Goal: Task Accomplishment & Management: Manage account settings

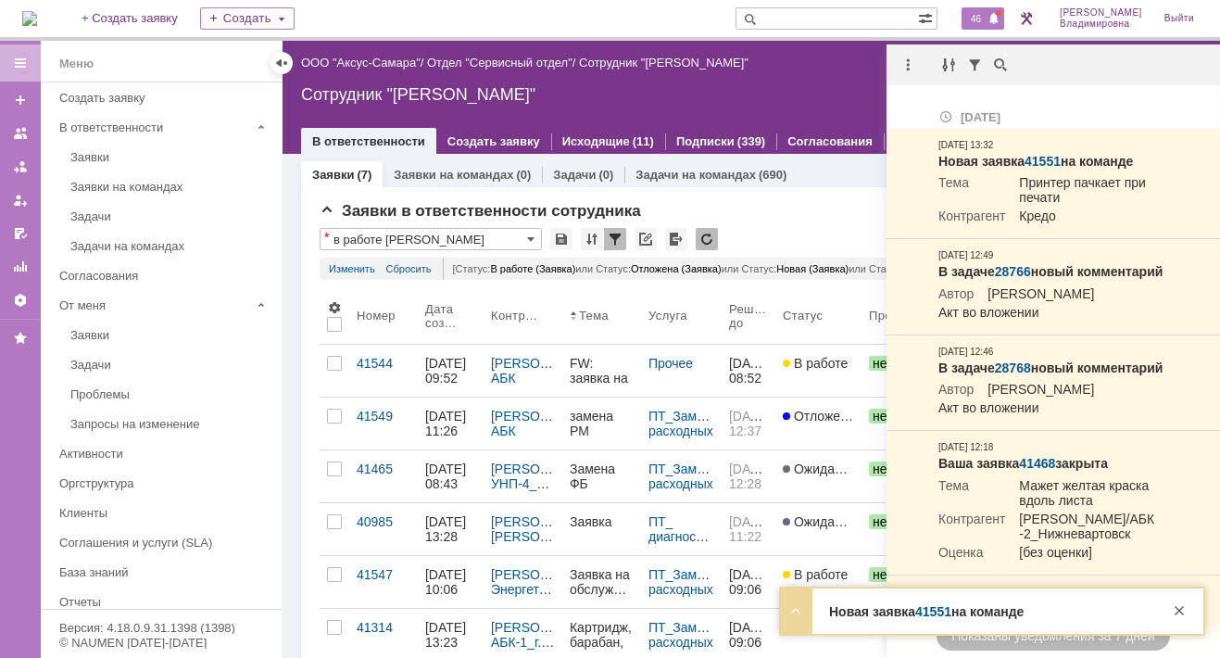
click at [929, 607] on link "41551" at bounding box center [933, 611] width 36 height 15
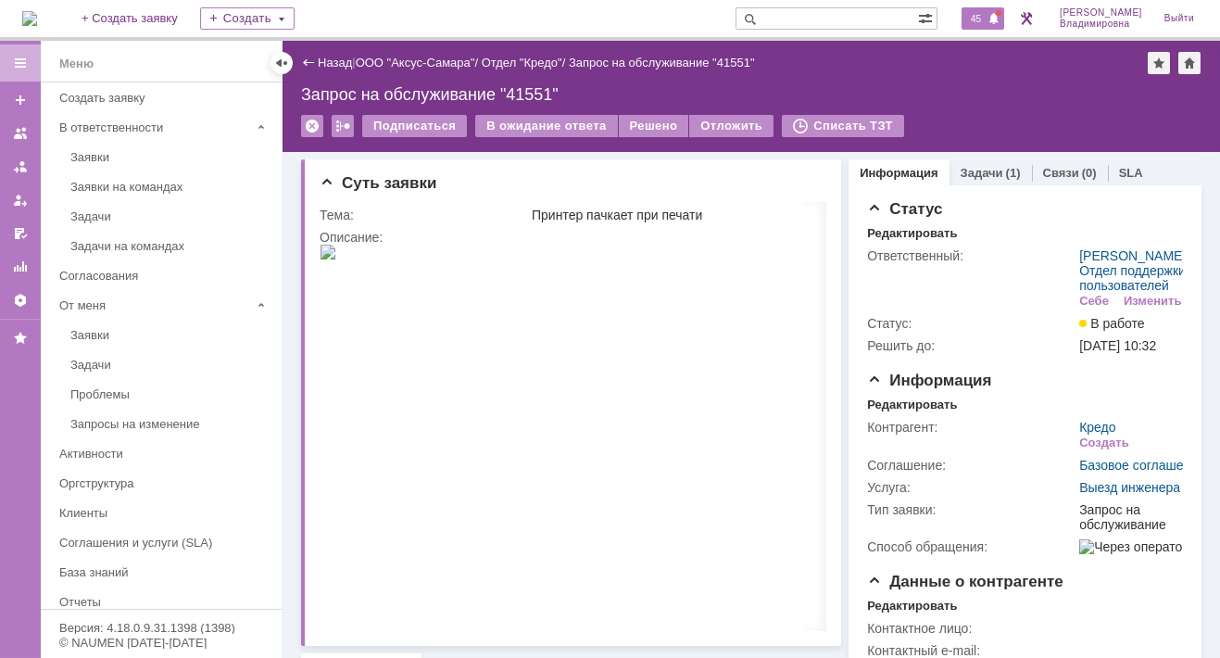
click at [987, 18] on span "45" at bounding box center [975, 18] width 21 height 13
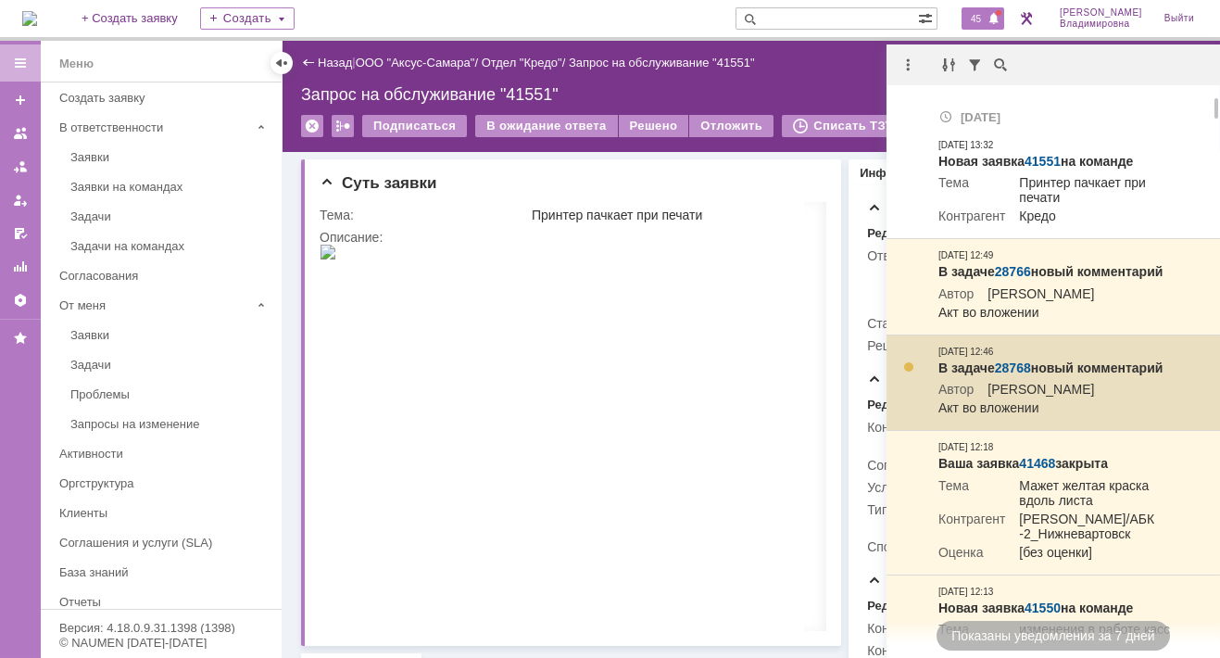
click at [1015, 375] on link "28768" at bounding box center [1013, 367] width 36 height 15
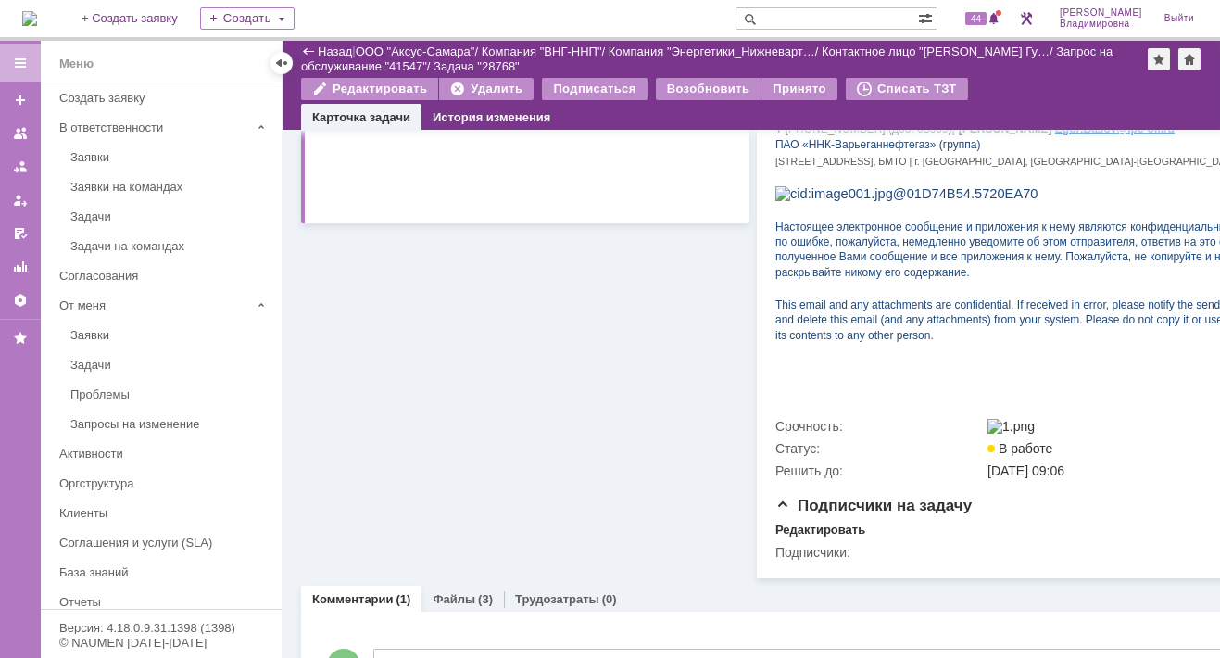
scroll to position [773, 0]
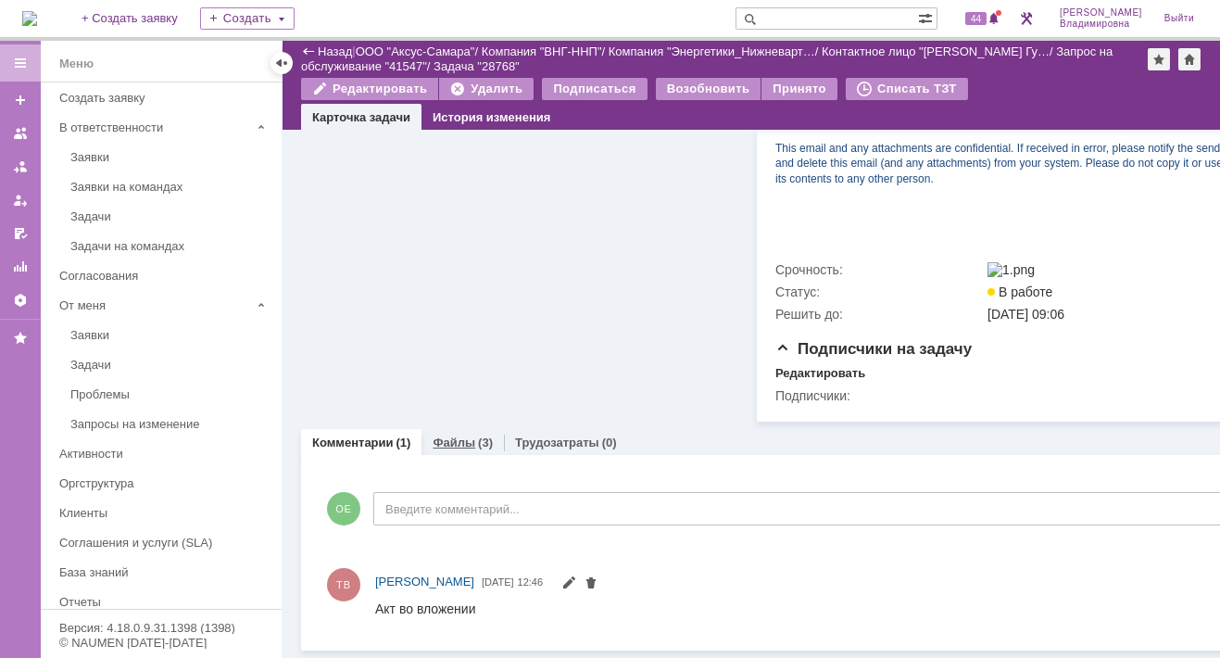
click at [463, 435] on link "Файлы" at bounding box center [454, 442] width 43 height 14
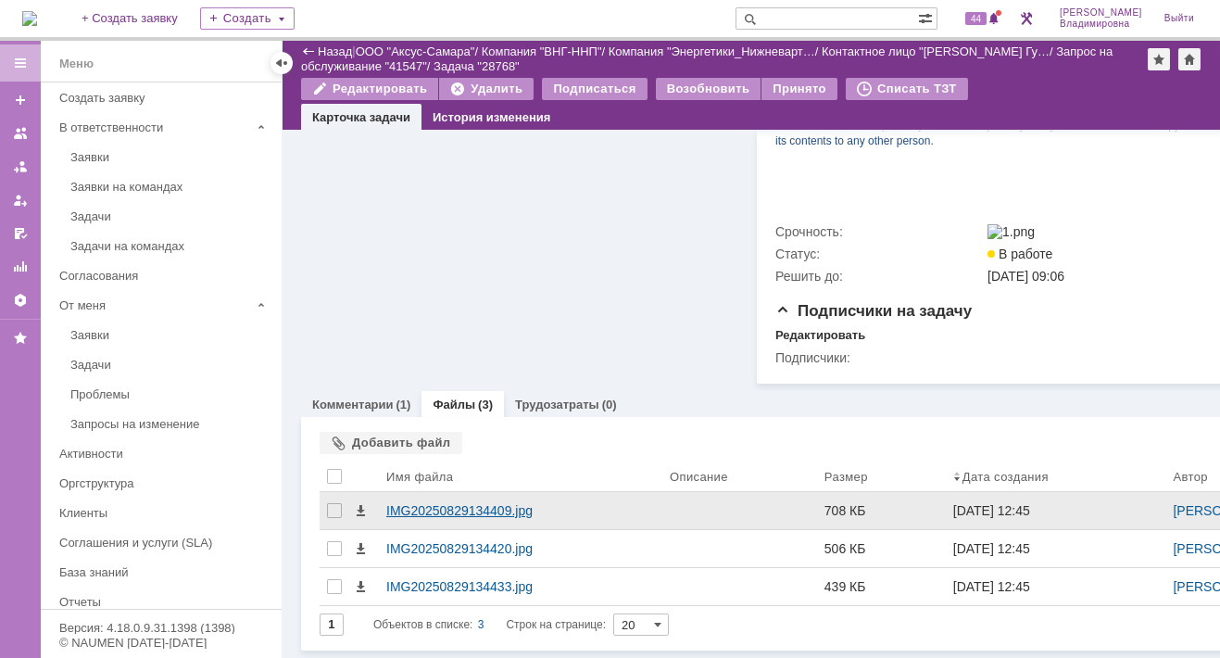
scroll to position [811, 0]
click at [457, 503] on div "IMG20250829134409.jpg" at bounding box center [520, 510] width 269 height 15
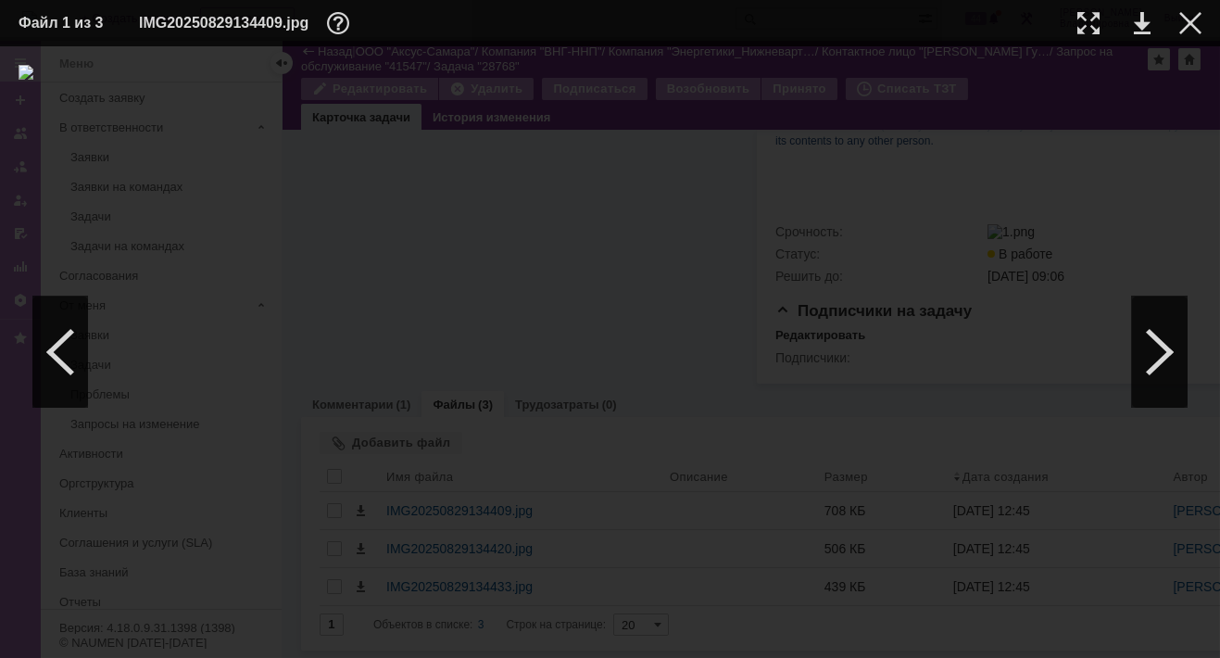
click at [593, 285] on img at bounding box center [610, 352] width 1183 height 574
click at [1140, 15] on link at bounding box center [1142, 23] width 17 height 22
click at [954, 314] on div at bounding box center [610, 352] width 1183 height 574
click at [1193, 24] on div at bounding box center [1190, 23] width 22 height 22
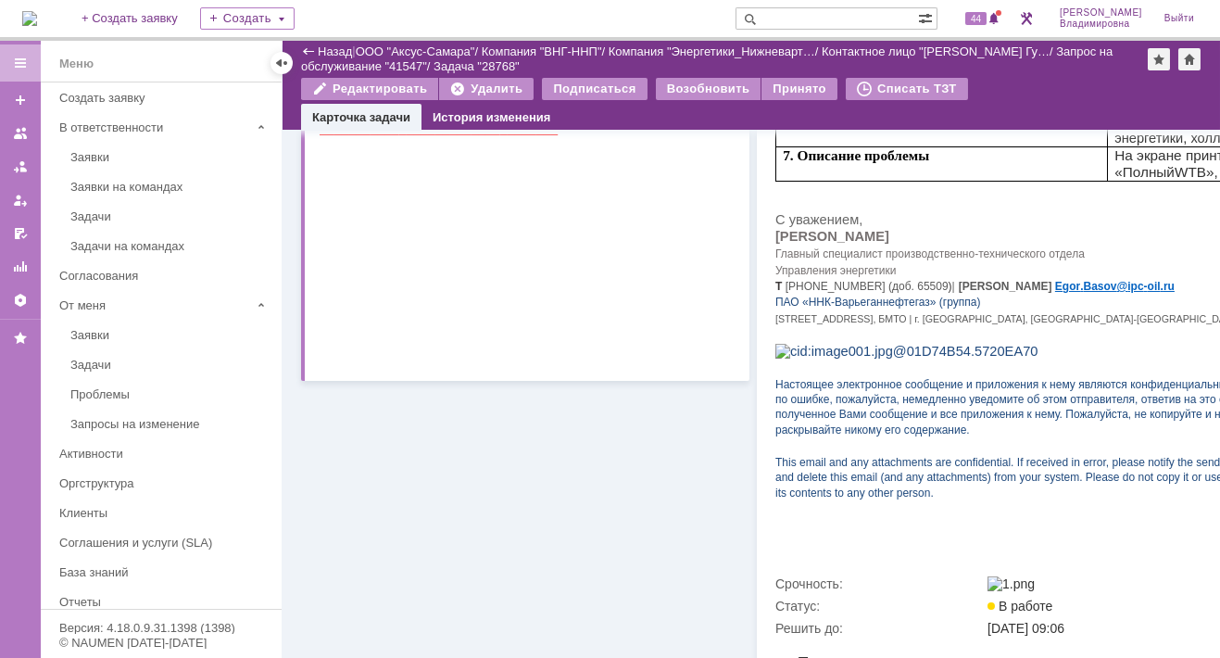
scroll to position [0, 0]
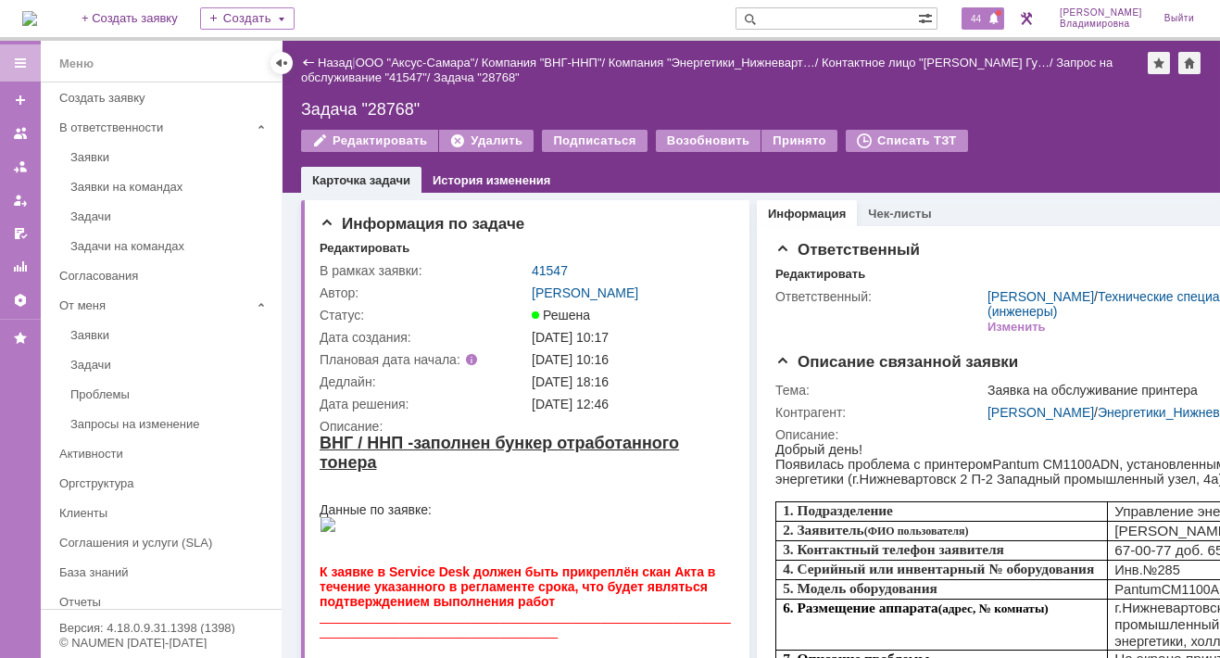
click at [987, 13] on span "44" at bounding box center [975, 18] width 21 height 13
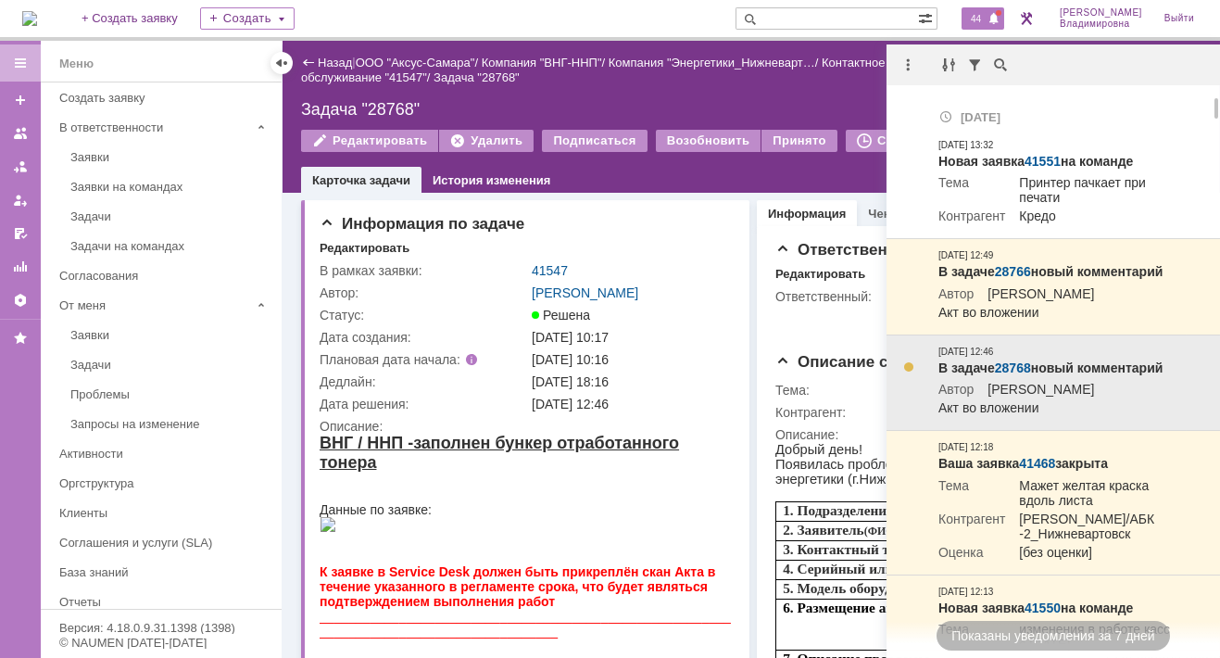
click at [1010, 375] on link "28768" at bounding box center [1013, 367] width 36 height 15
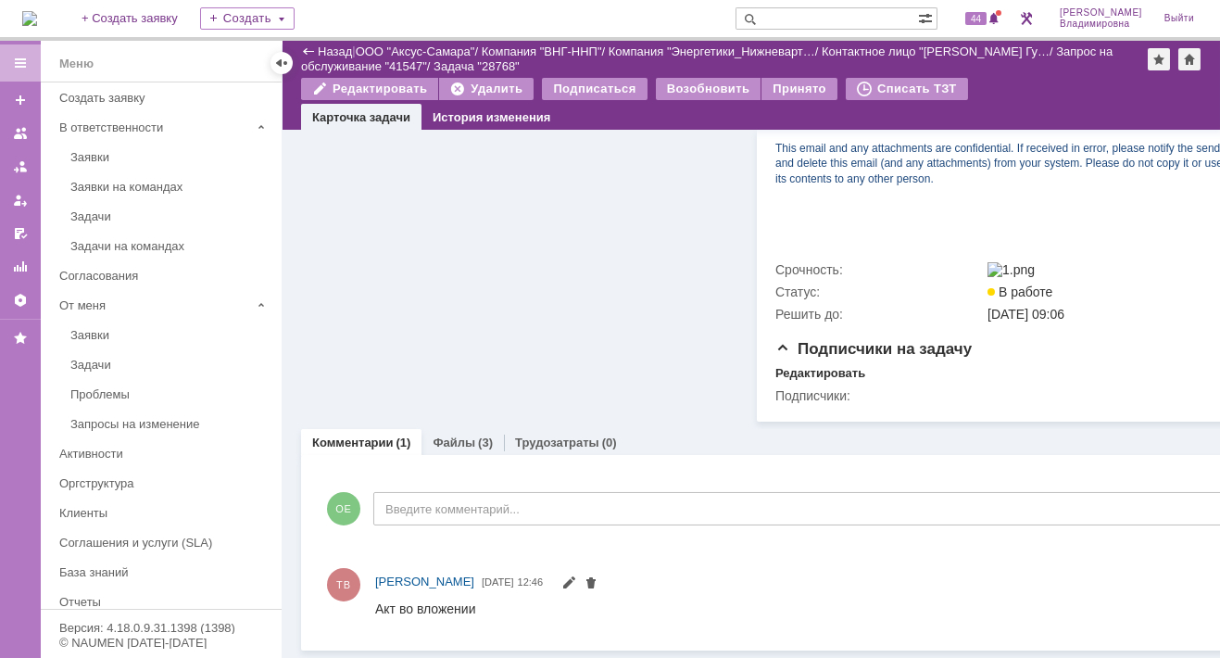
scroll to position [773, 0]
click at [459, 435] on link "Файлы" at bounding box center [454, 442] width 43 height 14
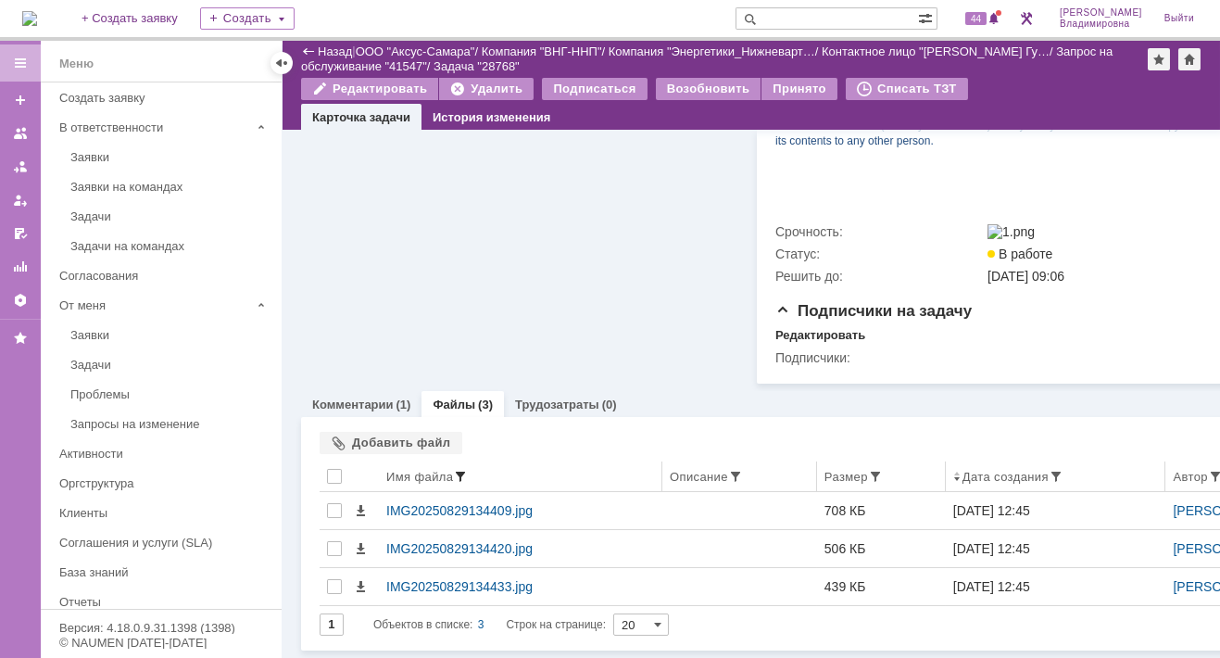
scroll to position [811, 0]
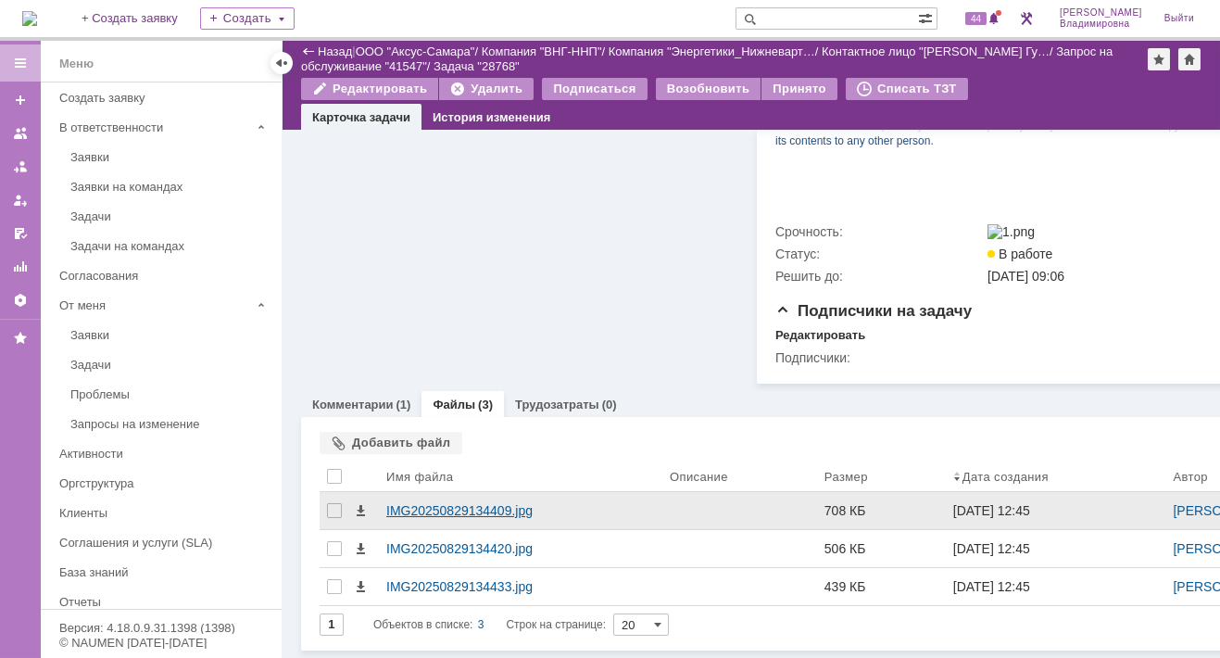
click at [437, 492] on div "IMG20250829134409.jpg" at bounding box center [521, 510] width 284 height 37
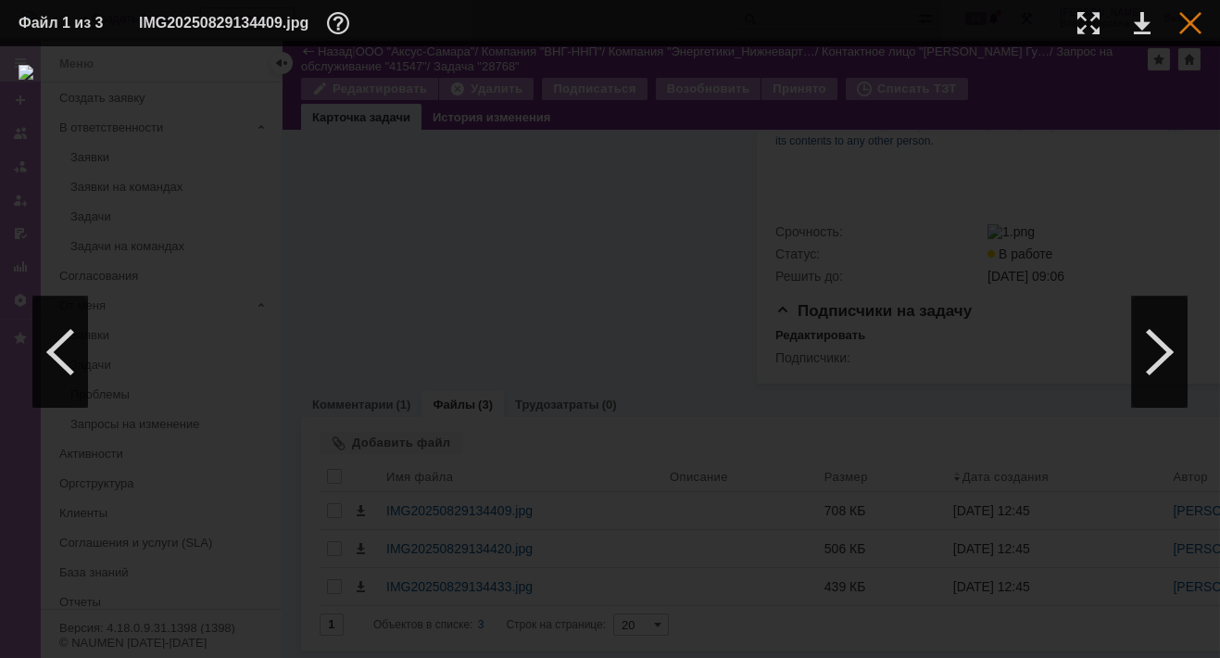
click at [1190, 24] on div at bounding box center [1190, 23] width 22 height 22
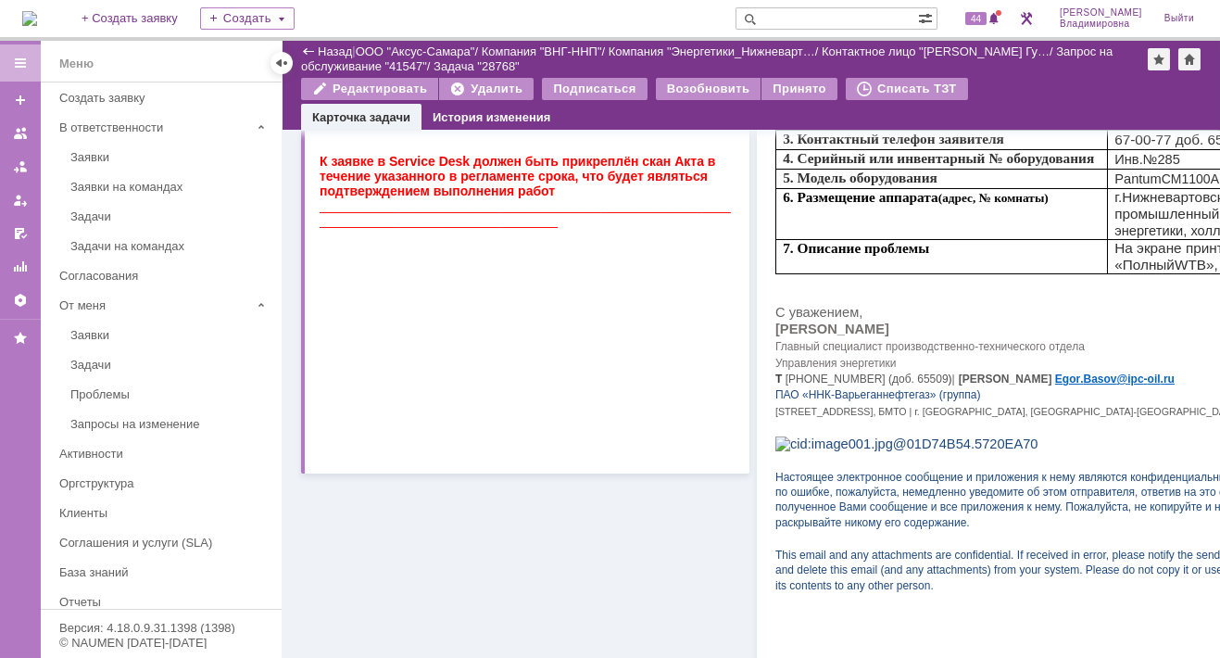
scroll to position [0, 0]
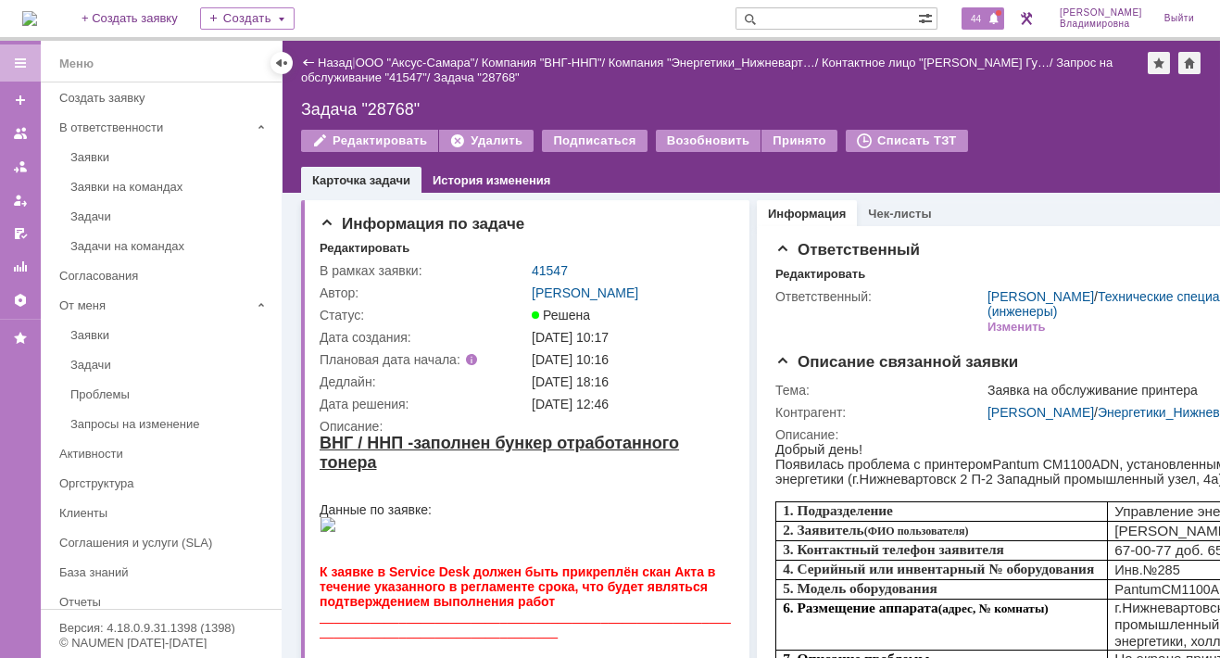
click at [987, 21] on span "44" at bounding box center [975, 18] width 21 height 13
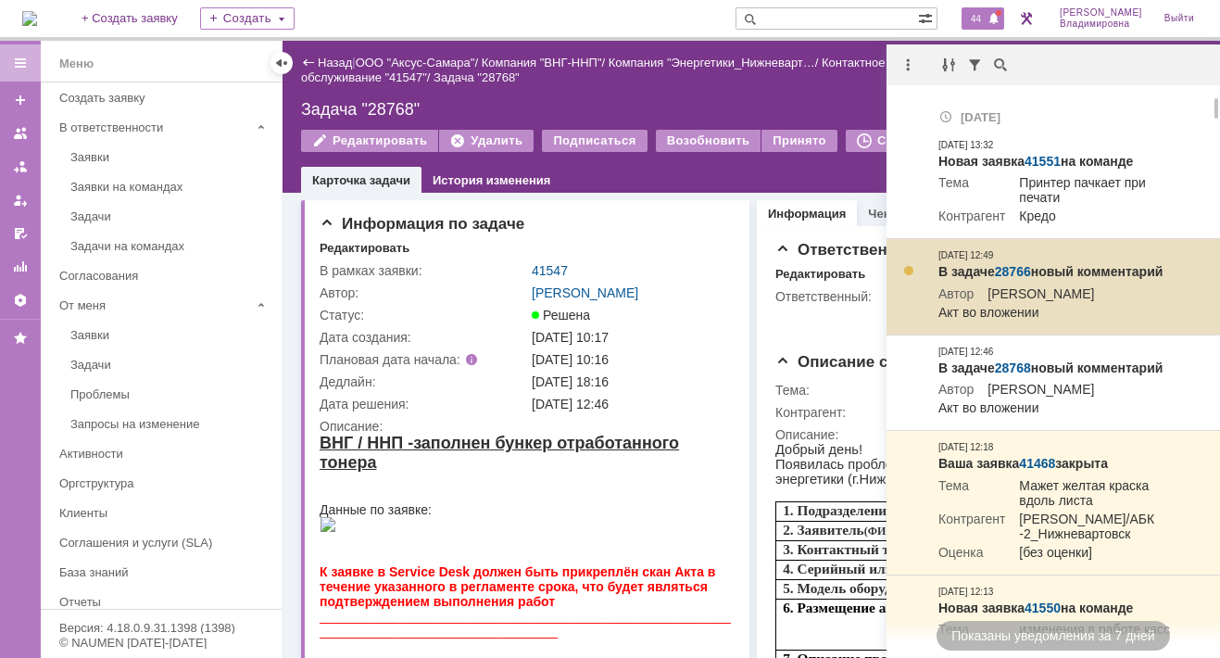
click at [1006, 275] on link "28766" at bounding box center [1013, 271] width 36 height 15
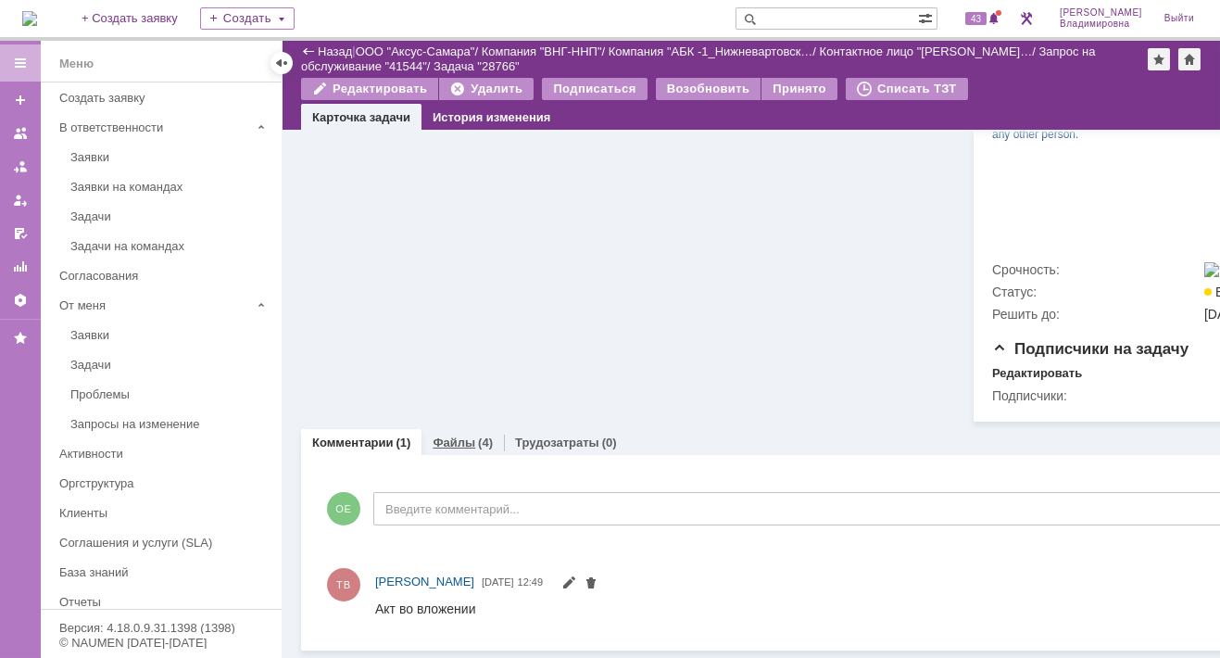
click at [462, 449] on link "Файлы" at bounding box center [454, 442] width 43 height 14
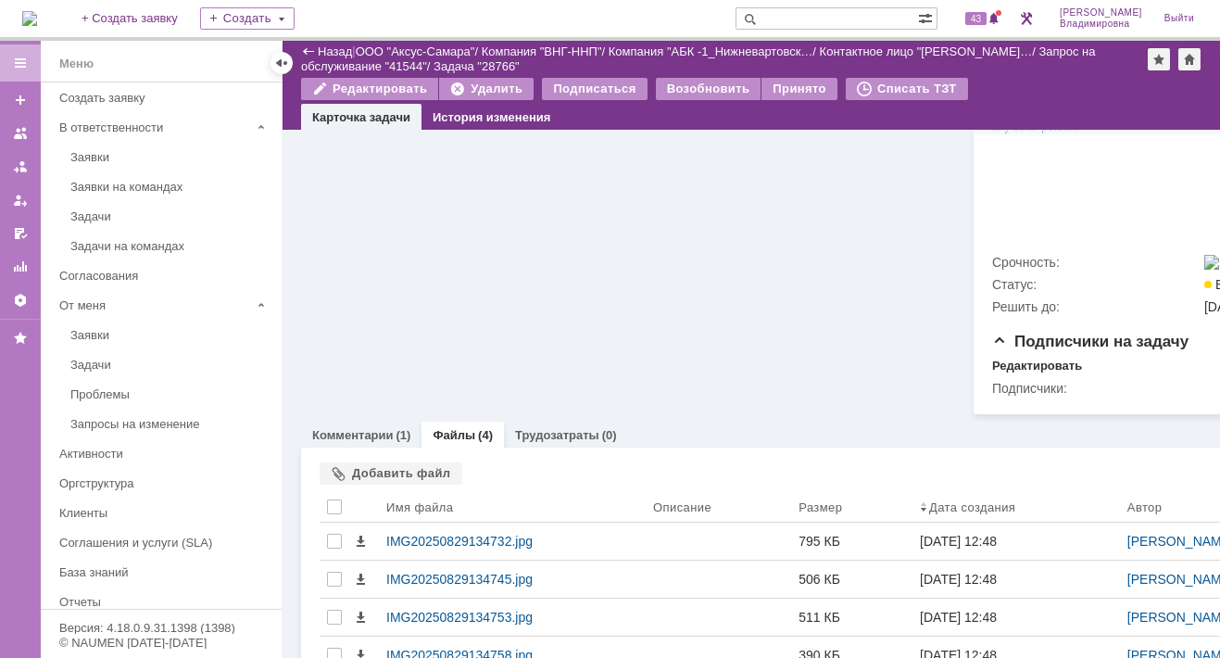
scroll to position [926, 0]
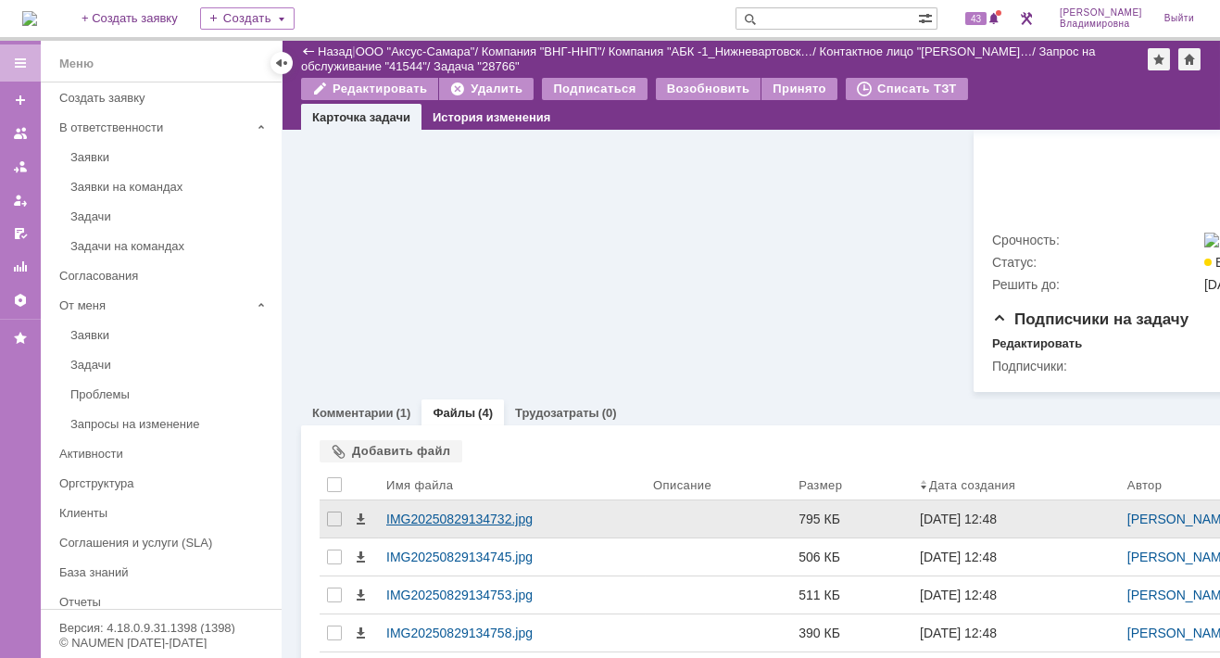
click at [451, 526] on div "IMG20250829134732.jpg" at bounding box center [512, 518] width 252 height 15
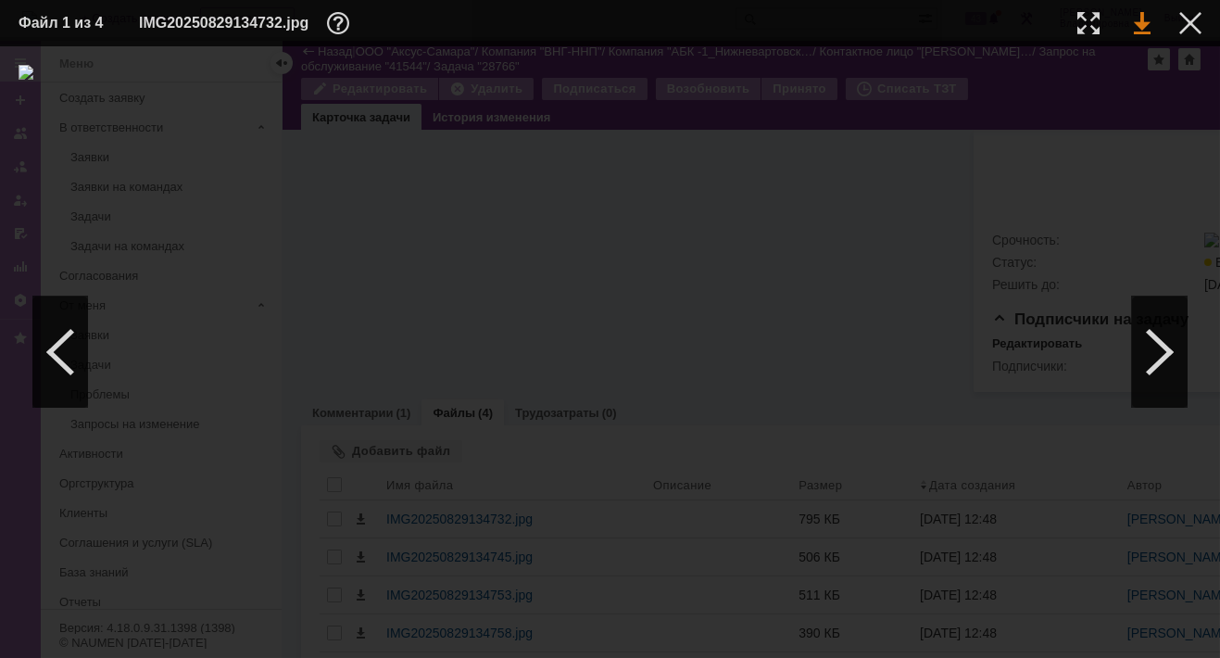
click at [1140, 22] on link at bounding box center [1142, 23] width 17 height 22
click at [1146, 18] on link at bounding box center [1142, 23] width 17 height 22
click at [916, 405] on div at bounding box center [610, 352] width 1183 height 574
click at [1188, 19] on div at bounding box center [1190, 23] width 22 height 22
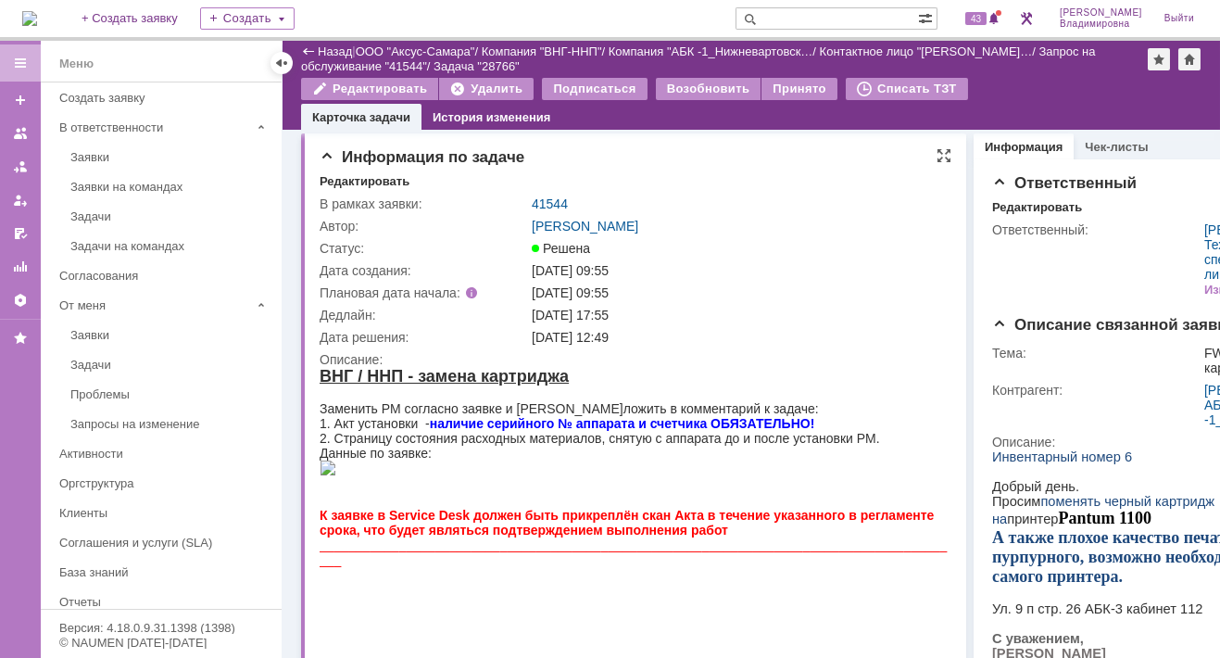
scroll to position [0, 0]
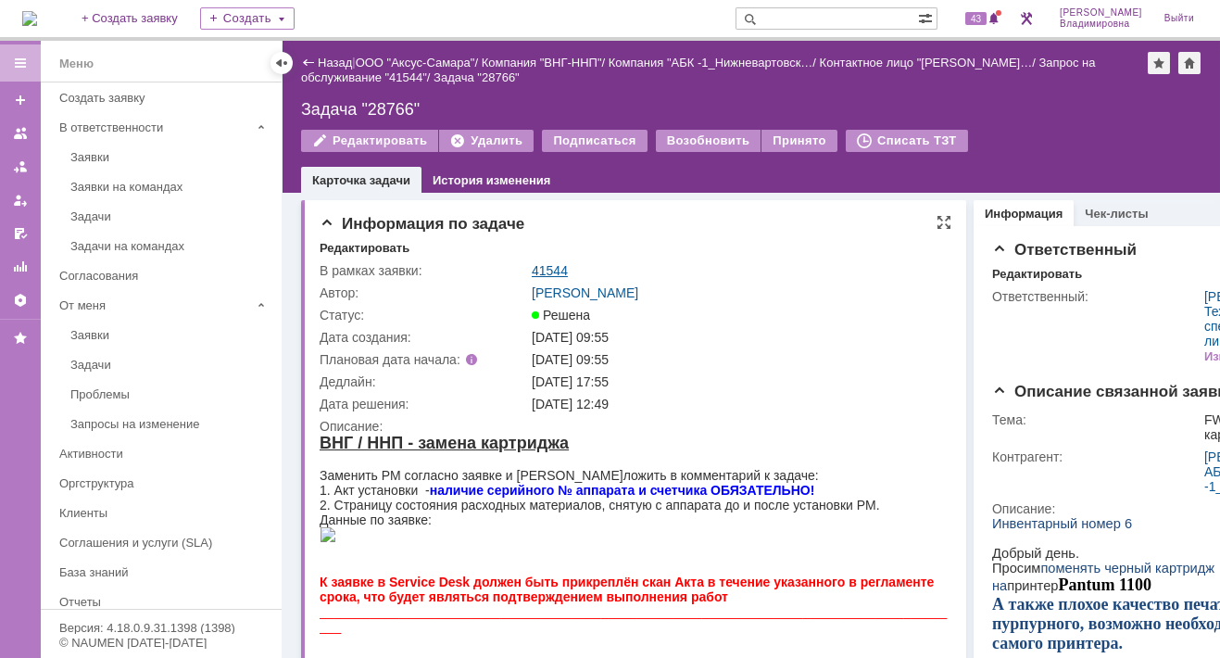
click at [543, 268] on link "41544" at bounding box center [550, 270] width 36 height 15
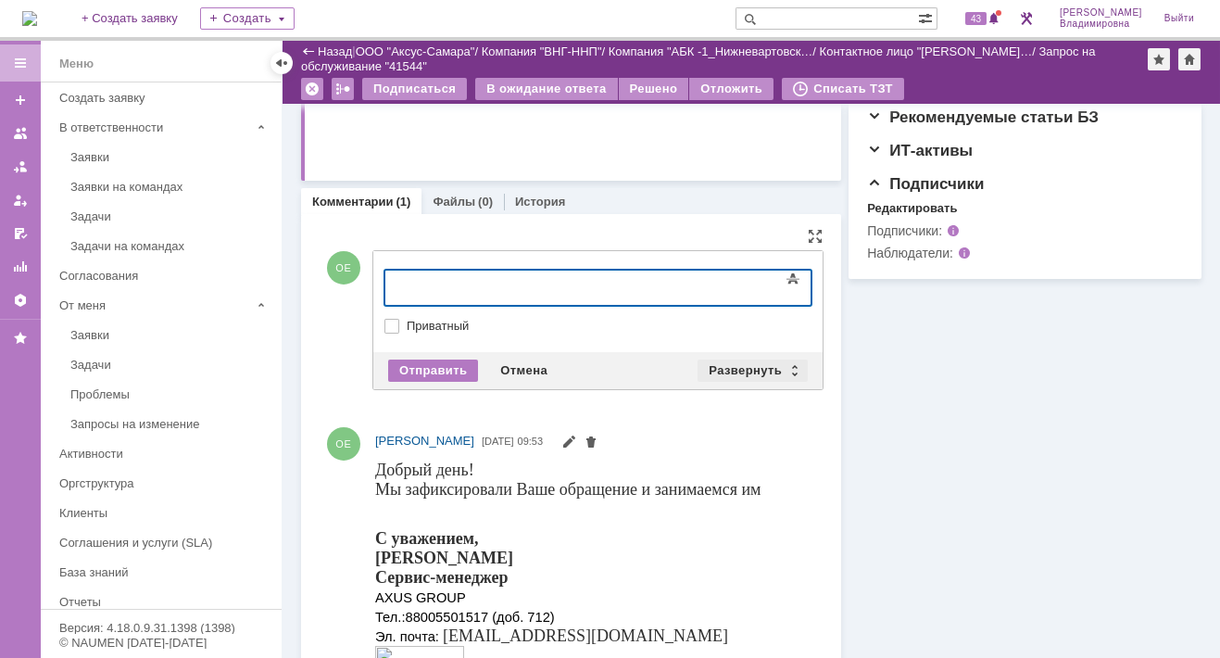
click at [736, 359] on div "Развернуть" at bounding box center [753, 370] width 110 height 22
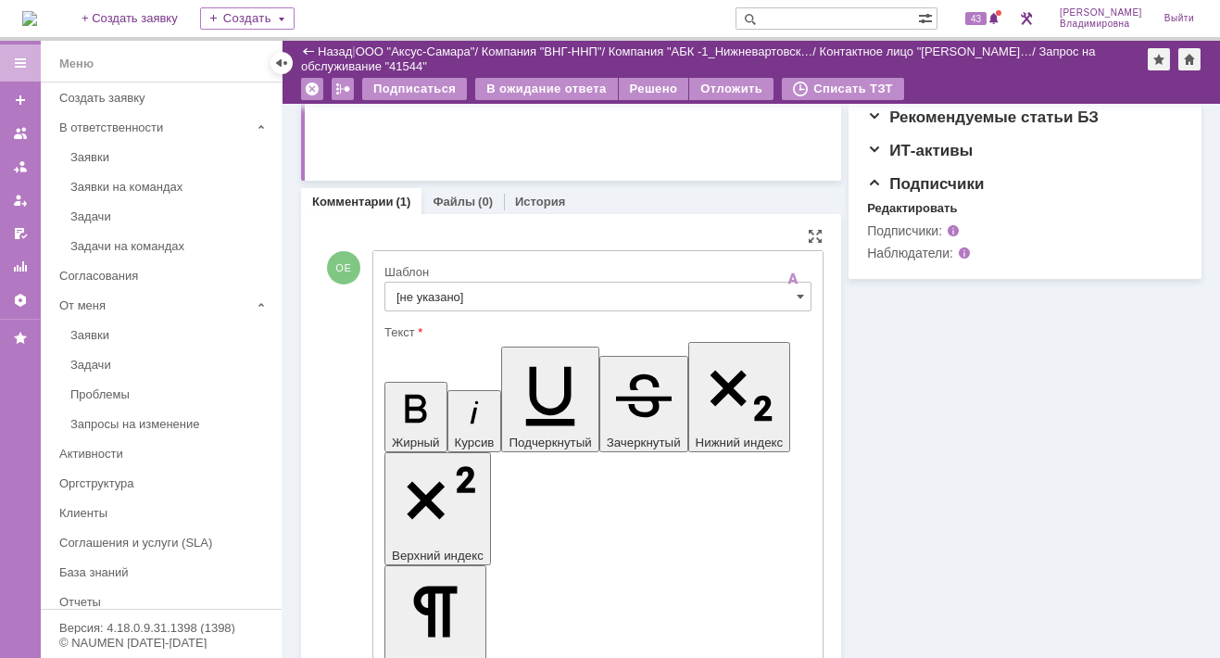
click at [425, 296] on input "[не указано]" at bounding box center [598, 297] width 427 height 30
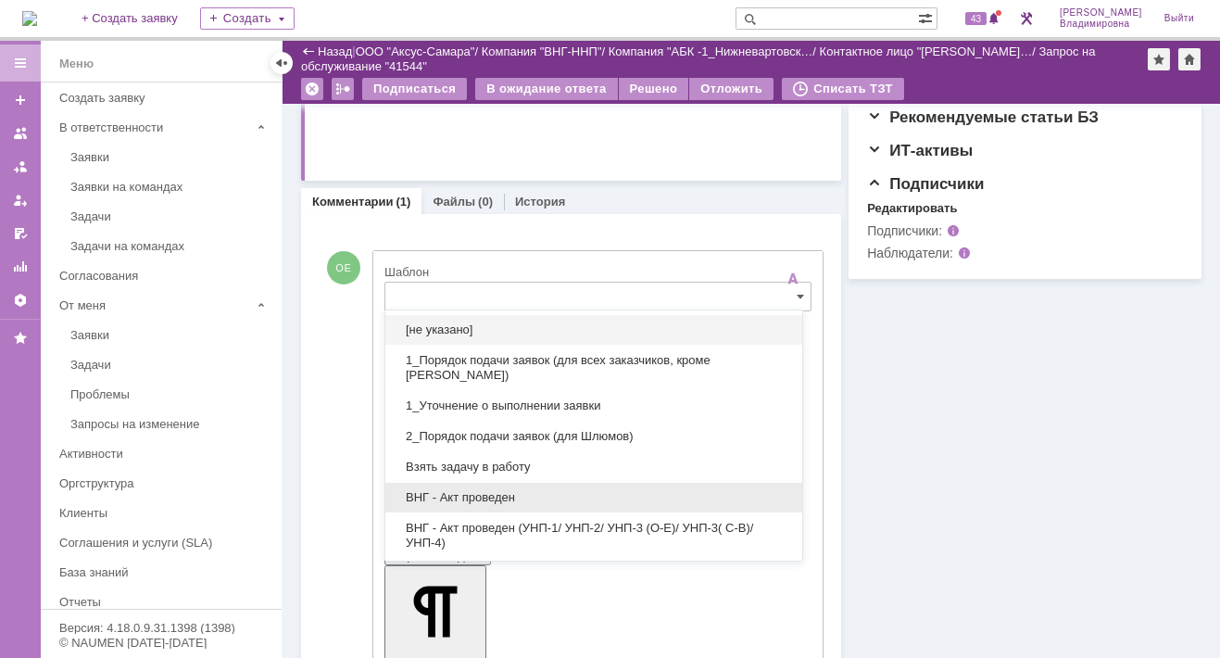
click at [483, 490] on span "ВНГ - Акт проведен" at bounding box center [594, 497] width 395 height 15
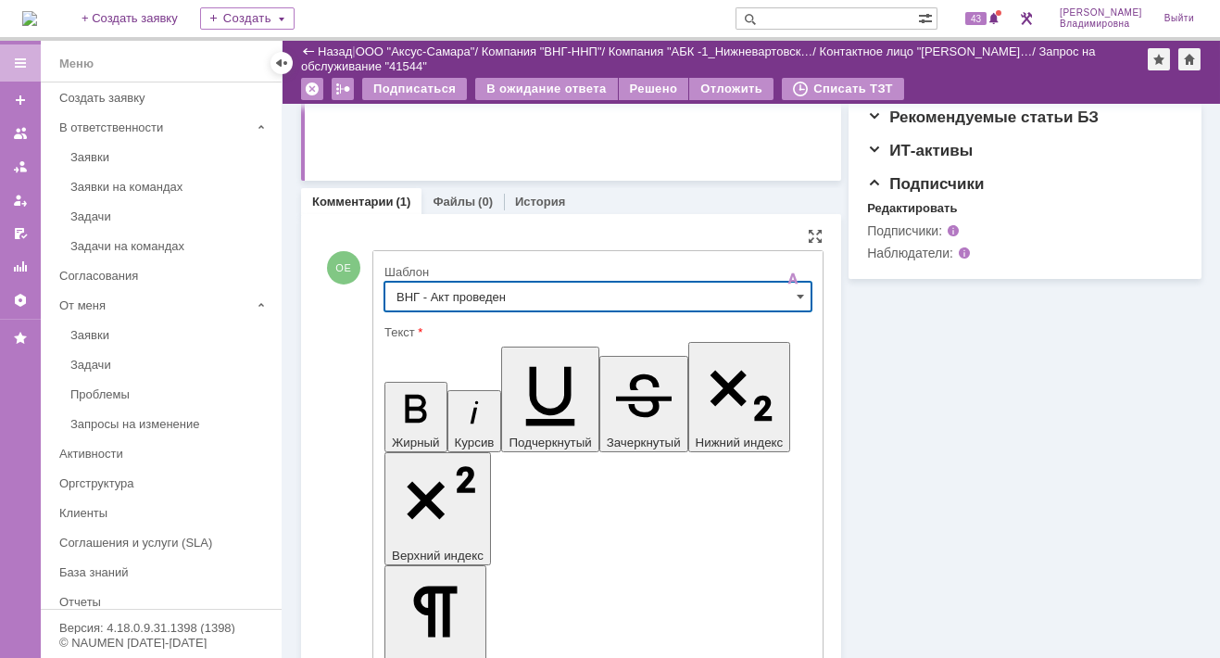
type input "ВНГ - Акт проведен"
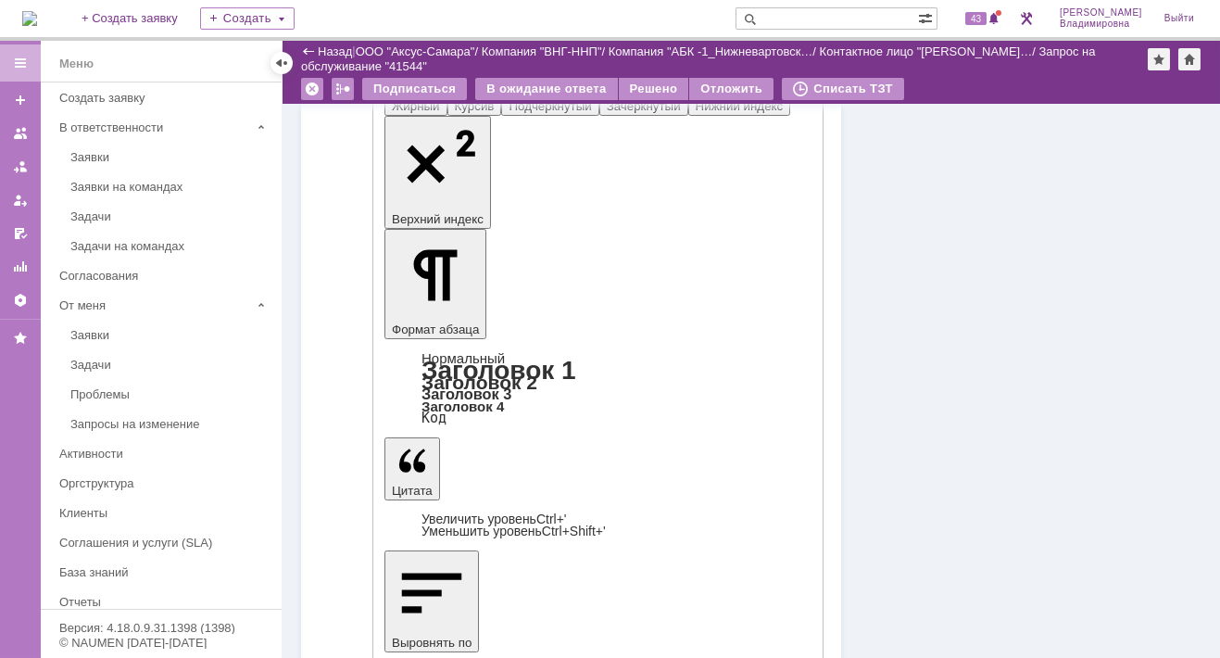
scroll to position [984, 0]
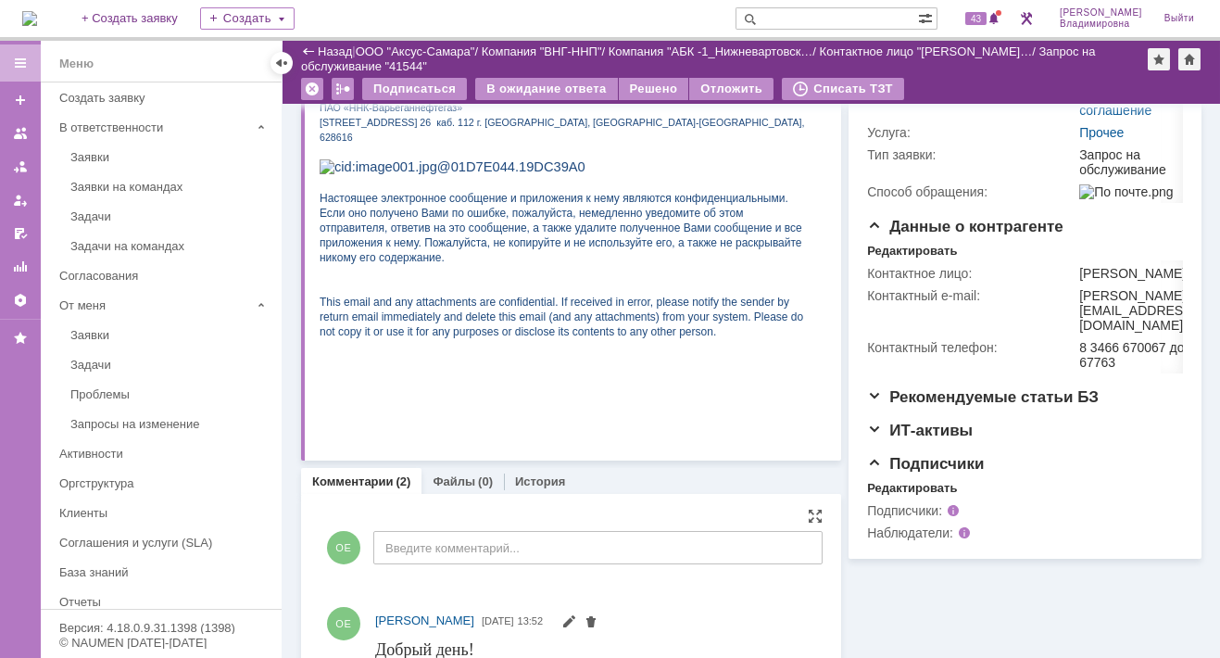
scroll to position [86, 0]
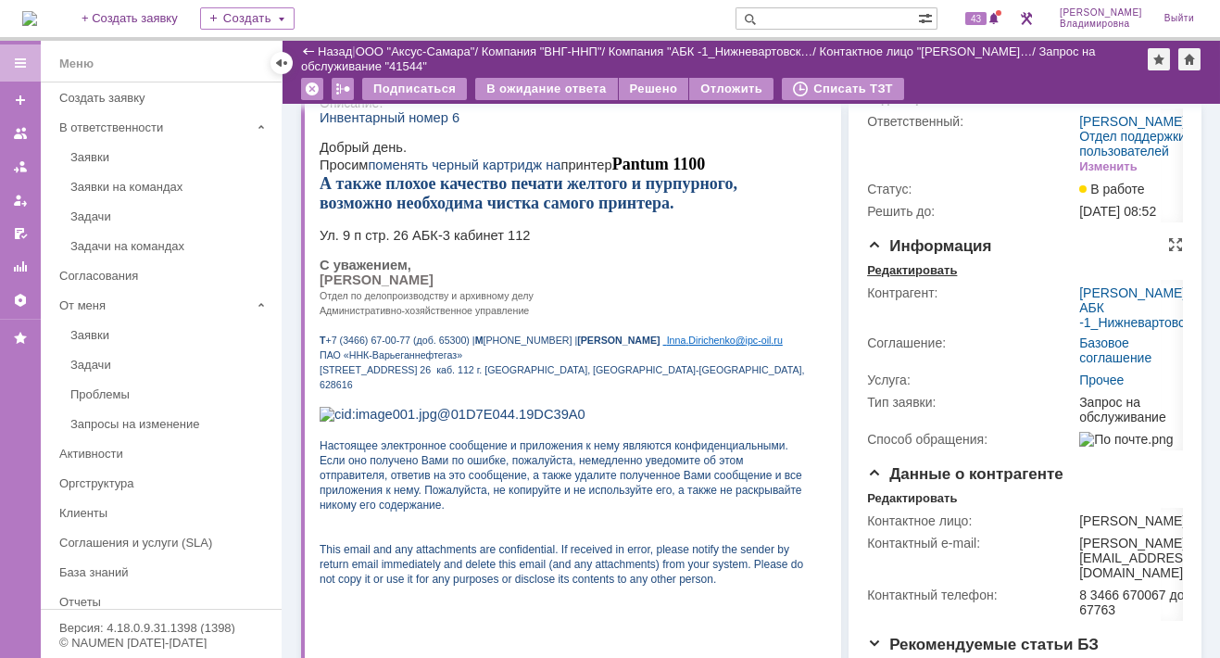
click at [914, 278] on div "Редактировать" at bounding box center [912, 270] width 90 height 15
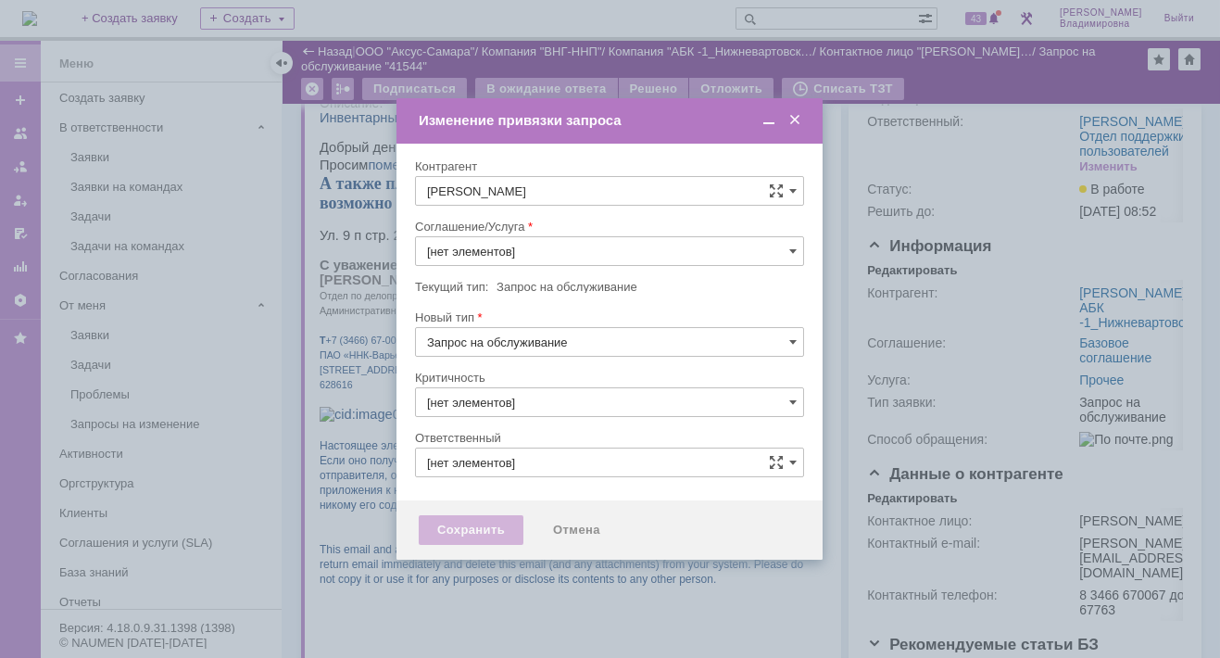
type input "[PERSON_NAME]"
type input "Прочее"
type input "3. Низкая"
type input "[не указано]"
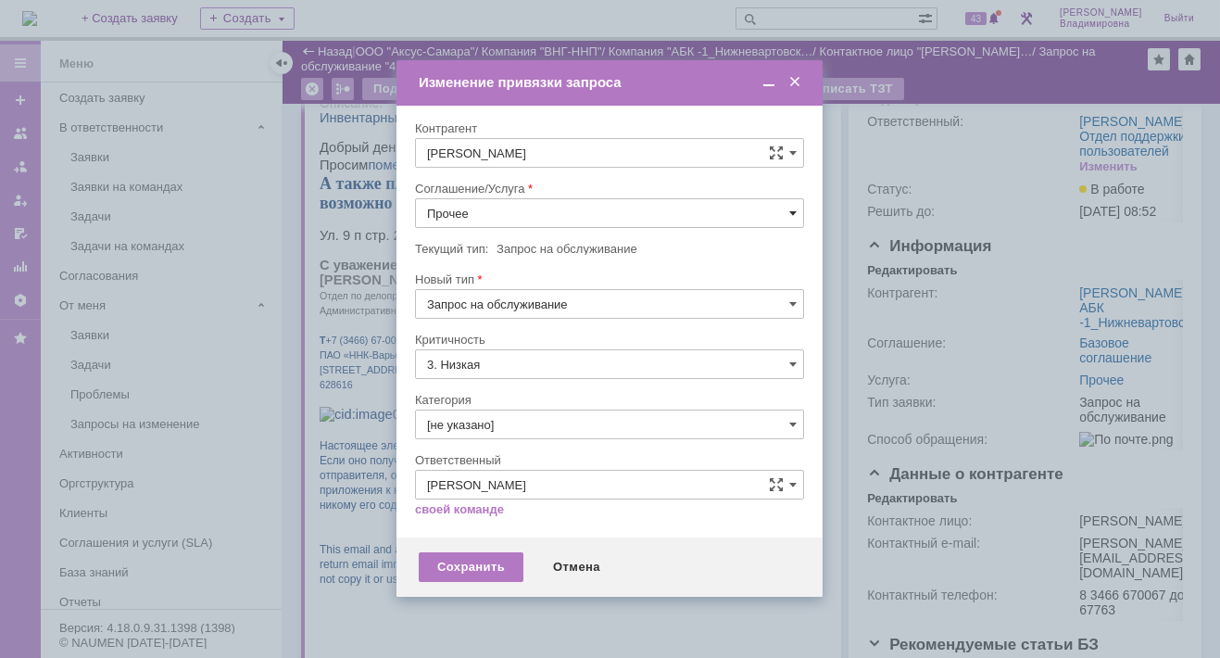
click at [795, 210] on span at bounding box center [792, 213] width 7 height 15
click at [511, 435] on span "ПТ_Замена расходных материалов / ресурсных деталей" at bounding box center [609, 442] width 365 height 15
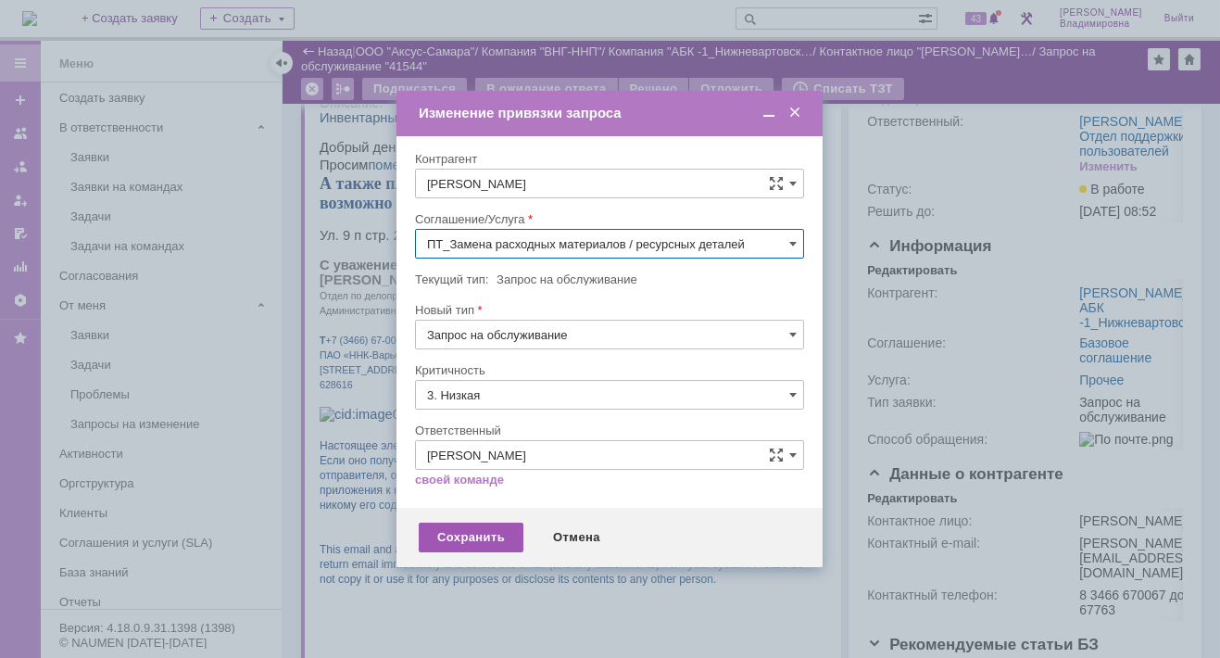
type input "ПТ_Замена расходных материалов / ресурсных деталей"
click at [453, 541] on div "Сохранить" at bounding box center [471, 538] width 105 height 30
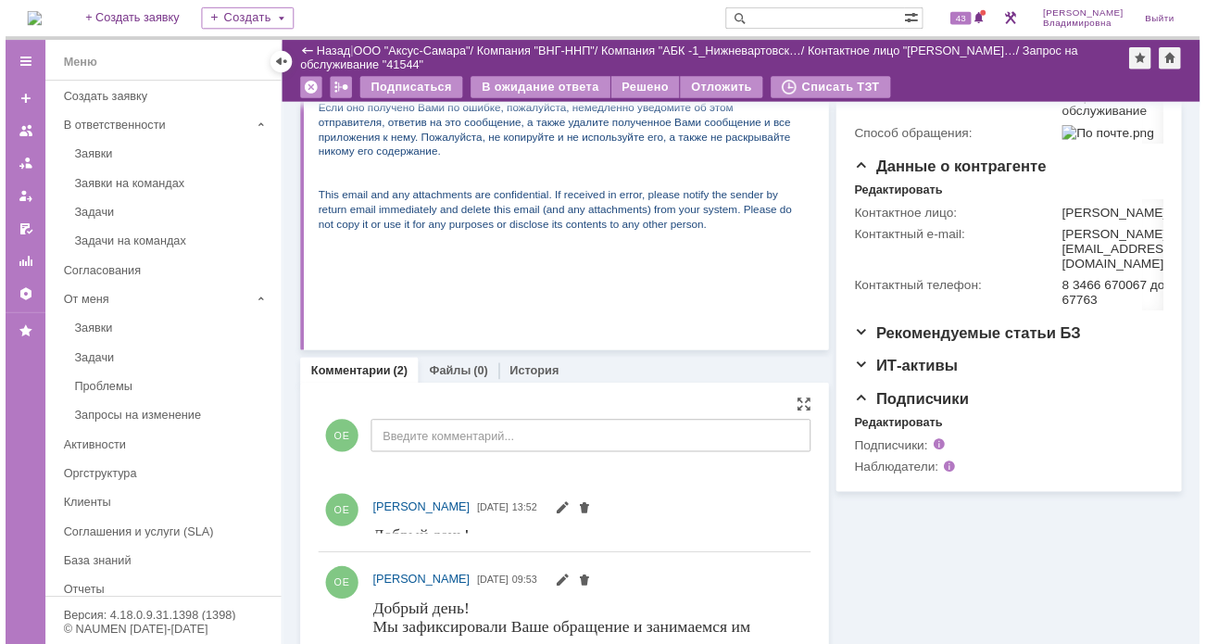
scroll to position [0, 0]
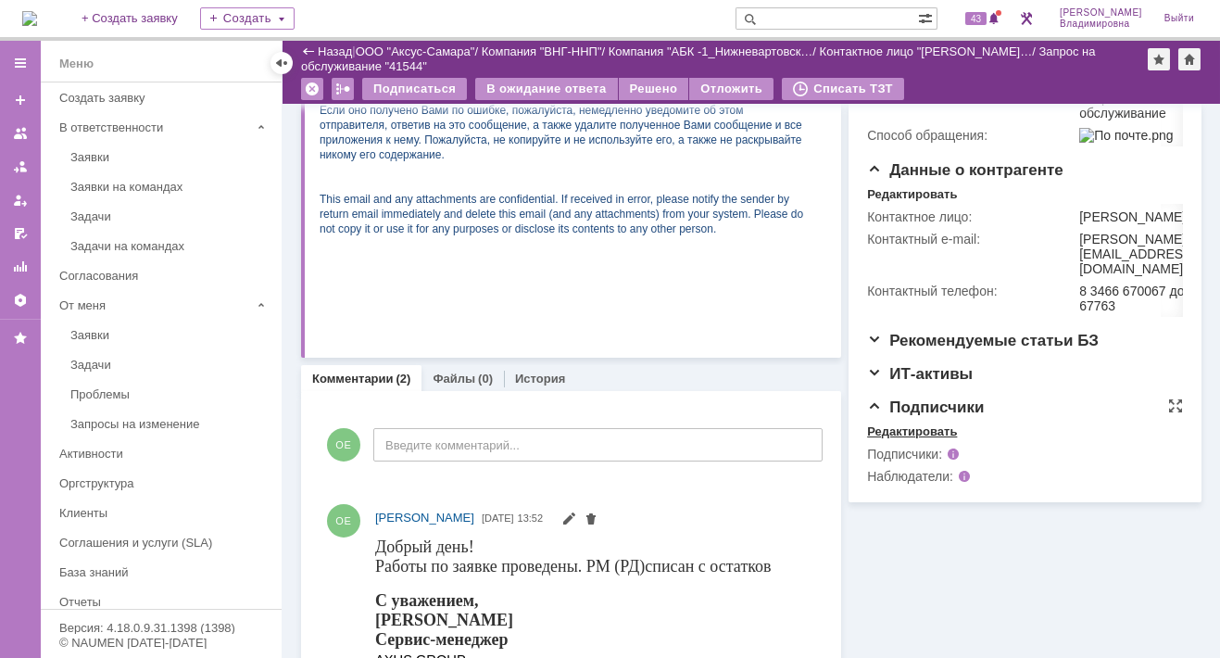
click at [899, 439] on div "Редактировать" at bounding box center [912, 431] width 90 height 15
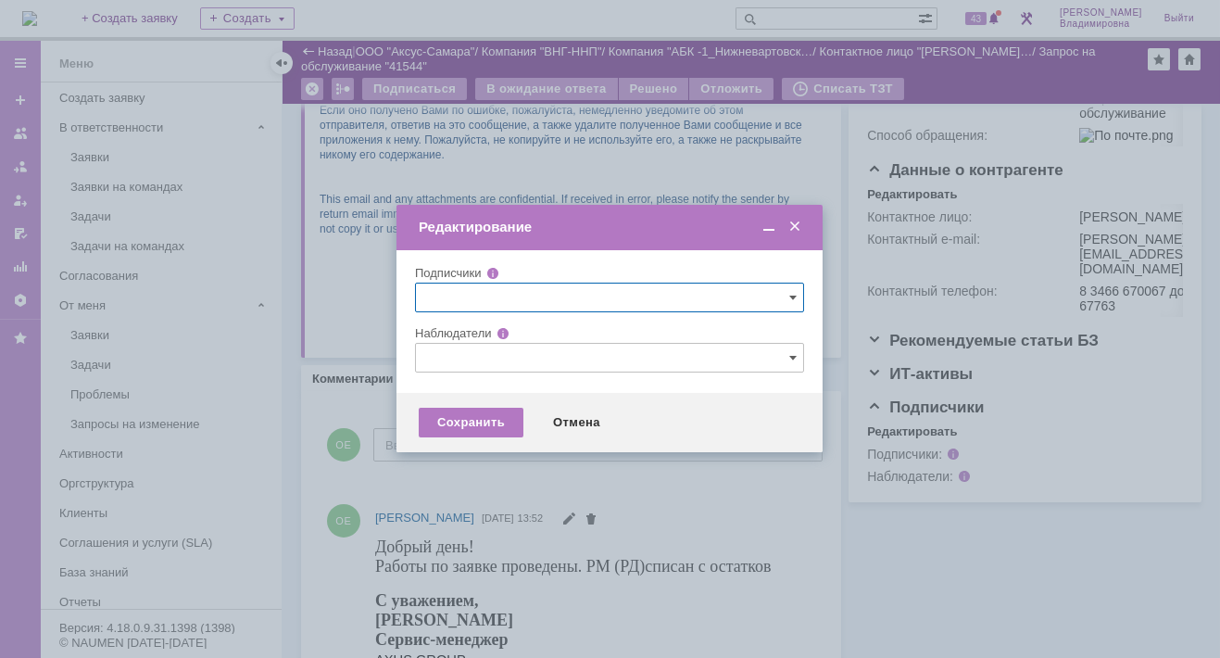
click at [453, 369] on input "text" at bounding box center [609, 358] width 389 height 30
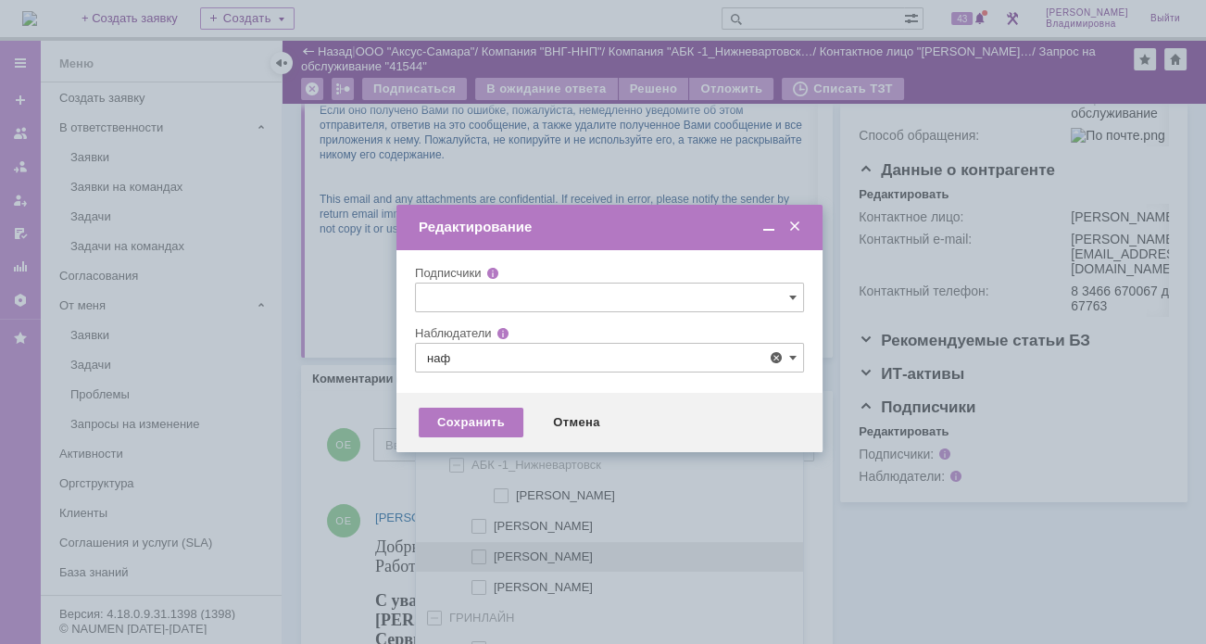
click at [494, 553] on span at bounding box center [494, 553] width 0 height 9
click at [477, 553] on input "Нафикова Евгения" at bounding box center [480, 557] width 12 height 12
type input "Нафикова Евгения"
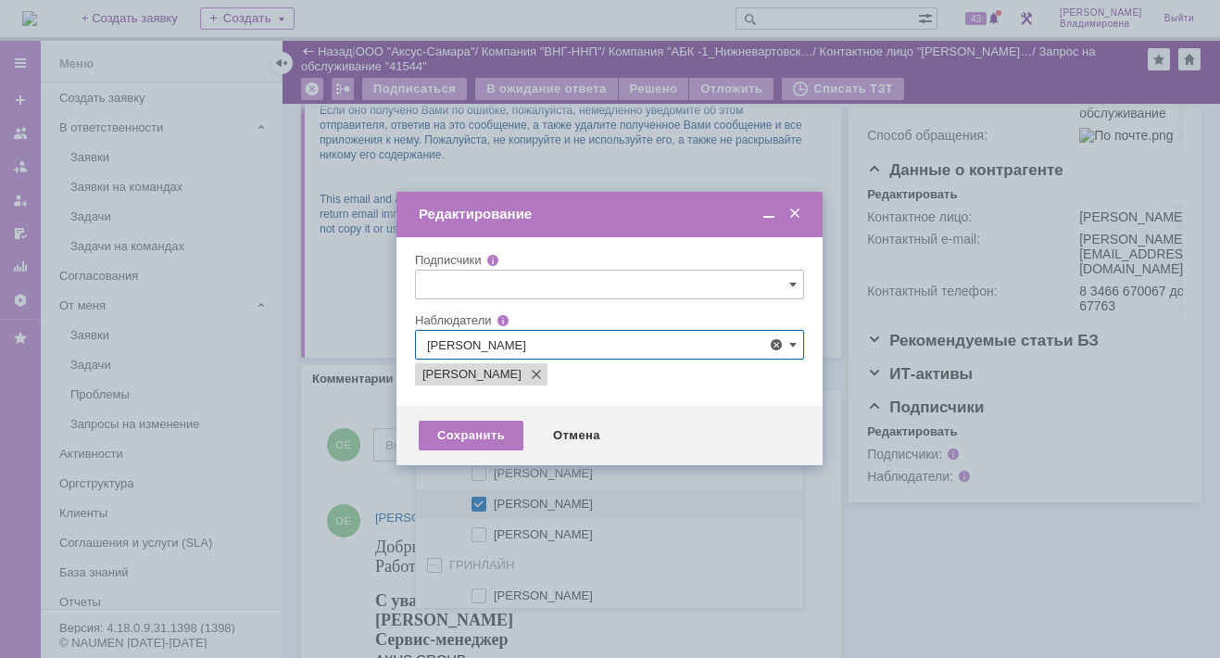
drag, startPoint x: 316, startPoint y: 475, endPoint x: 330, endPoint y: 480, distance: 14.6
click at [316, 474] on div at bounding box center [610, 329] width 1220 height 658
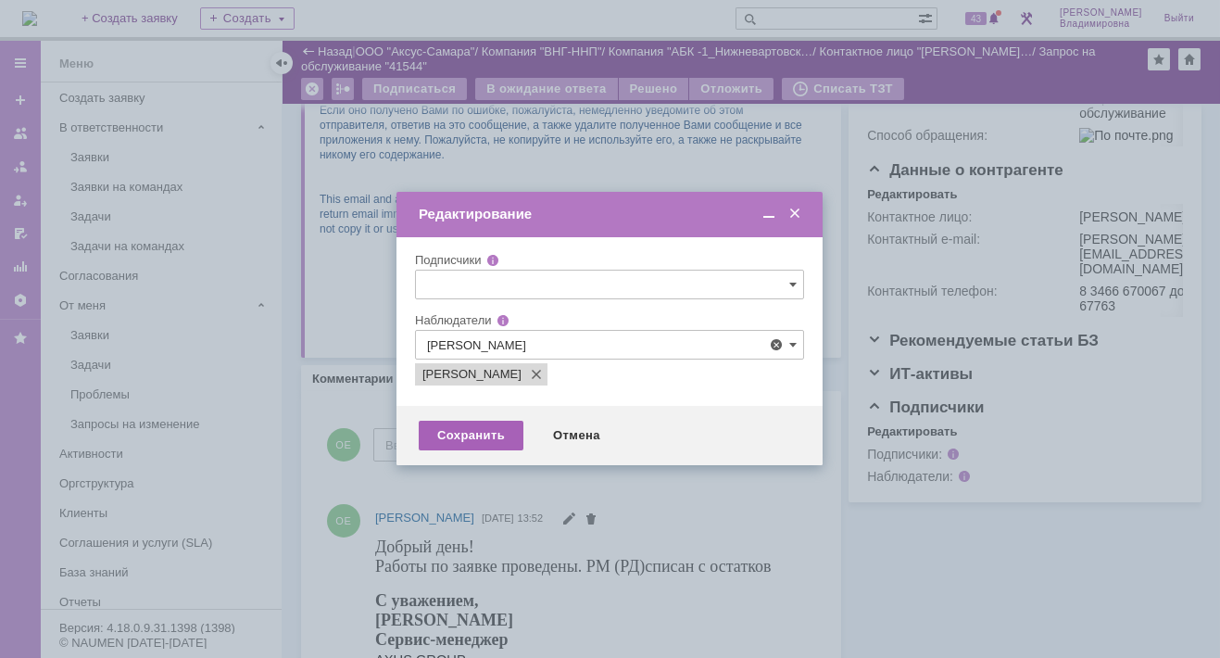
click at [464, 422] on div "Сохранить" at bounding box center [471, 436] width 105 height 30
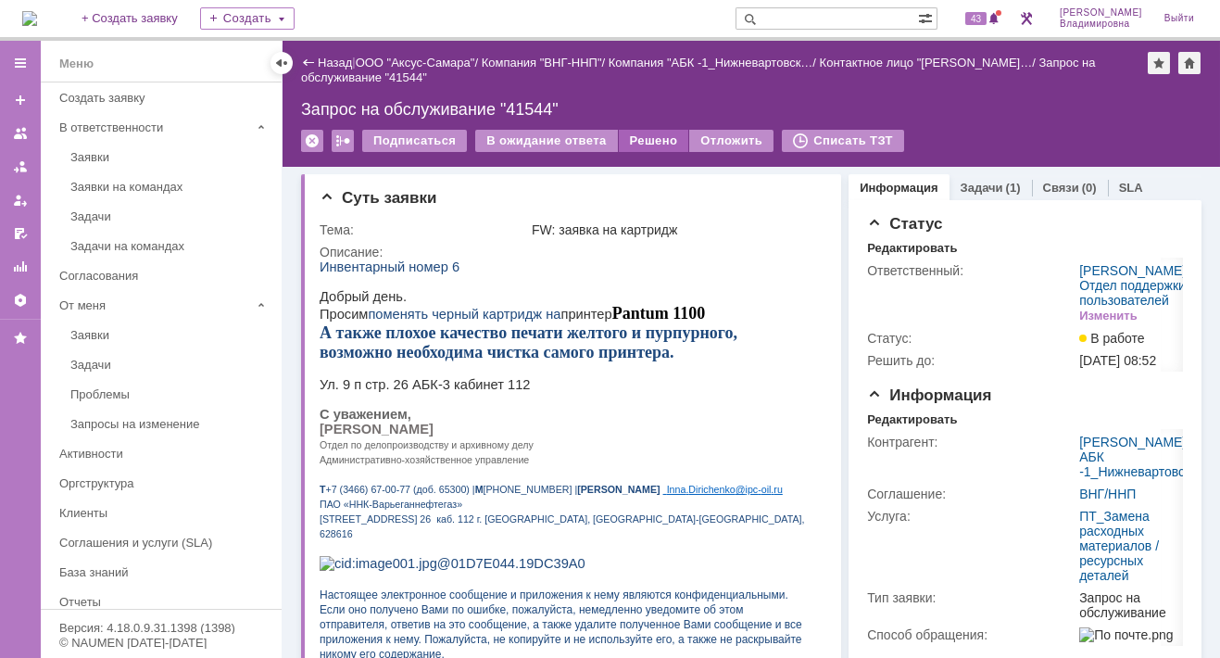
click at [642, 135] on div "Решено" at bounding box center [654, 141] width 70 height 22
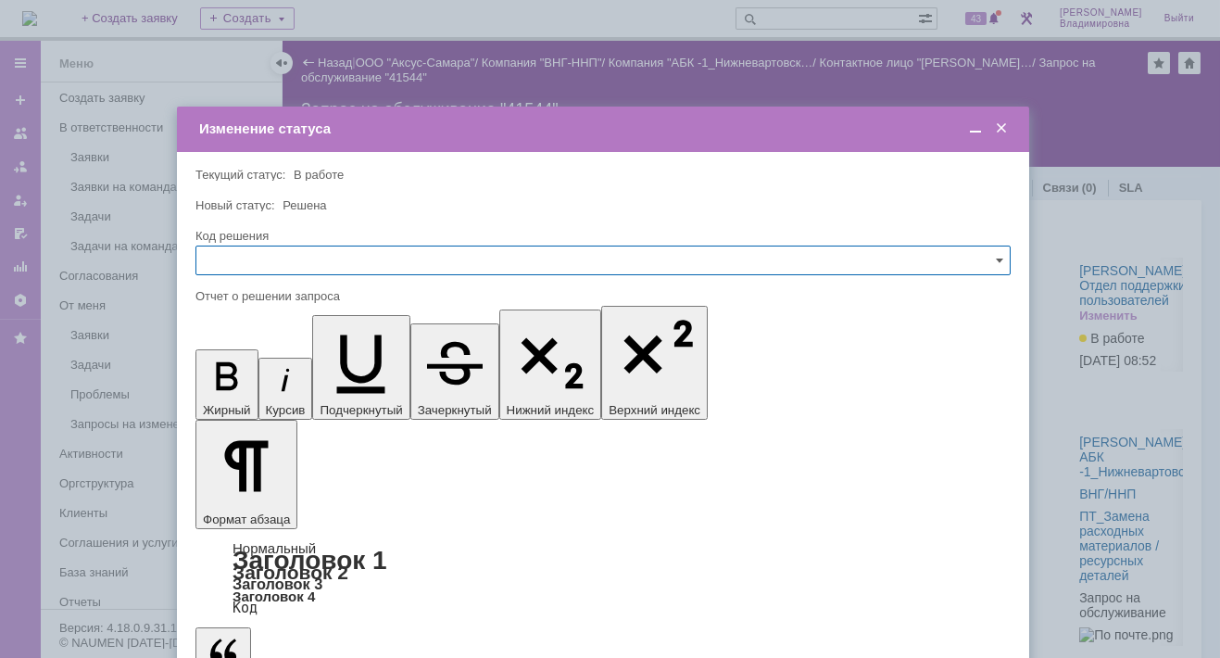
click at [1004, 122] on span at bounding box center [1001, 128] width 19 height 17
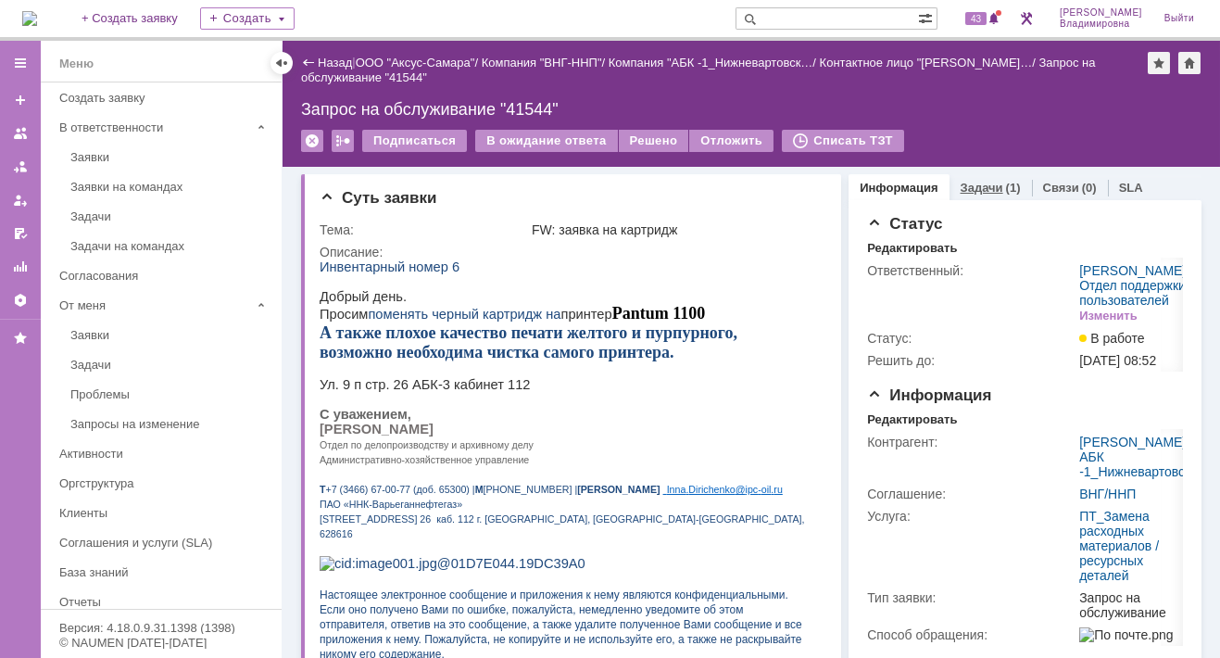
click at [961, 181] on link "Задачи" at bounding box center [982, 188] width 43 height 14
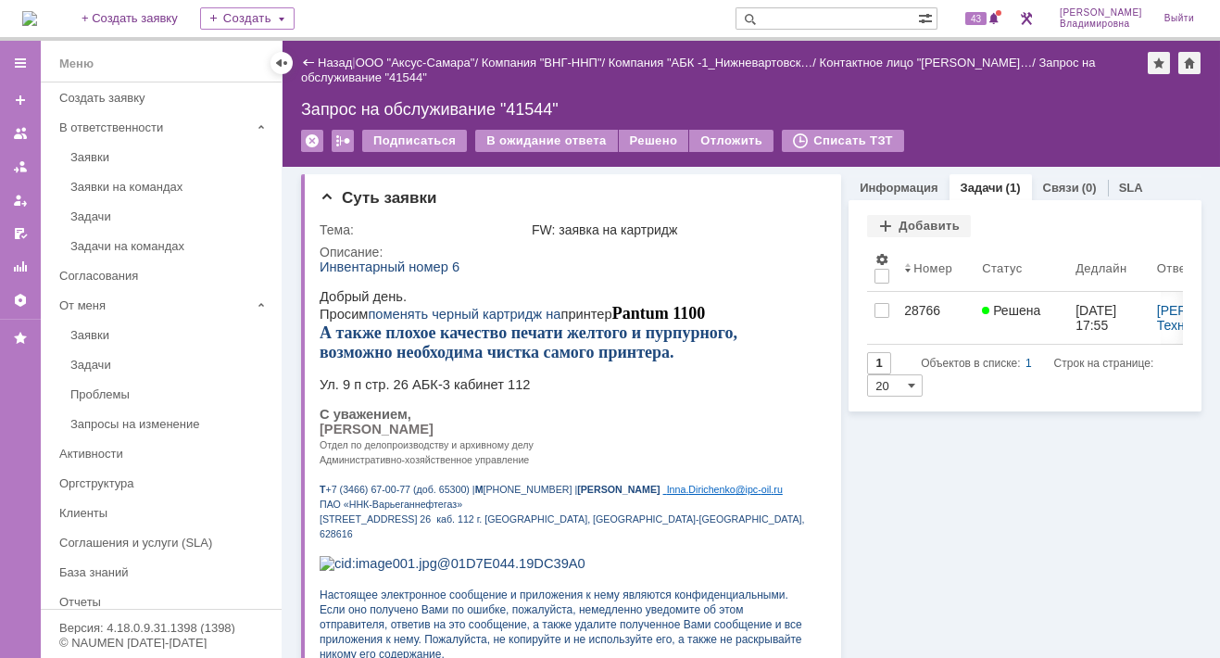
click at [520, 108] on div "Запрос на обслуживание "41544"" at bounding box center [751, 109] width 901 height 19
click at [633, 143] on div "Решено" at bounding box center [654, 141] width 70 height 22
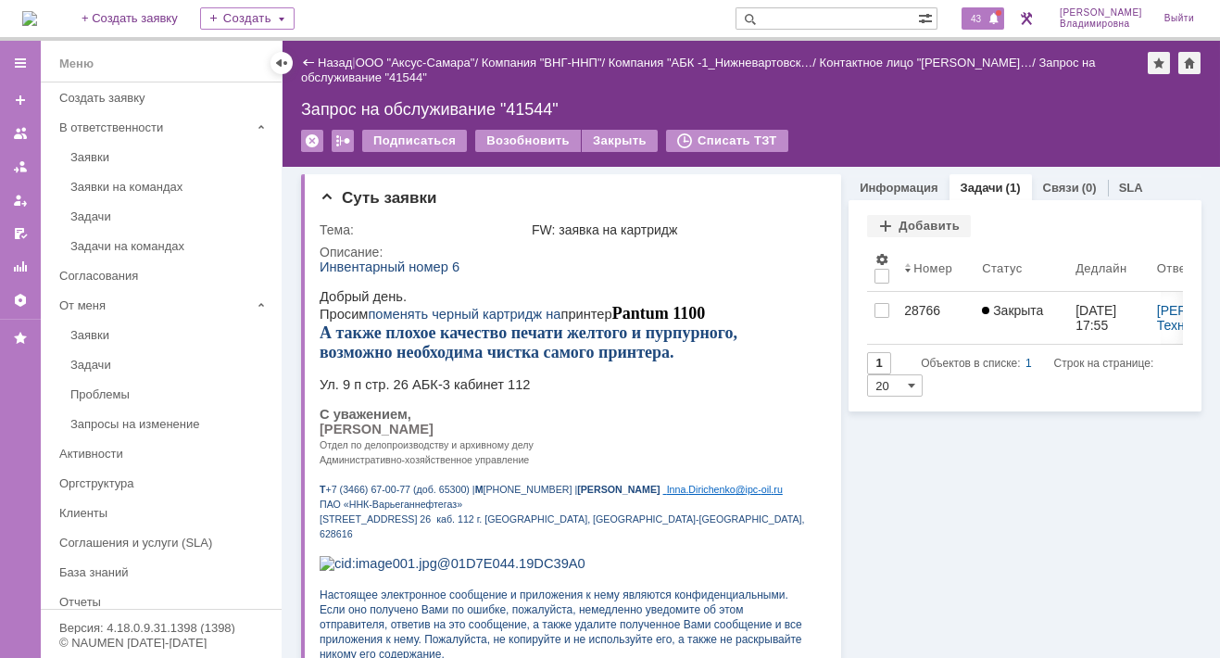
click at [990, 9] on div "43" at bounding box center [983, 18] width 43 height 22
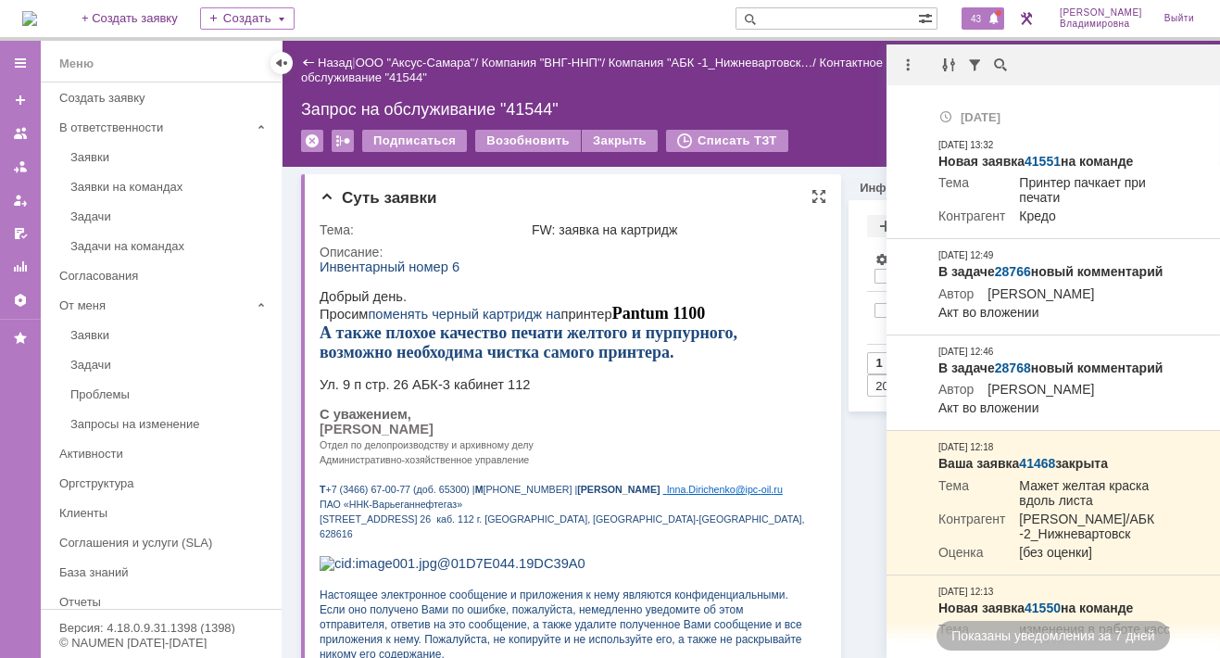
click at [749, 219] on td "FW: заявка на картридж" at bounding box center [675, 230] width 294 height 22
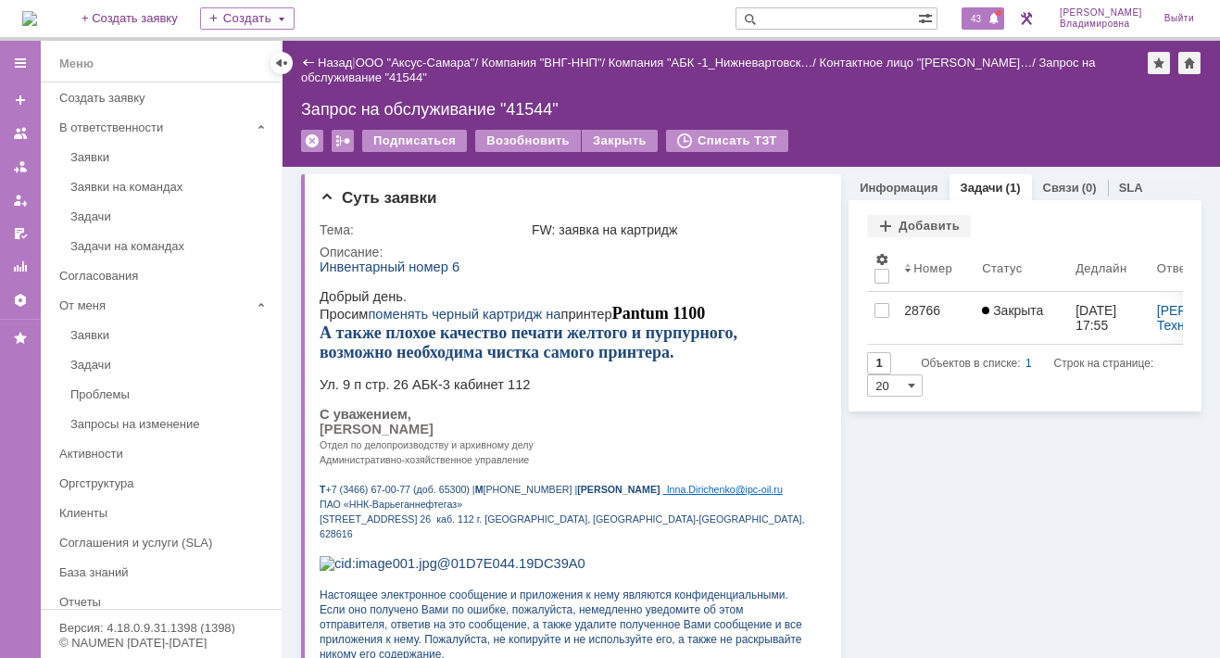
click at [987, 18] on span "43" at bounding box center [975, 18] width 21 height 13
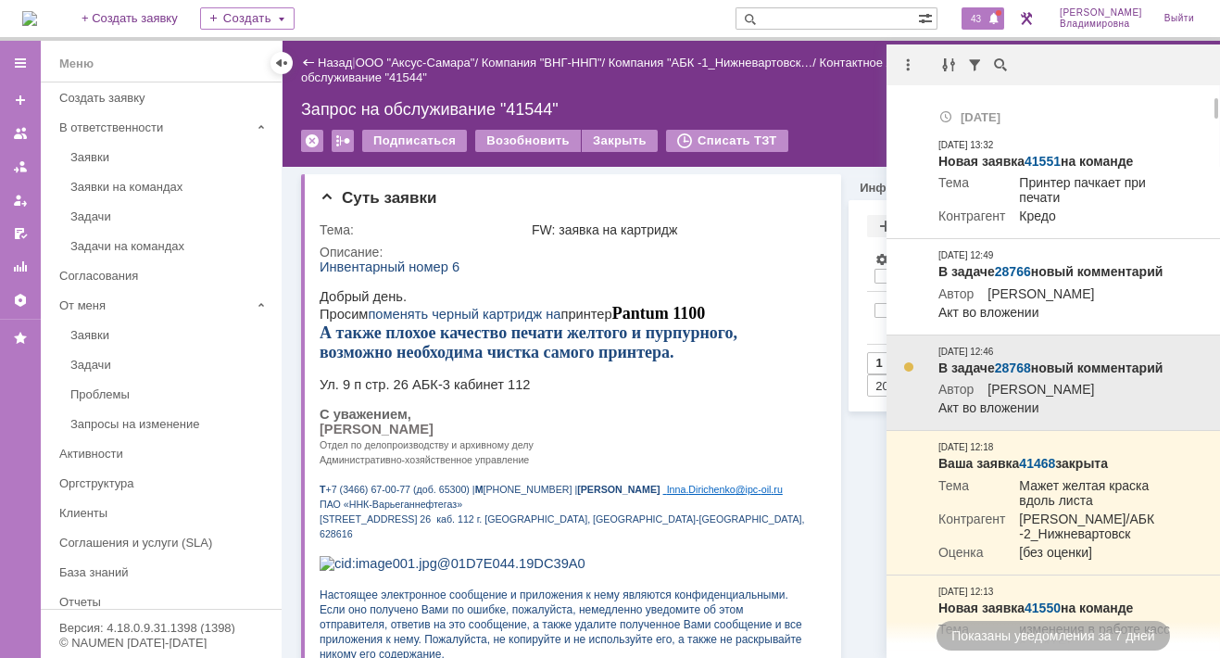
click at [1021, 375] on link "28768" at bounding box center [1013, 367] width 36 height 15
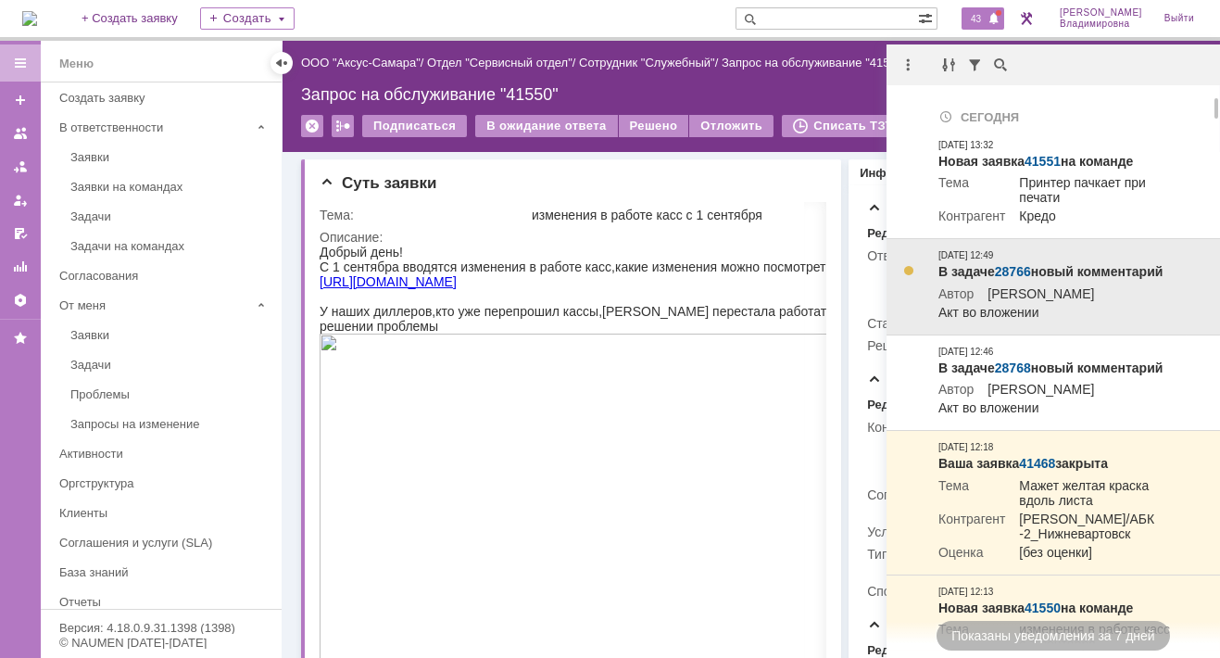
click at [1018, 269] on link "28766" at bounding box center [1013, 271] width 36 height 15
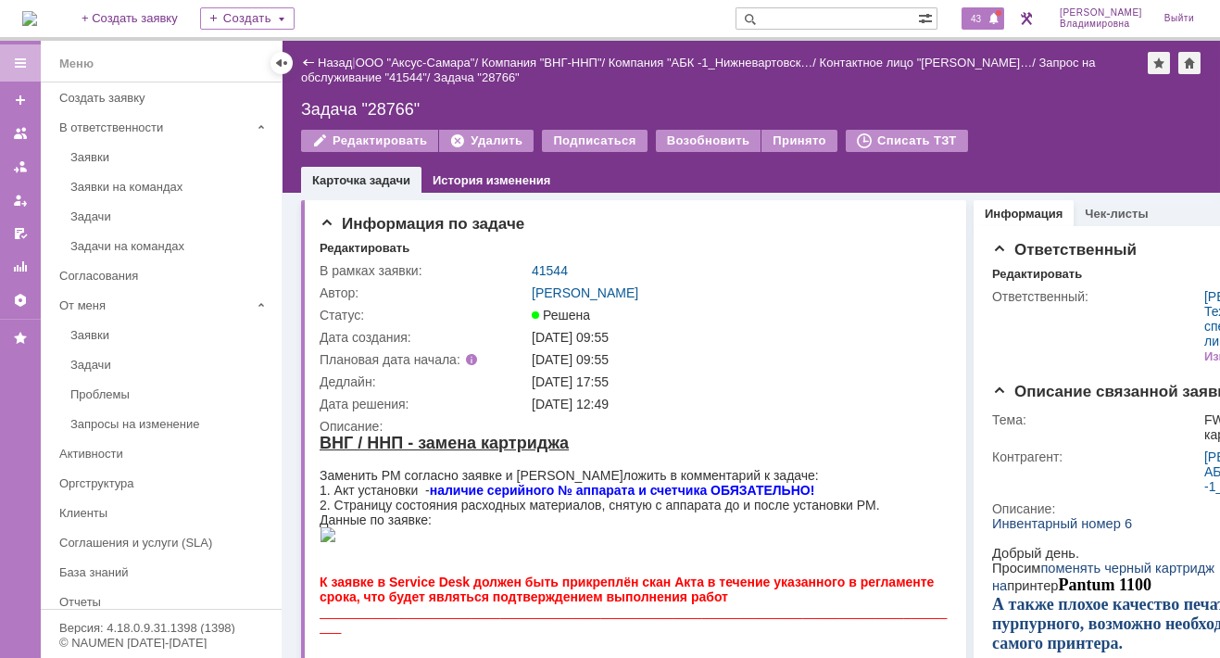
click at [987, 19] on span "43" at bounding box center [975, 18] width 21 height 13
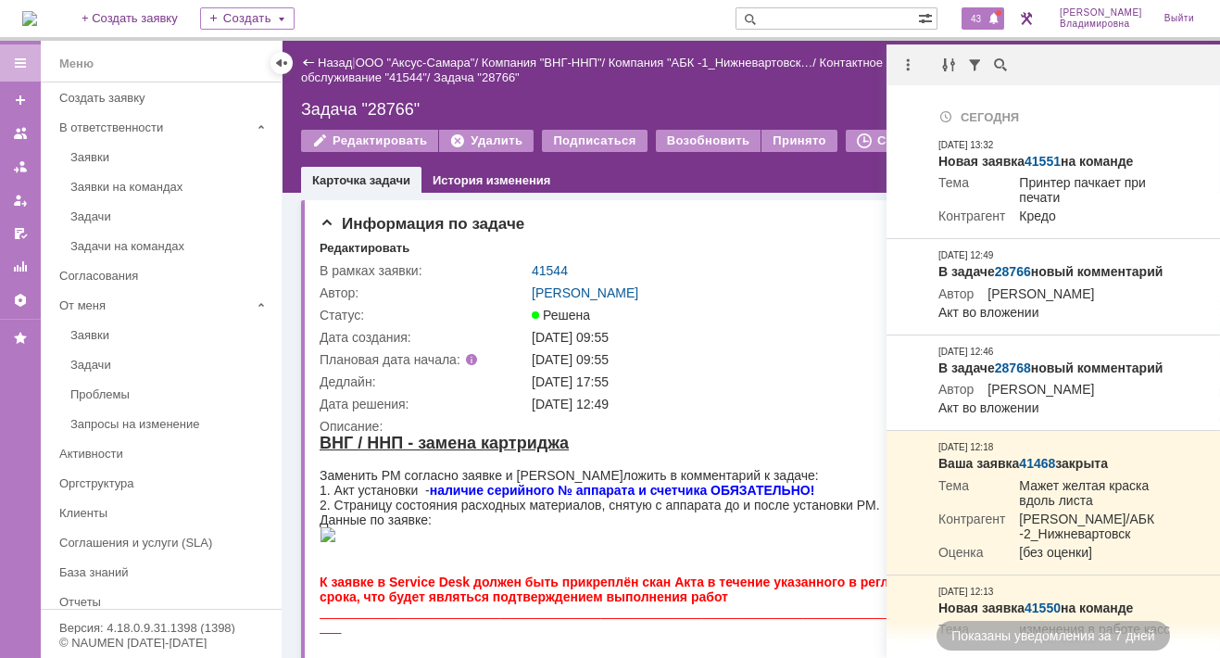
click at [985, 19] on span "43" at bounding box center [975, 18] width 21 height 13
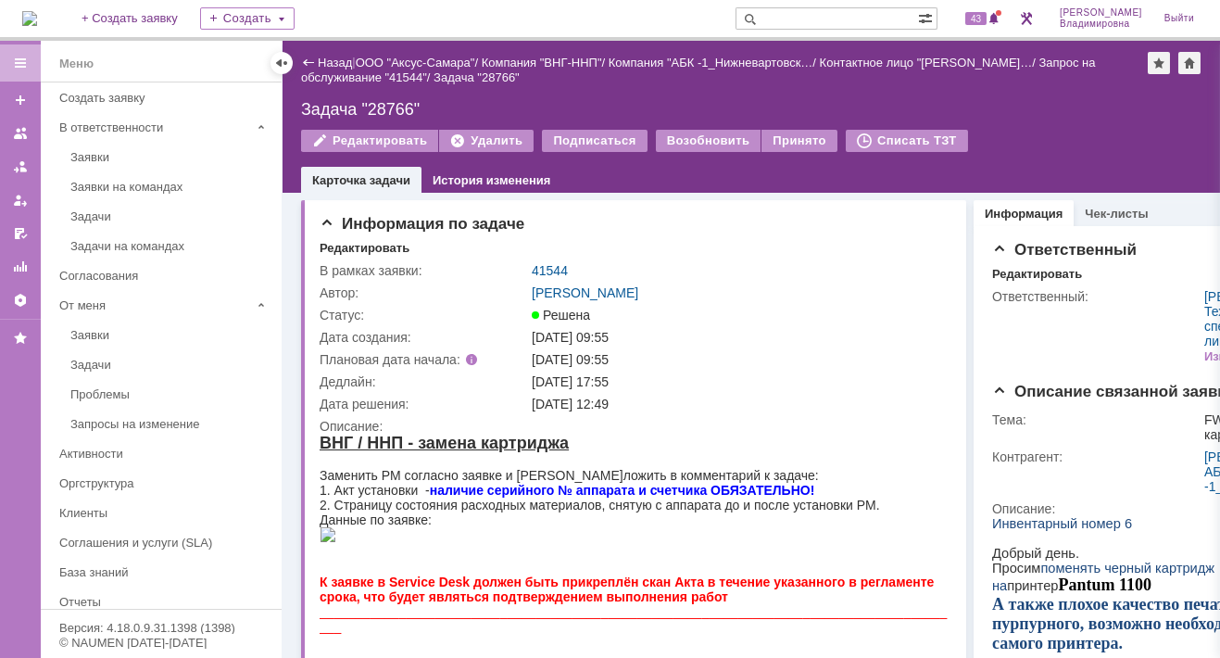
click at [928, 112] on div "Задача "28766"" at bounding box center [751, 109] width 901 height 19
click at [985, 18] on span "43" at bounding box center [975, 18] width 21 height 13
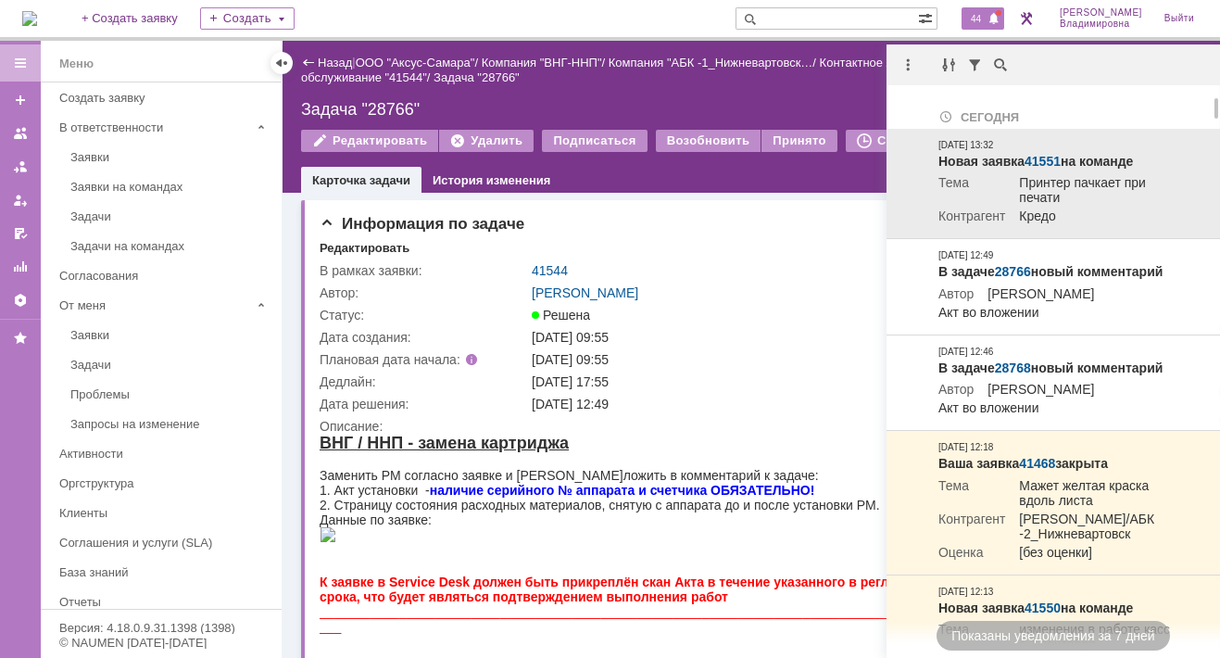
drag, startPoint x: 1199, startPoint y: 193, endPoint x: 1216, endPoint y: 197, distance: 17.3
click at [1200, 193] on td at bounding box center [1203, 184] width 33 height 110
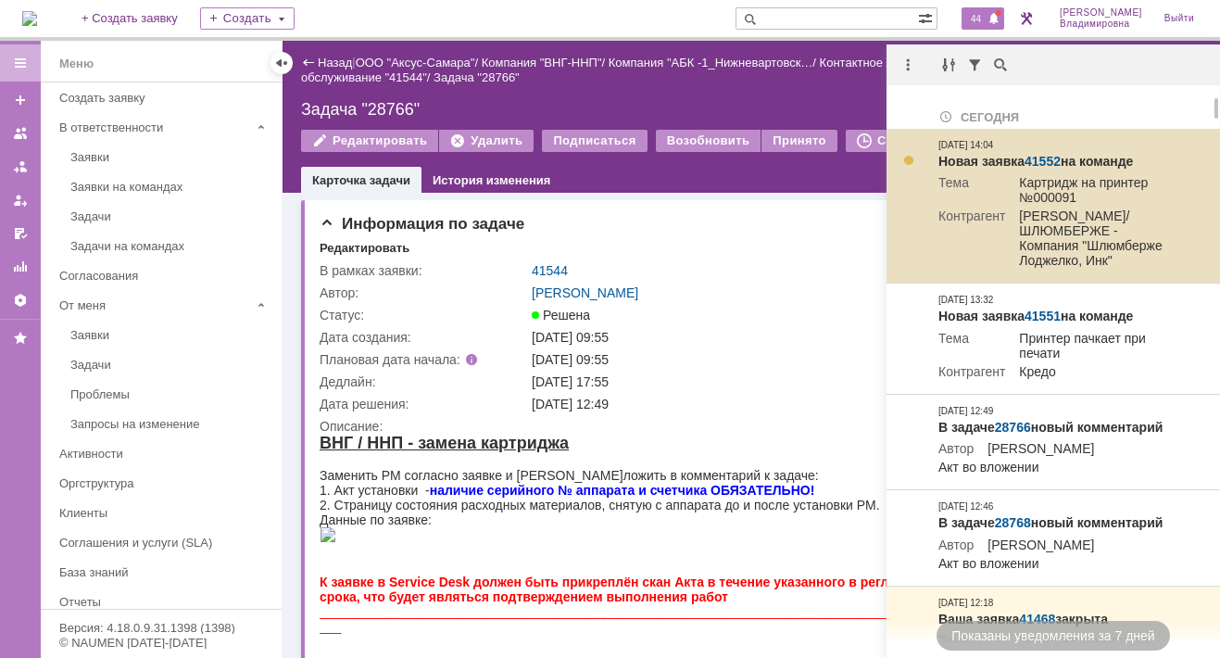
click at [1049, 159] on link "41552" at bounding box center [1043, 161] width 36 height 15
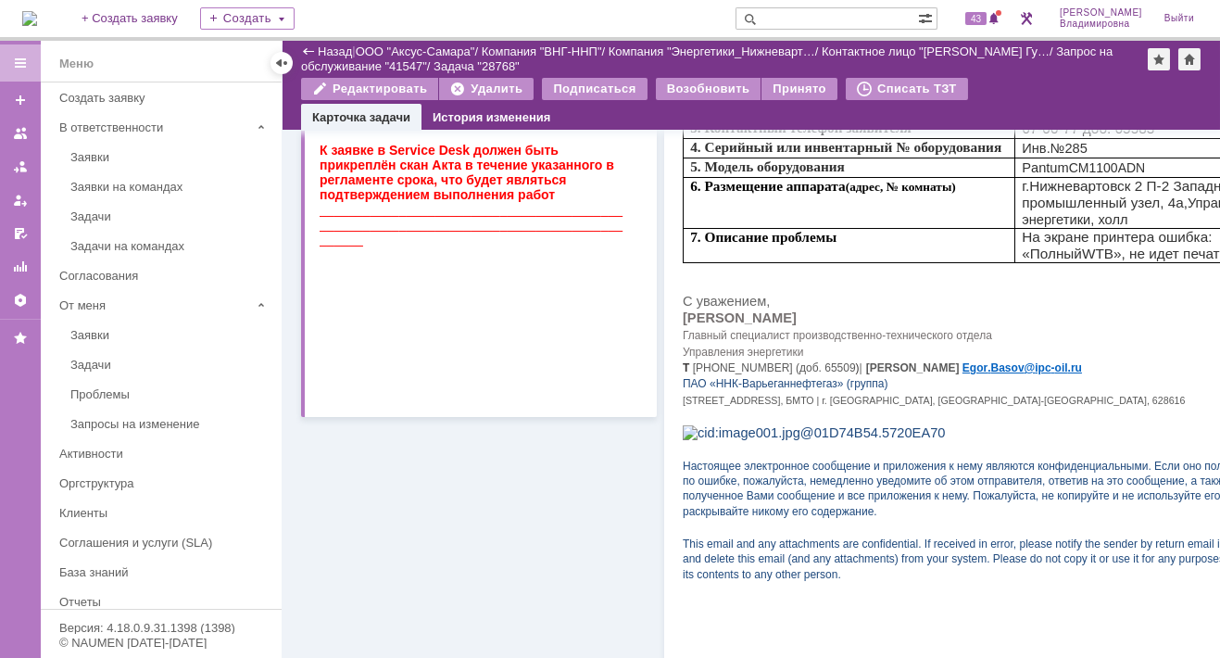
scroll to position [371, 0]
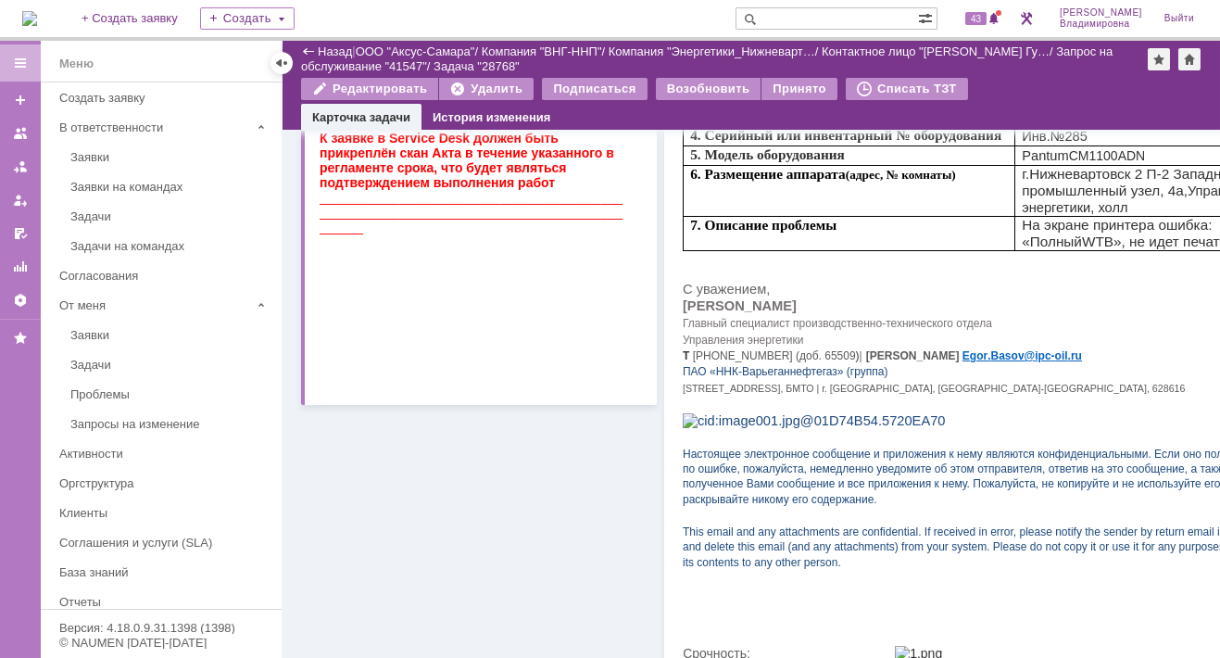
click at [801, 11] on input "text" at bounding box center [827, 18] width 183 height 22
type input "41549"
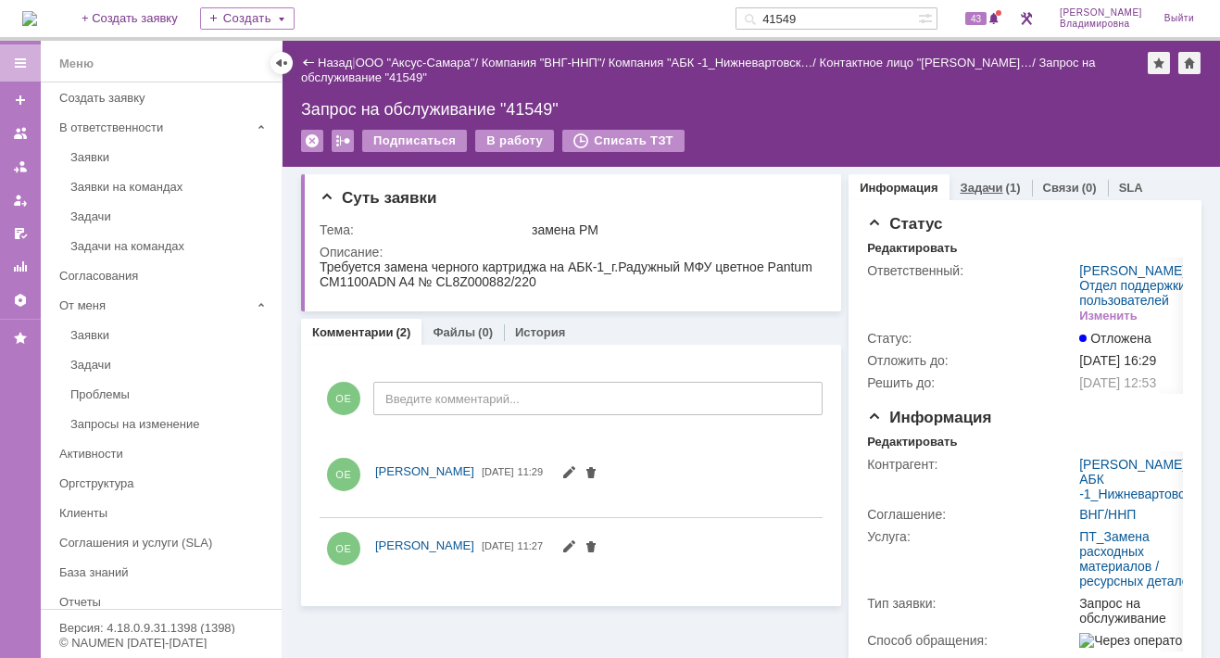
click at [963, 184] on link "Задачи" at bounding box center [982, 188] width 43 height 14
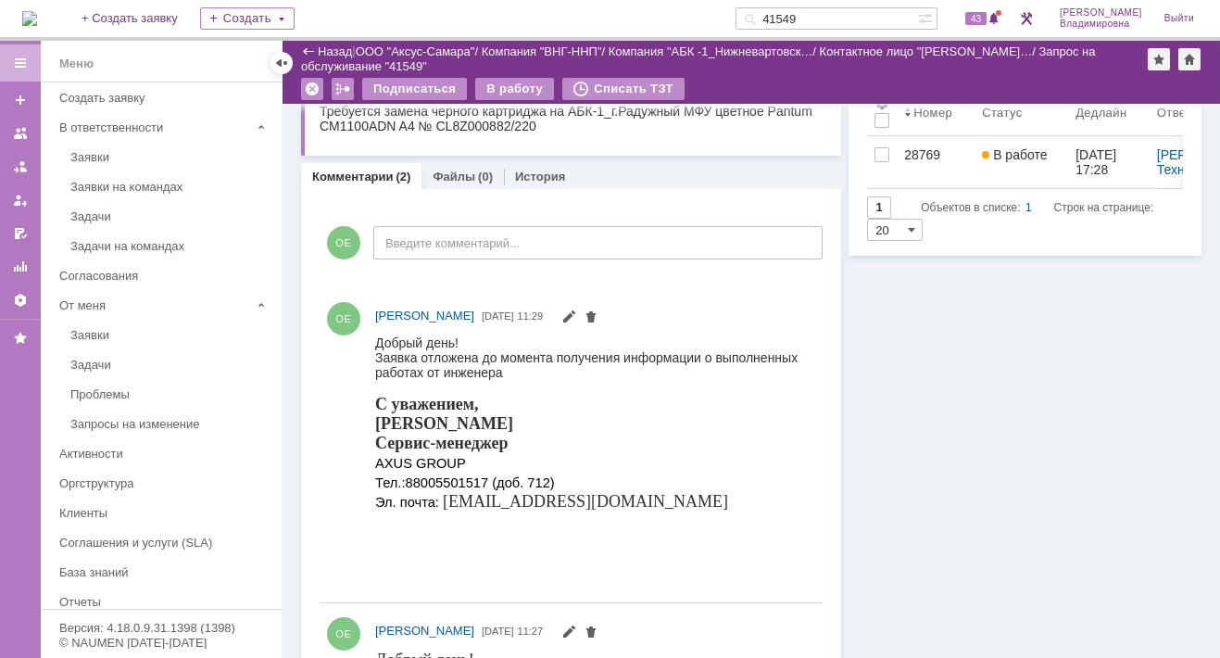
scroll to position [185, 0]
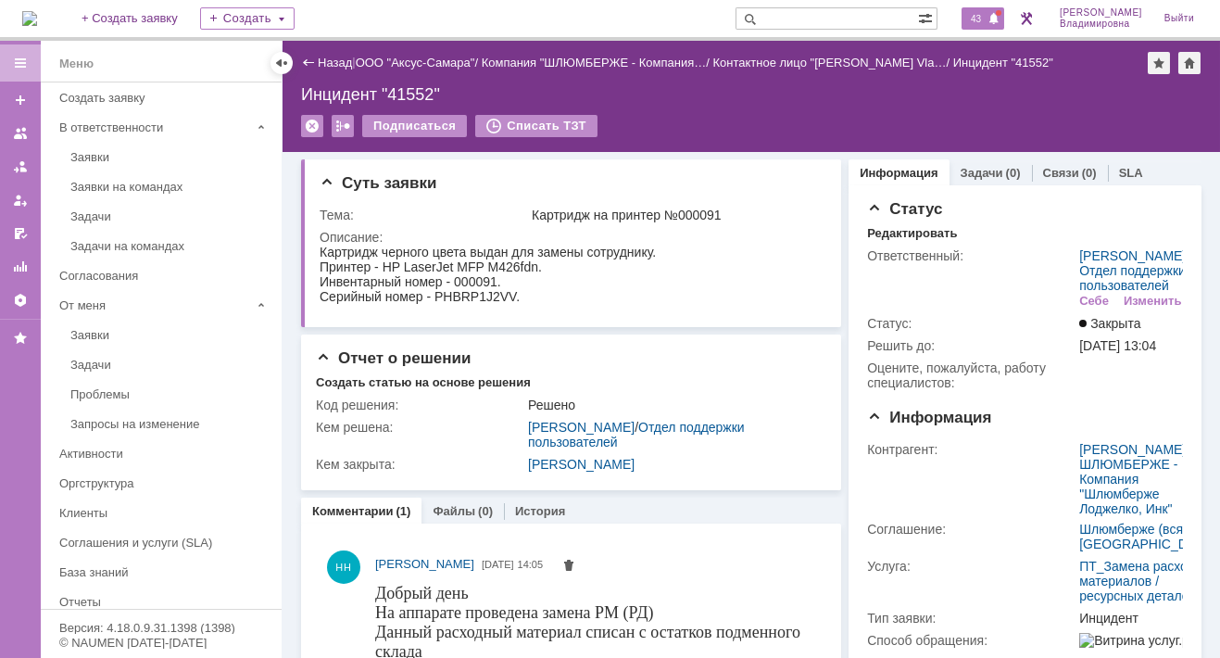
click at [982, 18] on span "43" at bounding box center [975, 18] width 21 height 13
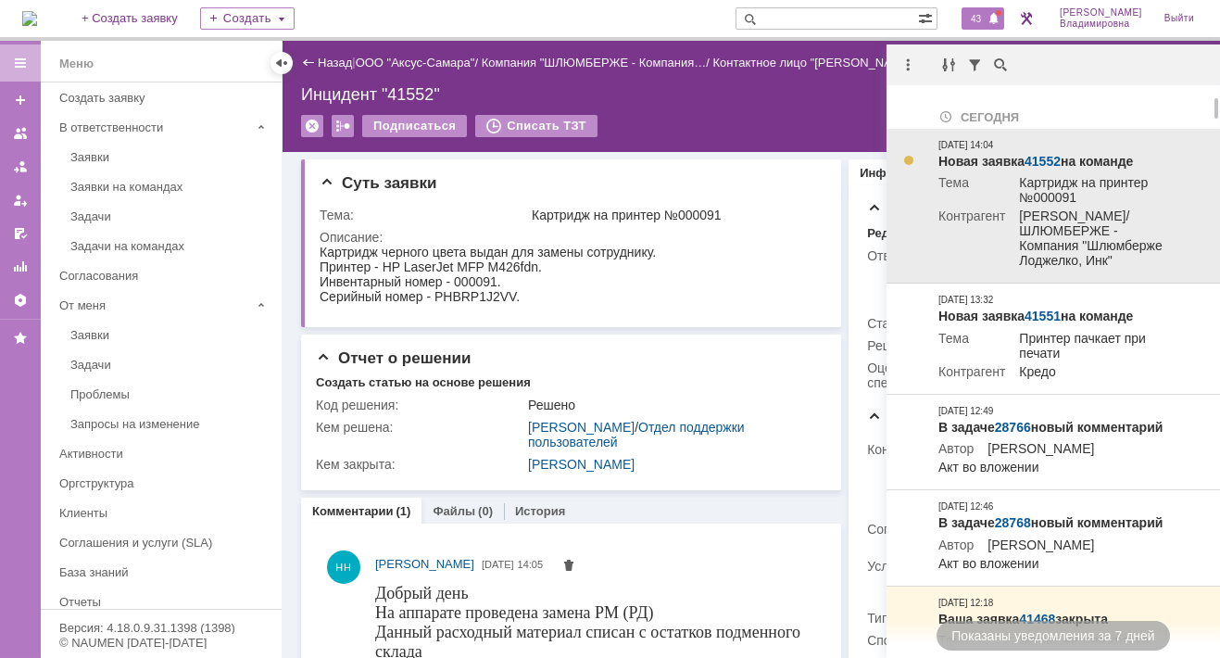
click at [1043, 156] on link "41552" at bounding box center [1043, 161] width 36 height 15
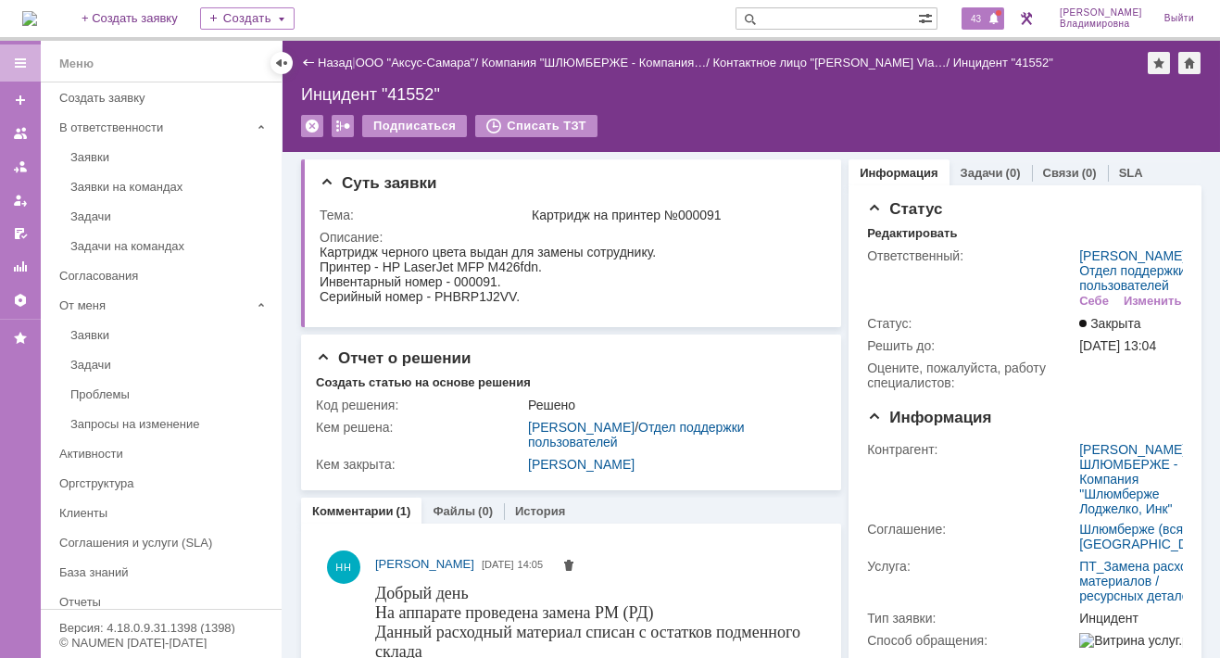
click at [981, 27] on div "43" at bounding box center [983, 18] width 43 height 22
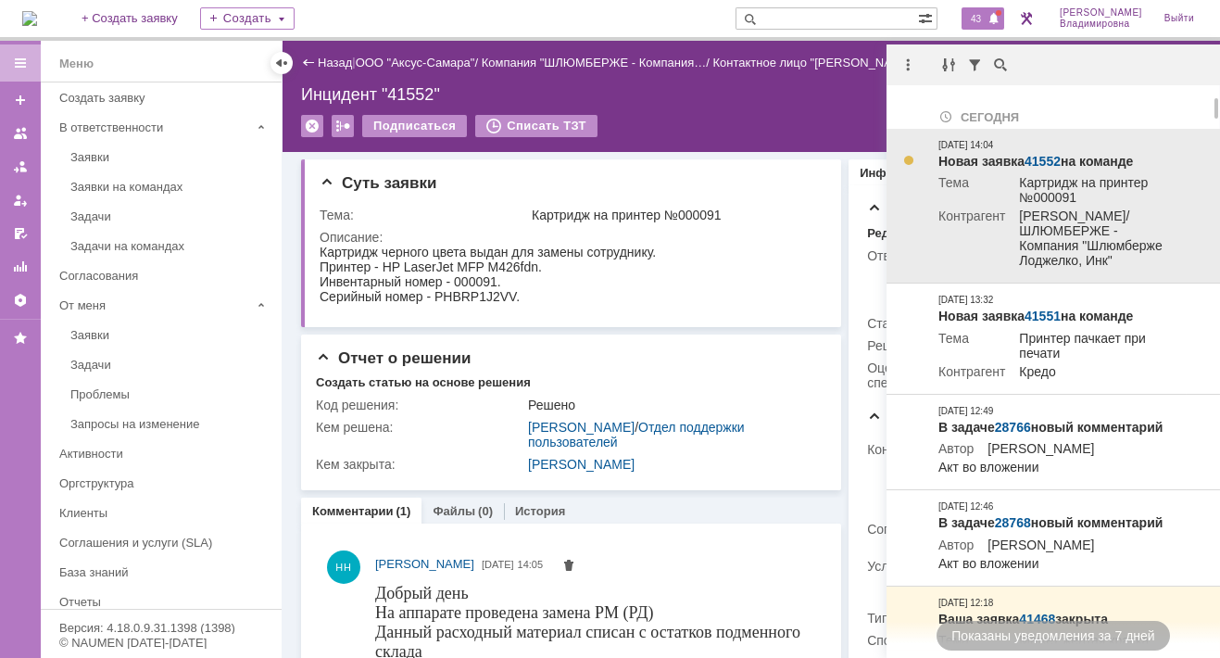
click at [1030, 157] on link "41552" at bounding box center [1043, 161] width 36 height 15
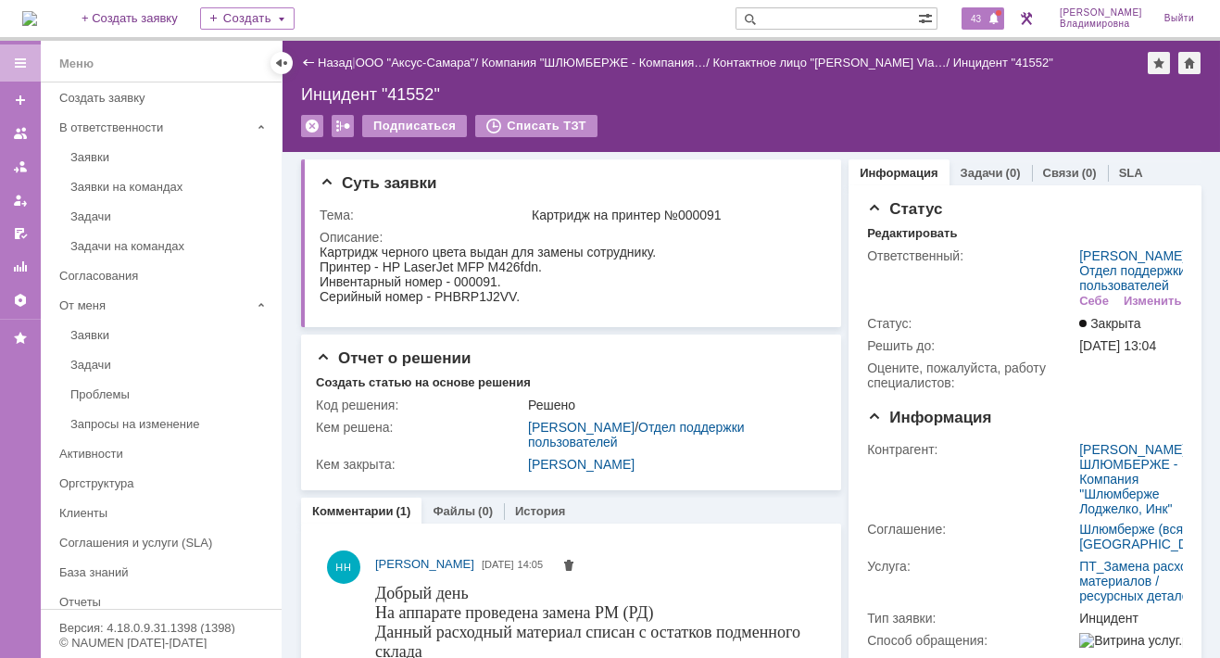
click at [986, 14] on span "43" at bounding box center [975, 18] width 21 height 13
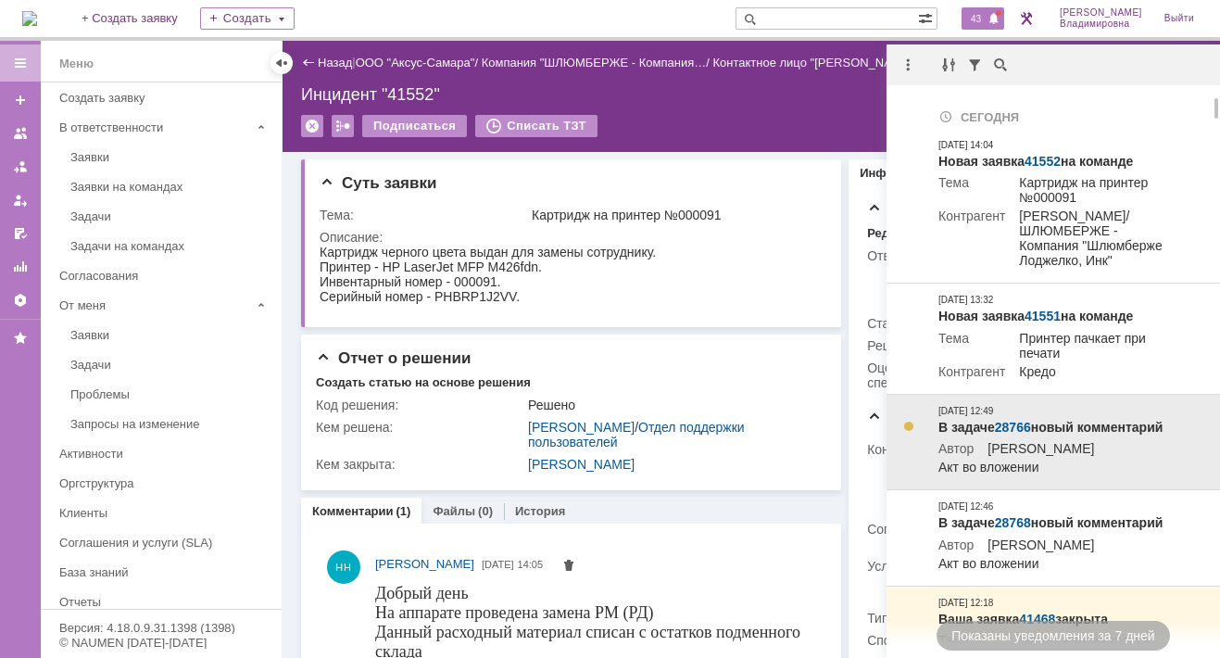
click at [1011, 433] on link "28766" at bounding box center [1013, 427] width 36 height 15
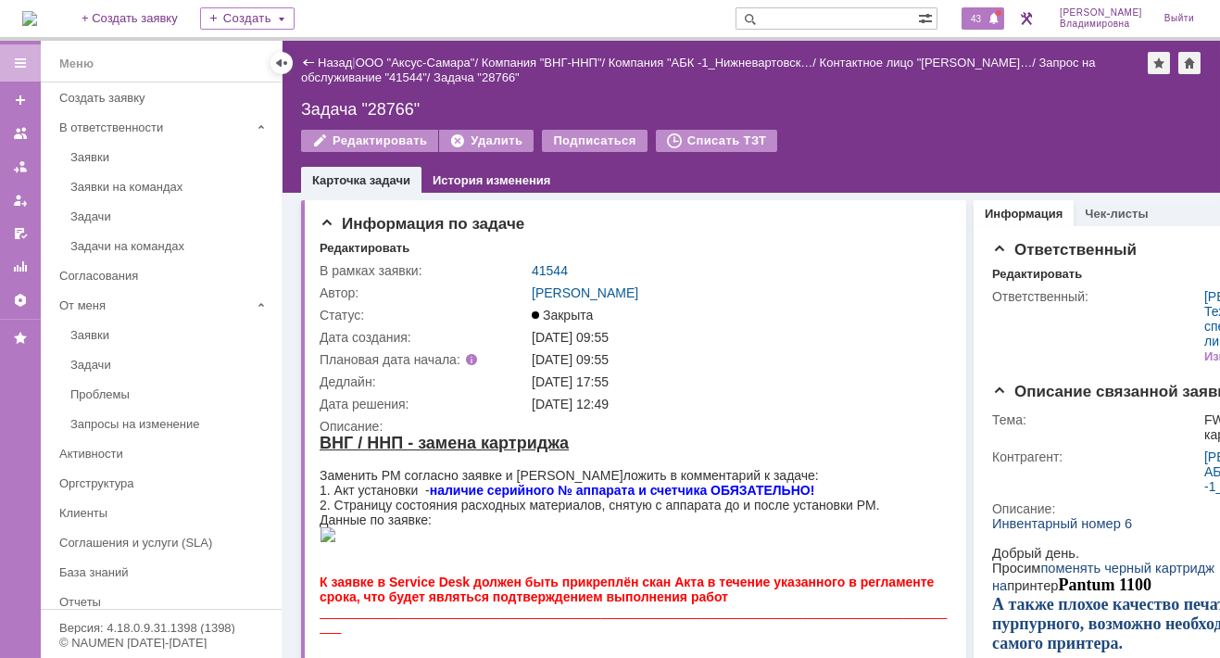
click at [982, 13] on span "43" at bounding box center [975, 18] width 21 height 13
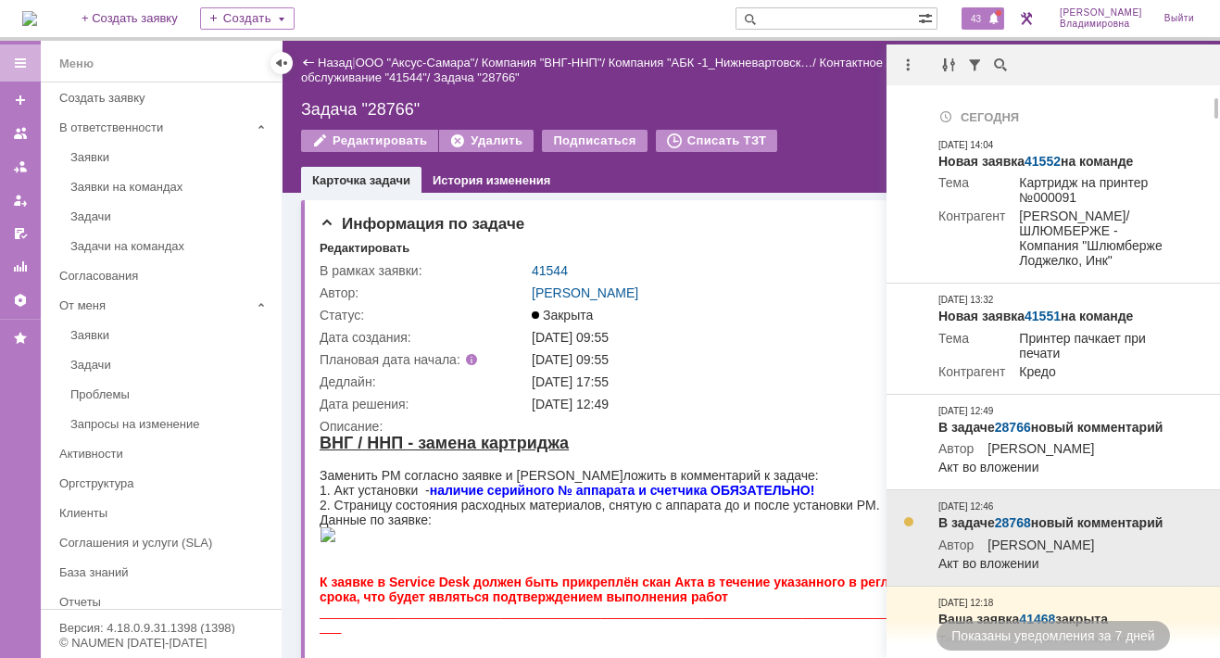
click at [1027, 530] on link "28768" at bounding box center [1013, 522] width 36 height 15
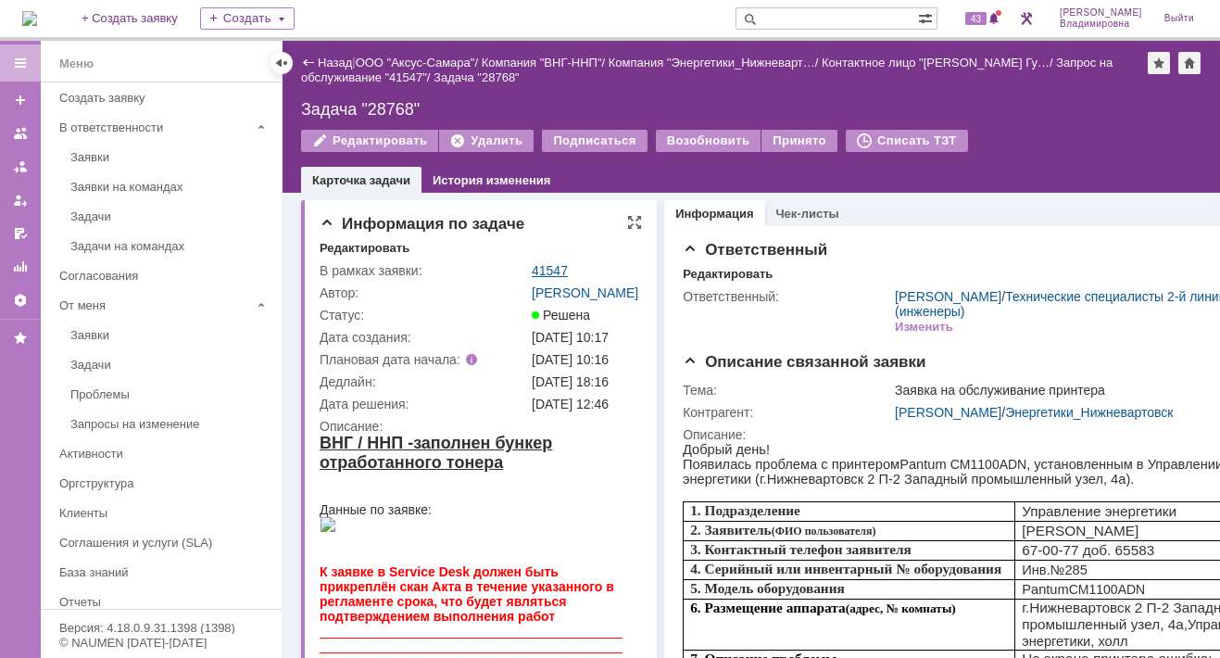
click at [547, 264] on link "41547" at bounding box center [550, 270] width 36 height 15
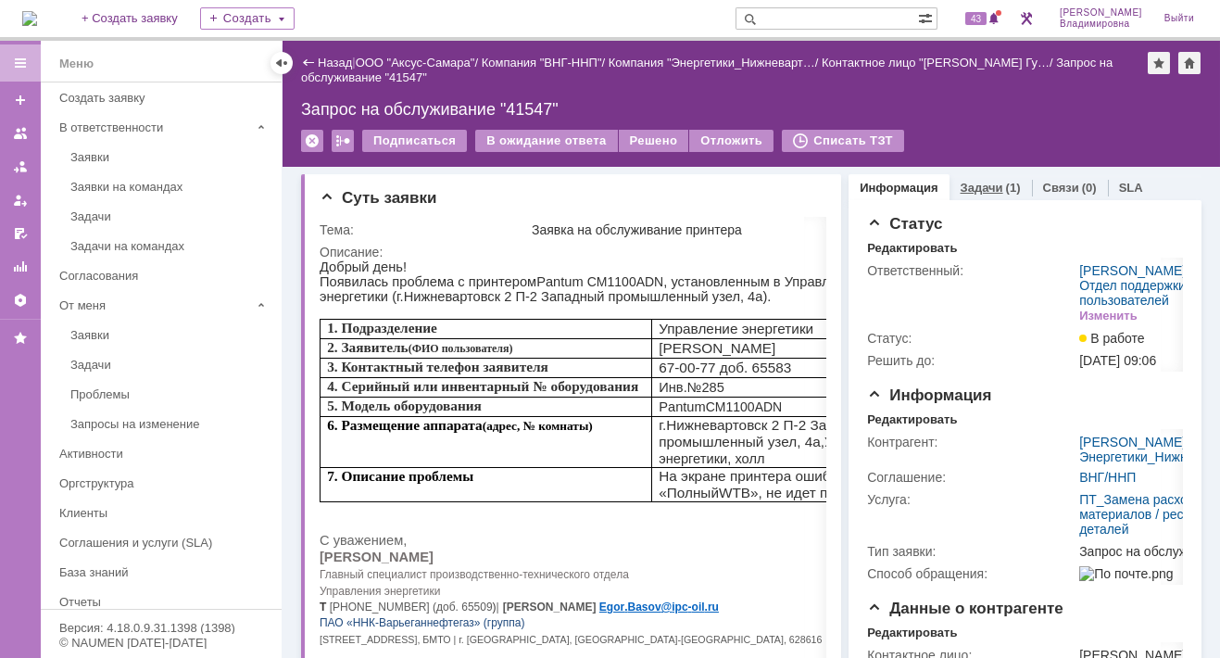
click at [967, 184] on link "Задачи" at bounding box center [982, 188] width 43 height 14
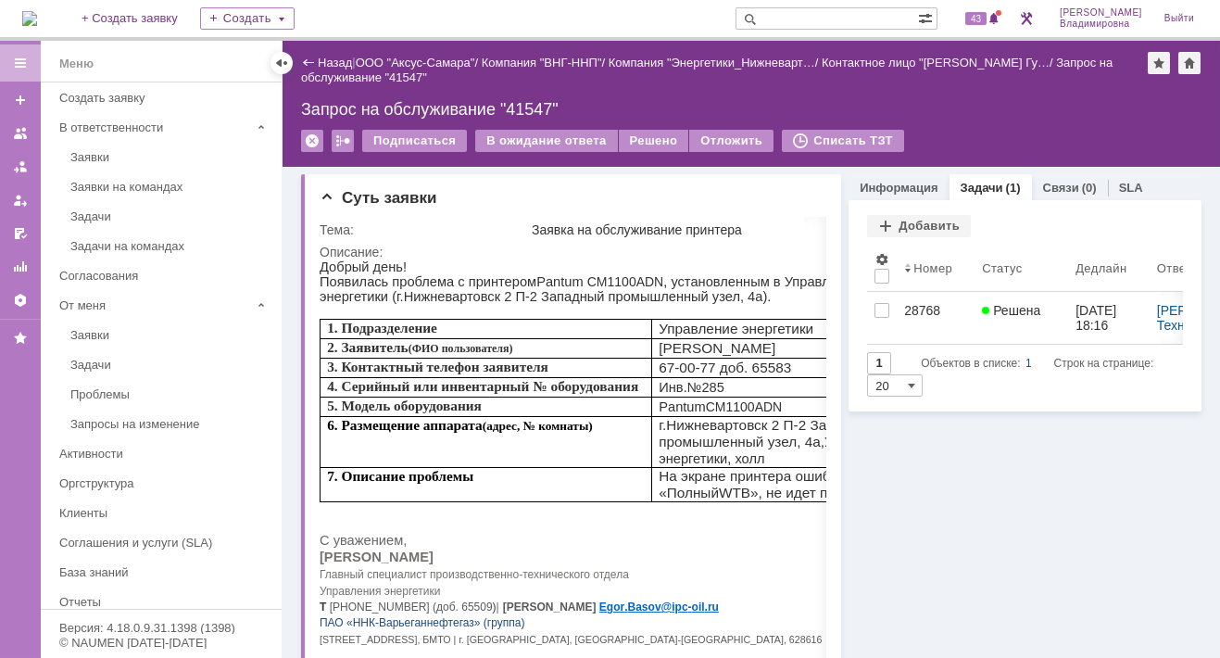
click at [918, 308] on div "28768" at bounding box center [935, 310] width 63 height 15
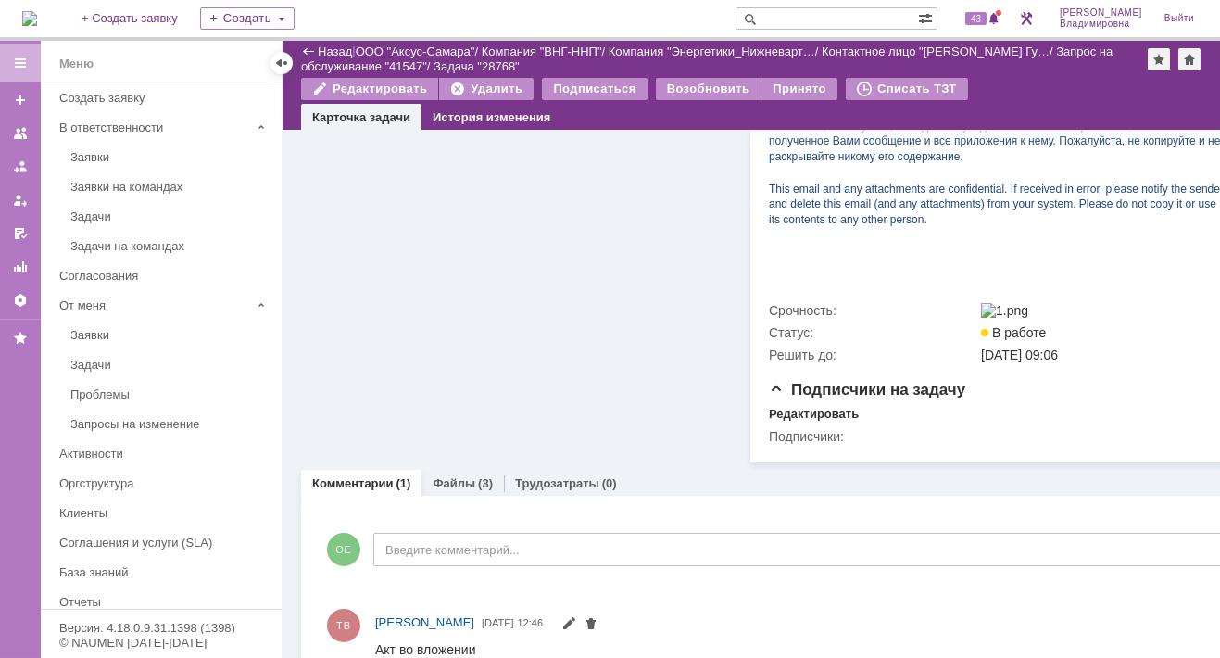
scroll to position [773, 0]
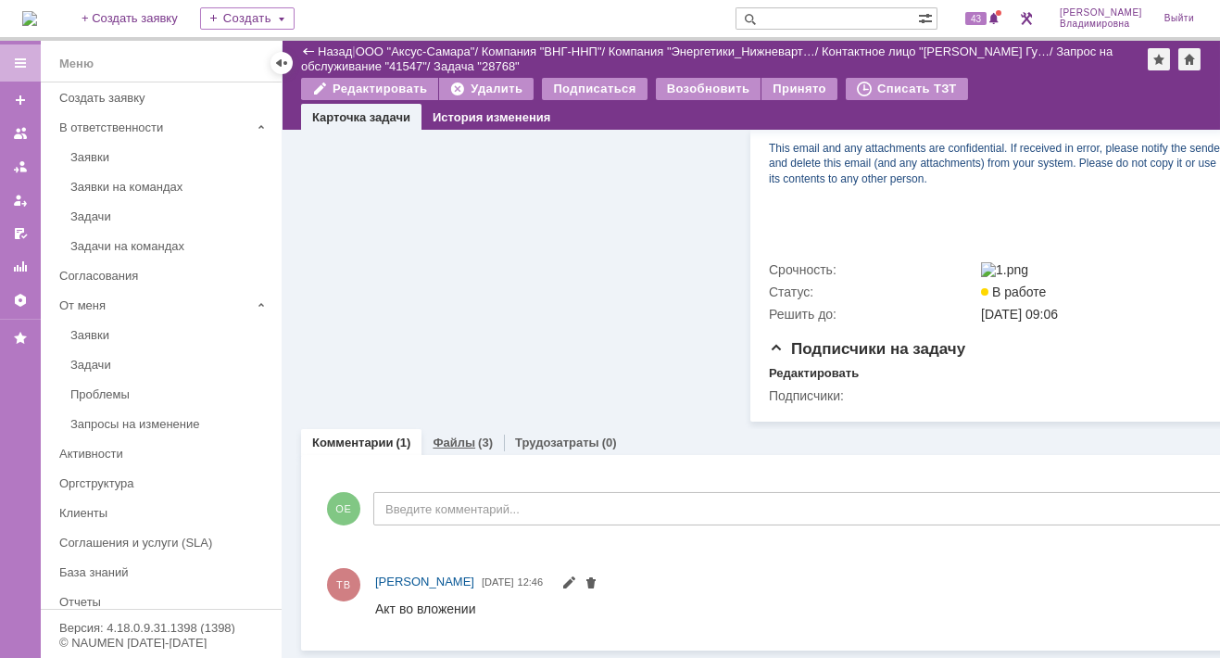
click at [448, 435] on link "Файлы" at bounding box center [454, 442] width 43 height 14
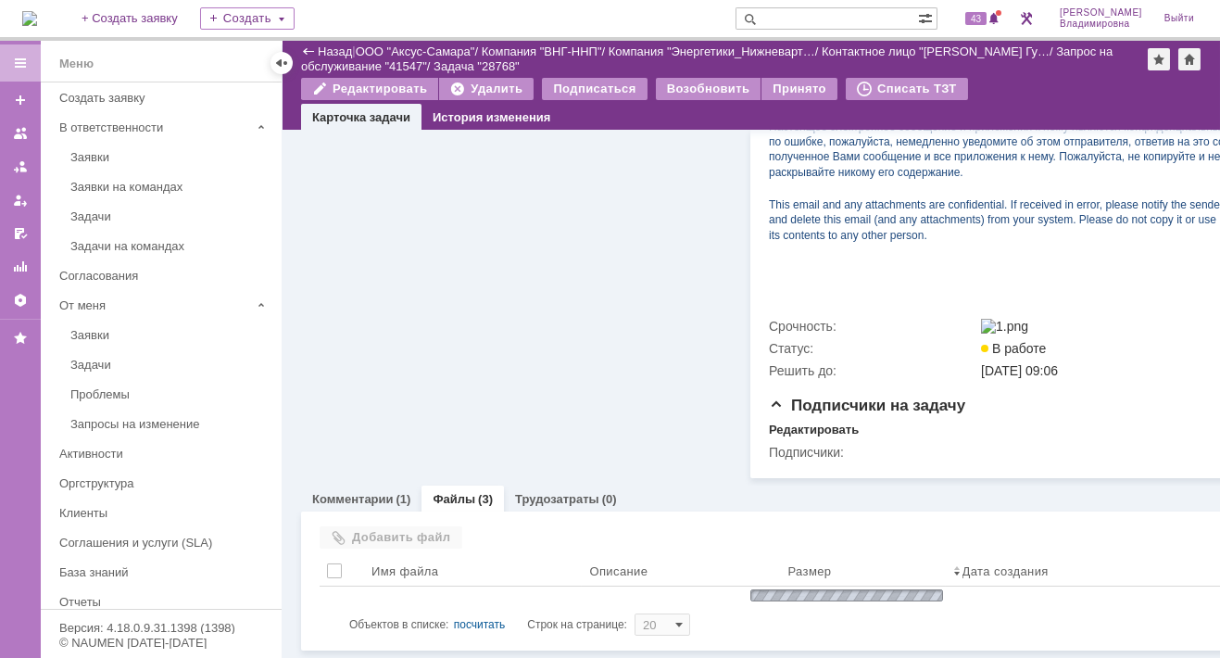
scroll to position [773, 0]
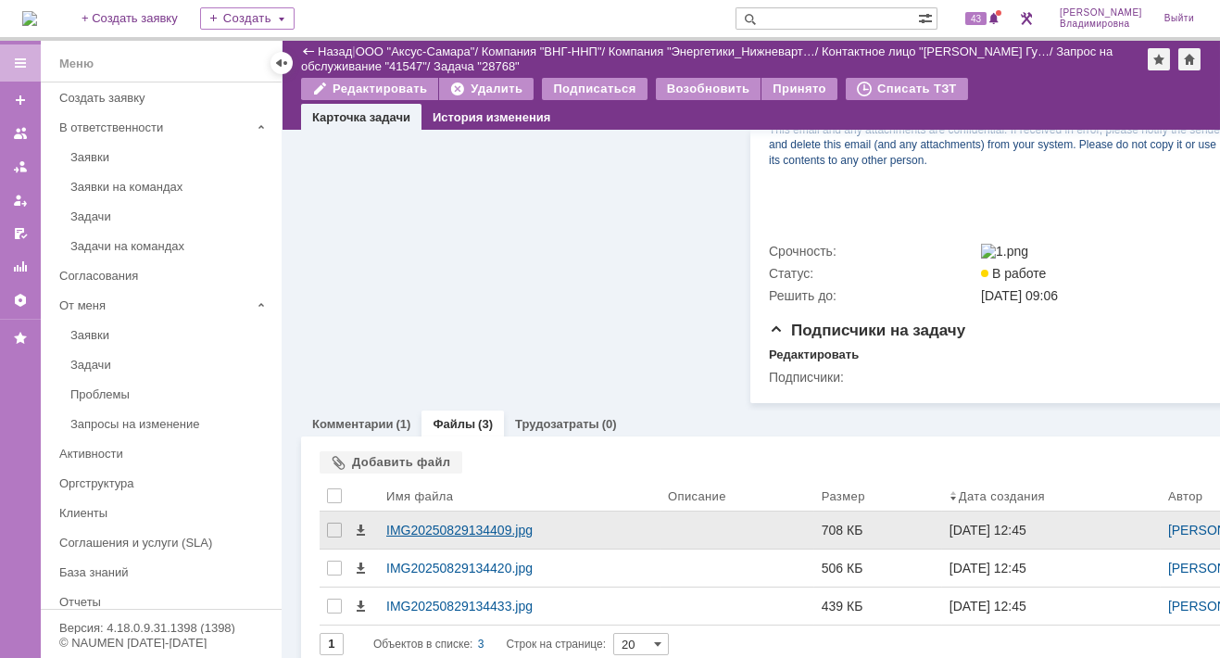
click at [476, 534] on div "IMG20250829134409.jpg" at bounding box center [519, 530] width 267 height 15
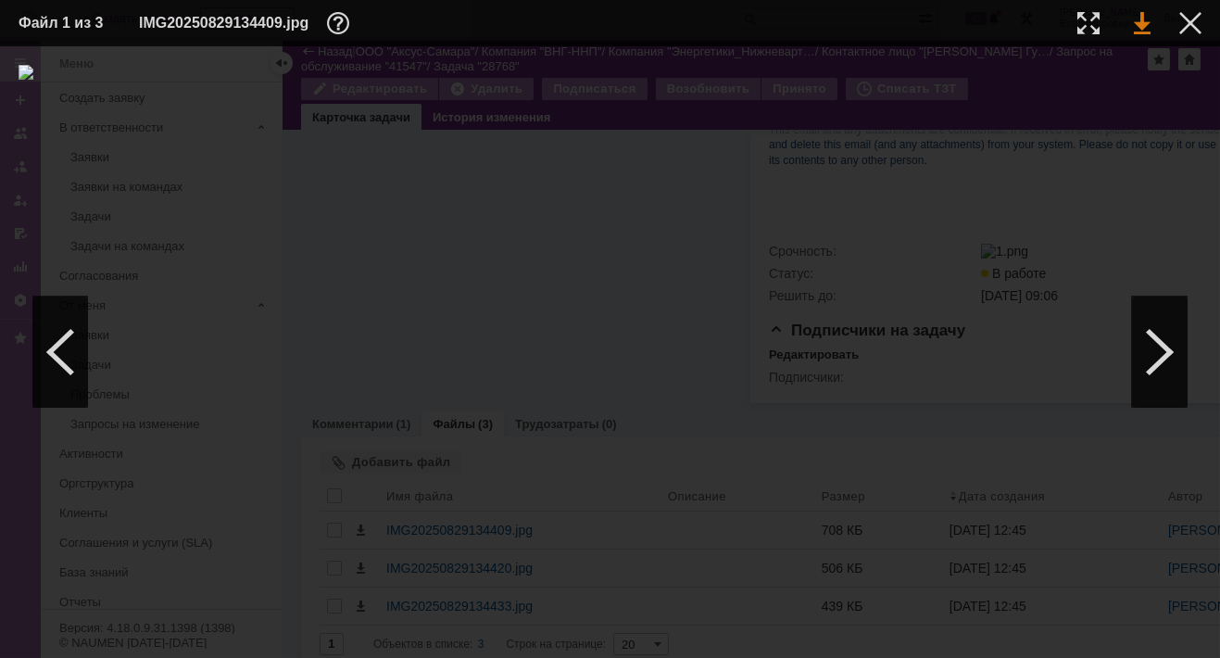
click at [1146, 21] on link at bounding box center [1142, 23] width 17 height 22
click at [1193, 19] on div at bounding box center [1190, 23] width 22 height 22
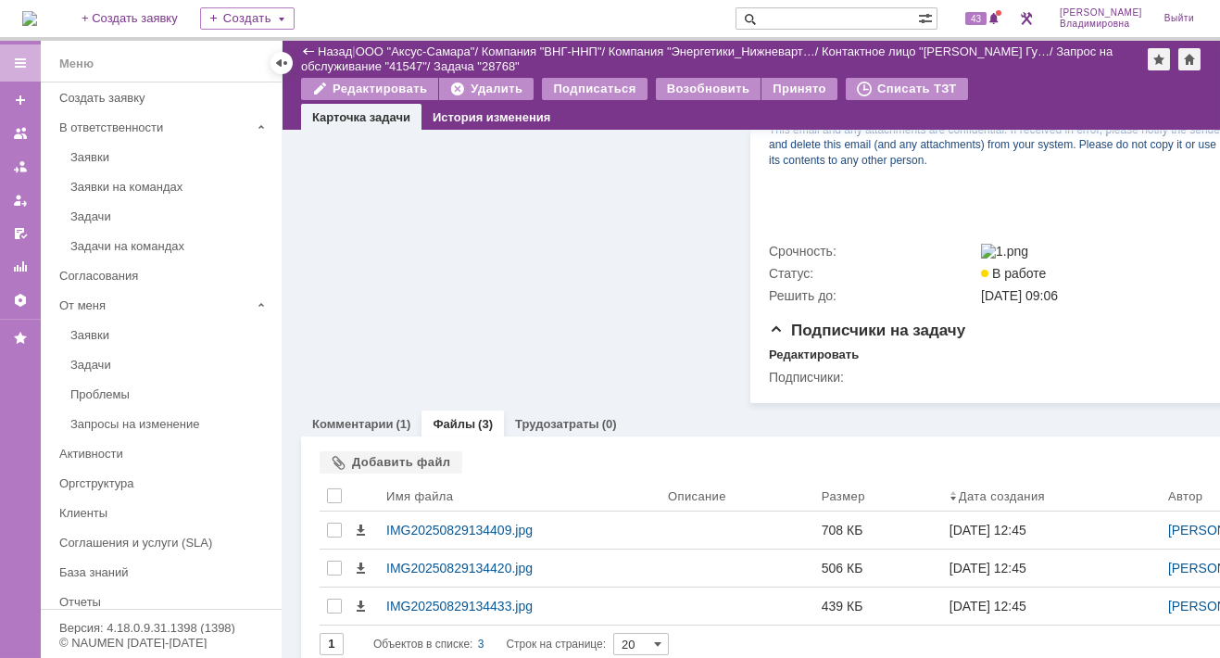
click at [758, 20] on span at bounding box center [747, 18] width 22 height 22
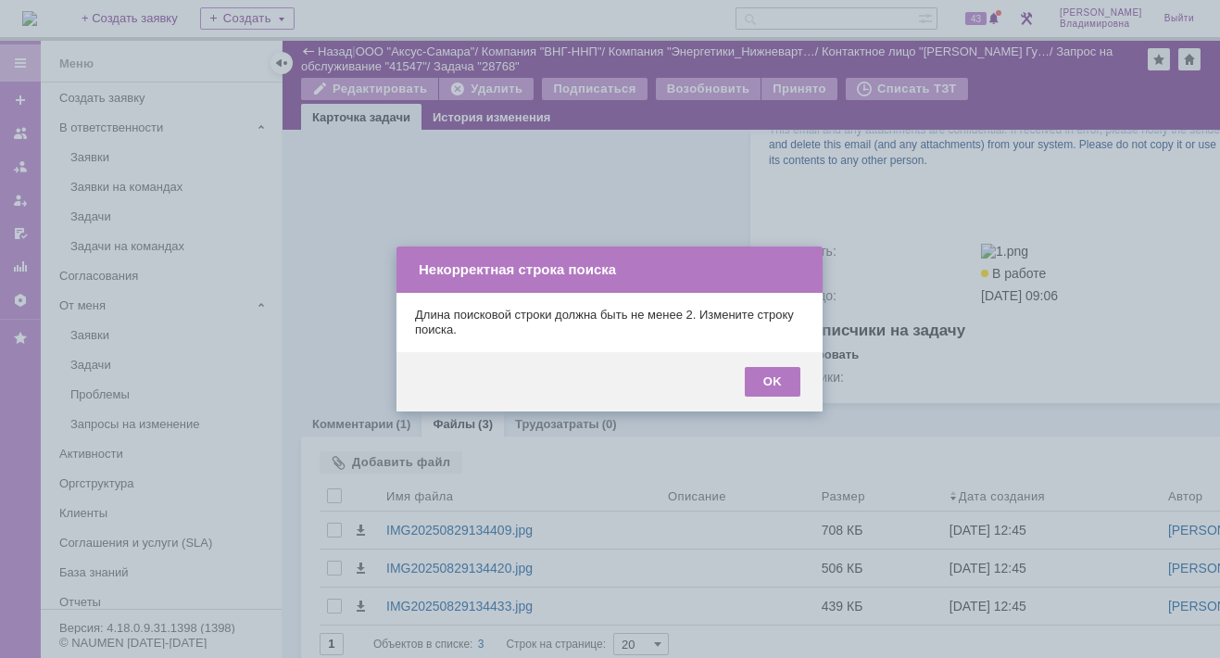
drag, startPoint x: 770, startPoint y: 389, endPoint x: 772, endPoint y: 351, distance: 38.0
click at [771, 385] on div "OK" at bounding box center [773, 382] width 56 height 30
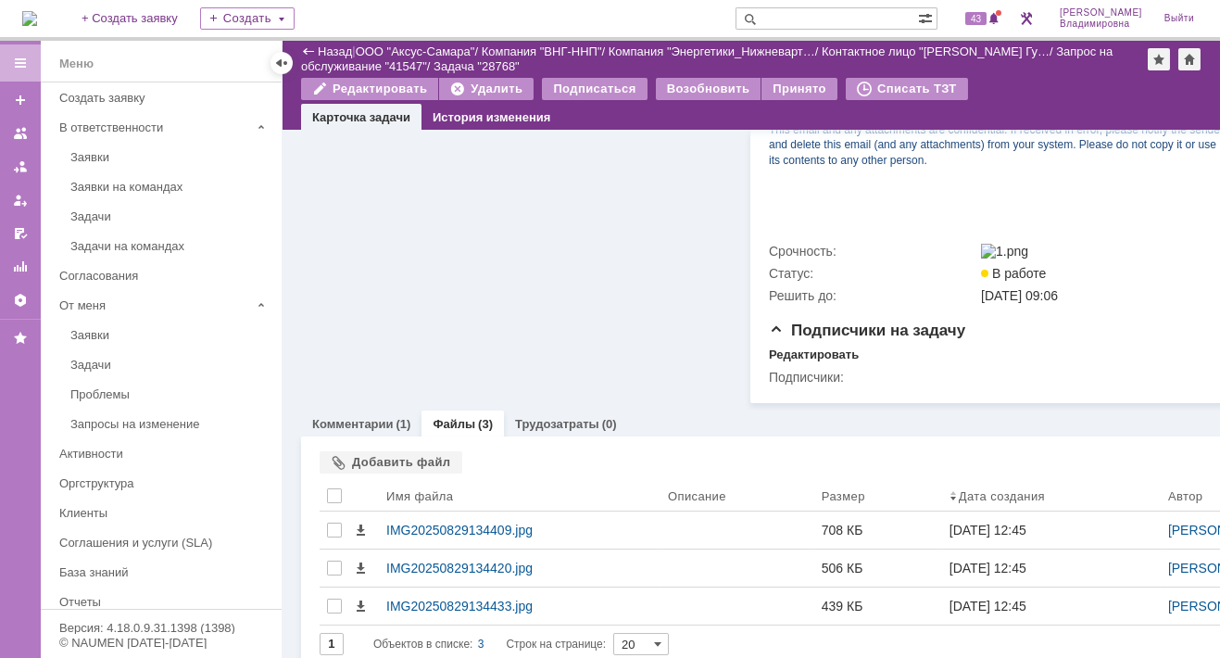
click at [802, 19] on input "text" at bounding box center [827, 18] width 183 height 22
type input "41547"
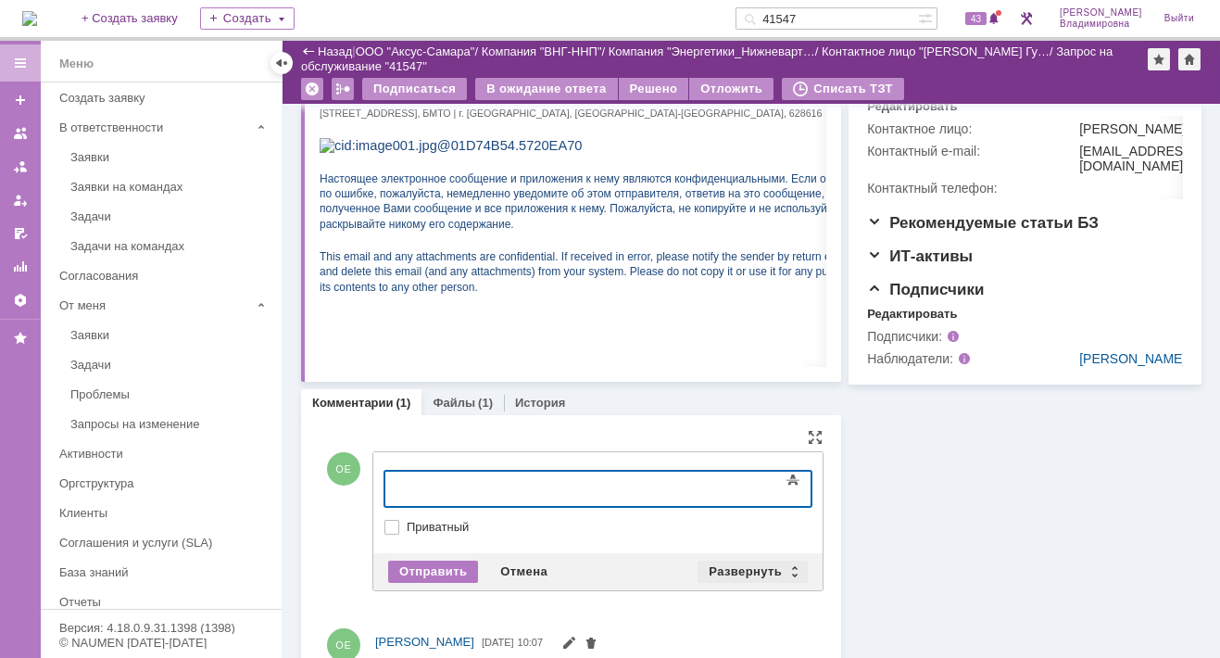
click at [752, 566] on div "Развернуть" at bounding box center [753, 572] width 110 height 22
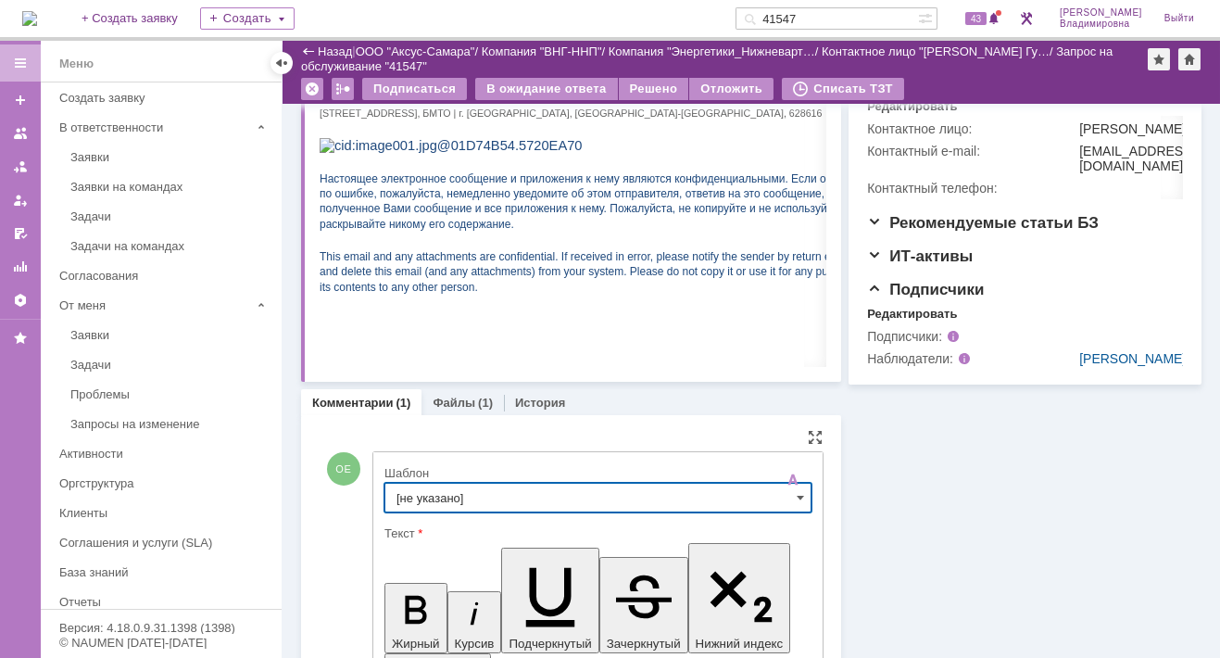
click at [433, 496] on input "[не указано]" at bounding box center [598, 498] width 427 height 30
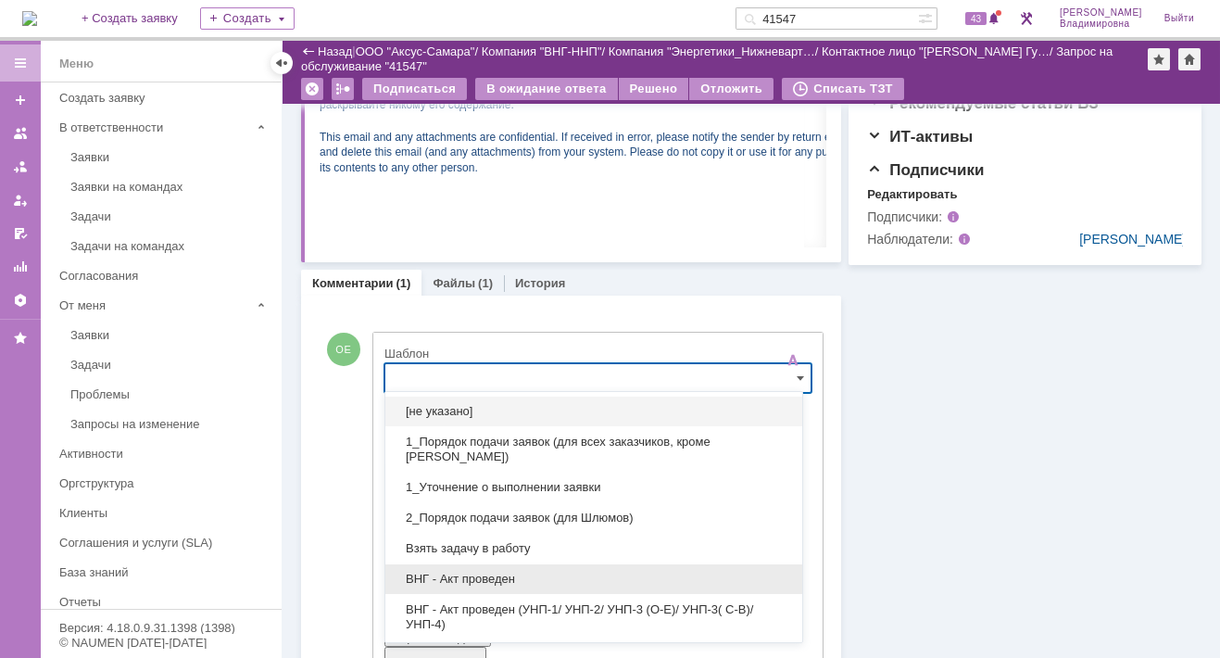
click at [482, 572] on span "ВНГ - Акт проведен" at bounding box center [594, 579] width 395 height 15
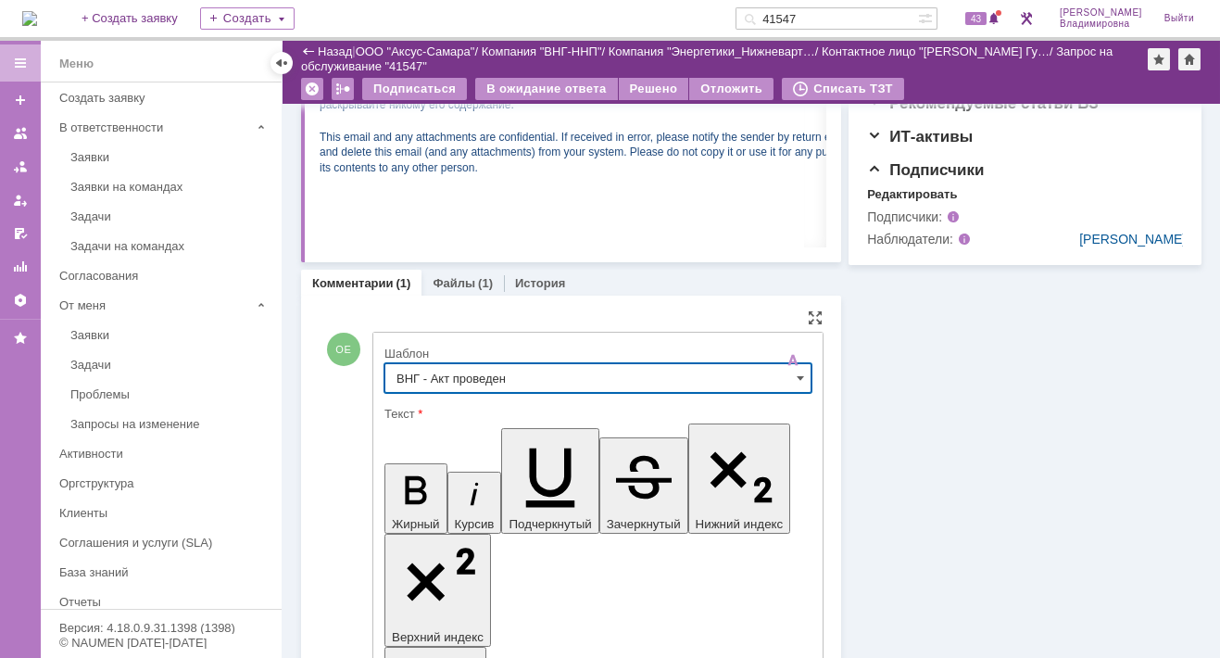
type input "ВНГ - Акт проведен"
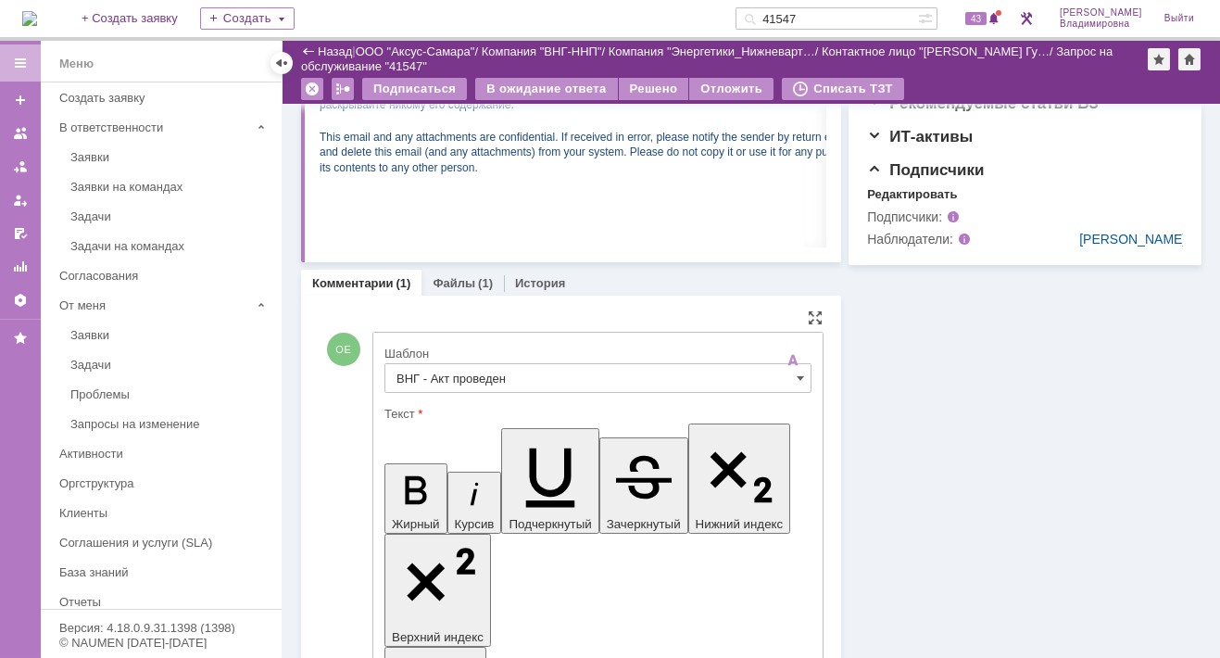
drag, startPoint x: 617, startPoint y: 4243, endPoint x: 642, endPoint y: 4265, distance: 33.5
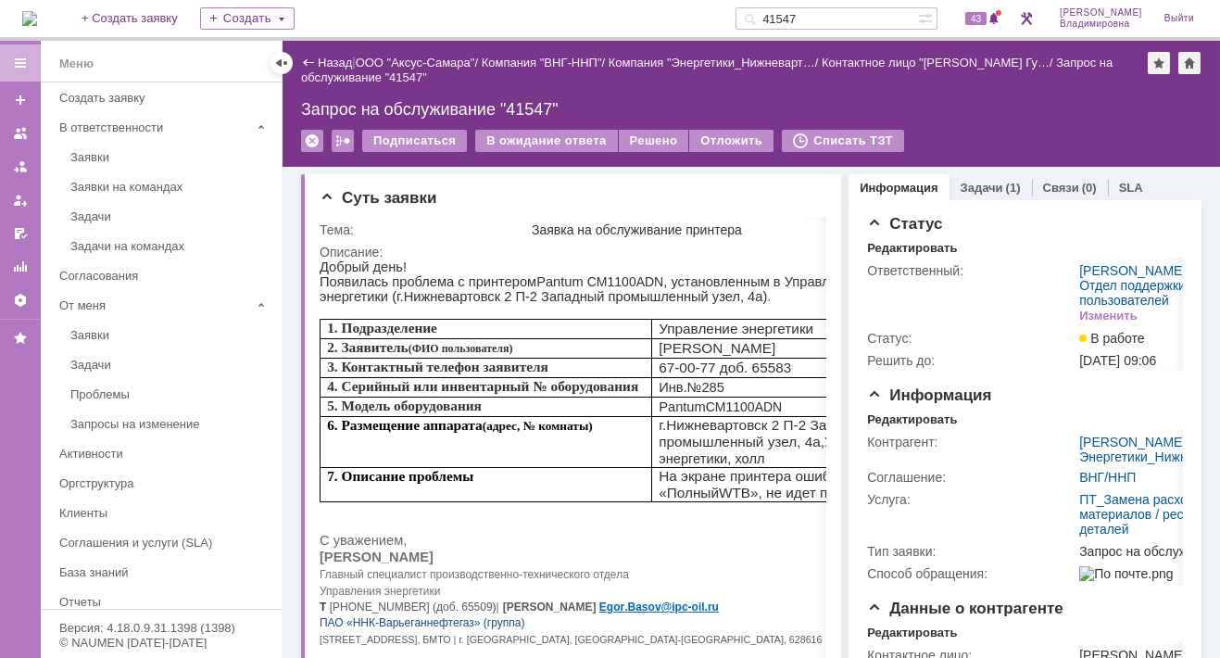
scroll to position [0, 0]
click at [649, 136] on div "Решено" at bounding box center [654, 141] width 70 height 22
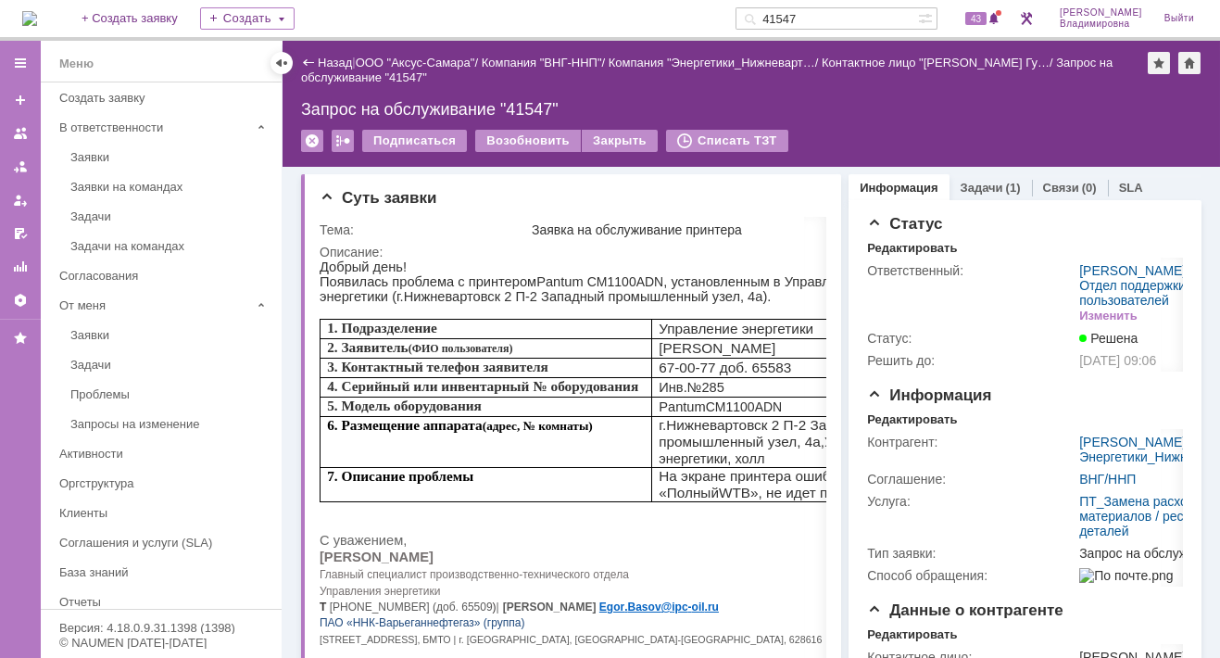
click at [37, 19] on img at bounding box center [29, 18] width 15 height 15
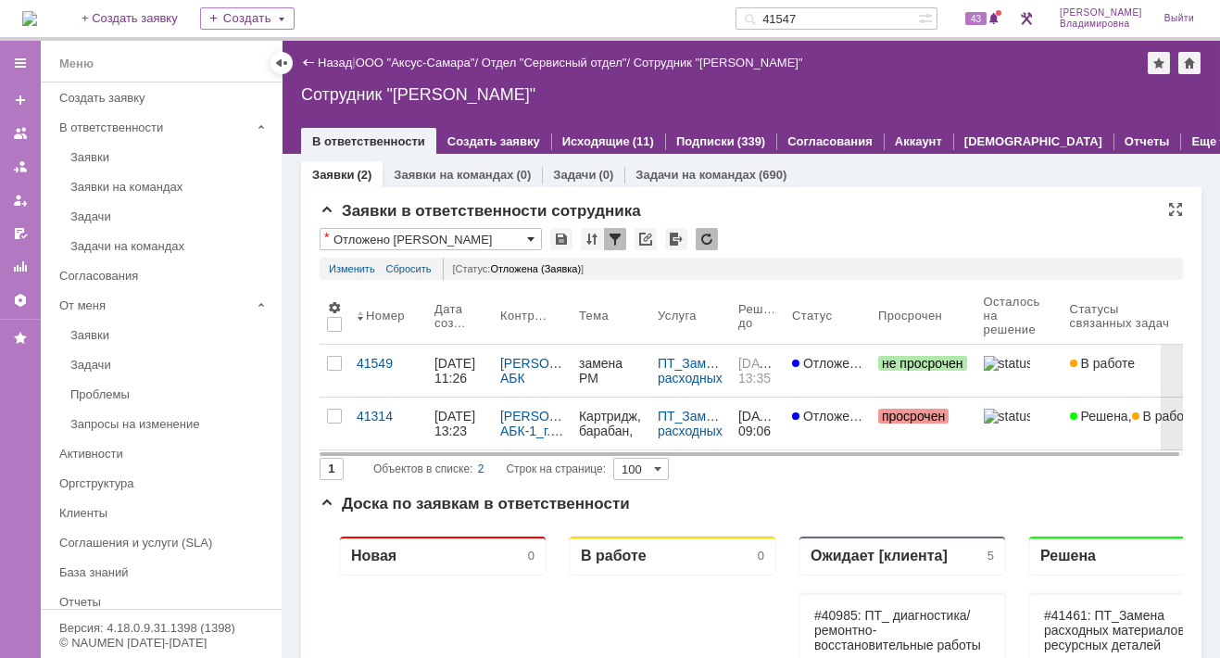
click at [532, 238] on span at bounding box center [530, 239] width 7 height 15
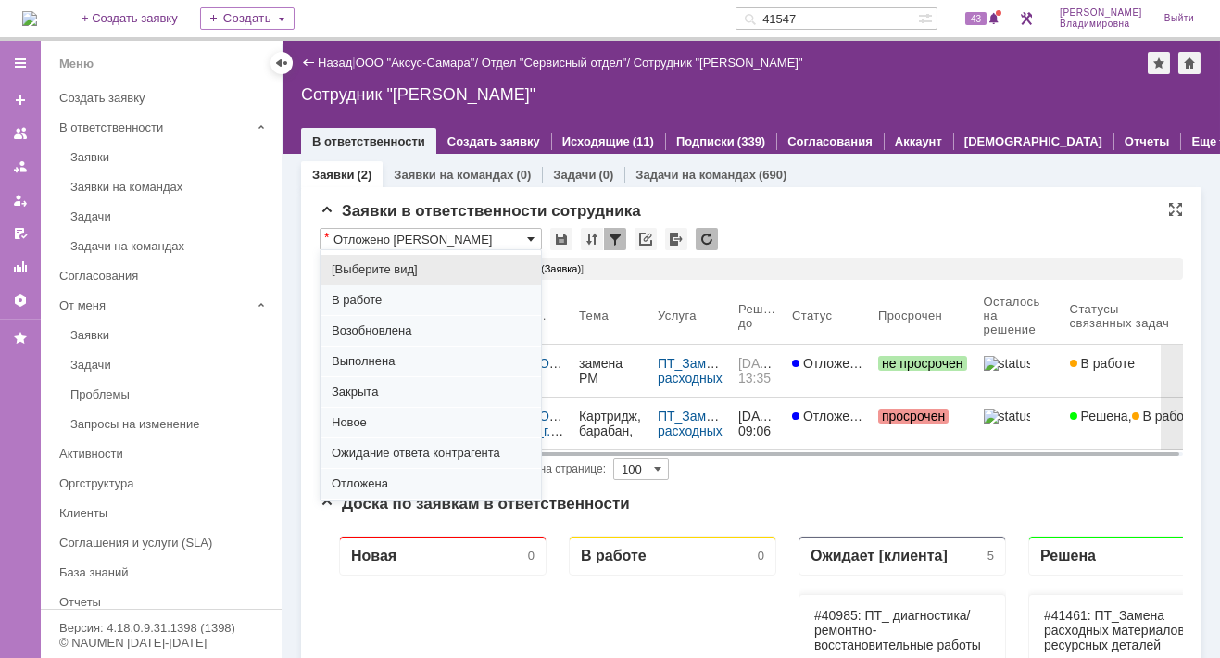
scroll to position [230, 0]
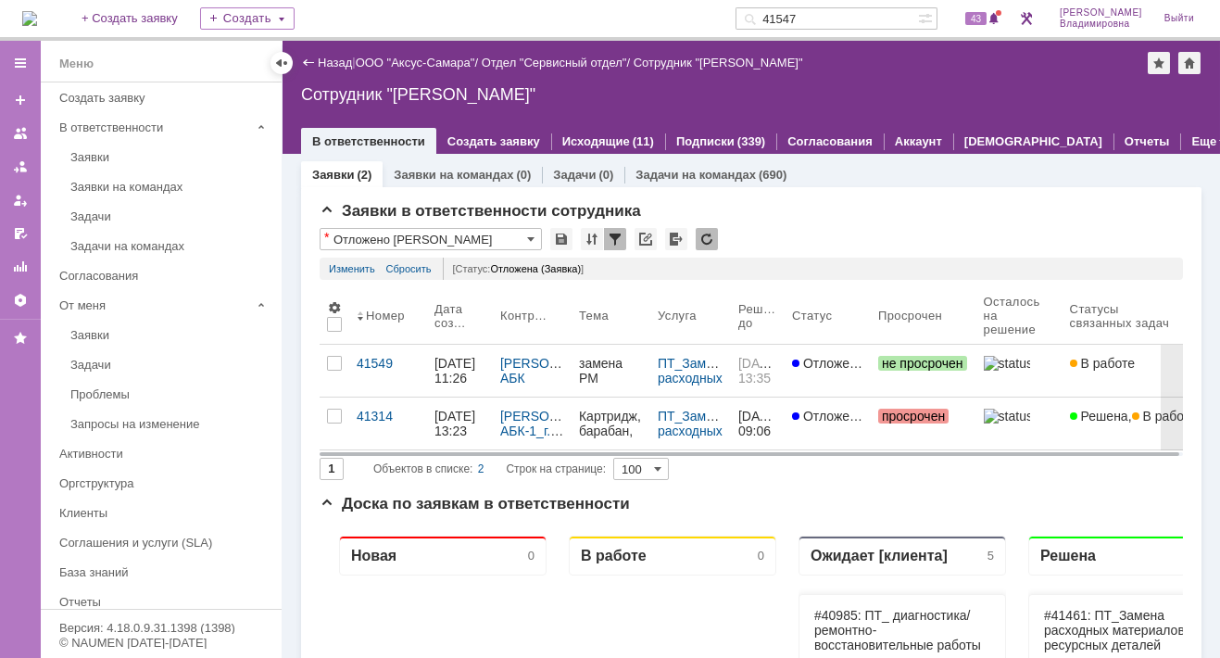
type input "Отложено Орлова"
click at [353, 262] on link "Изменить" at bounding box center [352, 269] width 46 height 22
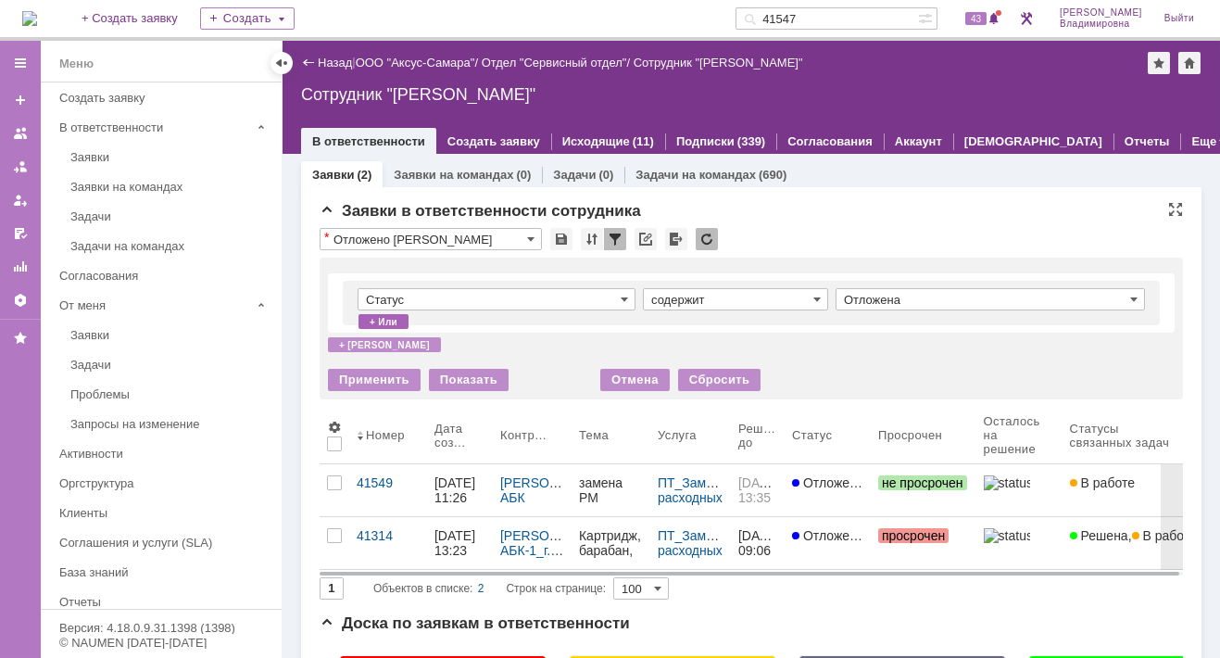
click at [394, 318] on div "+ или" at bounding box center [384, 321] width 50 height 15
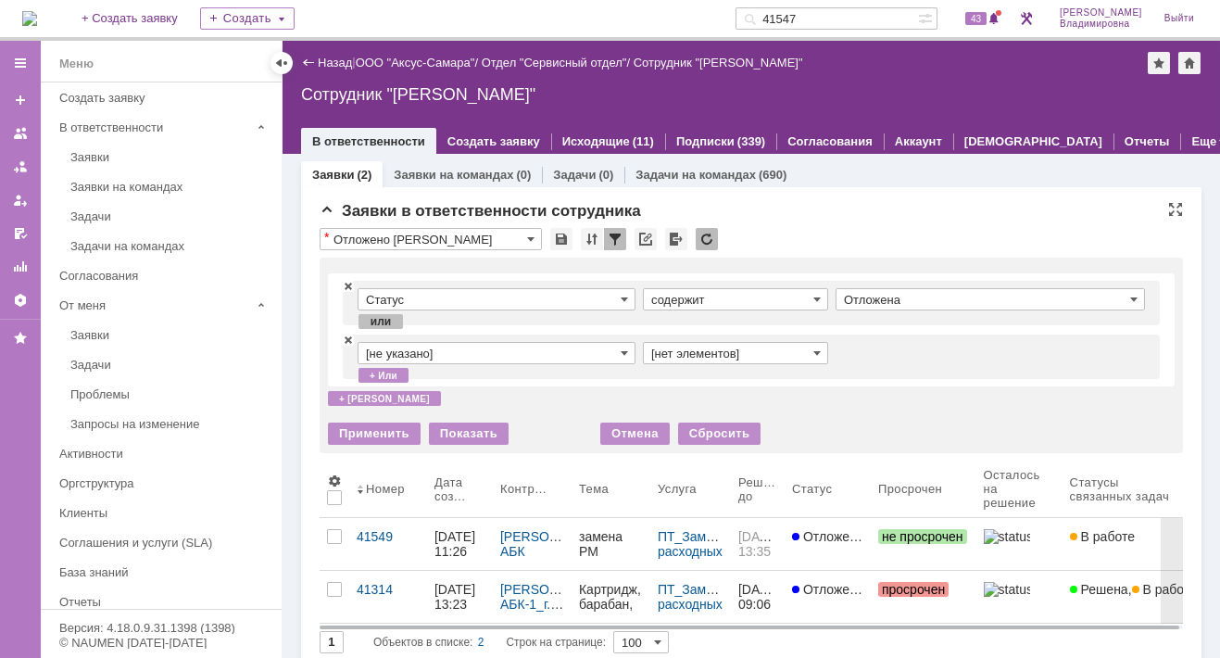
click at [400, 349] on input "[не указано]" at bounding box center [497, 353] width 278 height 22
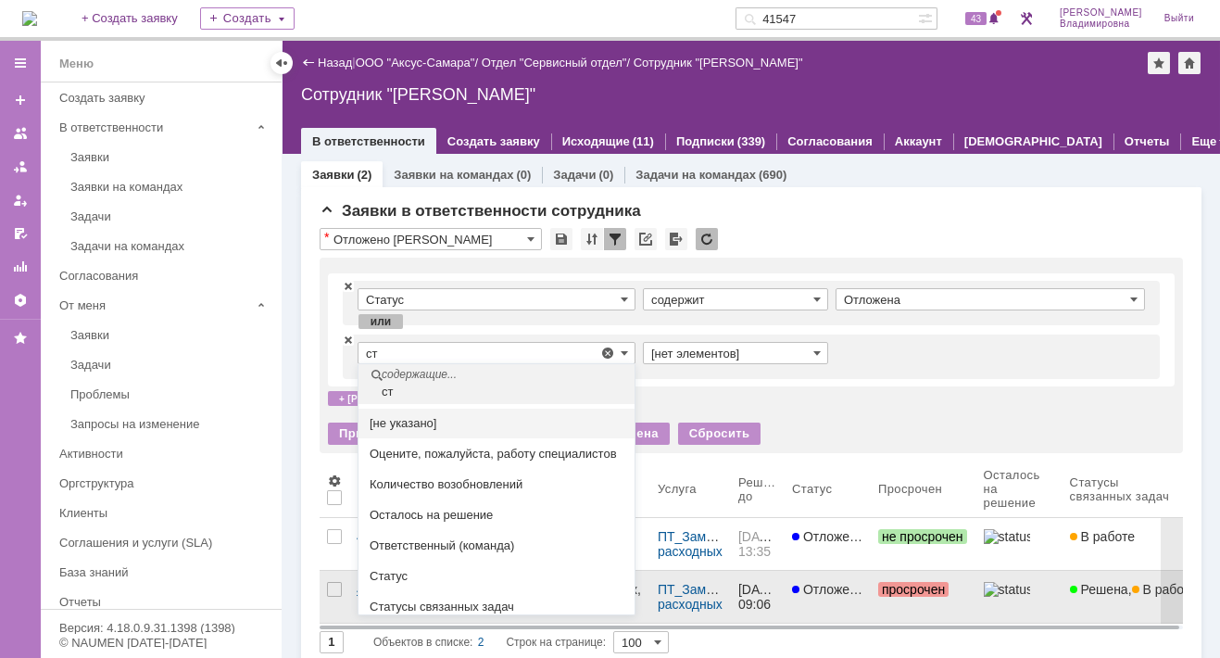
click at [399, 584] on span "Статус" at bounding box center [497, 576] width 254 height 15
type input "Статус"
type input "содержит"
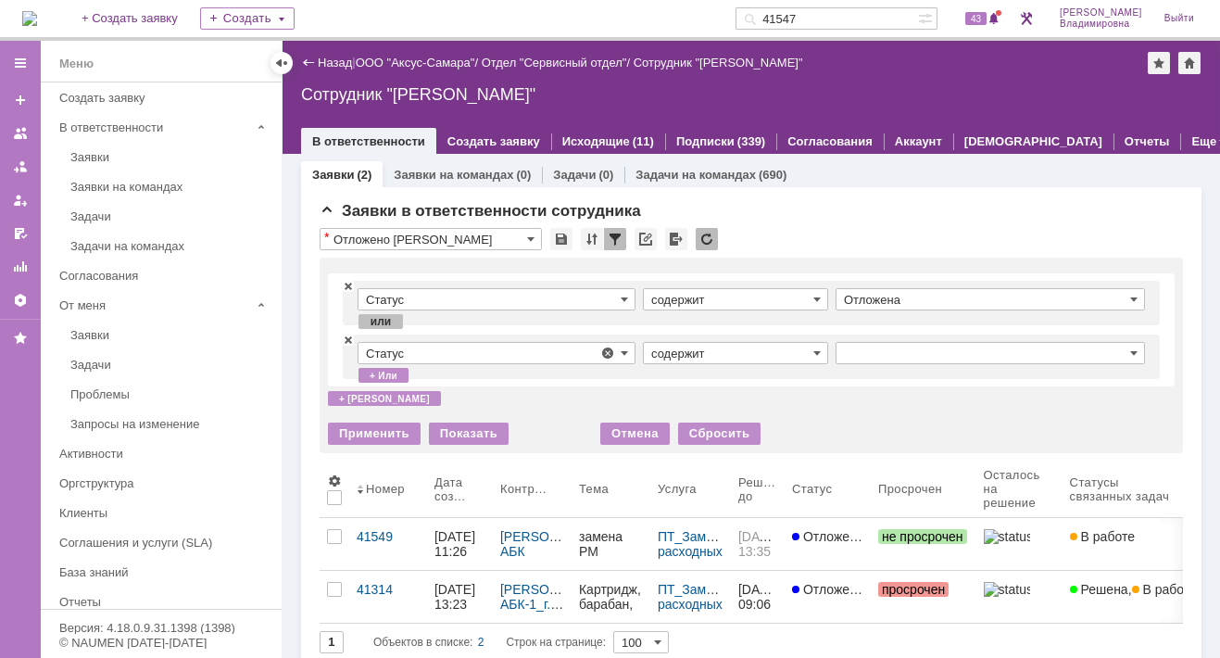
type input "Статус"
click at [1130, 354] on span at bounding box center [1133, 353] width 7 height 15
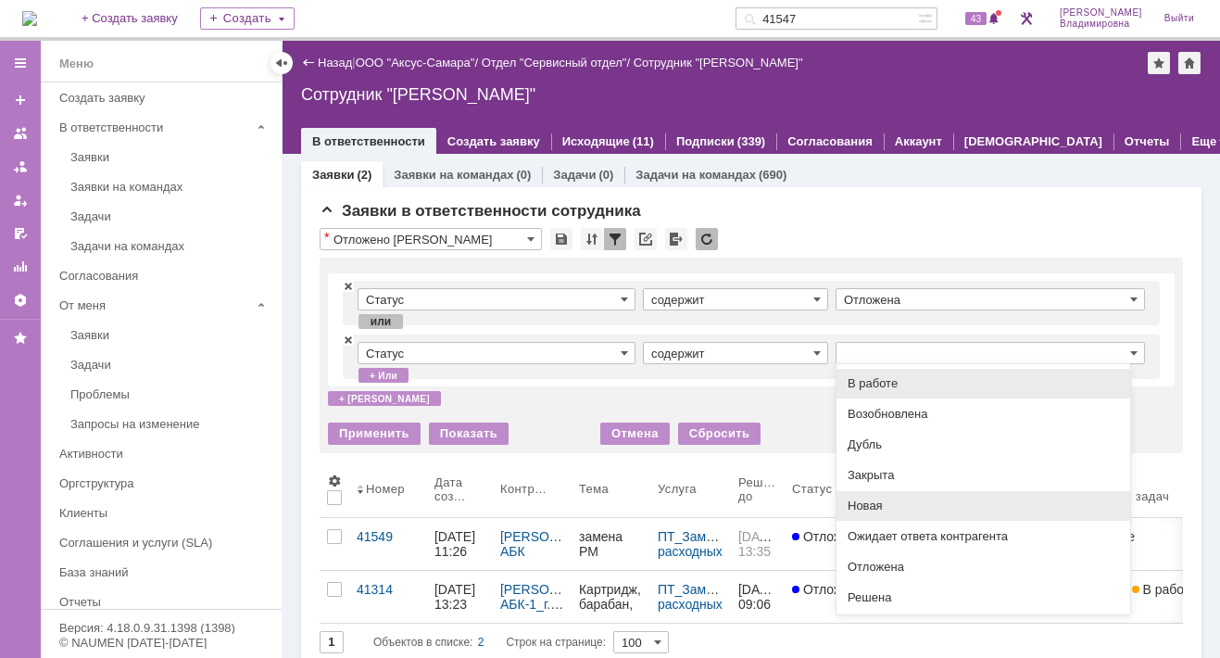
click at [870, 495] on div "Новая" at bounding box center [984, 506] width 294 height 30
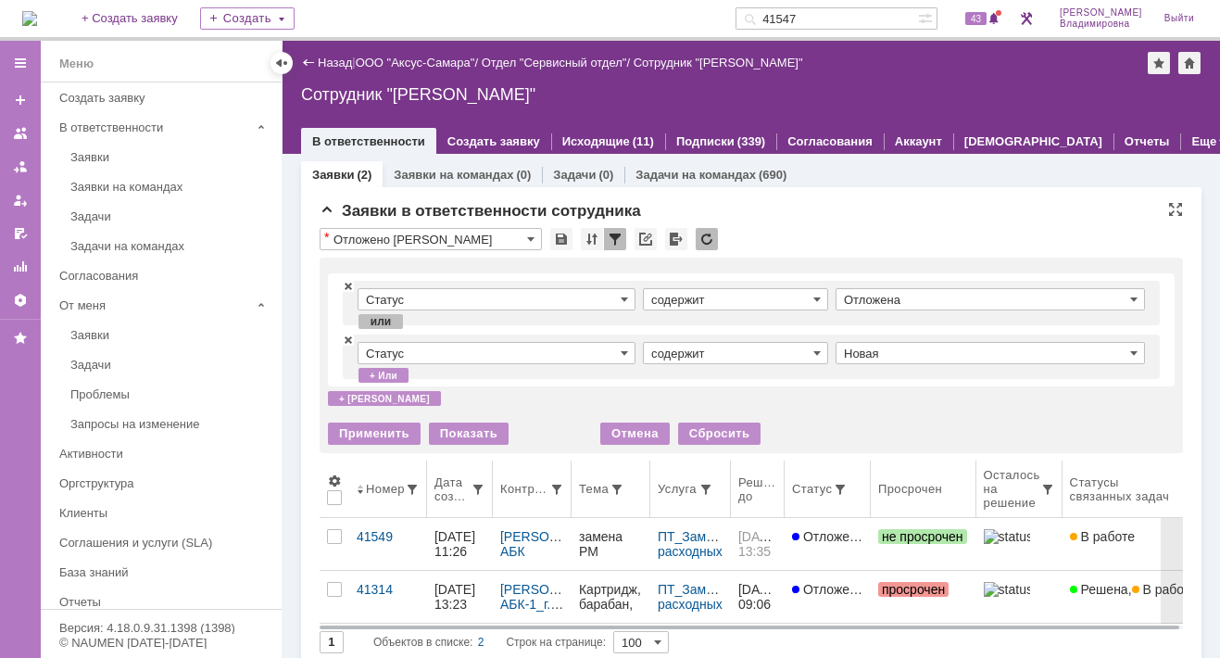
type input "Новая"
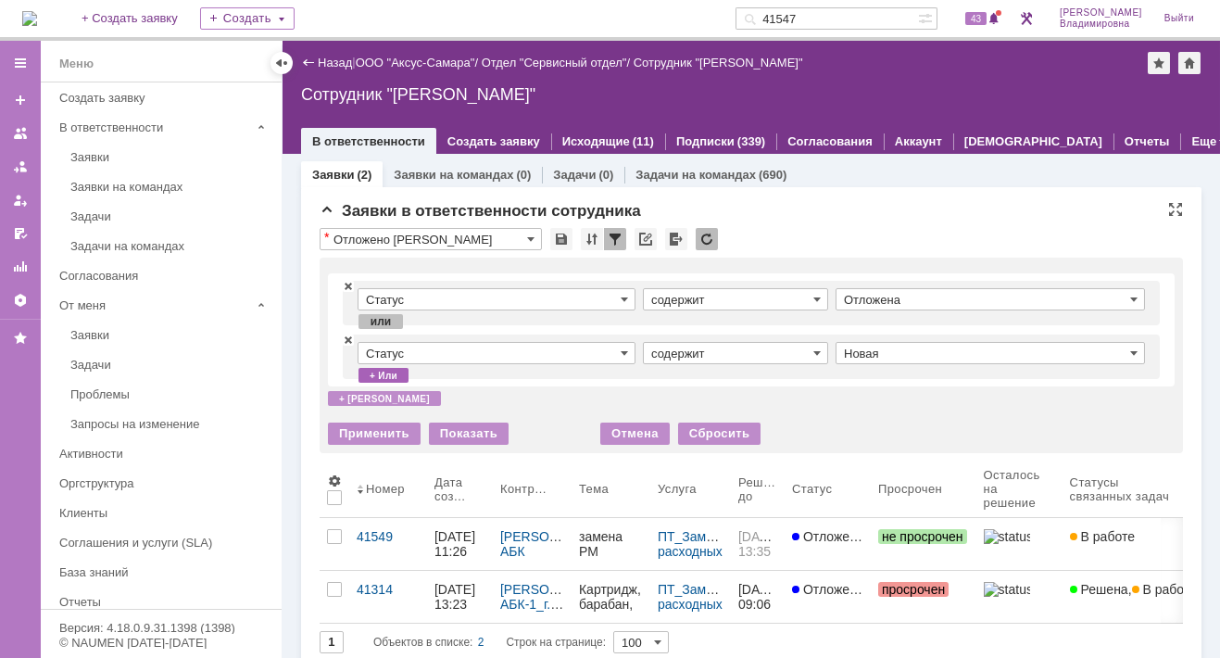
click at [385, 372] on div "+ или" at bounding box center [384, 375] width 50 height 15
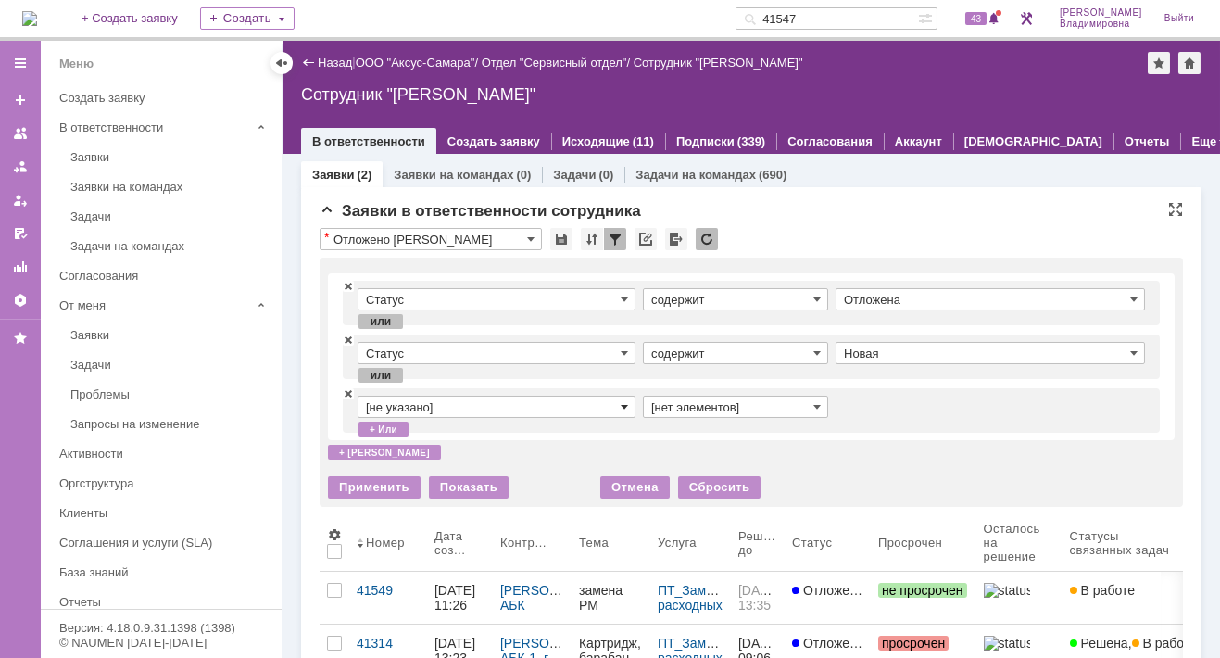
click at [625, 403] on span at bounding box center [624, 406] width 7 height 15
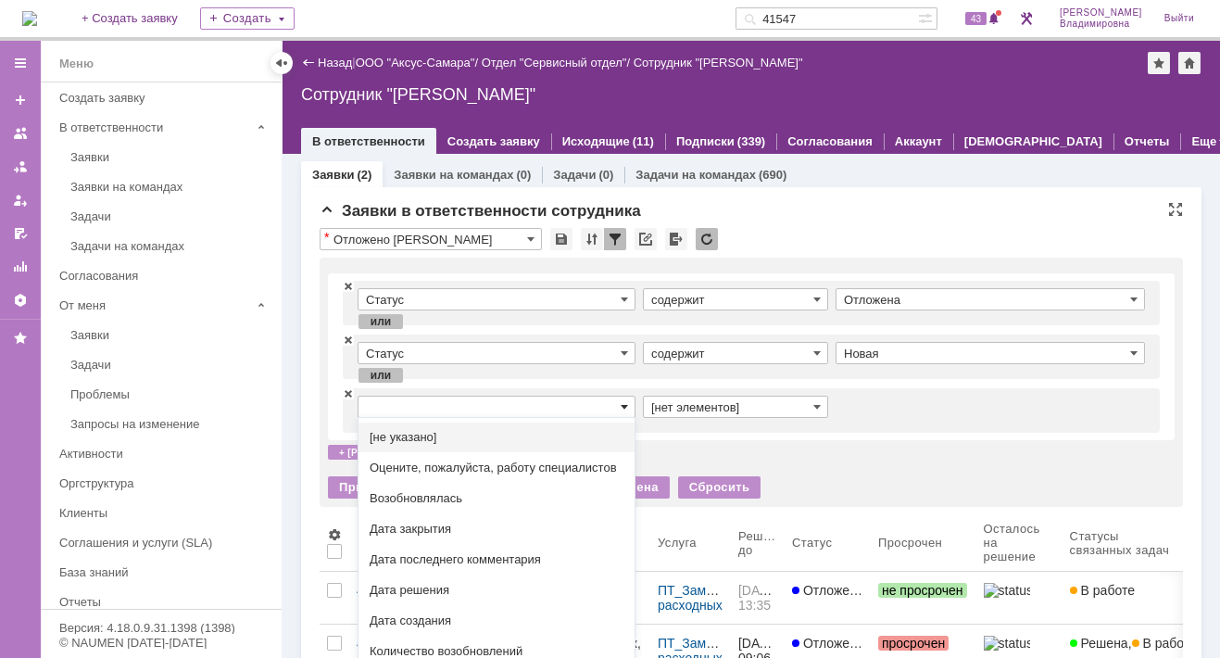
scroll to position [27, 0]
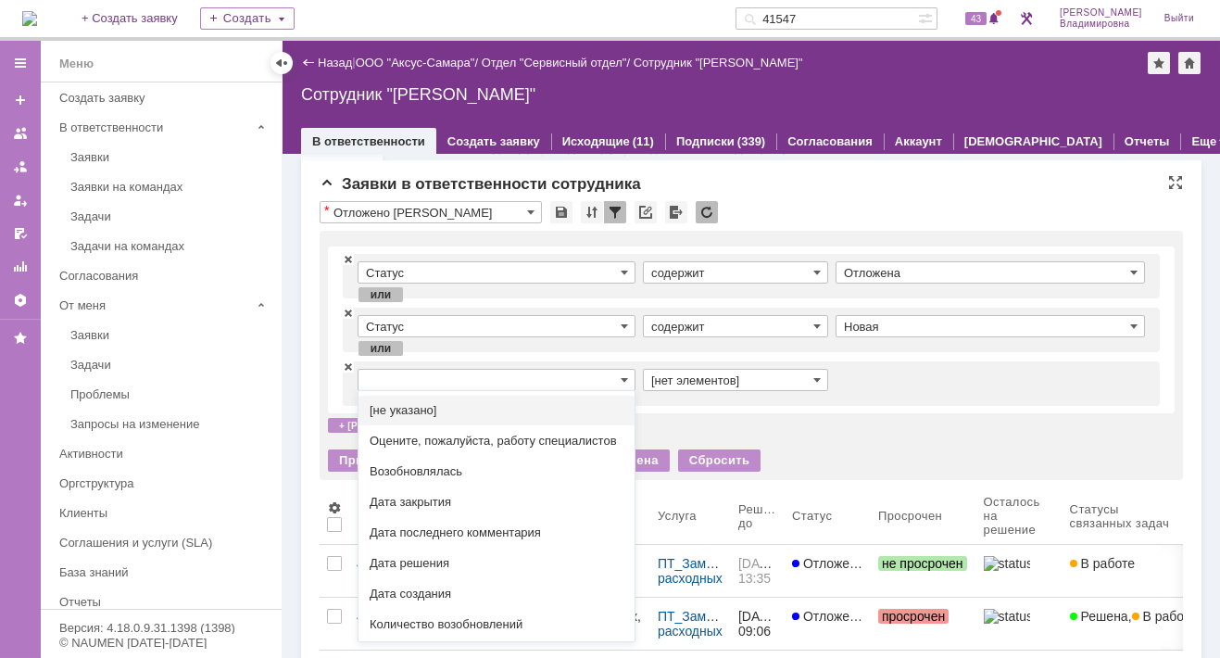
click at [383, 373] on input "text" at bounding box center [497, 380] width 278 height 22
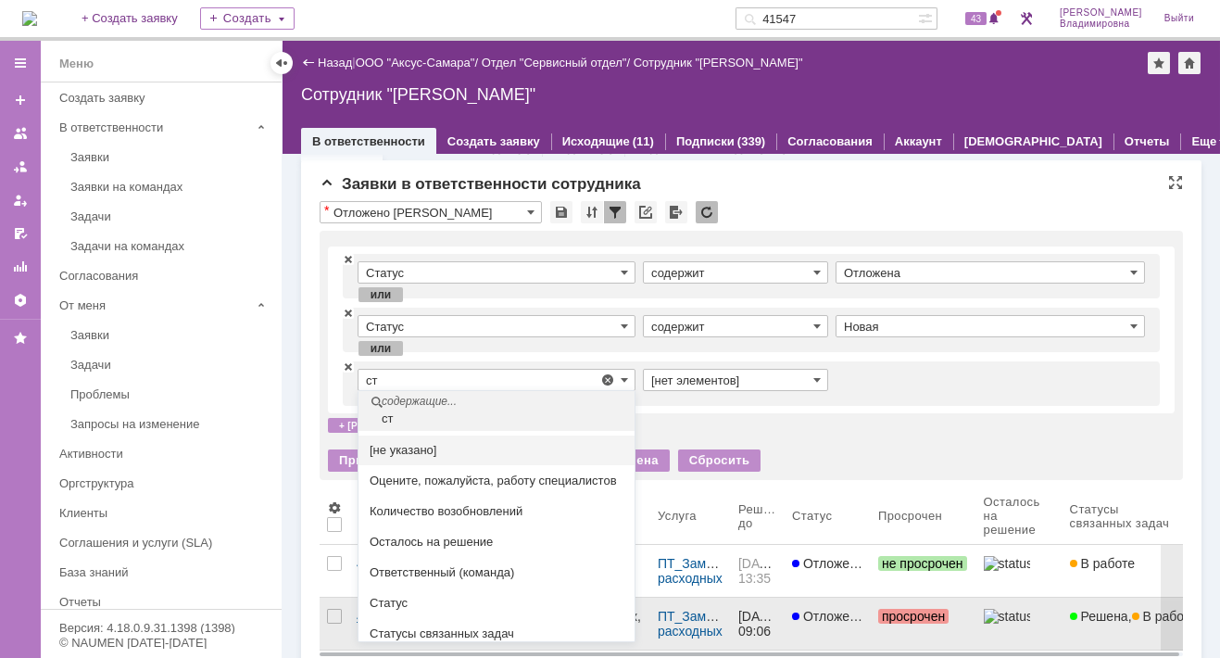
click at [392, 611] on span "Статус" at bounding box center [497, 603] width 254 height 15
type input "Статус"
type input "содержит"
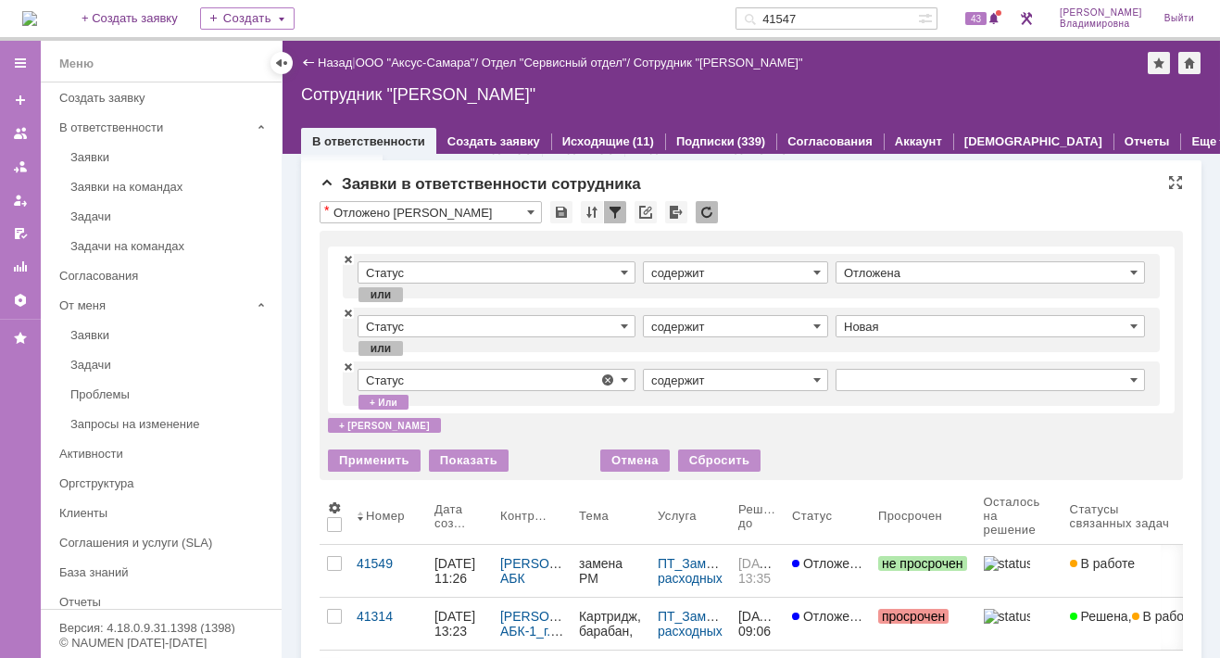
type input "Статус"
click at [1130, 376] on span at bounding box center [1133, 379] width 7 height 15
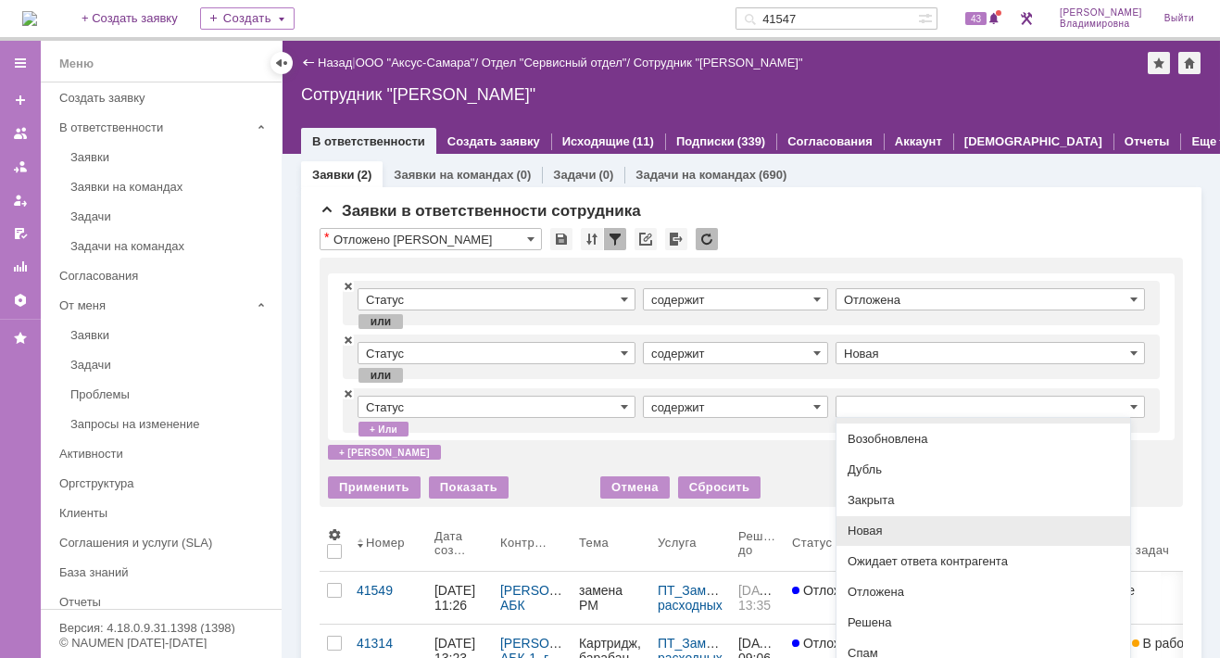
scroll to position [51, 0]
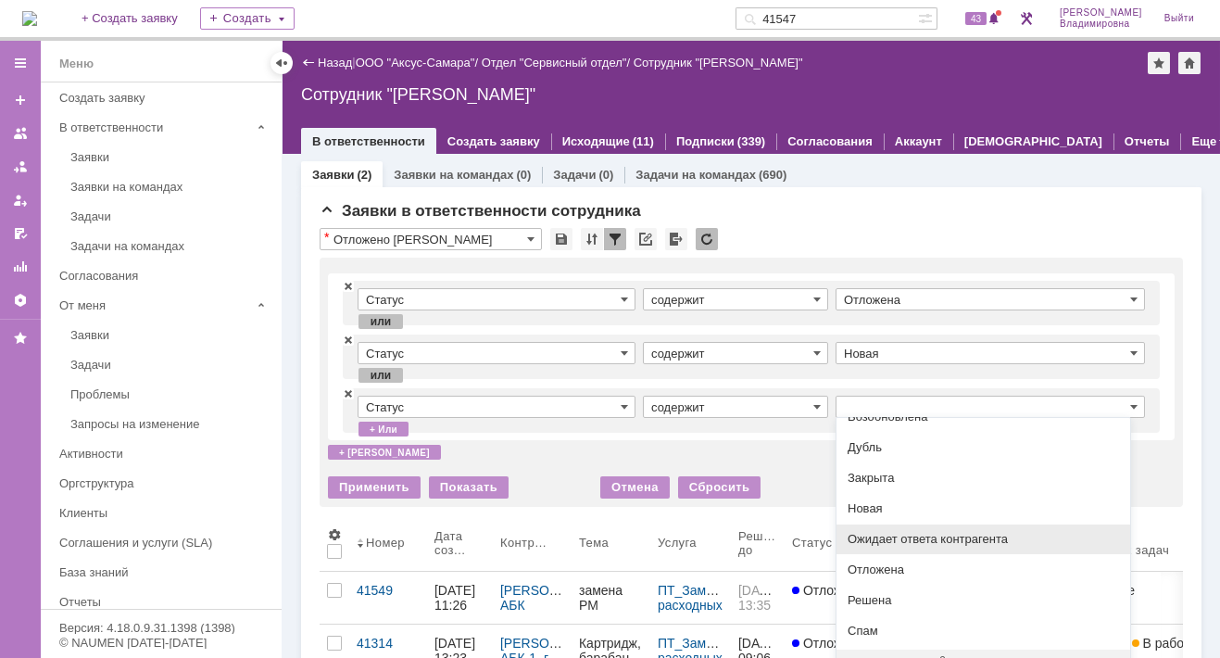
click at [894, 535] on span "Ожидает ответа контрагента" at bounding box center [983, 539] width 271 height 15
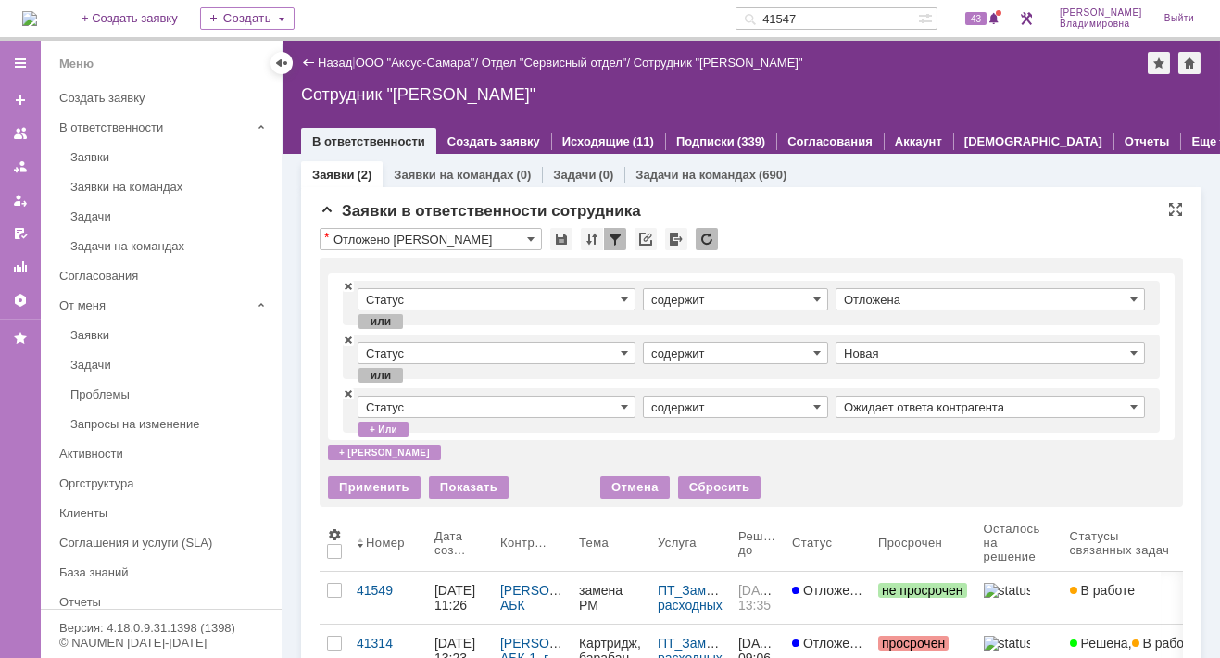
type input "Ожидает ответа контрагента"
click at [378, 422] on div "+ или" at bounding box center [384, 429] width 50 height 15
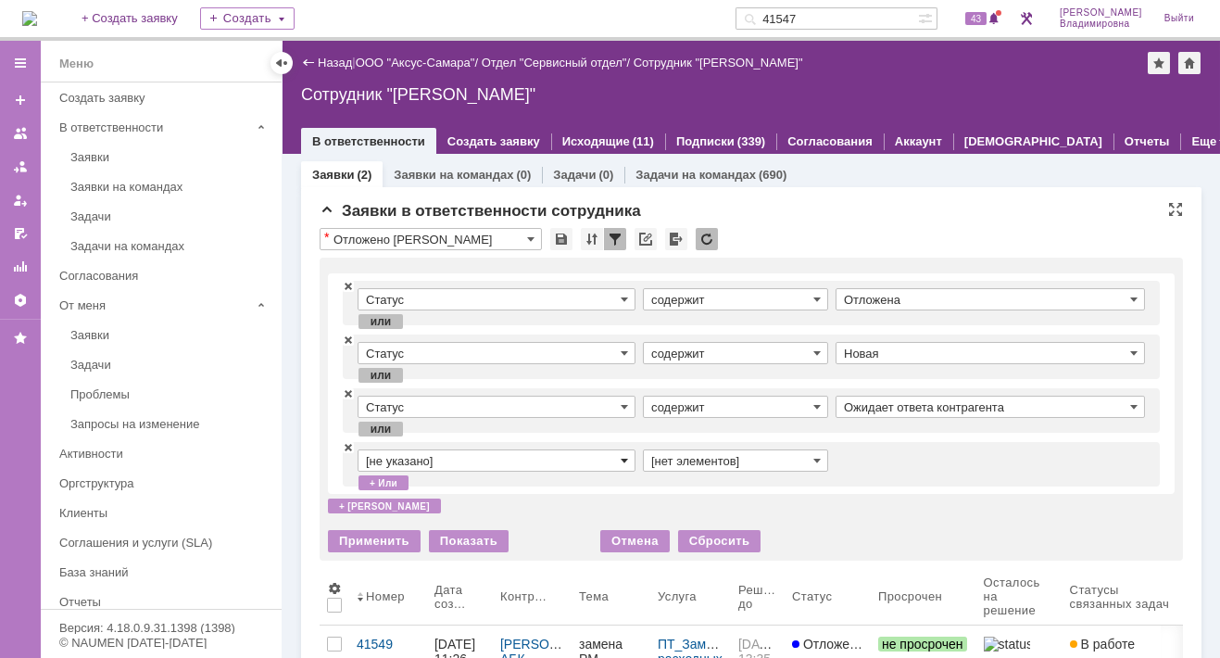
click at [623, 459] on span at bounding box center [624, 460] width 7 height 15
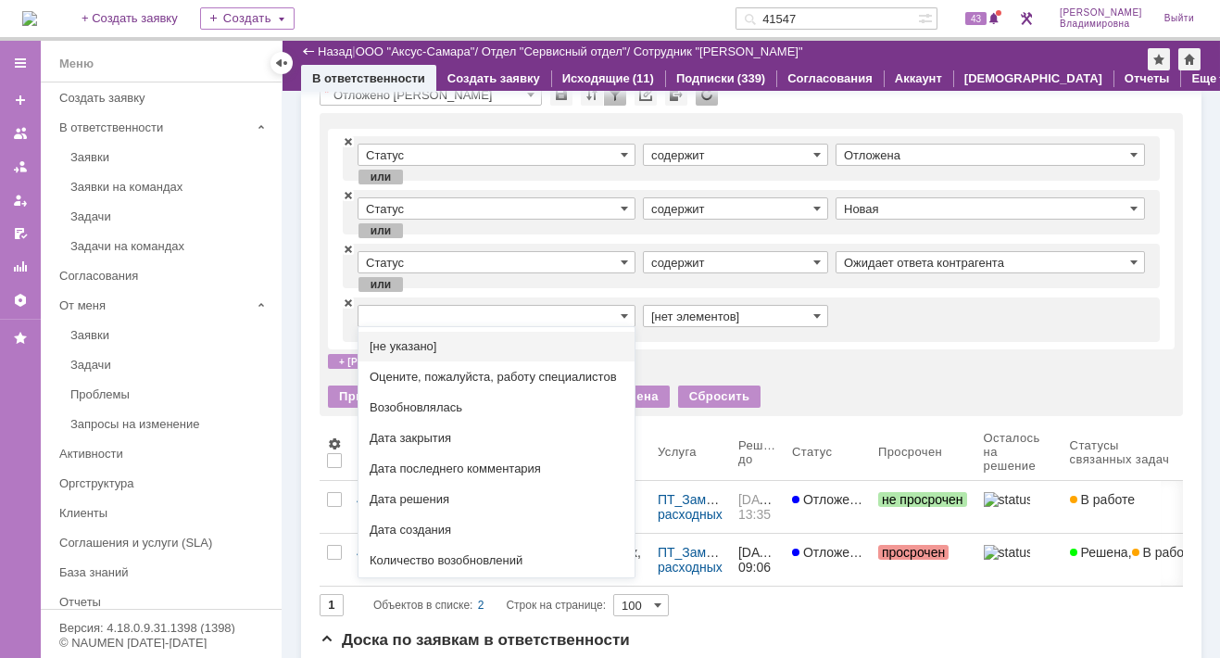
click at [386, 310] on input "text" at bounding box center [497, 316] width 278 height 22
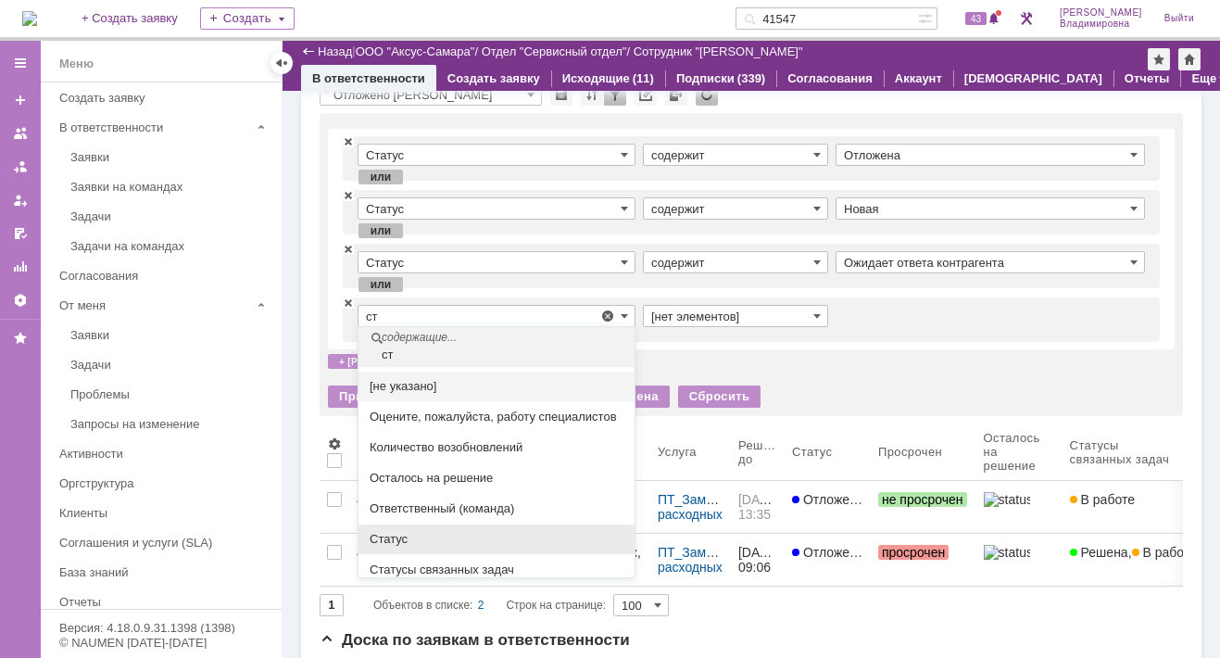
click at [410, 547] on span "Статус" at bounding box center [497, 539] width 254 height 15
type input "Статус"
type input "содержит"
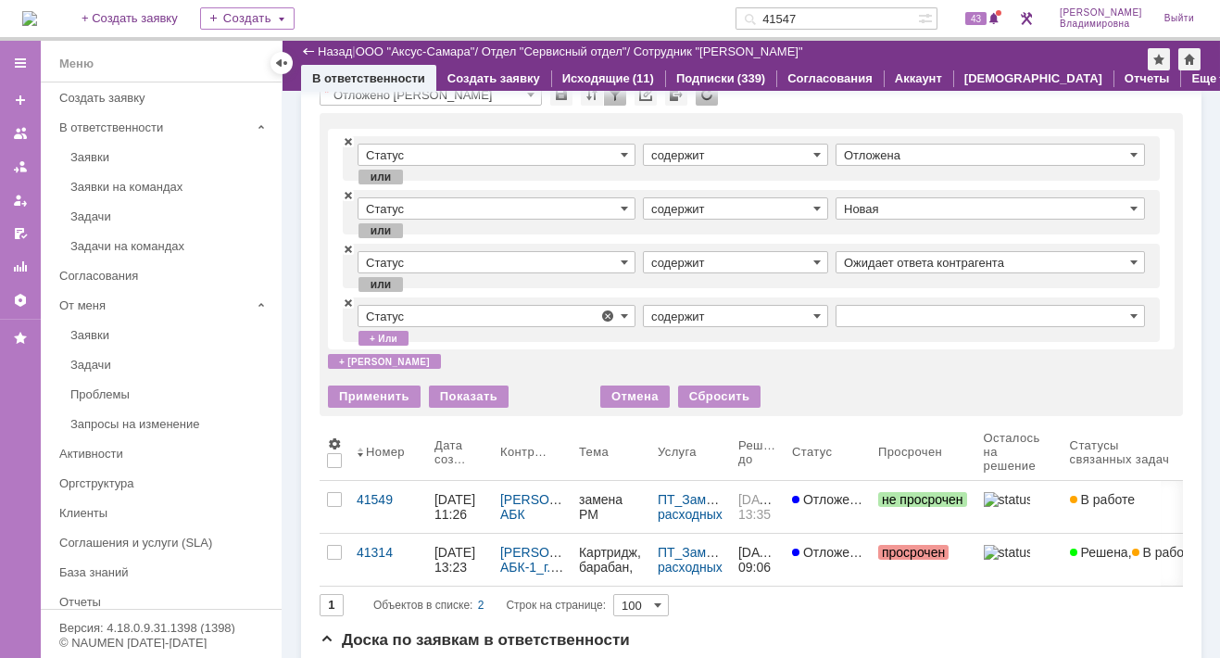
type input "Статус"
click at [1130, 311] on span at bounding box center [1133, 316] width 7 height 15
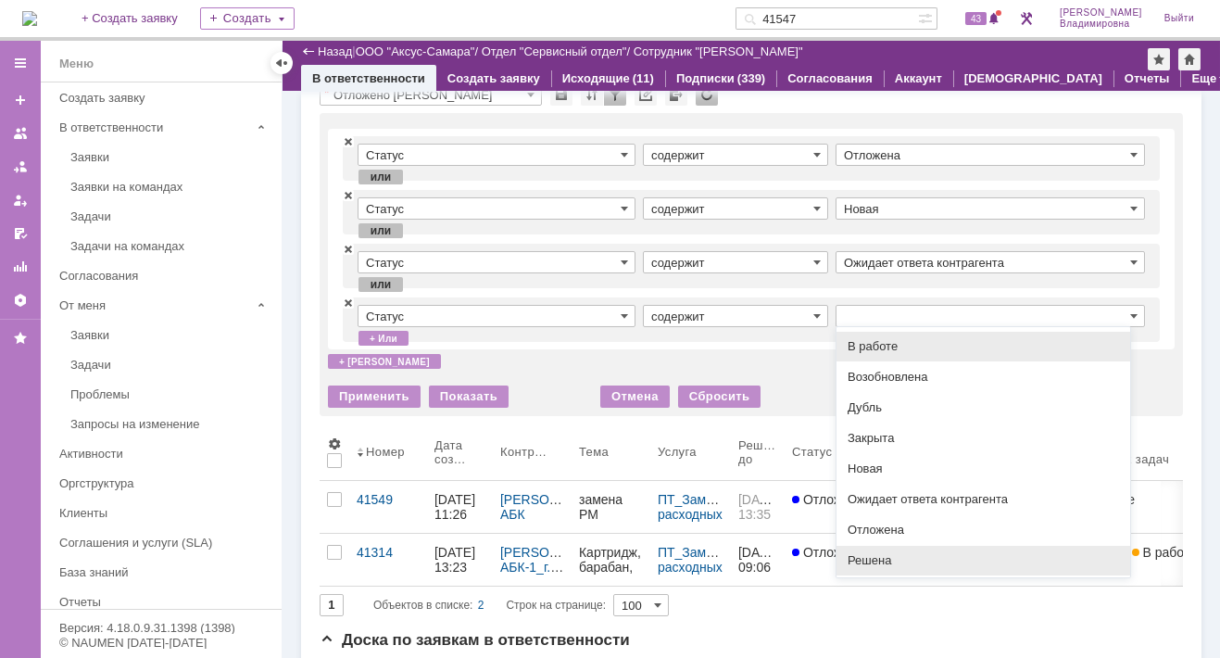
scroll to position [0, 0]
click at [884, 336] on div "В работе" at bounding box center [984, 347] width 294 height 30
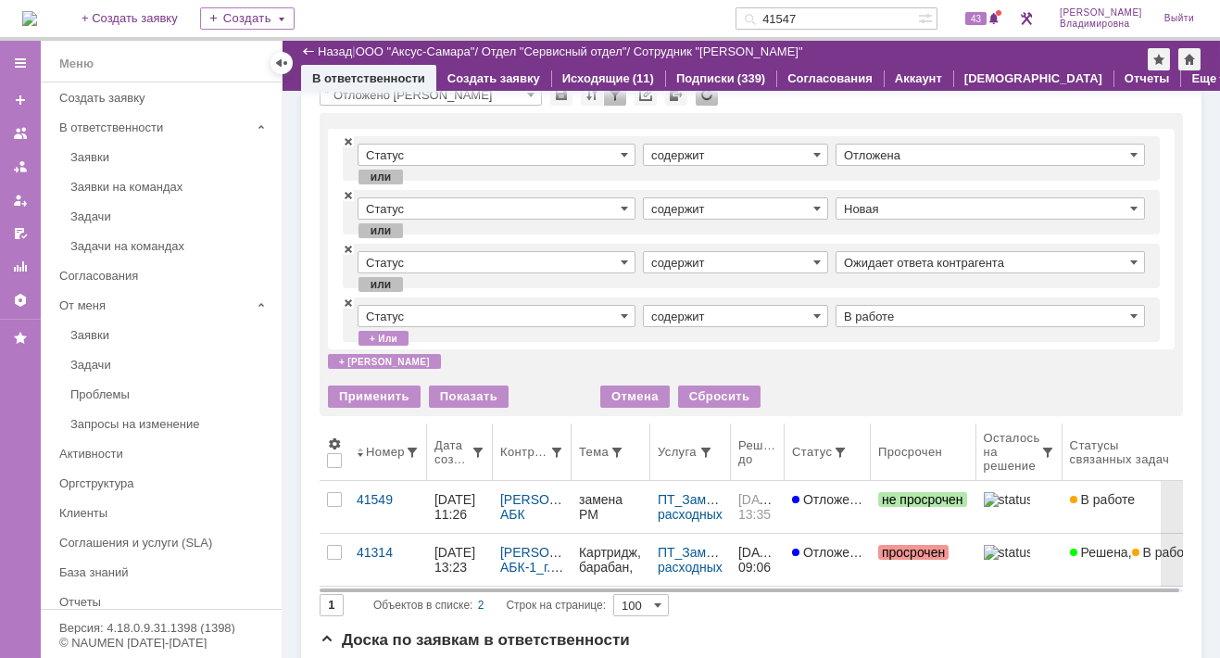
type input "В работе"
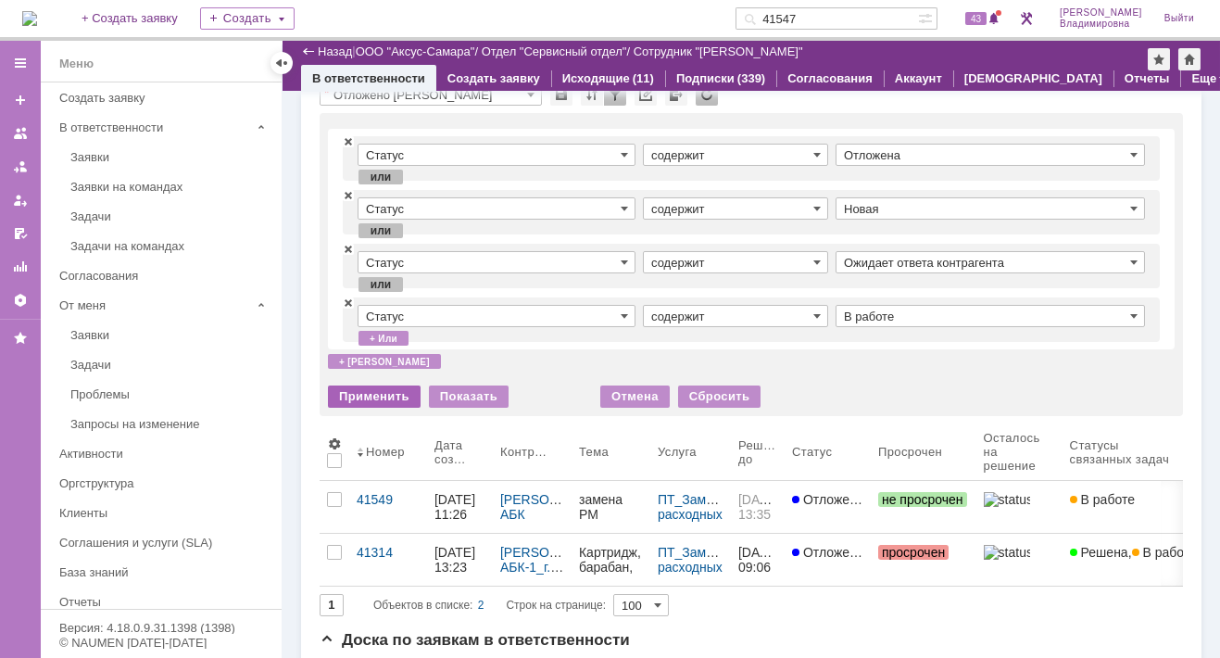
click at [361, 392] on div "Применить" at bounding box center [374, 396] width 93 height 22
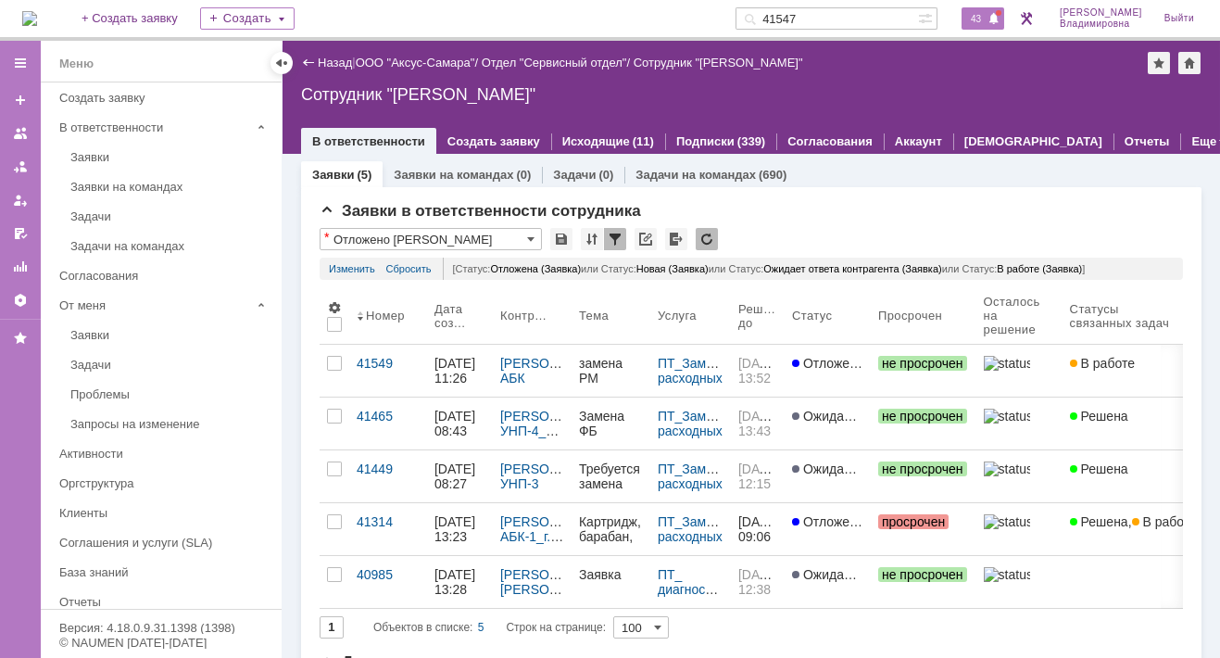
click at [987, 24] on span "43" at bounding box center [975, 18] width 21 height 13
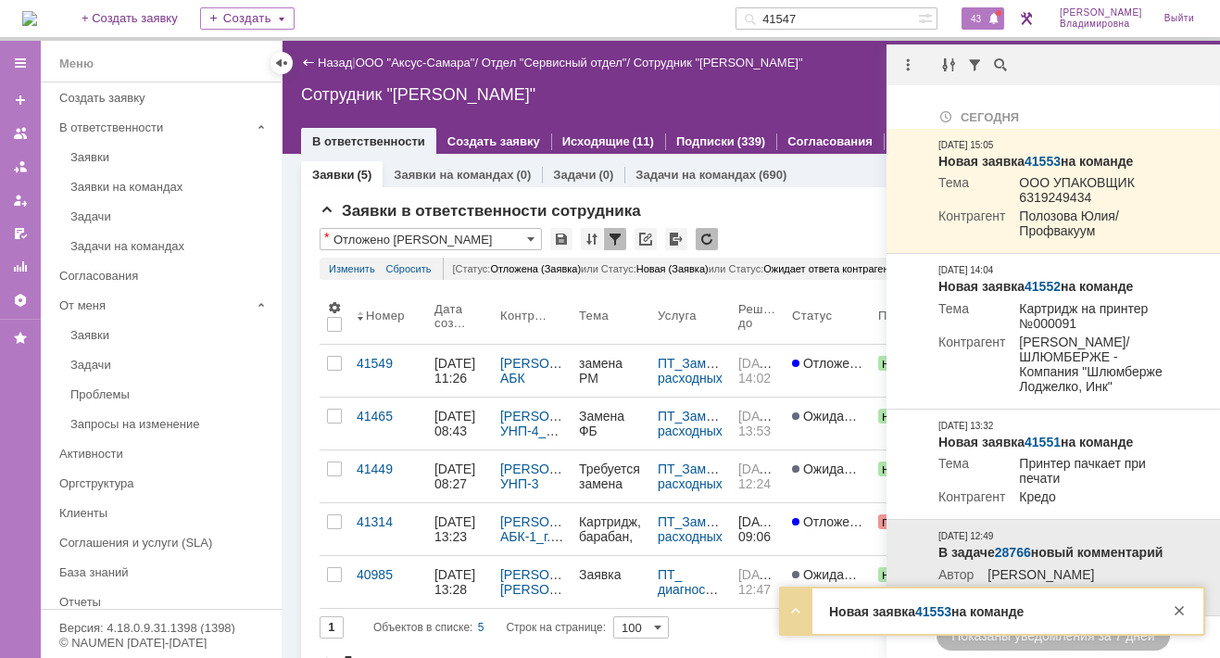
click at [948, 612] on link "41553" at bounding box center [933, 611] width 36 height 15
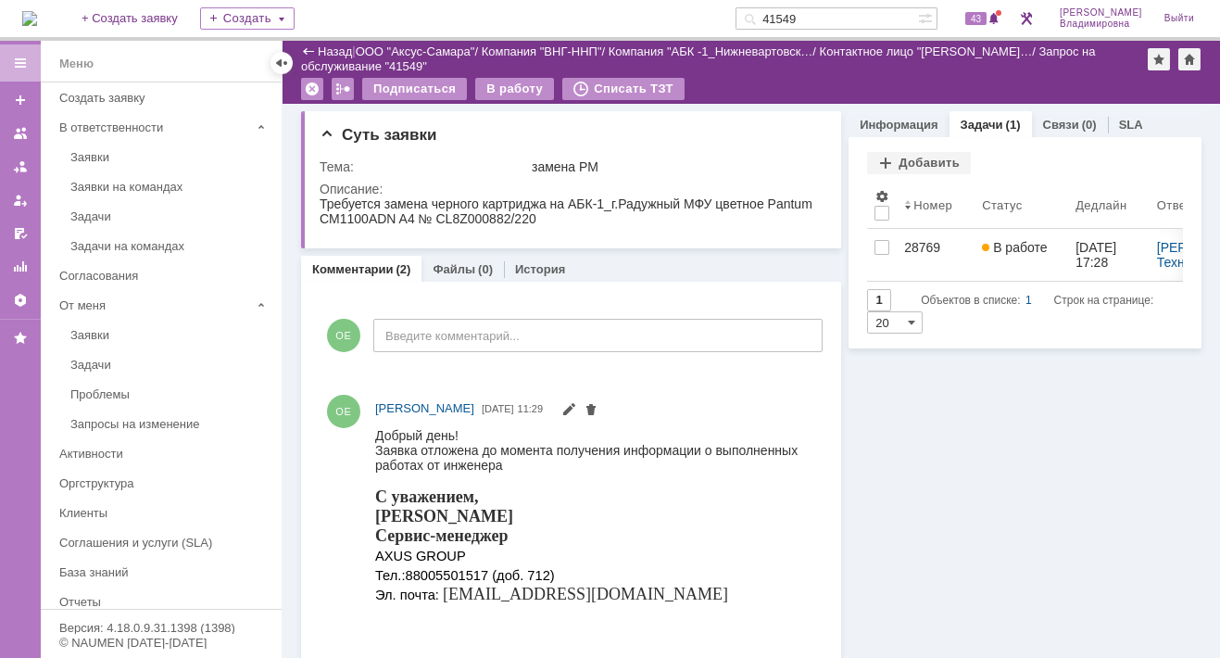
scroll to position [185, 0]
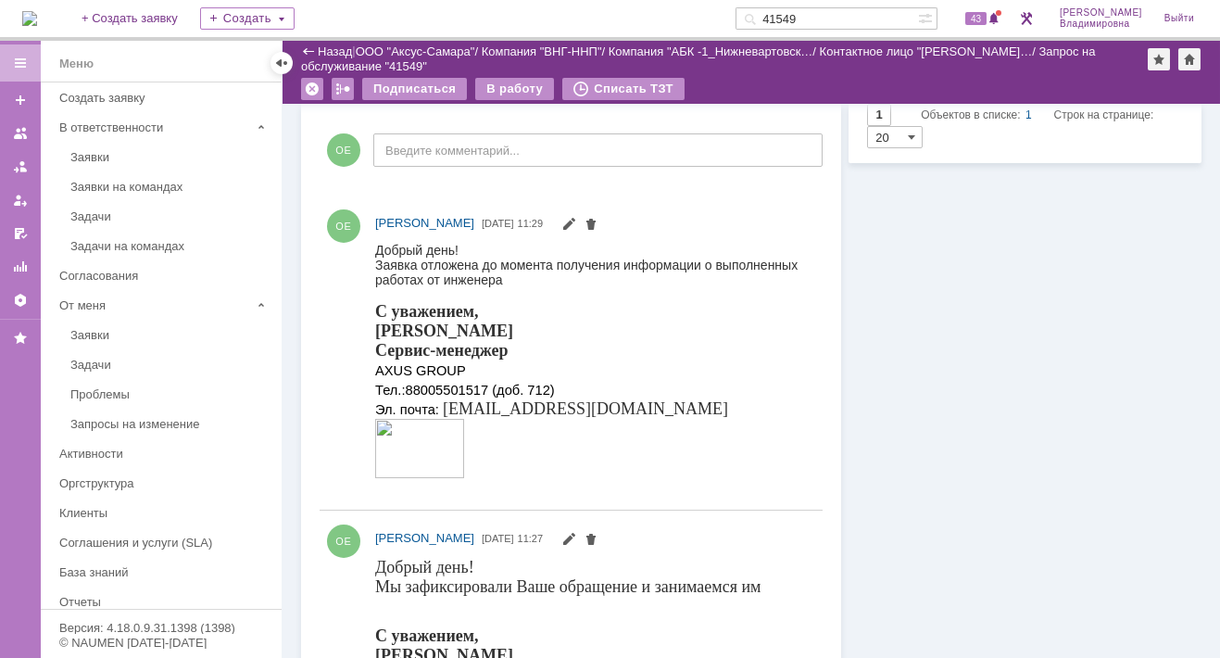
click at [35, 13] on img at bounding box center [29, 18] width 15 height 15
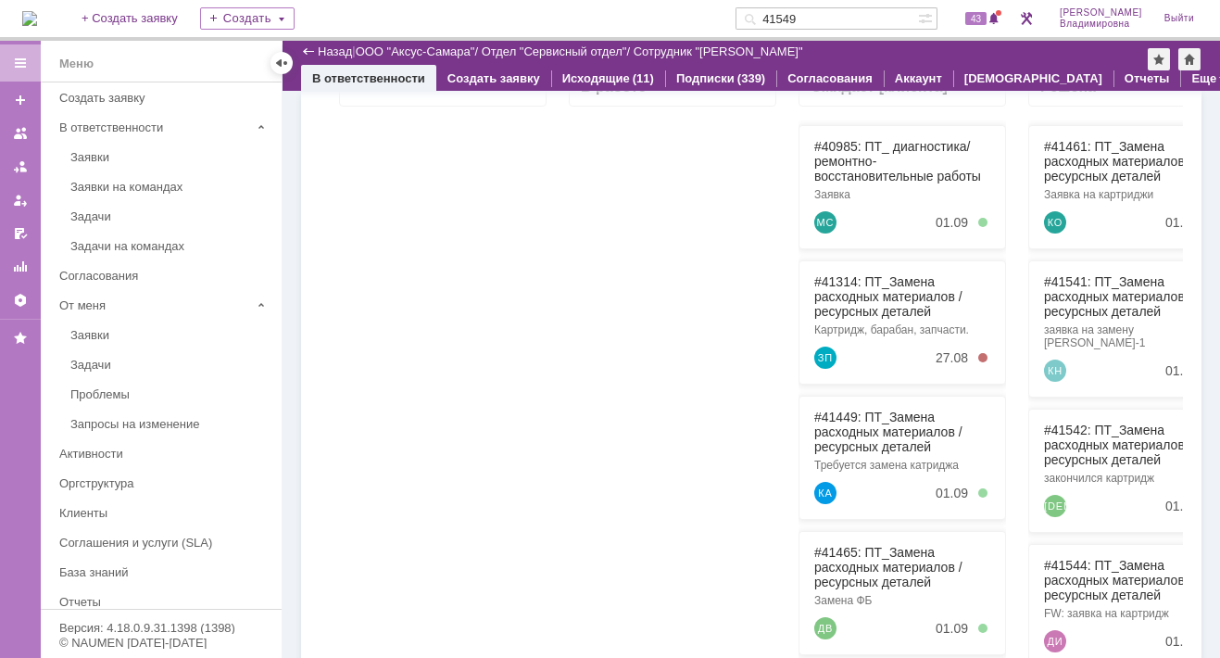
scroll to position [463, 0]
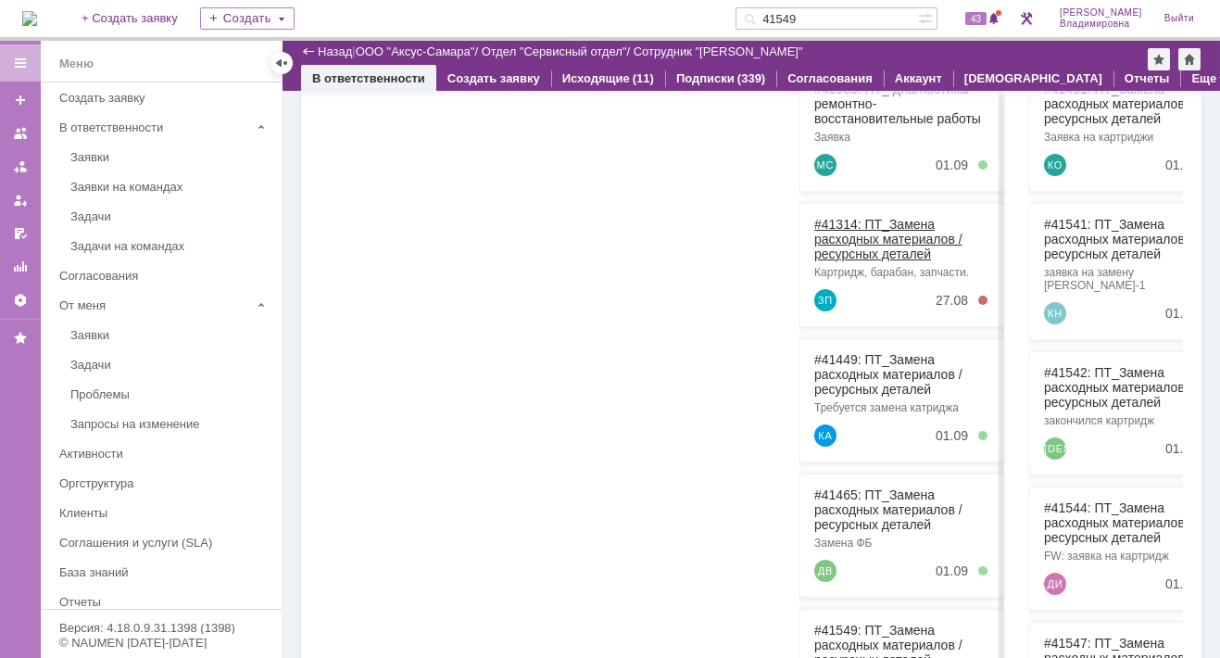
click at [846, 221] on link "#41314: ПТ_Замена расходных материалов / ресурсных деталей" at bounding box center [888, 239] width 148 height 44
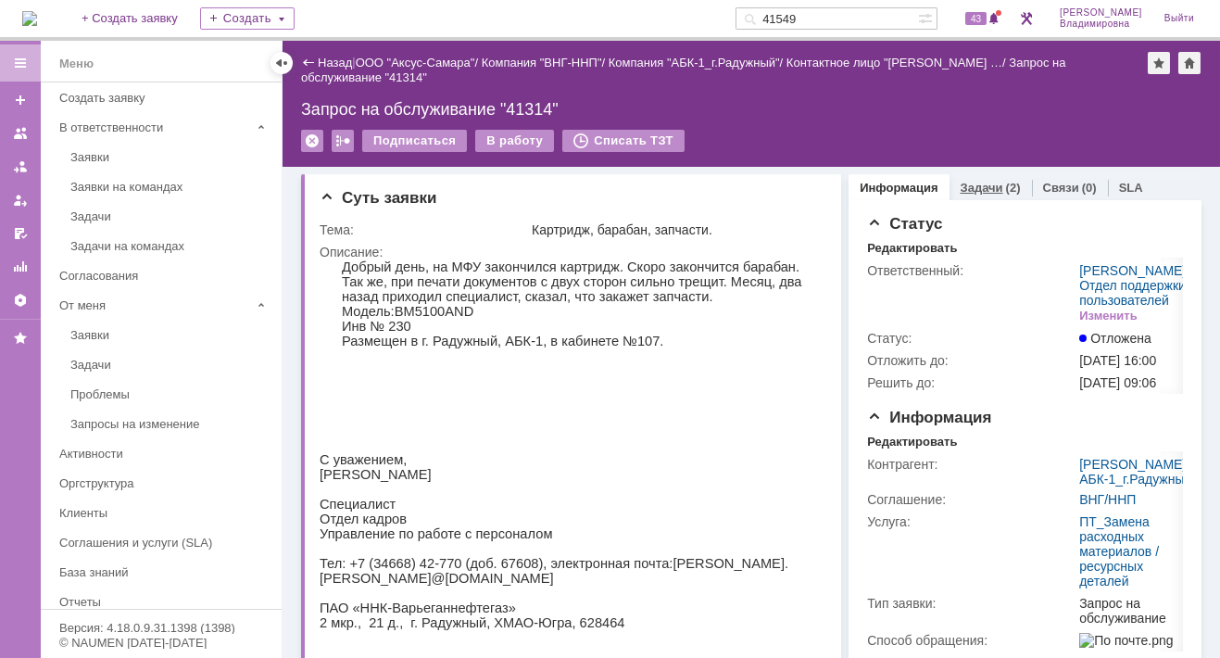
click at [968, 186] on link "Задачи" at bounding box center [982, 188] width 43 height 14
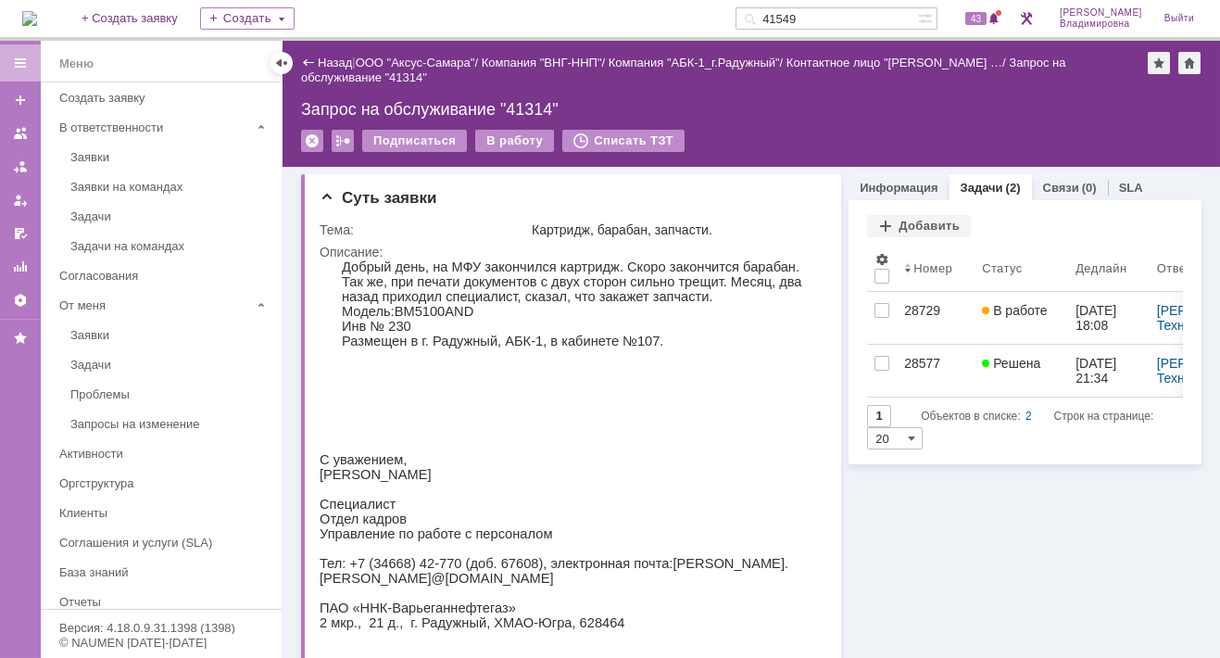
click at [37, 20] on img at bounding box center [29, 18] width 15 height 15
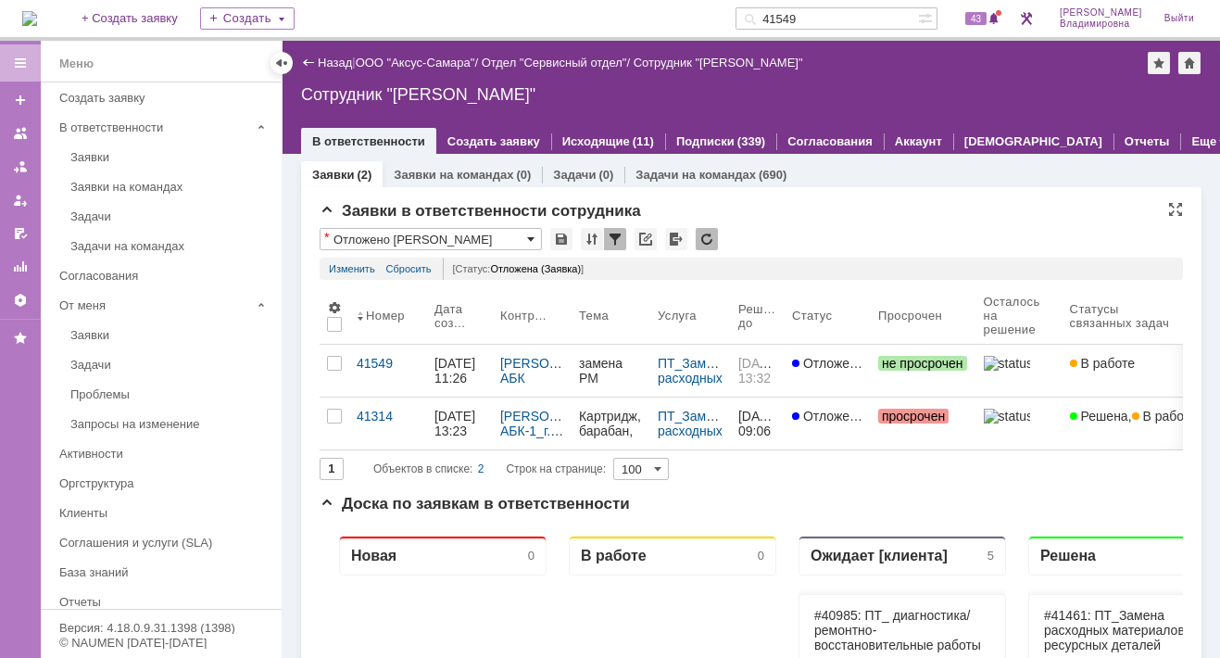
click at [527, 235] on span at bounding box center [530, 239] width 7 height 15
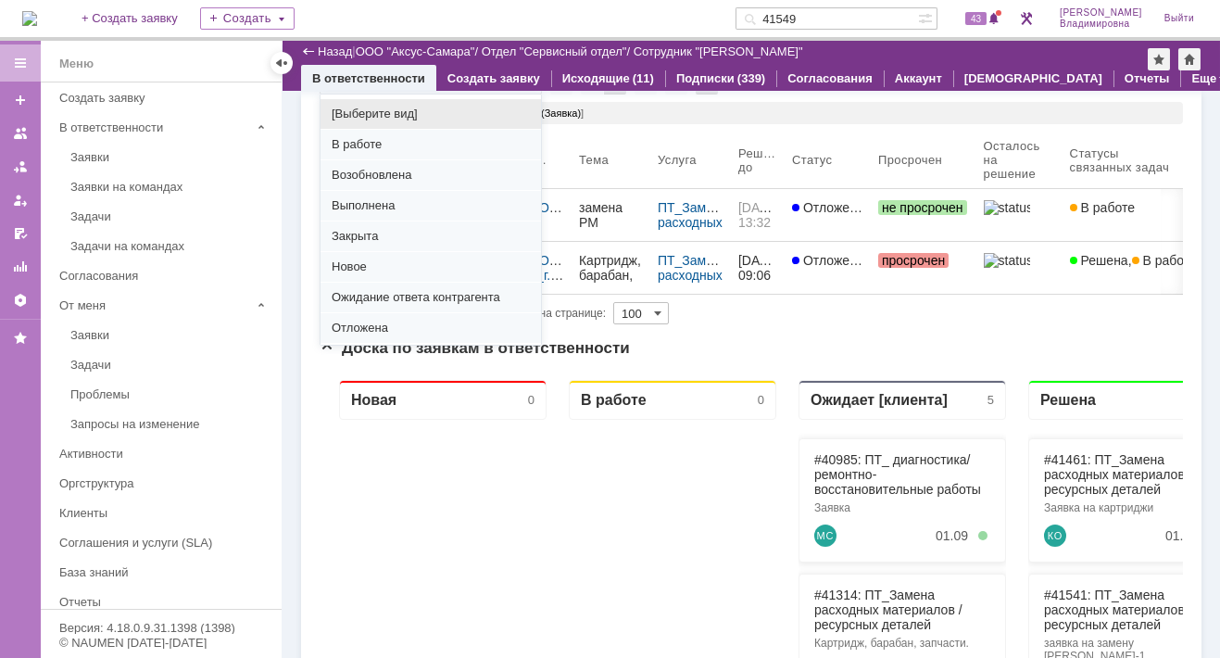
click at [387, 107] on span "[Выберите вид]" at bounding box center [431, 114] width 198 height 15
type input "[Выберите вид]"
type input "20"
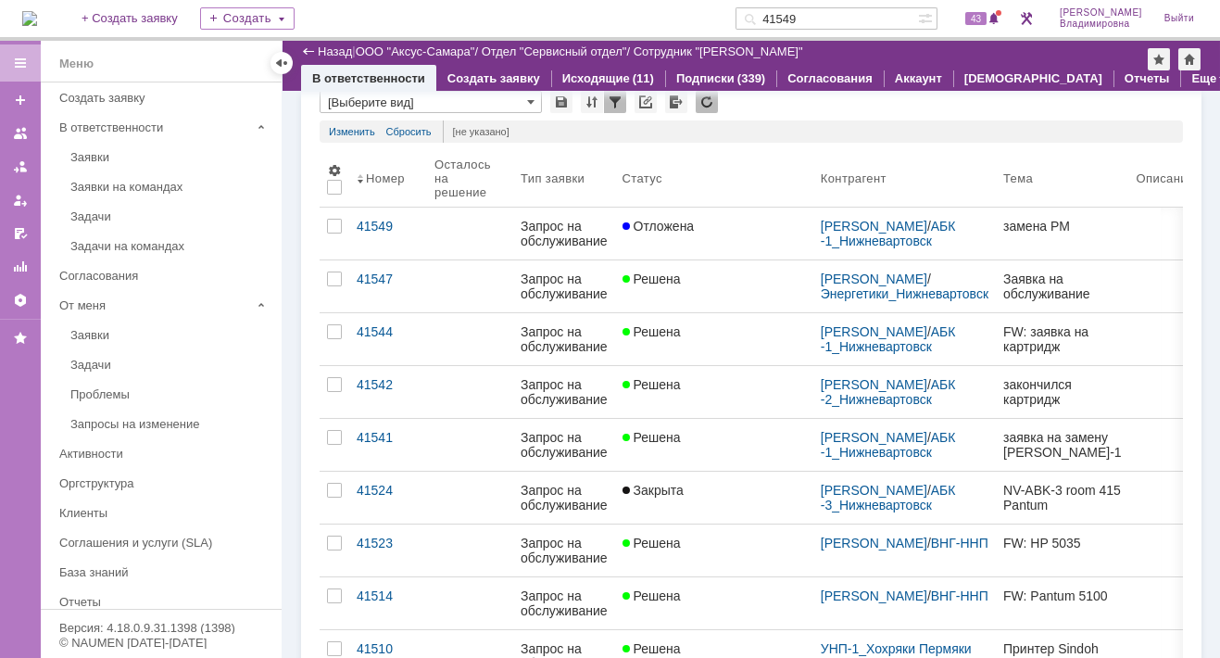
type input "[Выберите вид]"
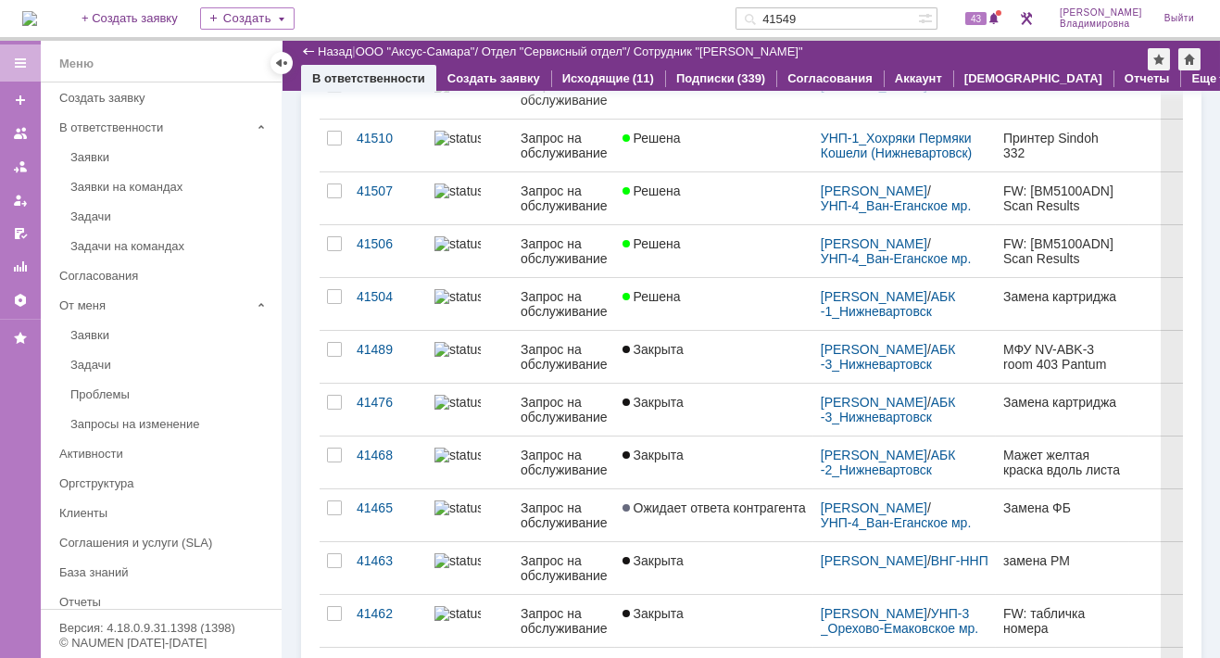
scroll to position [238, 0]
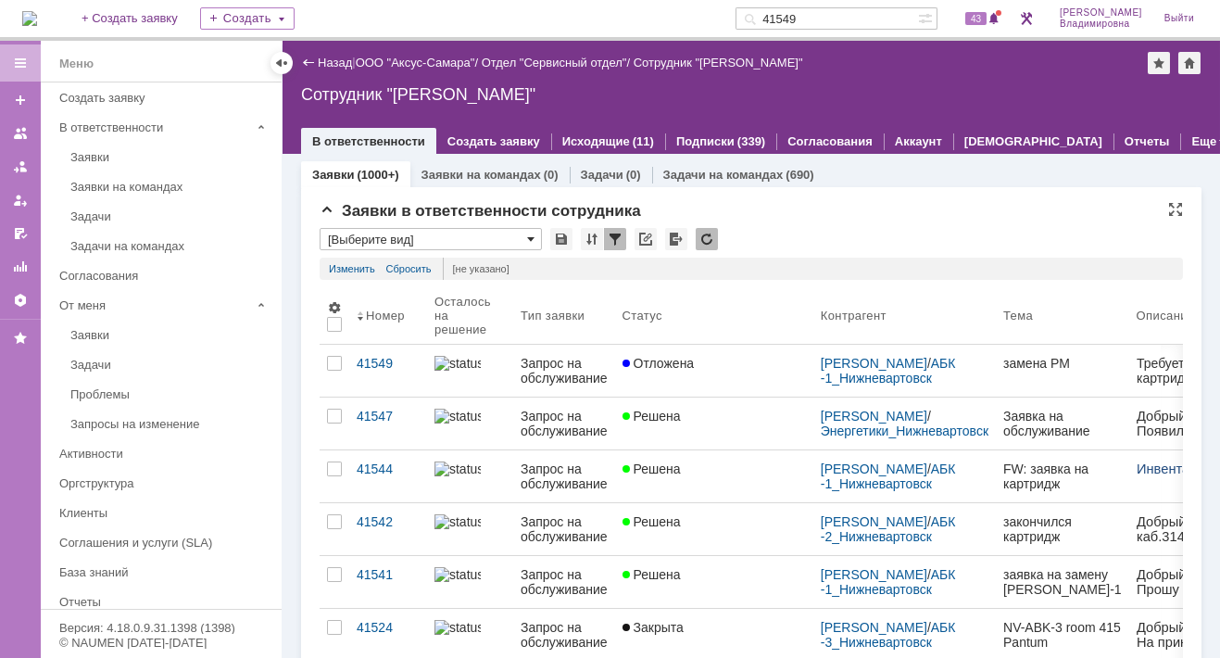
click at [532, 236] on span at bounding box center [530, 239] width 7 height 15
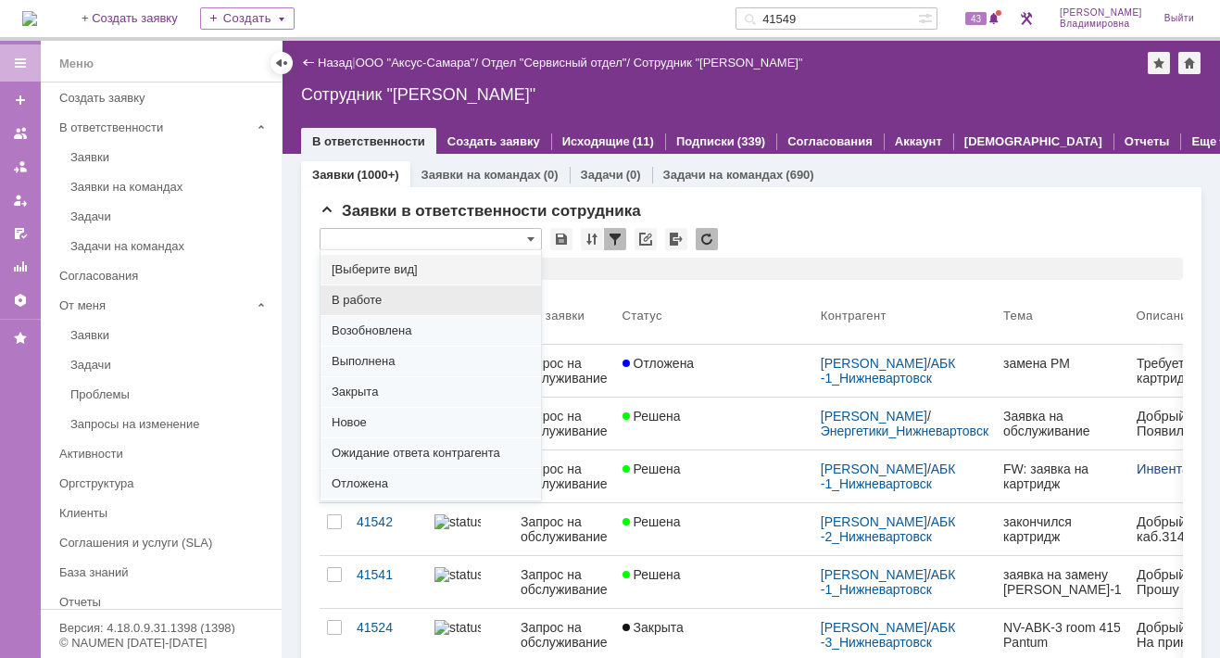
click at [364, 297] on span "В работе" at bounding box center [431, 300] width 198 height 15
type input "В работе"
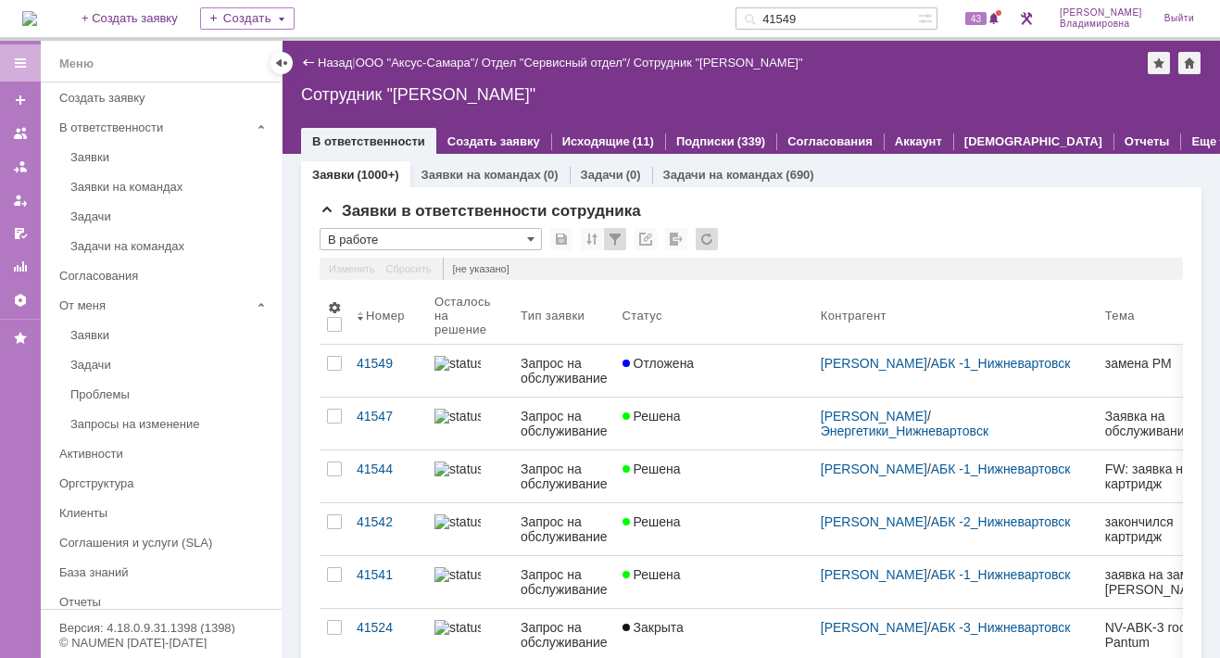
type input "100"
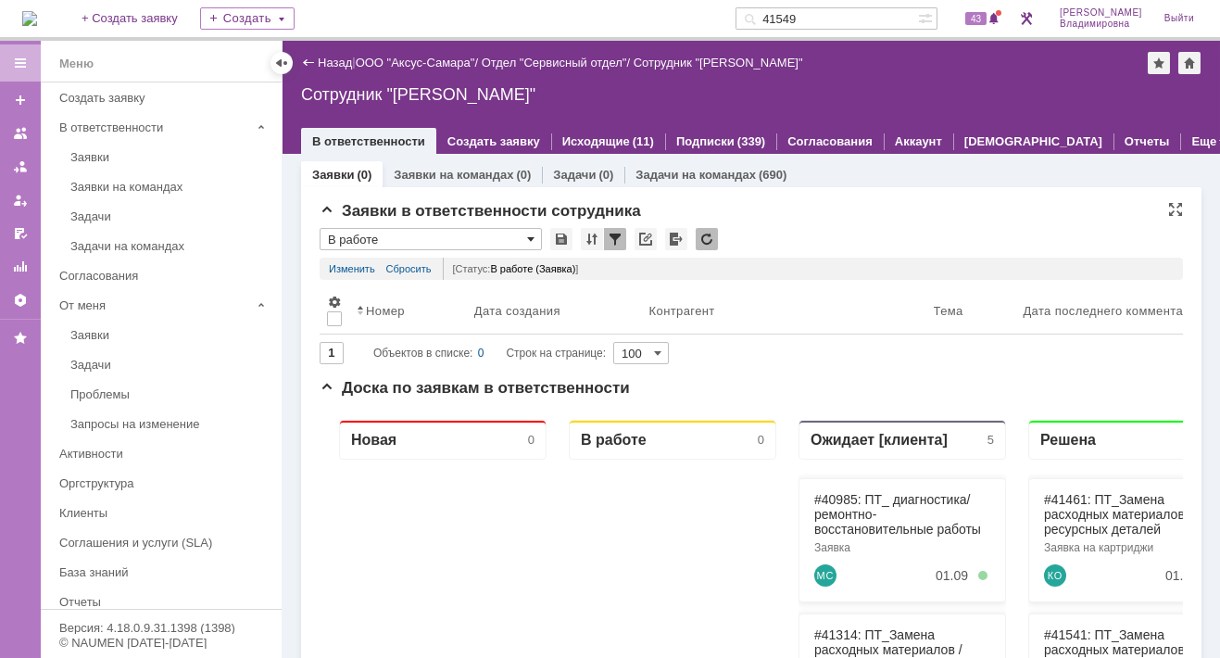
click at [530, 237] on span at bounding box center [530, 239] width 7 height 15
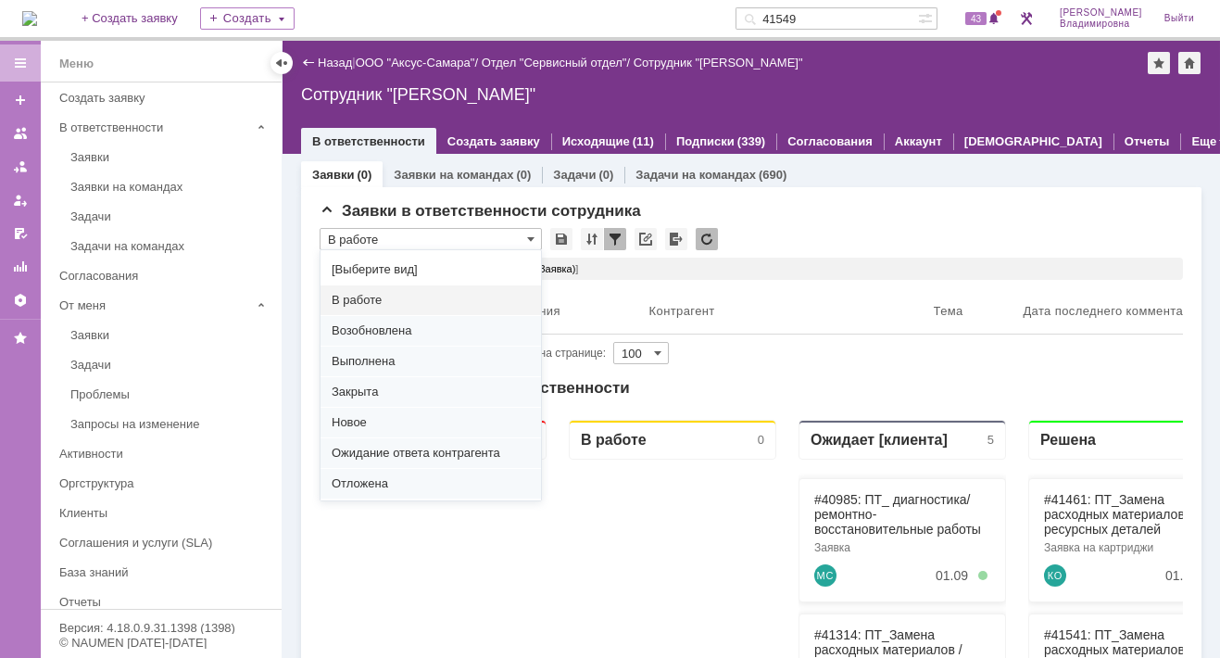
click at [384, 300] on span "В работе" at bounding box center [431, 300] width 198 height 15
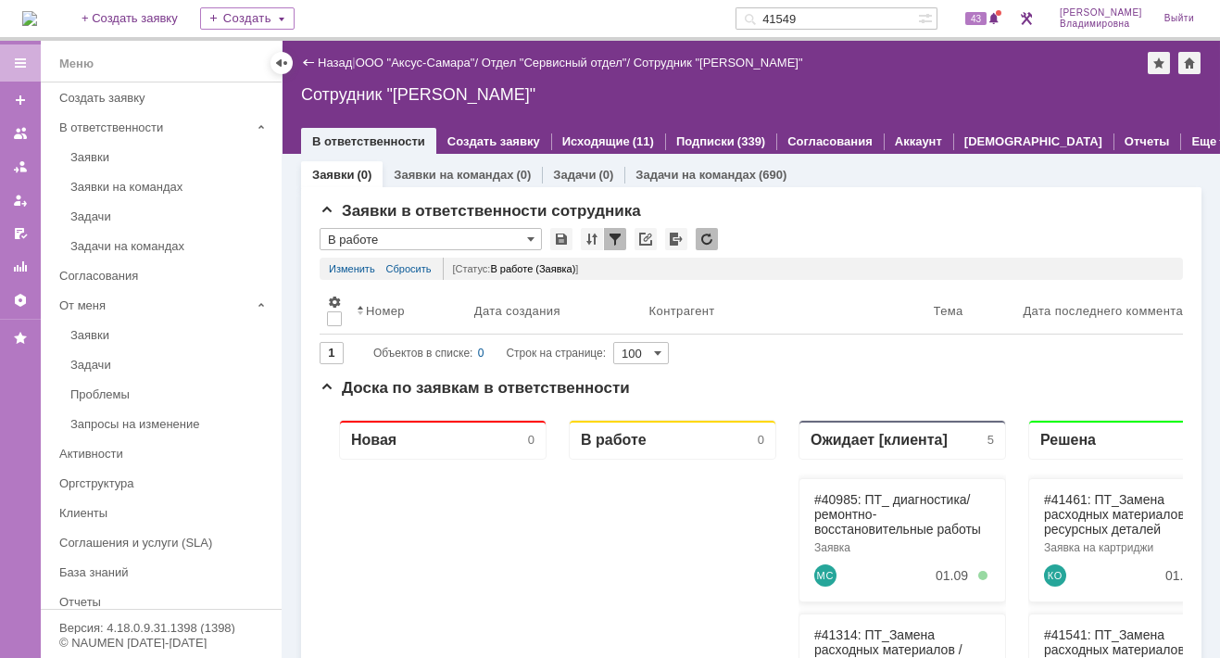
type input "В работе"
click at [594, 239] on div at bounding box center [592, 239] width 22 height 22
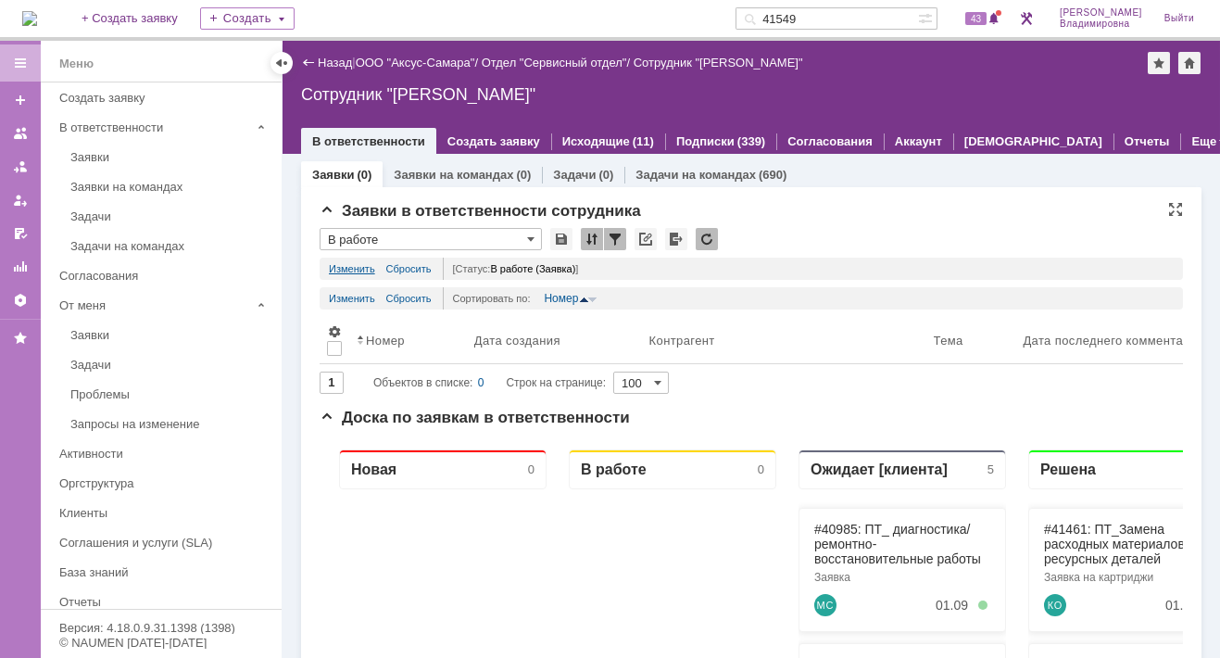
click at [354, 265] on link "Изменить" at bounding box center [352, 269] width 46 height 22
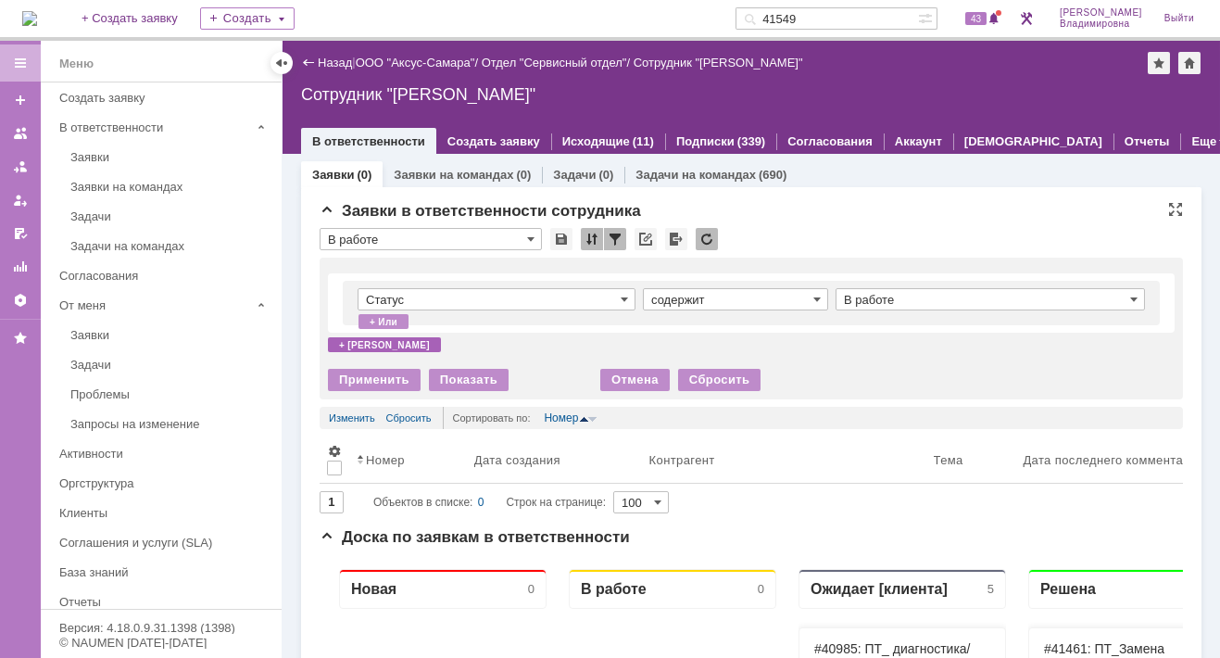
click at [347, 343] on div "+ и" at bounding box center [384, 344] width 113 height 15
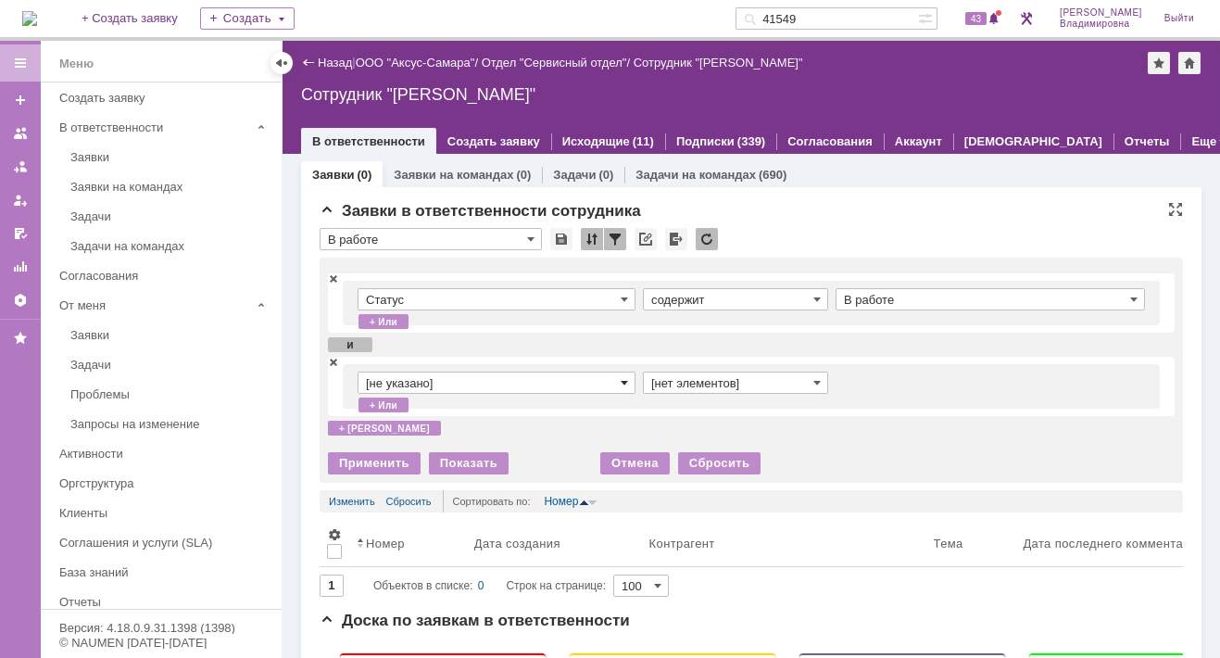
click at [621, 380] on span at bounding box center [624, 382] width 7 height 15
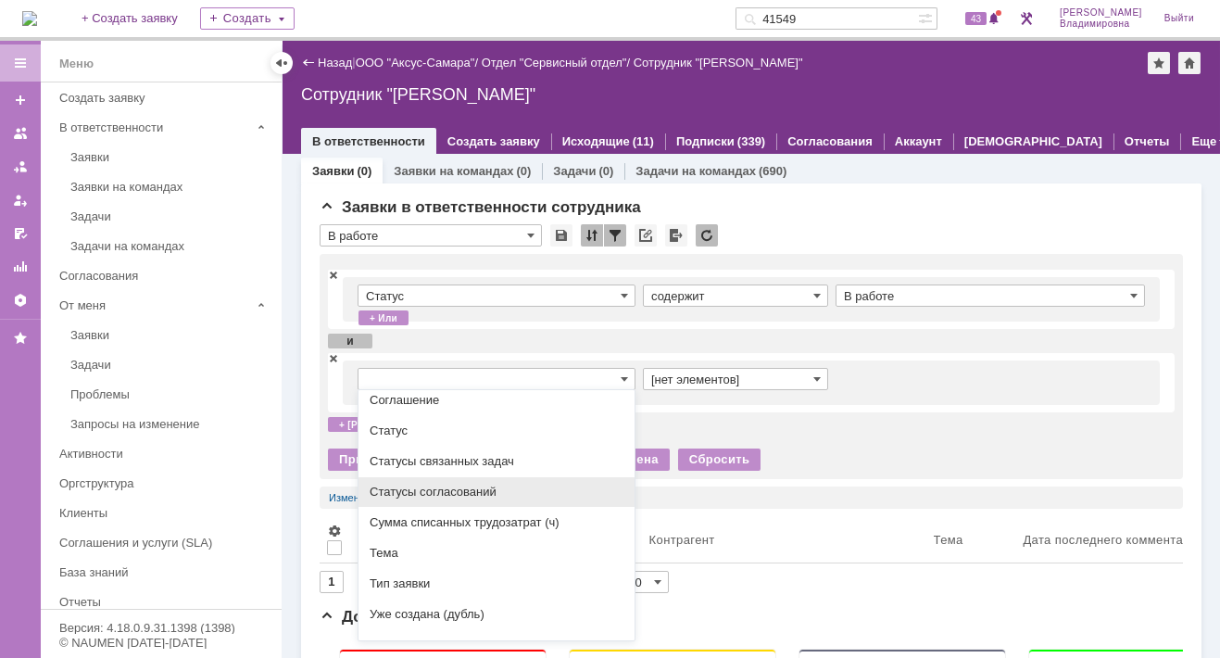
scroll to position [205, 0]
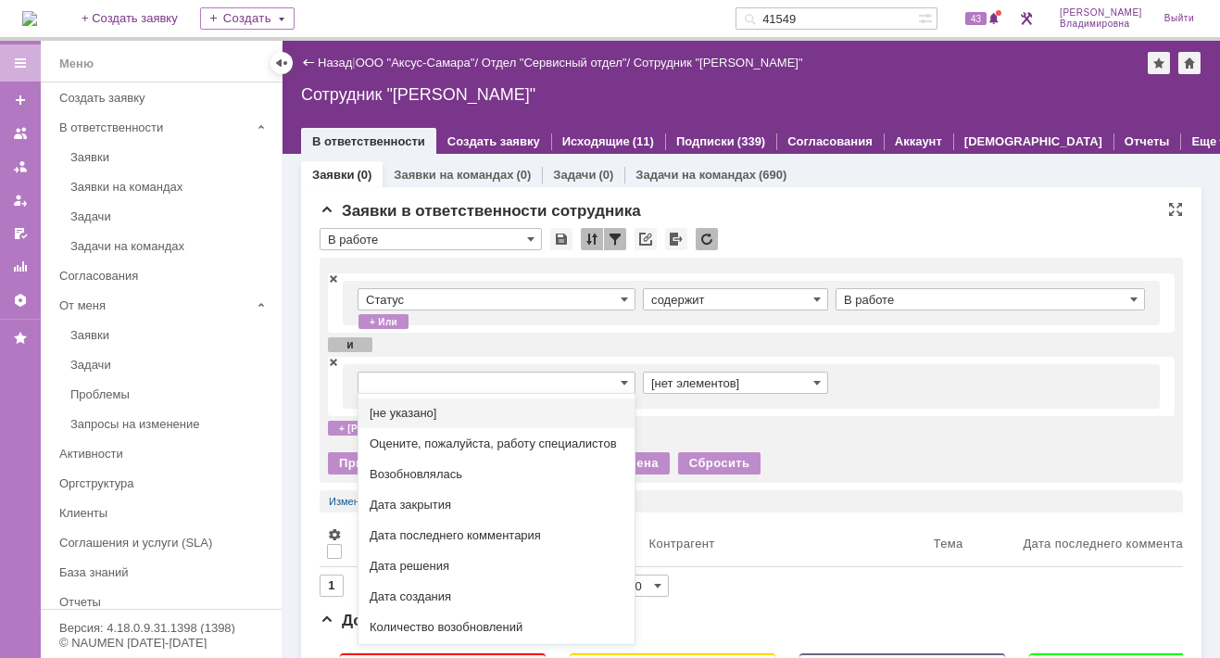
click at [489, 383] on input "text" at bounding box center [497, 383] width 278 height 22
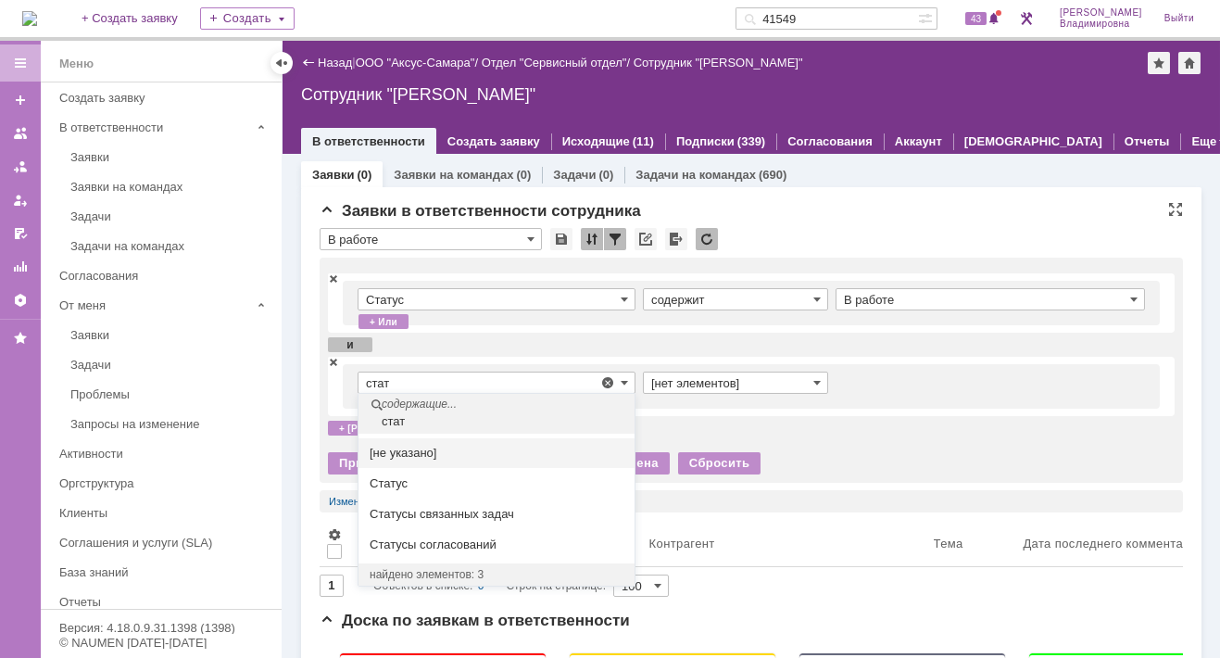
click at [408, 480] on span "Статус" at bounding box center [497, 483] width 254 height 15
type input "Статус"
type input "содержит"
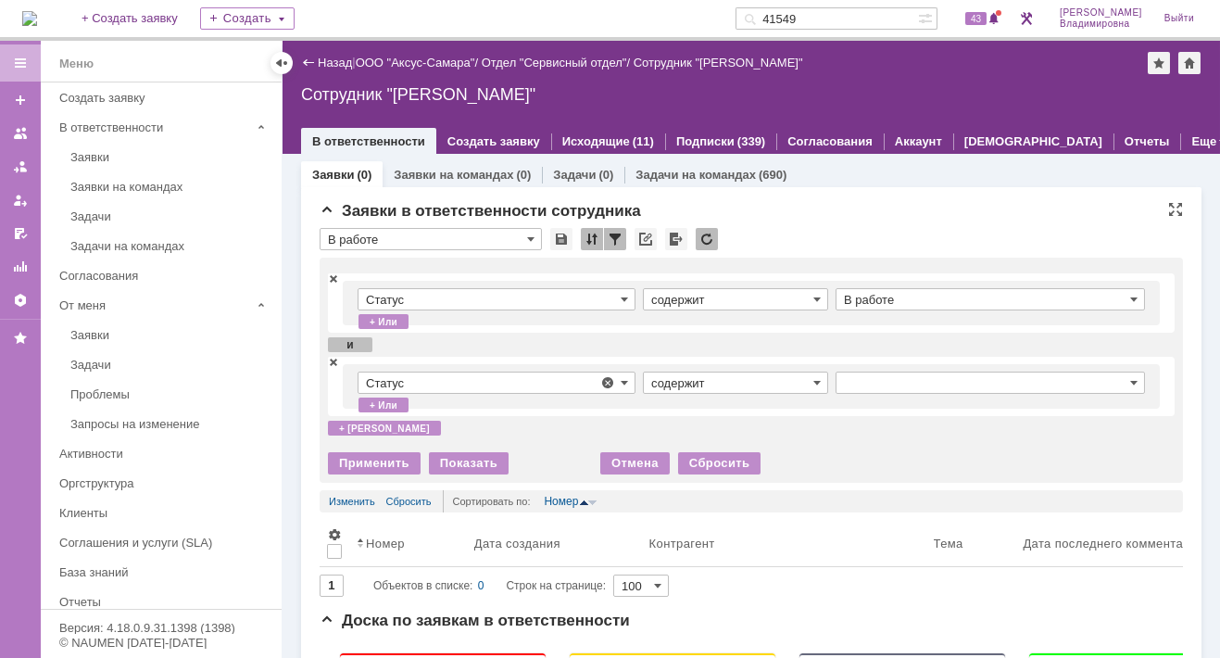
type input "Статус"
click at [1130, 380] on span at bounding box center [1133, 382] width 7 height 15
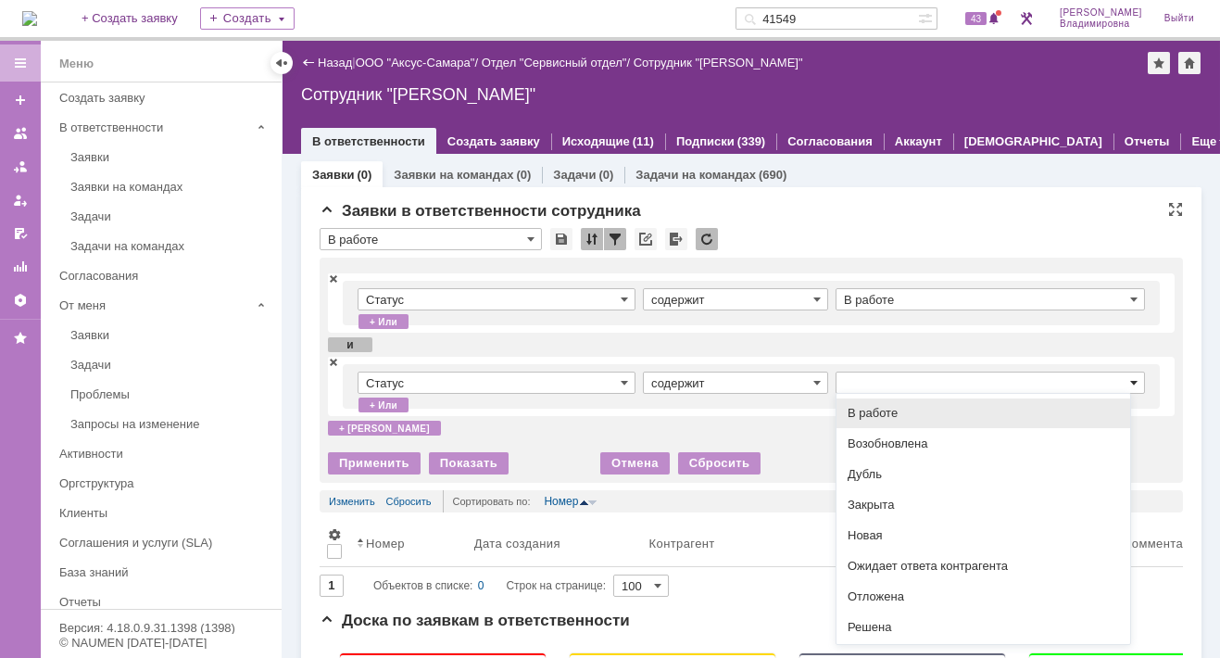
scroll to position [4, 0]
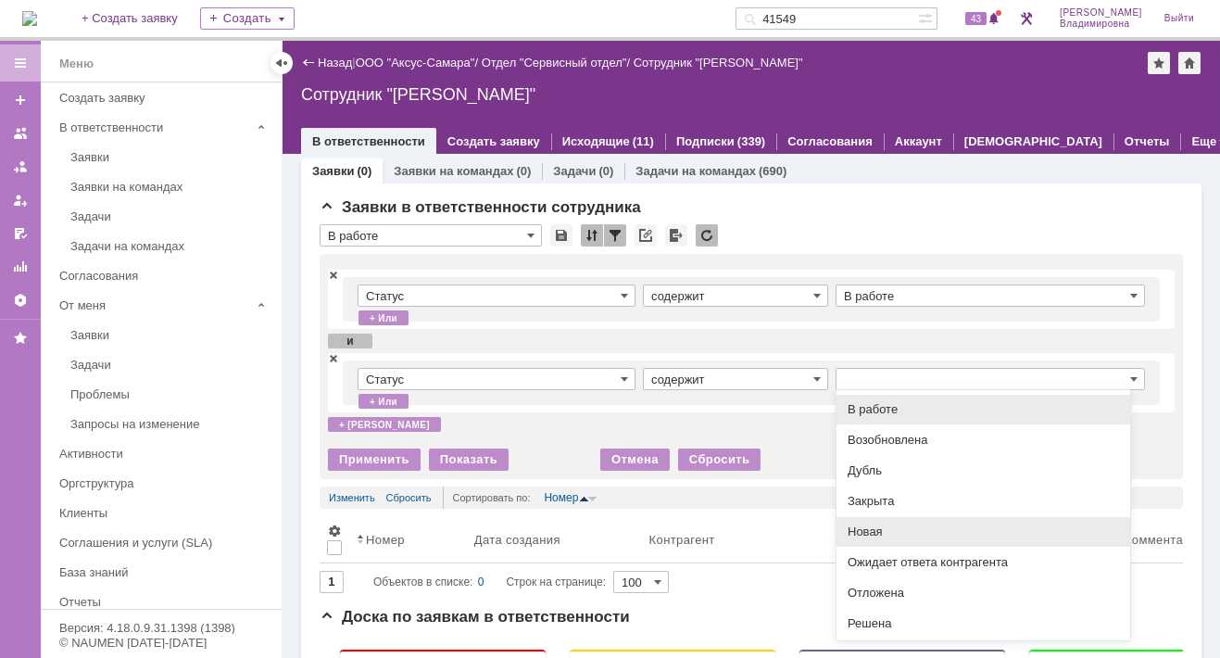
click at [876, 529] on span "Новая" at bounding box center [983, 531] width 271 height 15
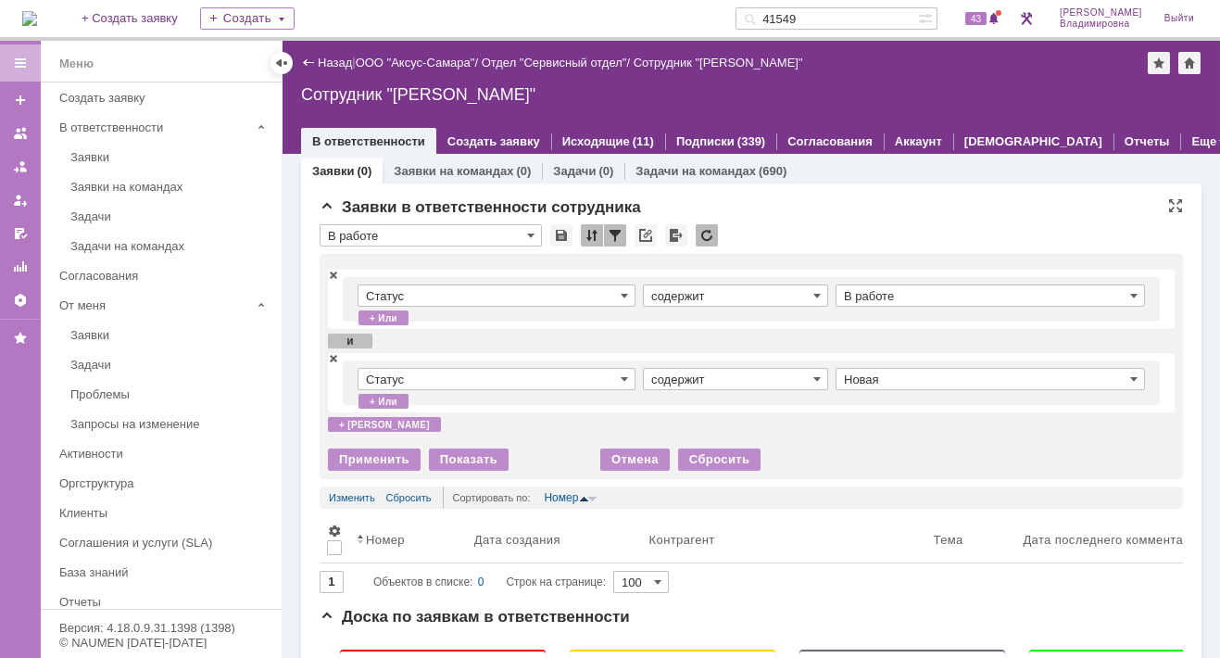
type input "Новая"
click at [350, 419] on div "+ и" at bounding box center [384, 424] width 113 height 15
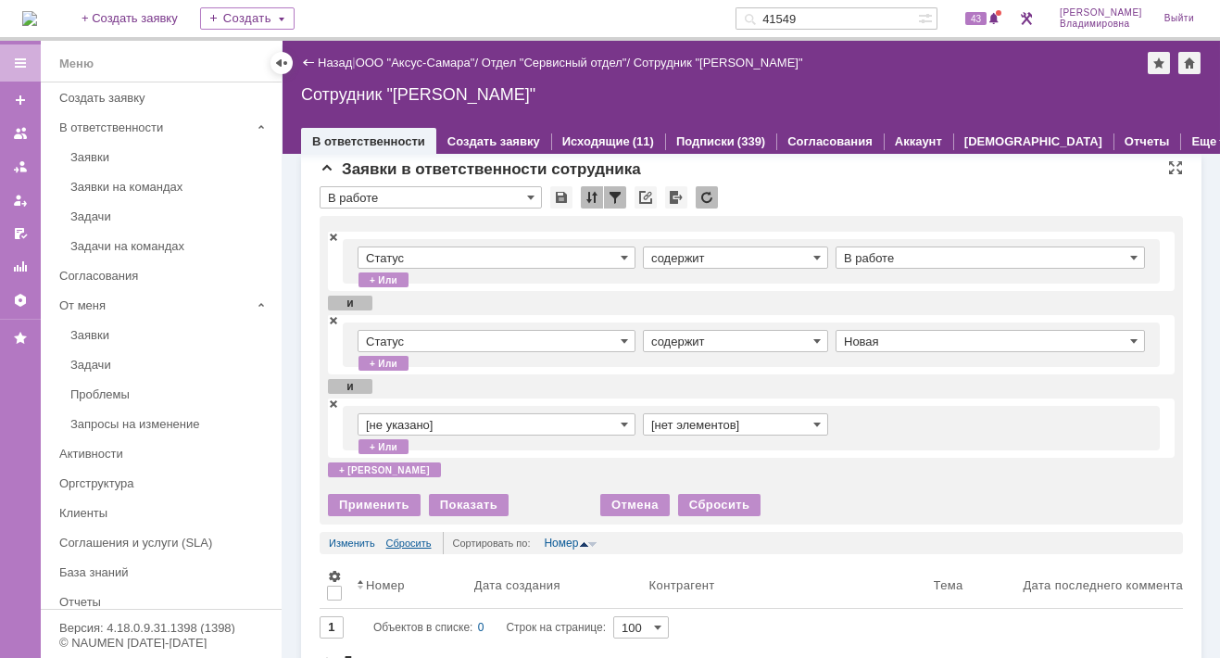
scroll to position [96, 0]
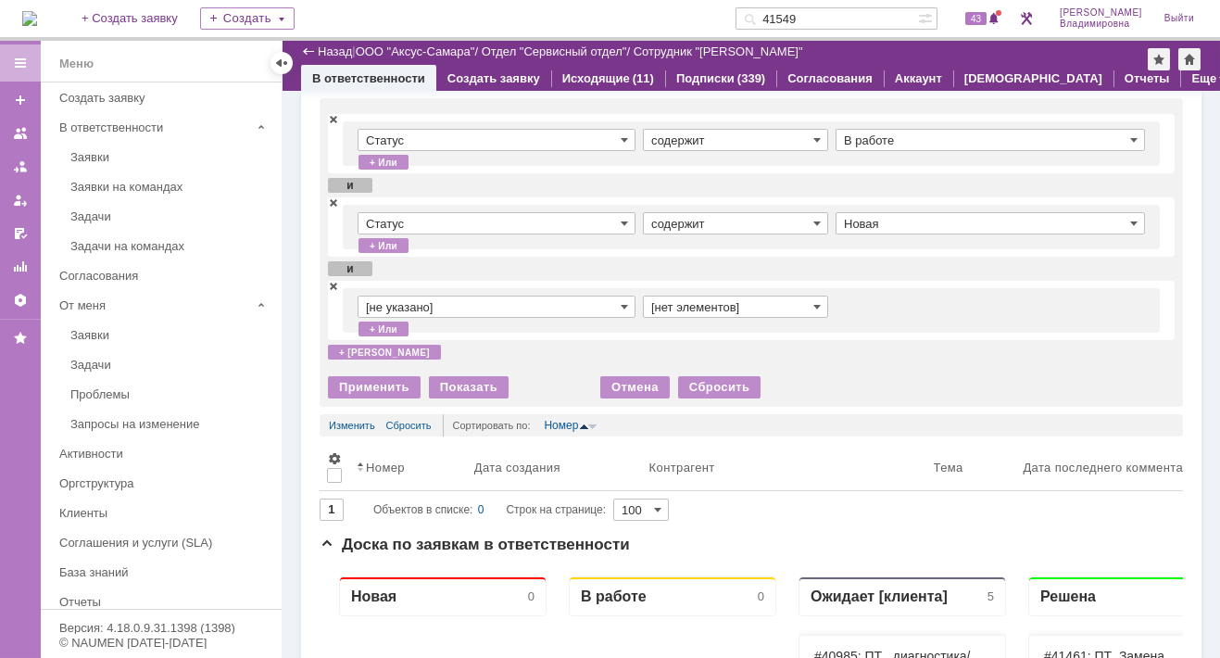
click at [619, 303] on input "[не указано]" at bounding box center [497, 307] width 278 height 22
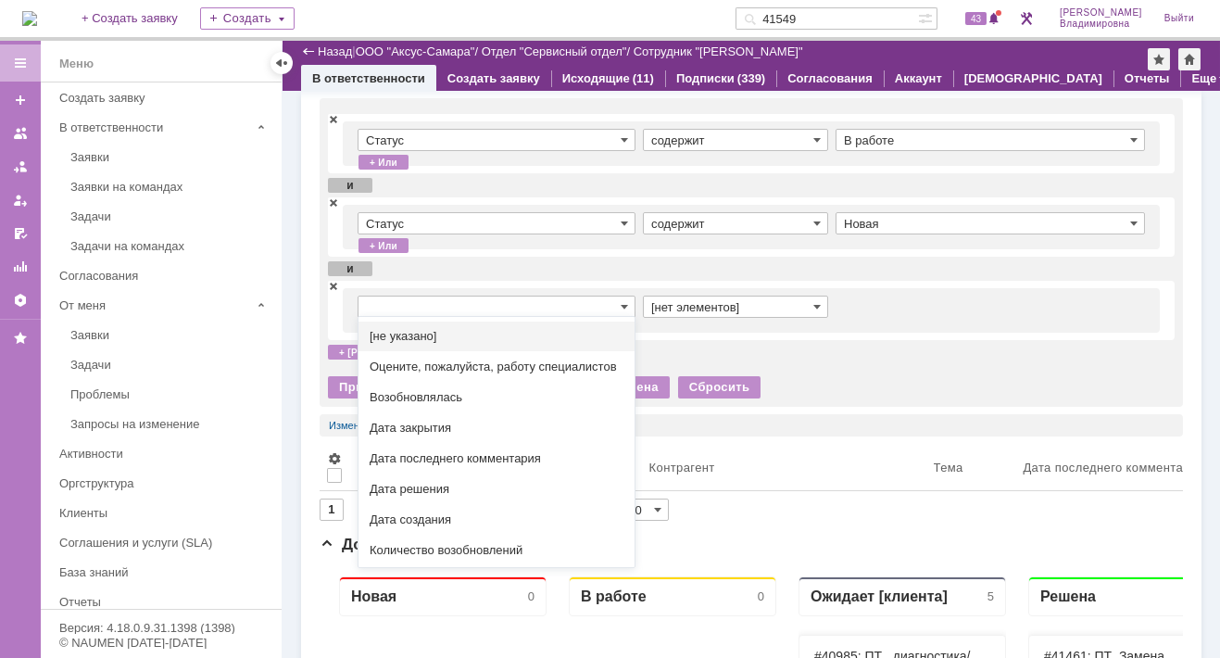
click at [392, 303] on input "text" at bounding box center [497, 307] width 278 height 22
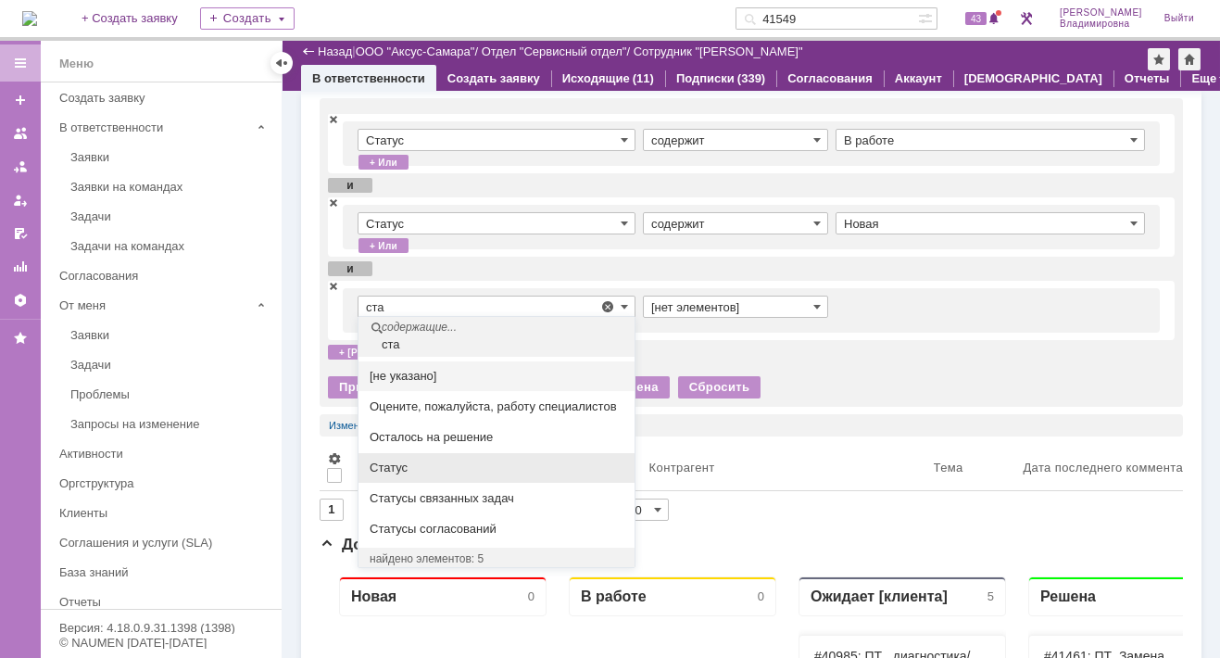
click at [415, 471] on div "Статус" at bounding box center [497, 468] width 276 height 30
type input "Статус"
type input "содержит"
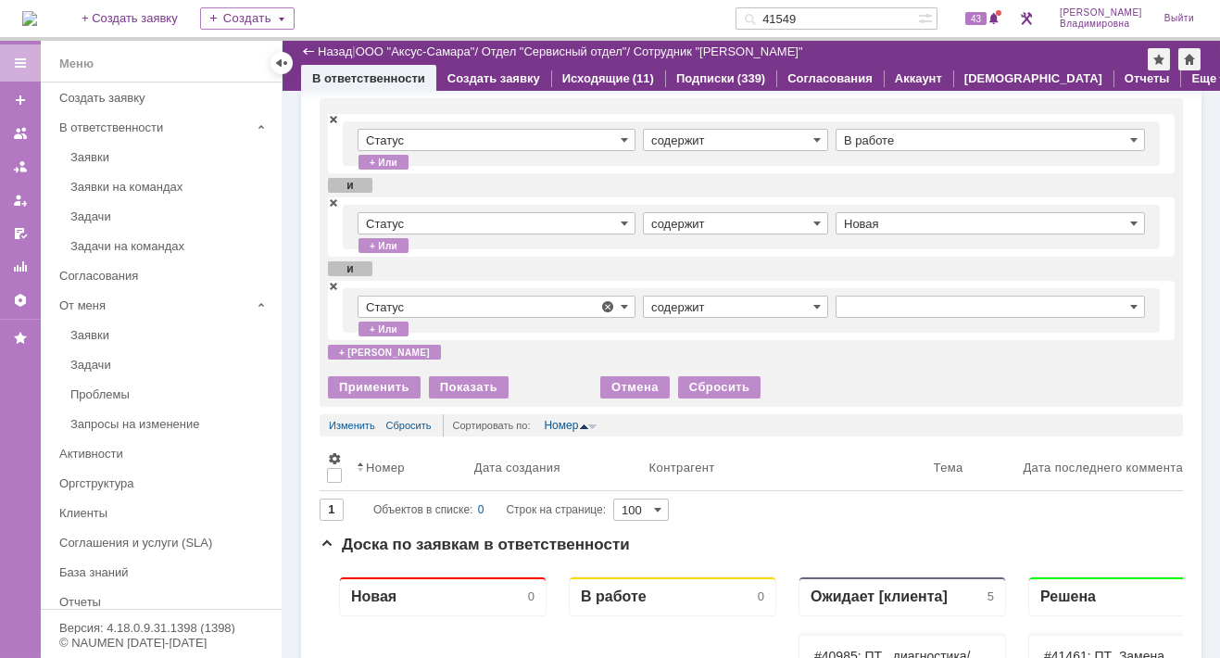
type input "Статус"
click at [1130, 303] on span at bounding box center [1133, 306] width 7 height 15
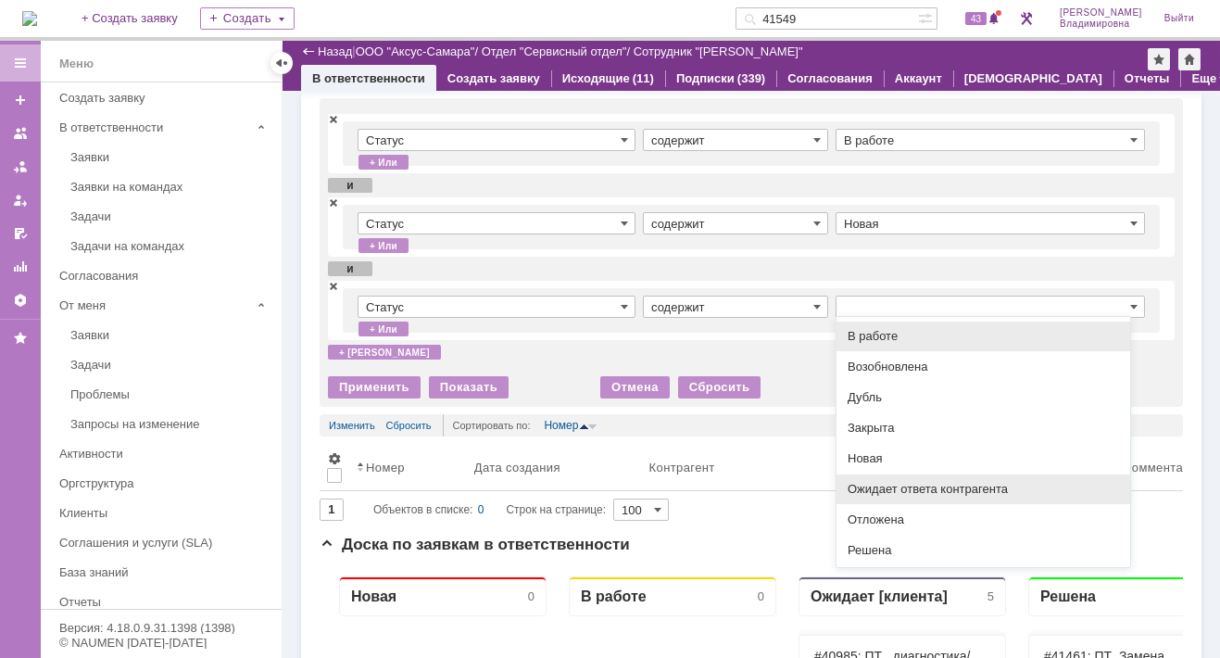
click at [884, 485] on span "Ожидает ответа контрагента" at bounding box center [983, 489] width 271 height 15
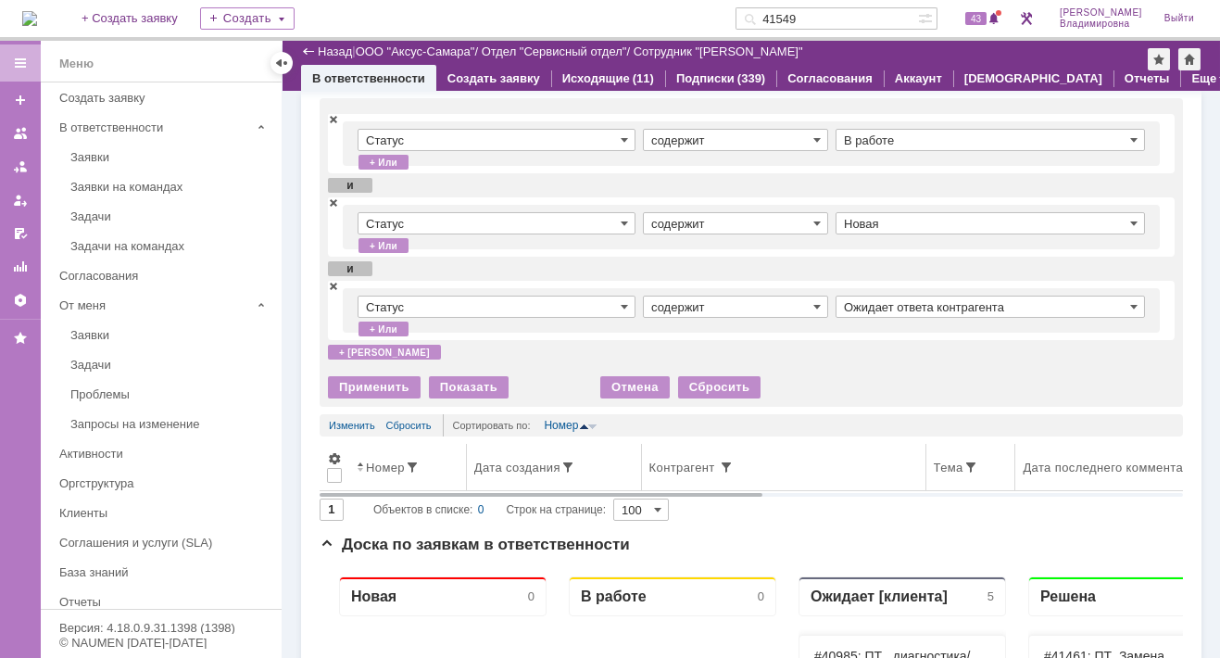
type input "Ожидает ответа контрагента"
click at [347, 346] on div "+ [PERSON_NAME]" at bounding box center [384, 352] width 113 height 15
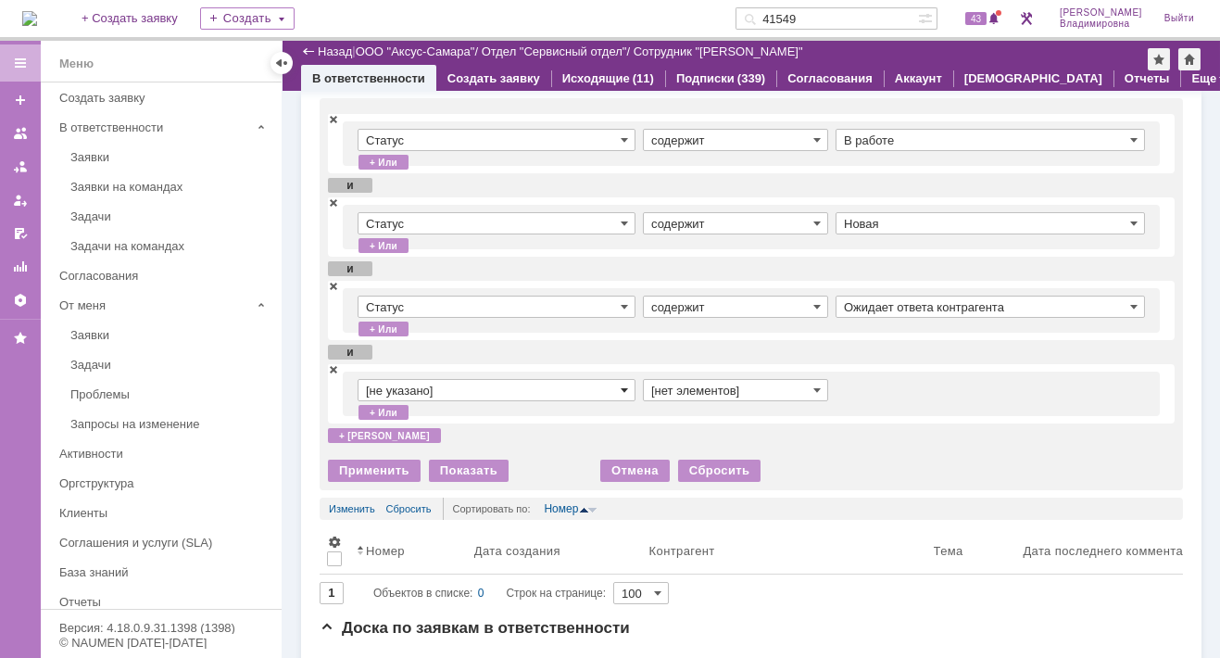
click at [622, 388] on span at bounding box center [624, 390] width 7 height 15
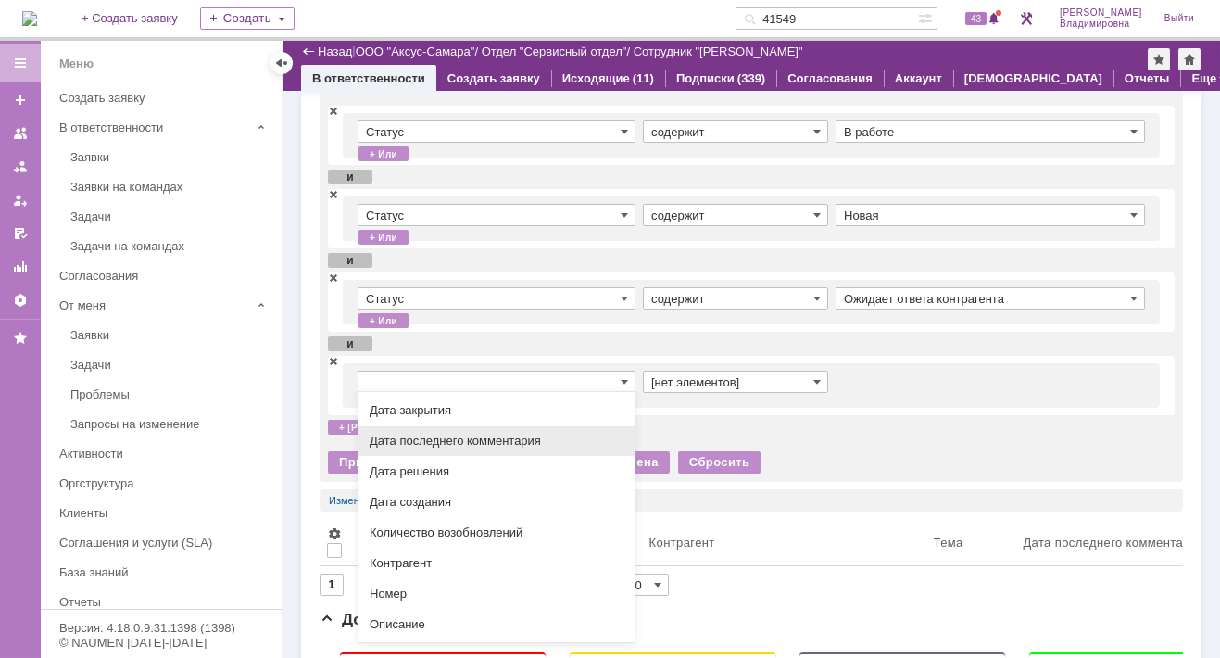
scroll to position [185, 0]
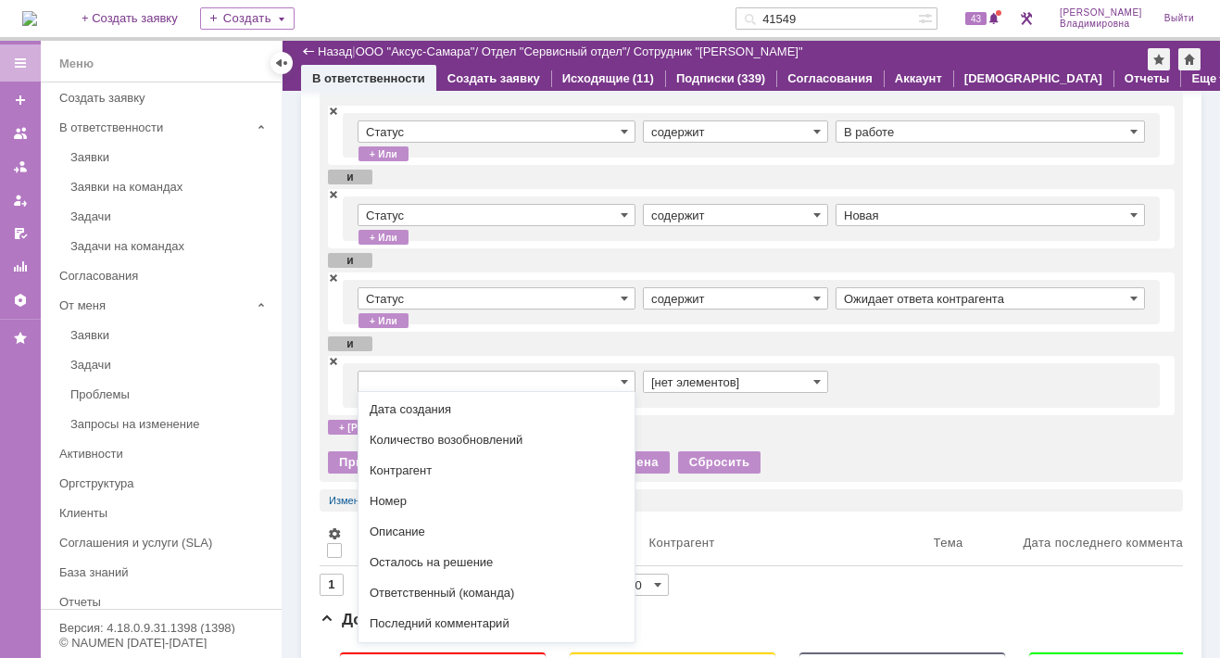
click at [385, 372] on input "text" at bounding box center [497, 382] width 278 height 22
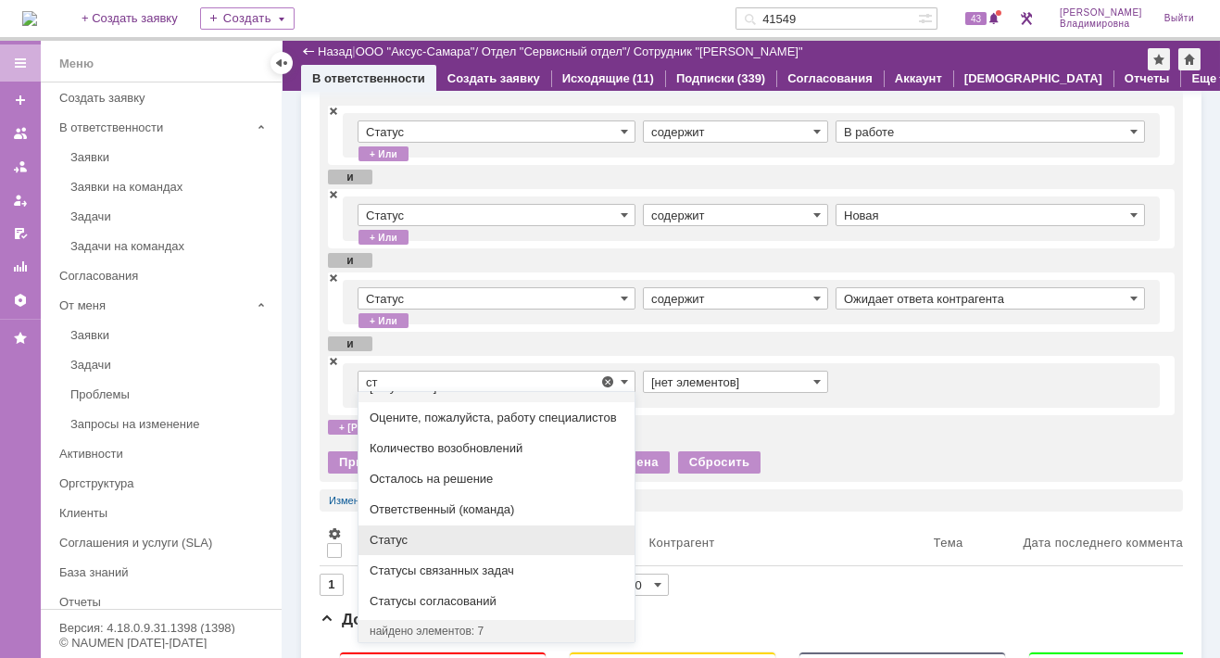
click at [410, 544] on span "Статус" at bounding box center [497, 540] width 254 height 15
type input "Статус"
type input "содержит"
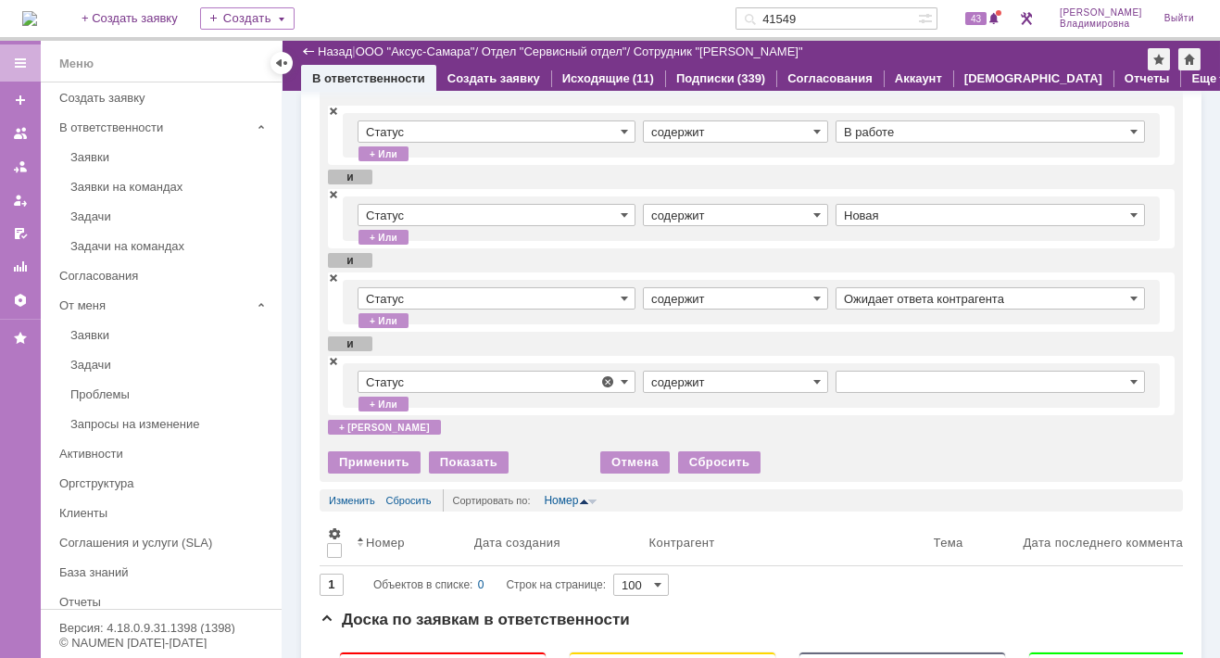
type input "Статус"
click at [1130, 376] on span at bounding box center [1133, 381] width 7 height 15
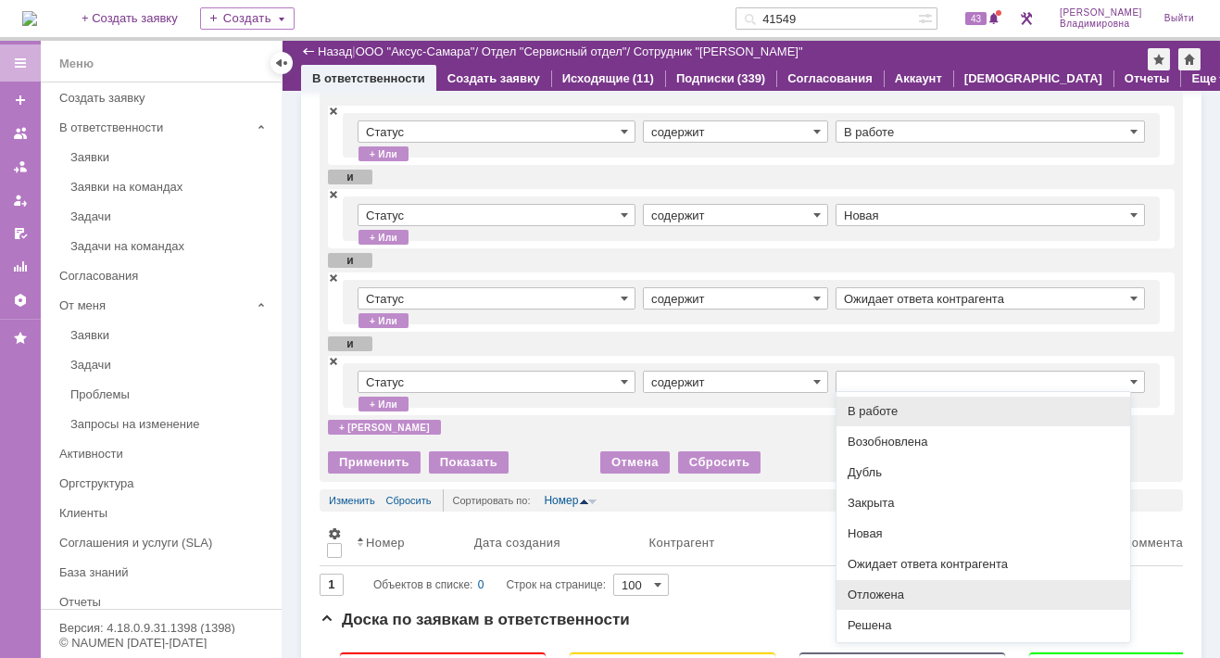
click at [881, 593] on span "Отложена" at bounding box center [983, 594] width 271 height 15
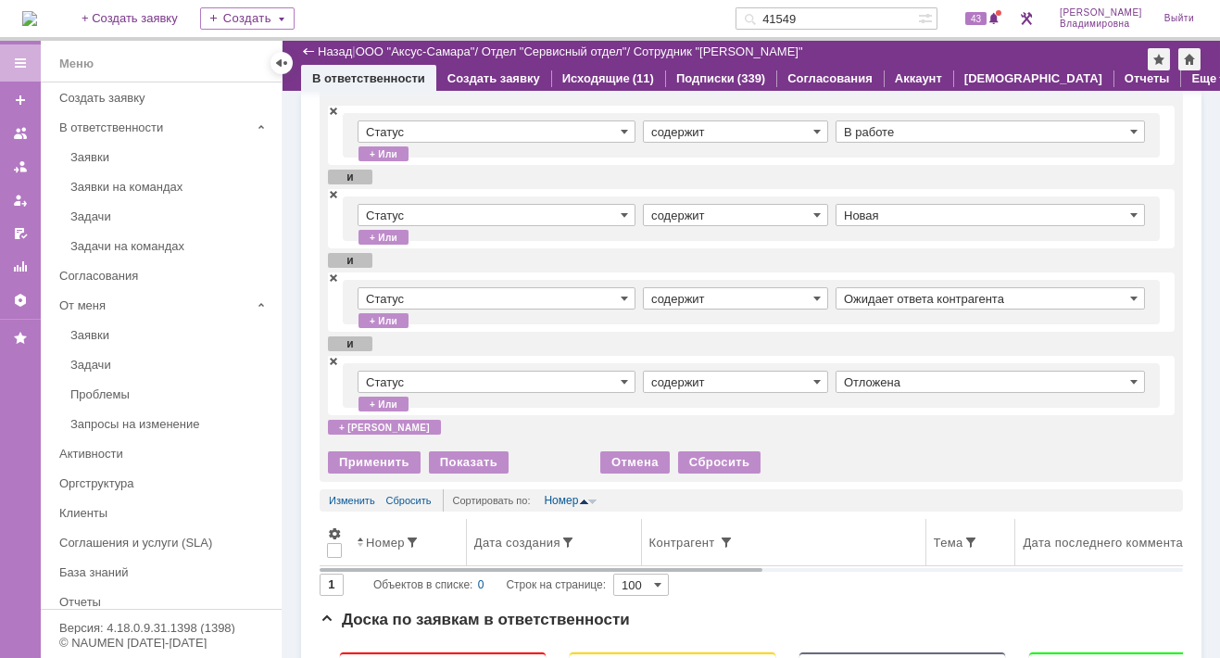
type input "Отложена"
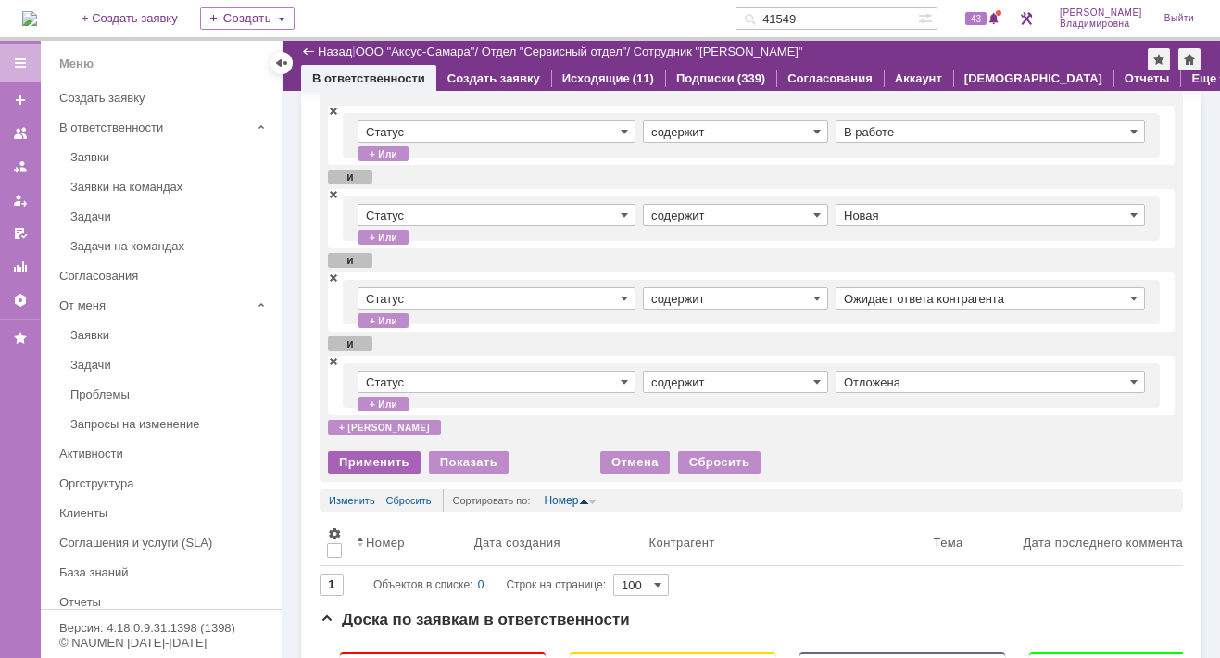
click at [370, 458] on div "Применить" at bounding box center [374, 462] width 93 height 22
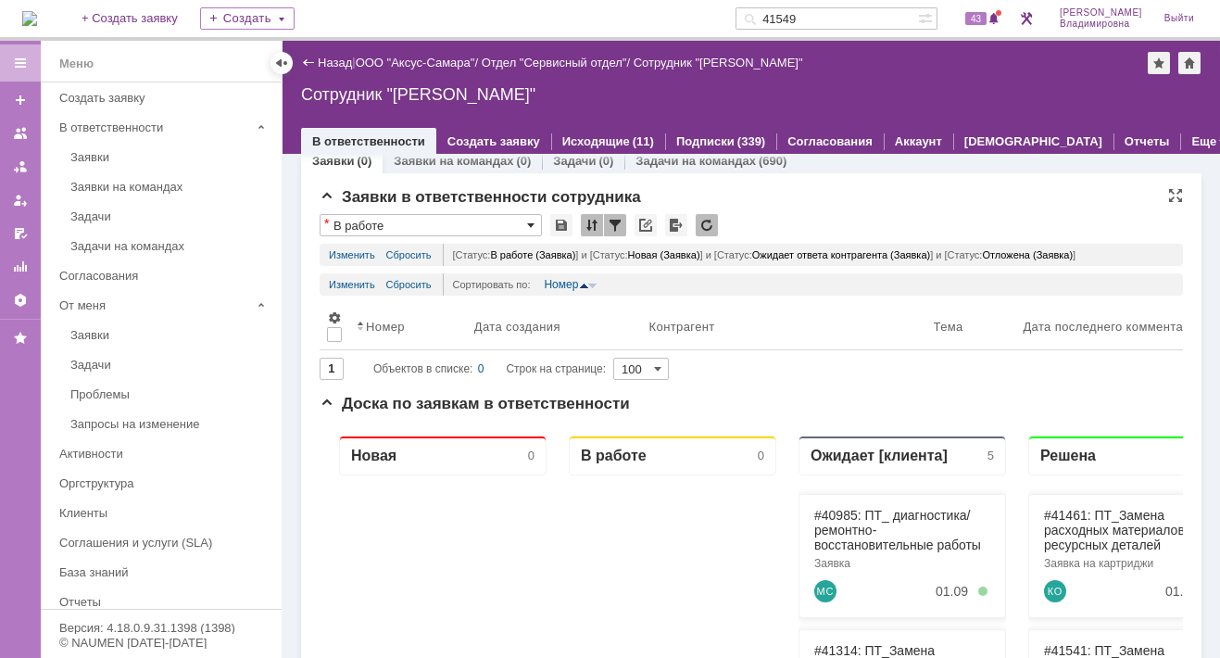
scroll to position [0, 0]
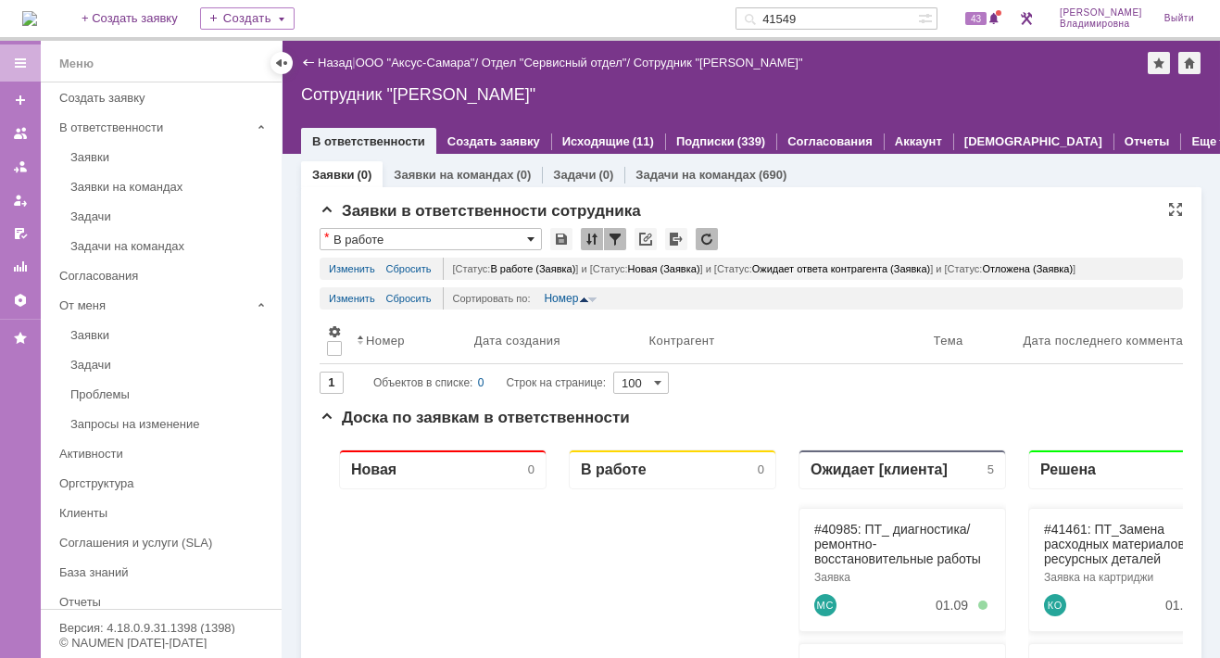
click at [532, 235] on span at bounding box center [530, 239] width 7 height 15
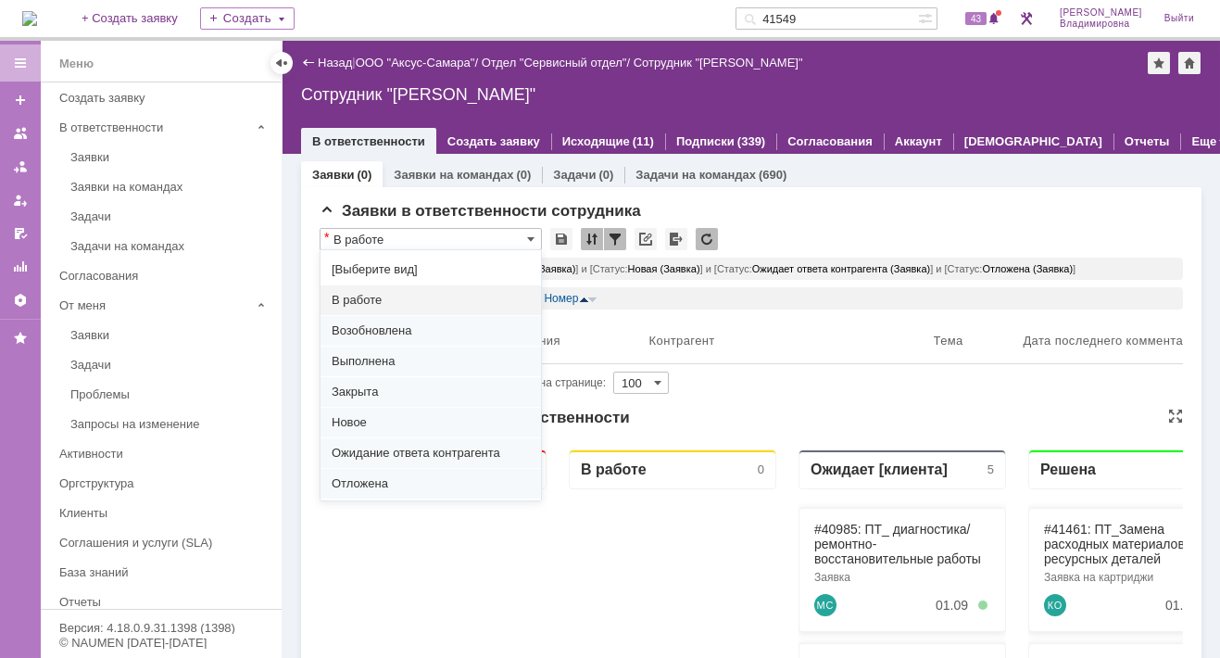
click at [768, 414] on div "Доска по заявкам в ответственности" at bounding box center [752, 418] width 864 height 19
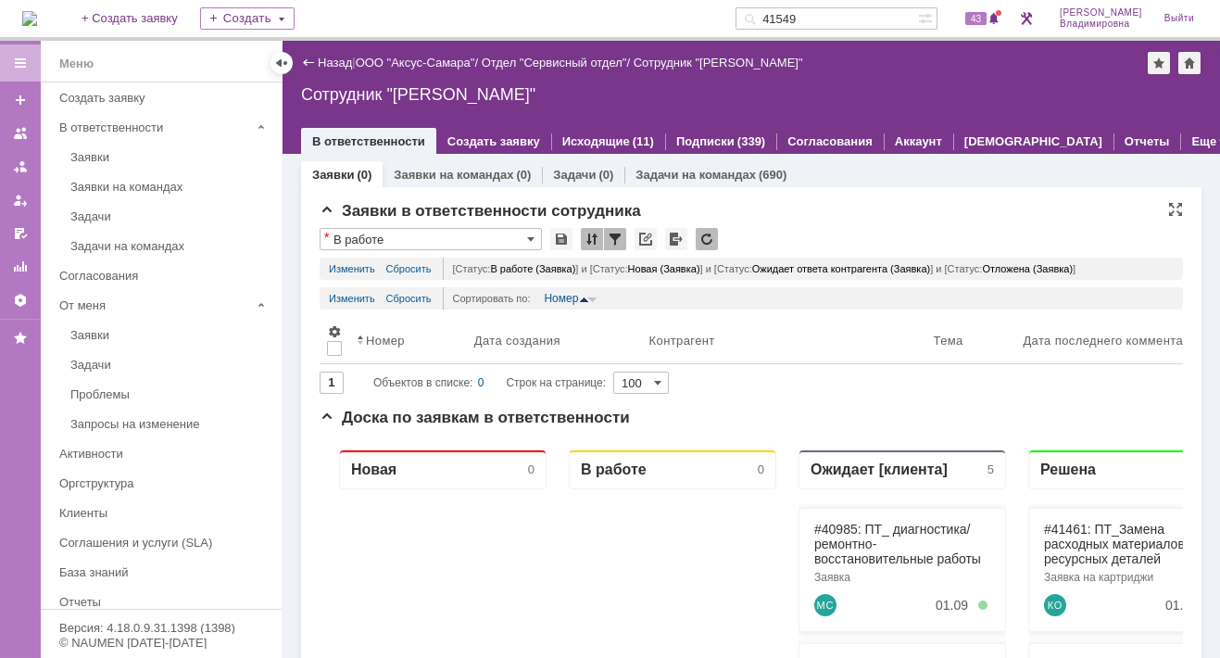
type input "В работе"
click at [359, 294] on link "Изменить" at bounding box center [352, 298] width 46 height 22
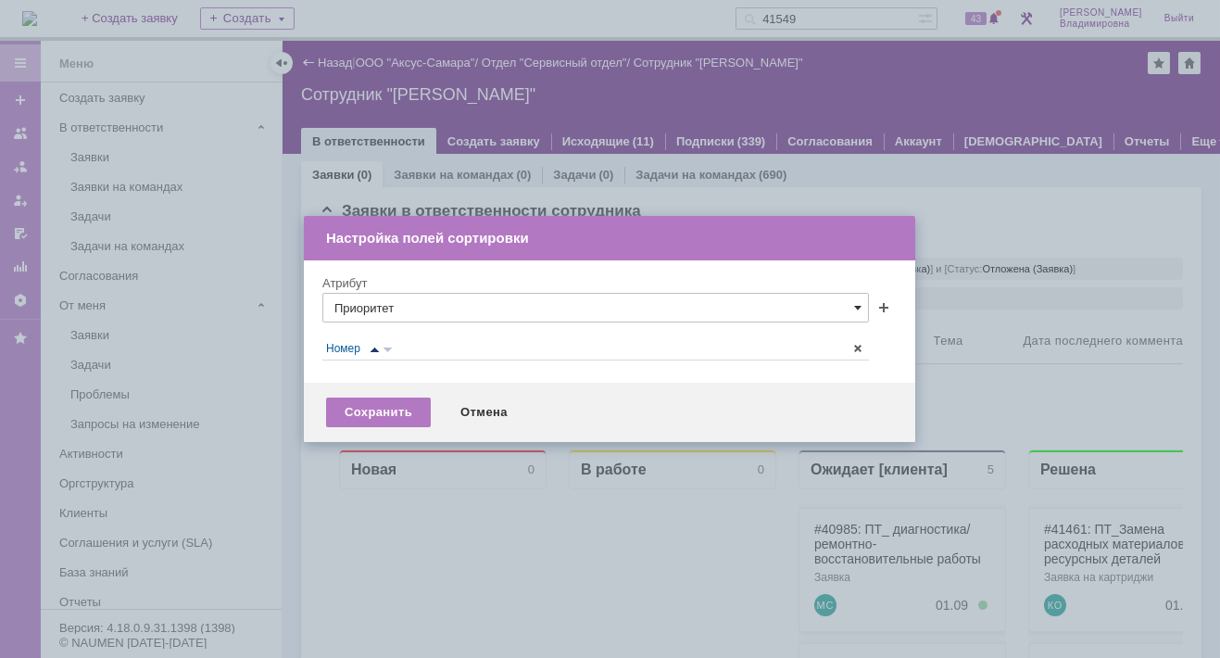
click at [860, 308] on span at bounding box center [857, 307] width 7 height 15
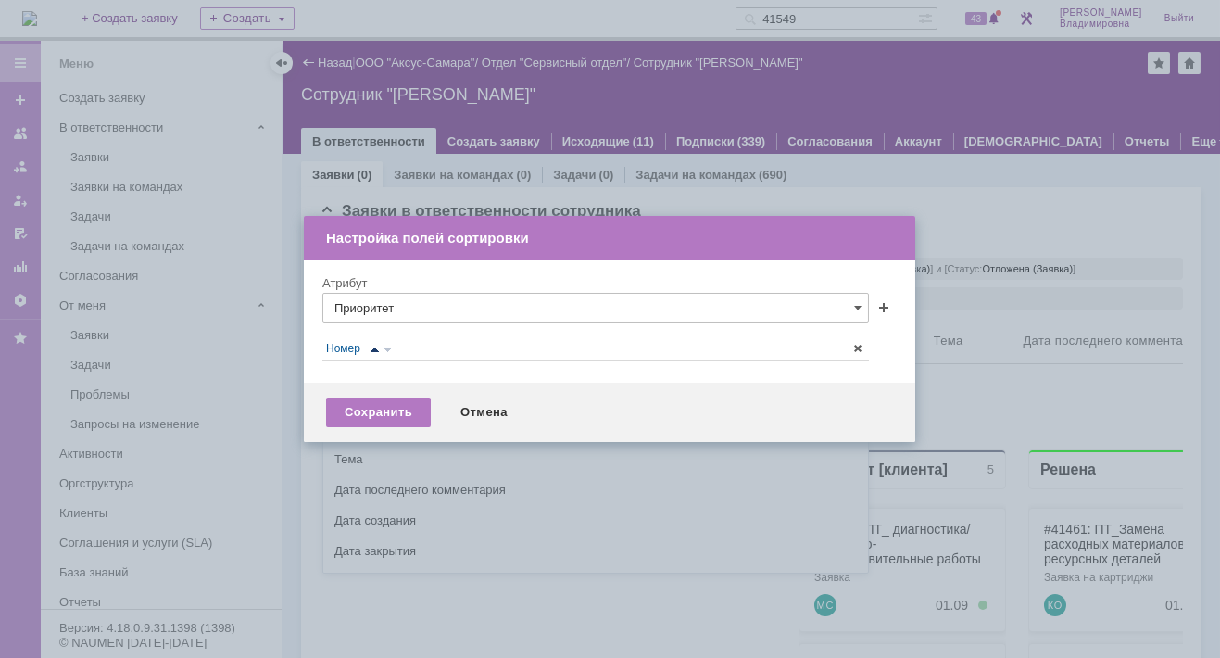
scroll to position [24, 0]
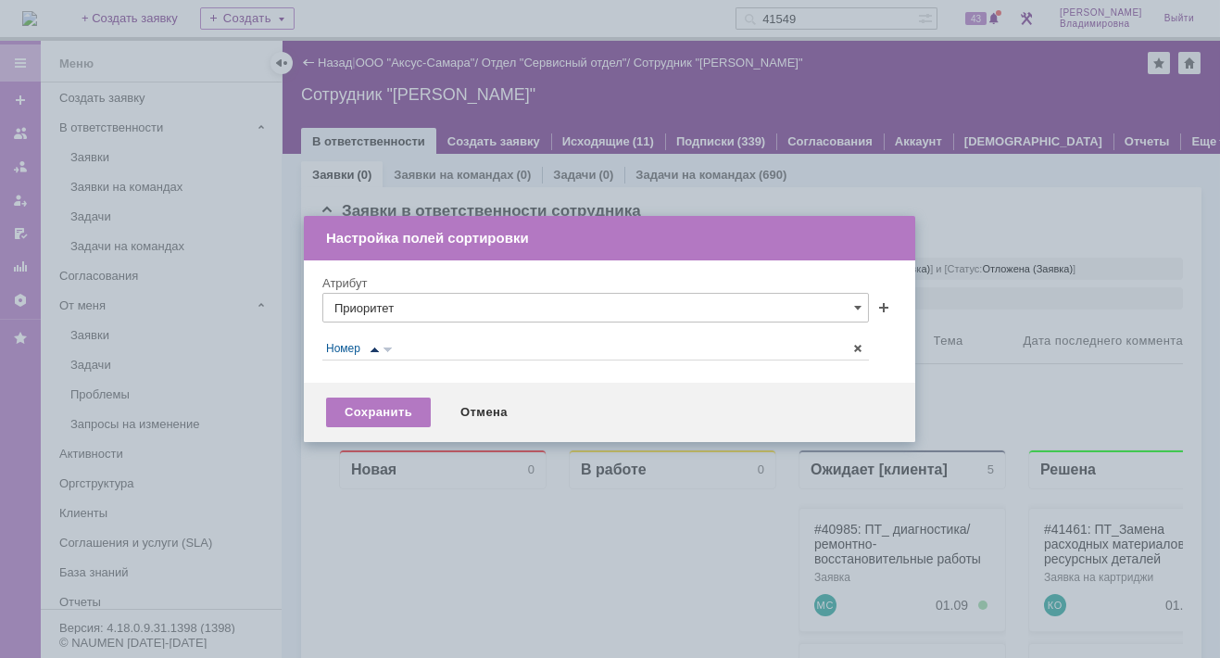
click at [927, 187] on div at bounding box center [610, 329] width 1220 height 658
type input "Приоритет"
click at [386, 415] on div "Сохранить" at bounding box center [378, 412] width 105 height 30
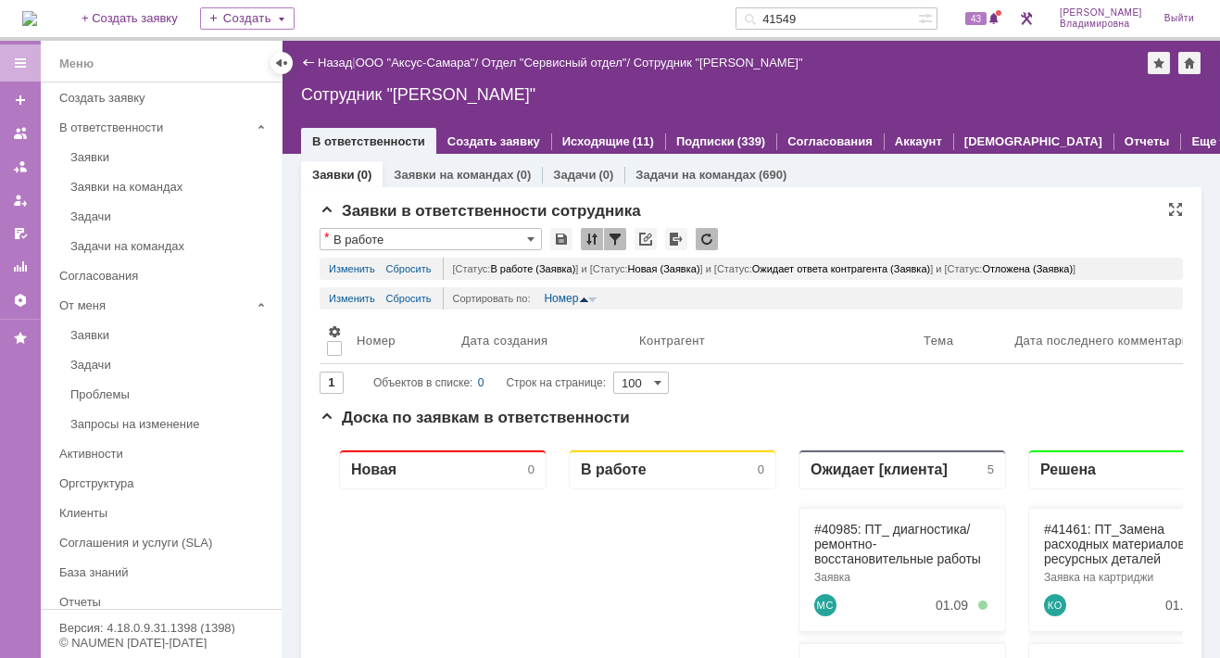
click at [525, 234] on input "В работе" at bounding box center [431, 239] width 222 height 22
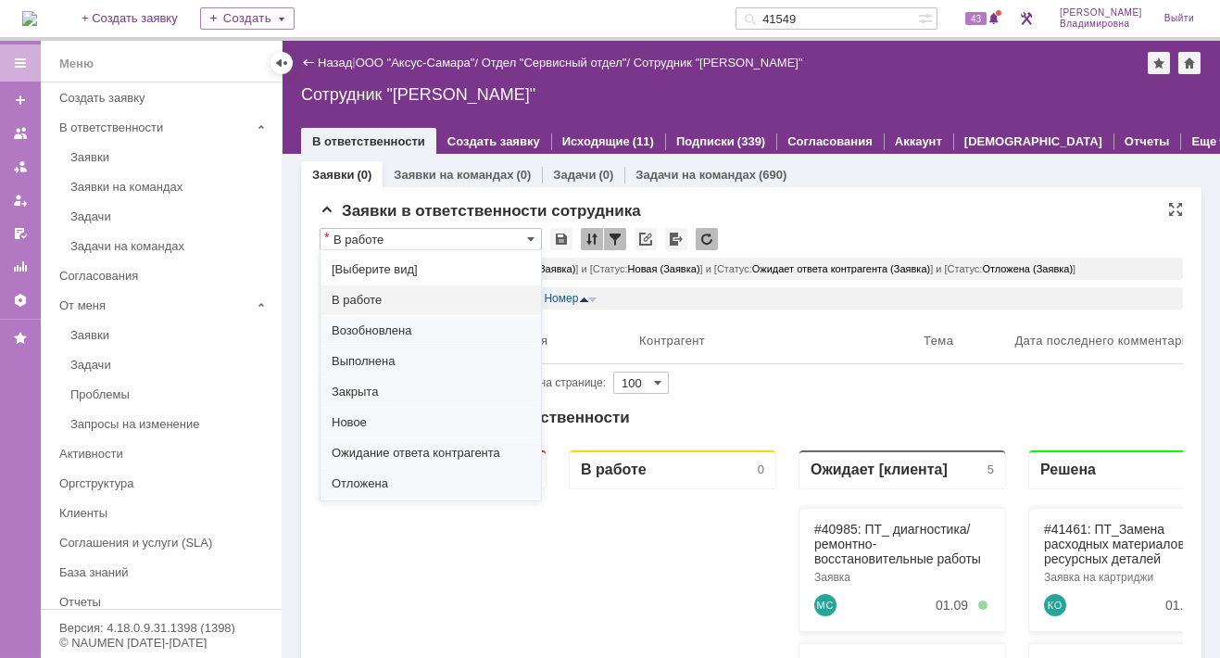
click at [360, 298] on span "В работе" at bounding box center [431, 300] width 198 height 15
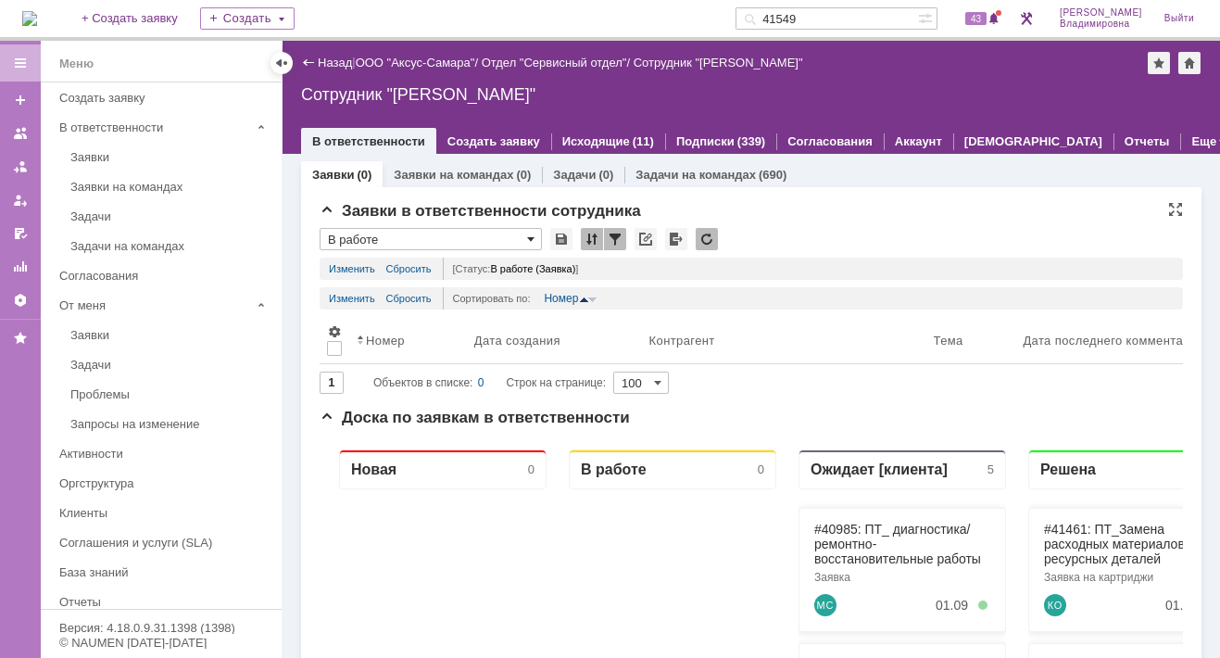
click at [529, 234] on span at bounding box center [530, 239] width 7 height 15
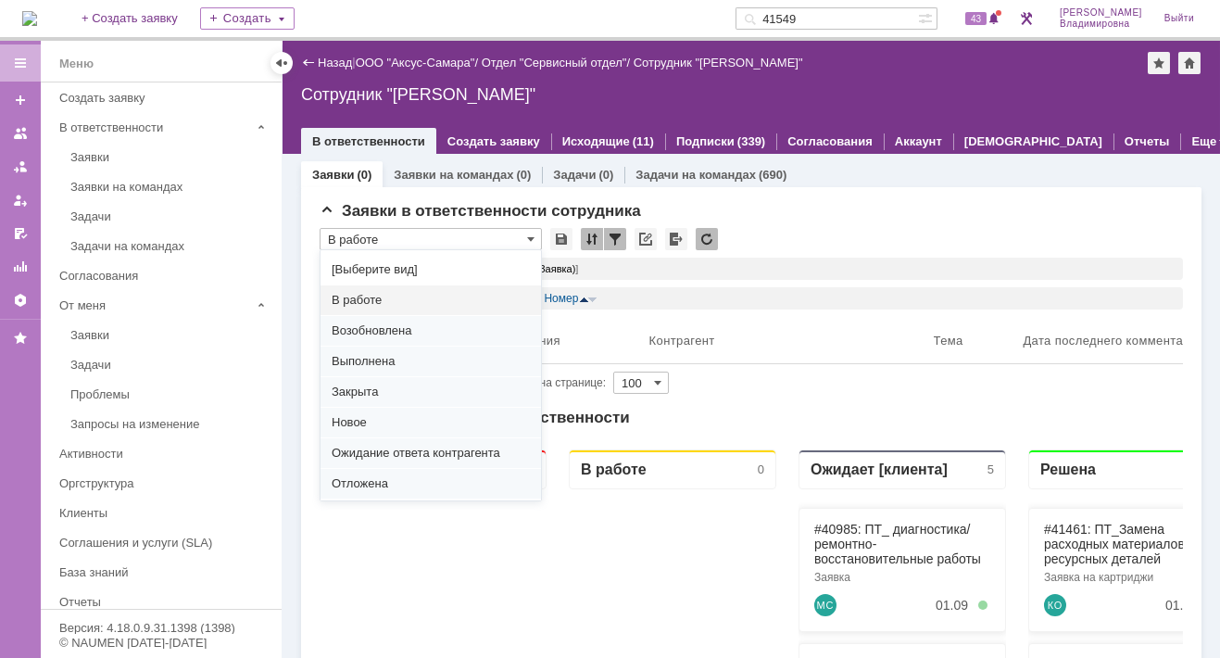
click at [362, 297] on span "В работе" at bounding box center [431, 300] width 198 height 15
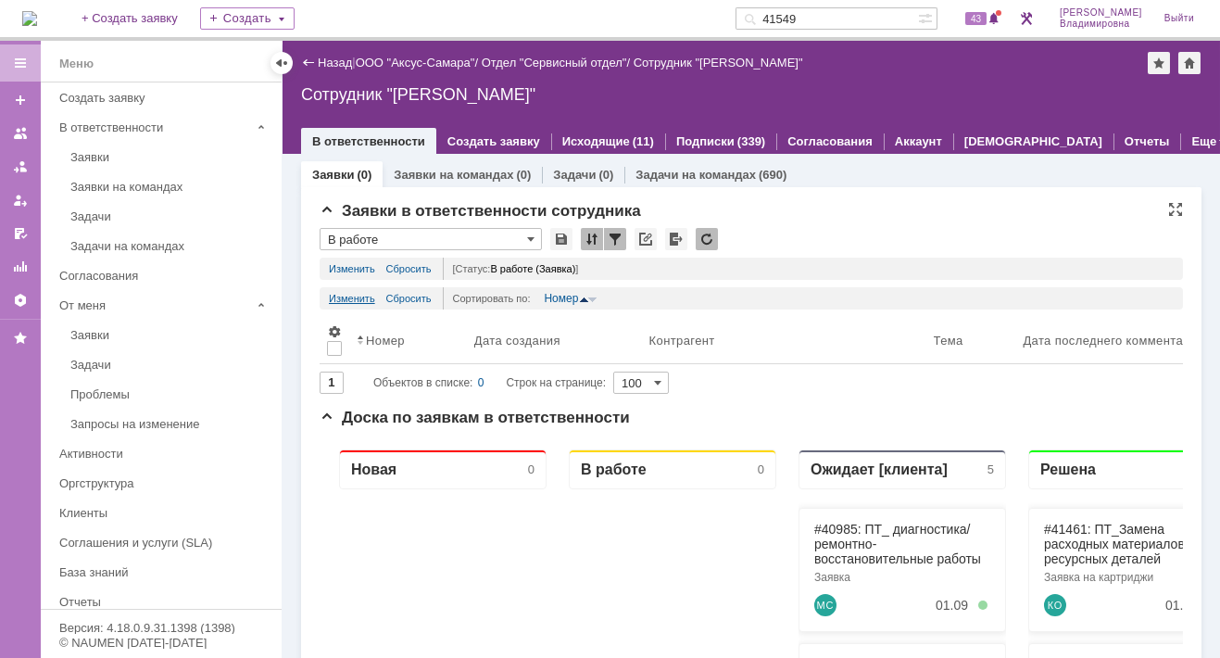
type input "В работе"
click at [612, 234] on div at bounding box center [615, 239] width 22 height 22
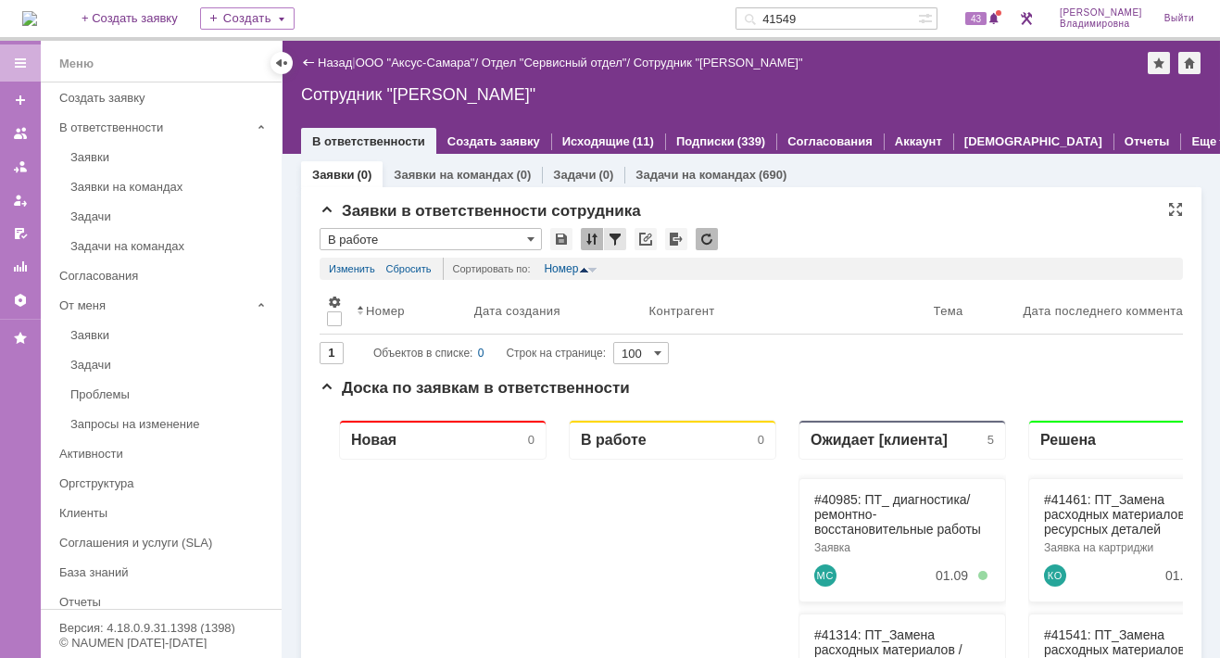
click at [612, 236] on div at bounding box center [615, 239] width 22 height 22
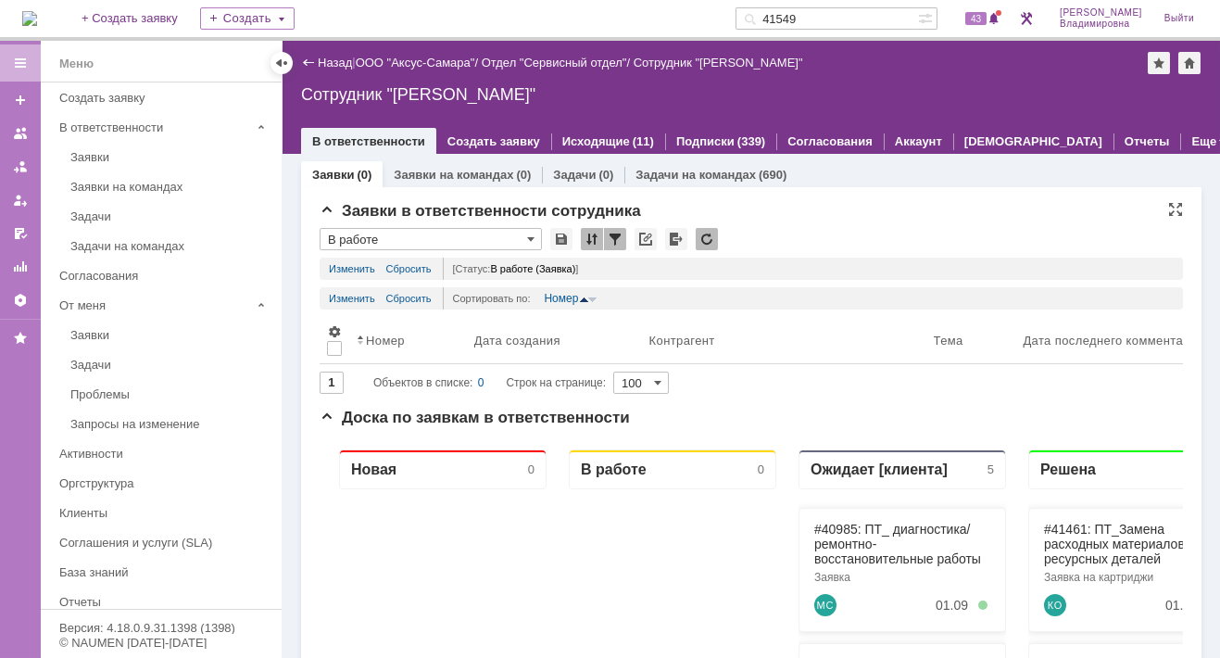
click at [606, 238] on div at bounding box center [615, 239] width 22 height 22
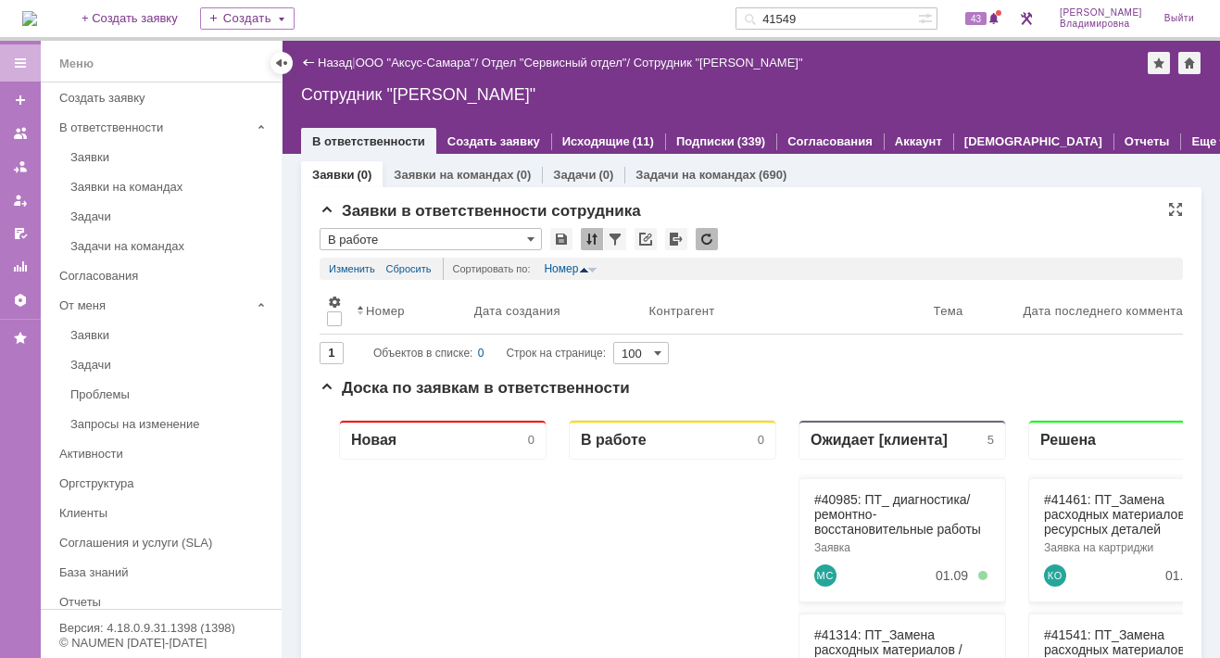
click at [589, 236] on div at bounding box center [592, 239] width 22 height 22
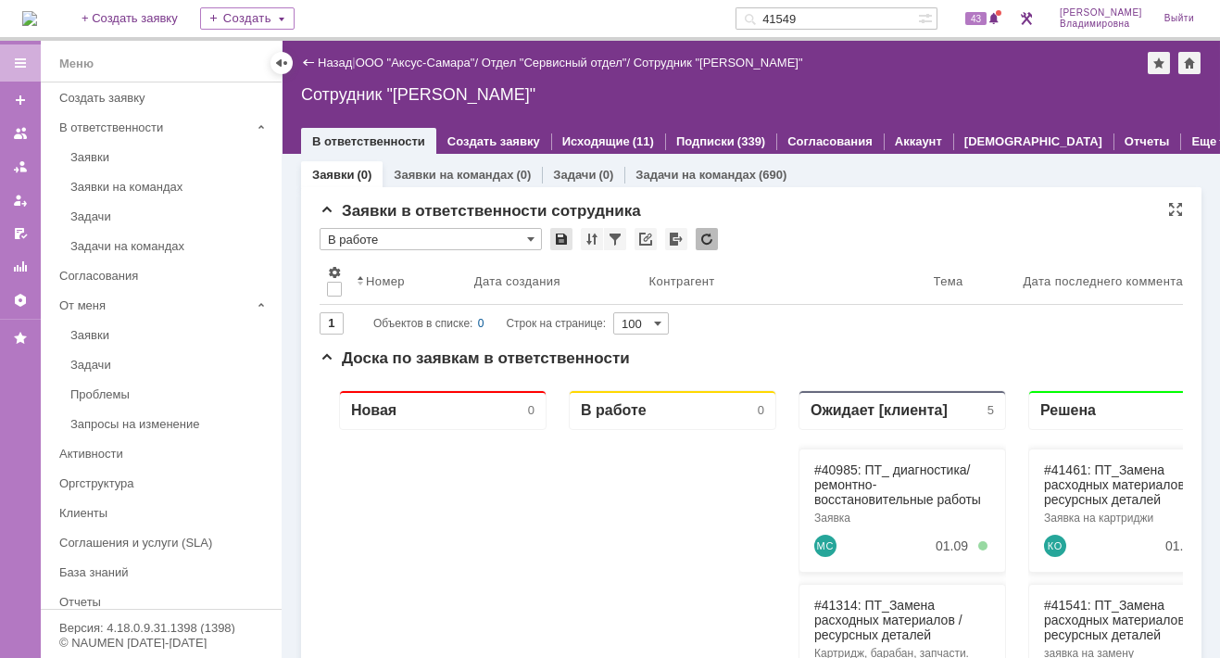
click at [557, 240] on div at bounding box center [561, 239] width 22 height 22
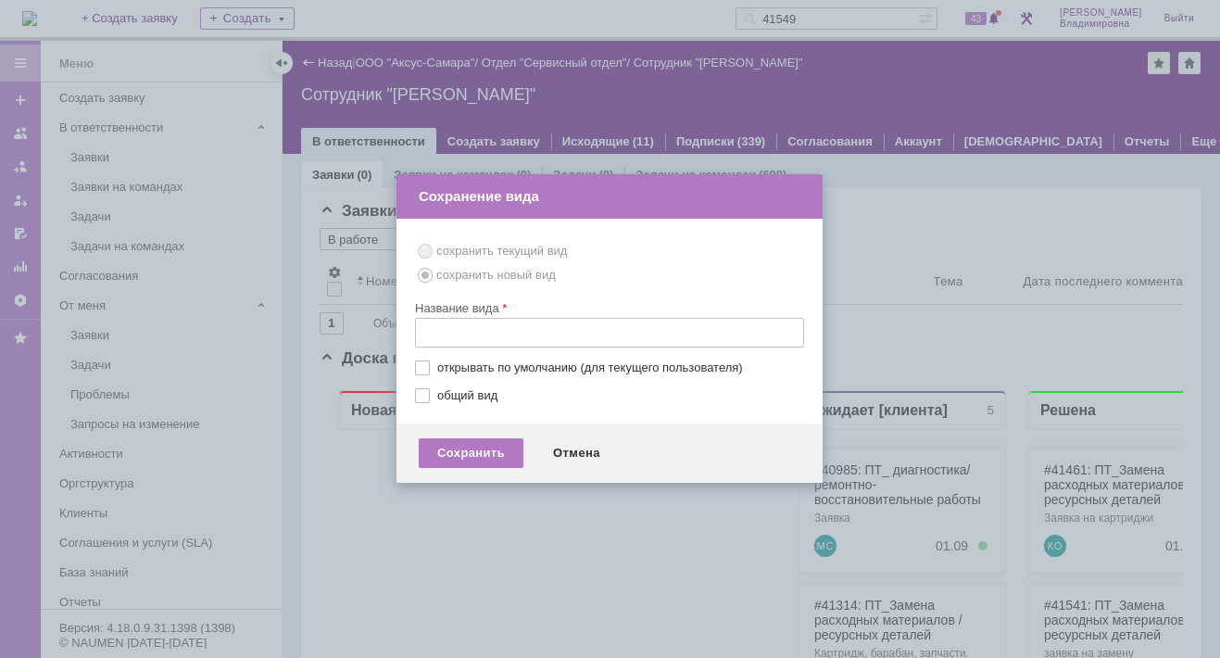
click at [707, 242] on span "сохранить текущий вид" at bounding box center [609, 251] width 389 height 24
click at [437, 366] on label "открывать по умолчанию (для текущего пользователя)" at bounding box center [618, 367] width 363 height 15
checkbox input "true"
click at [483, 442] on div "Сохранить" at bounding box center [471, 453] width 105 height 30
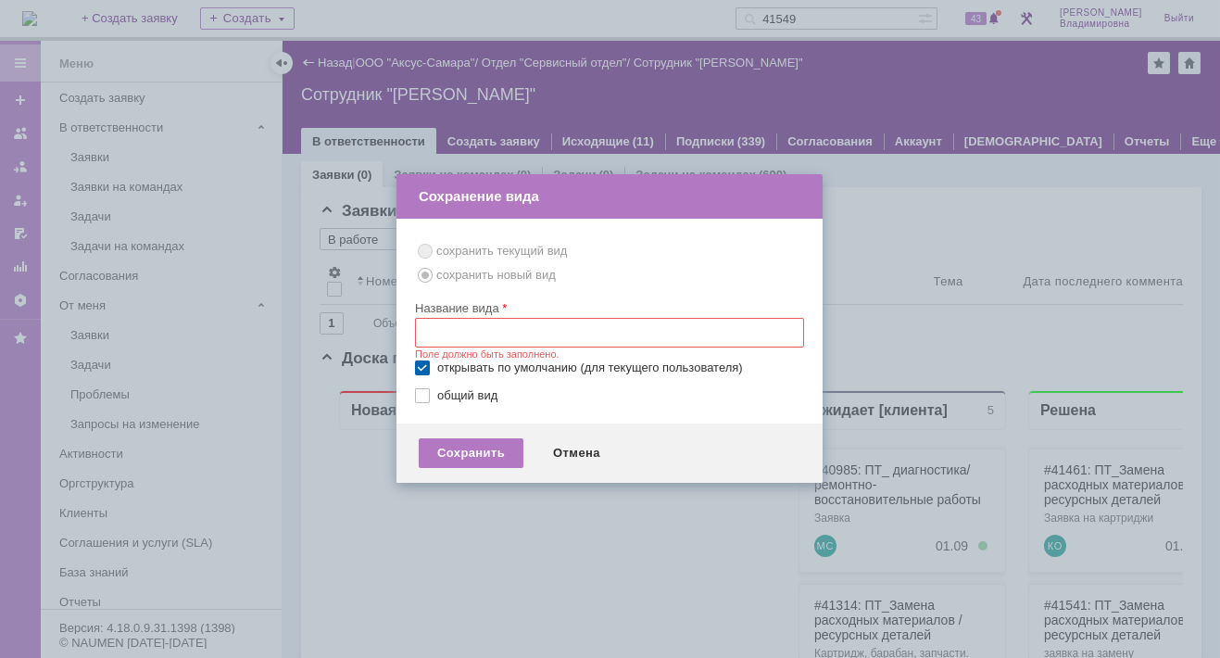
click at [442, 327] on input "text" at bounding box center [609, 333] width 389 height 30
click at [788, 335] on input "text" at bounding box center [609, 333] width 389 height 30
click at [574, 448] on div "Отмена" at bounding box center [577, 453] width 84 height 30
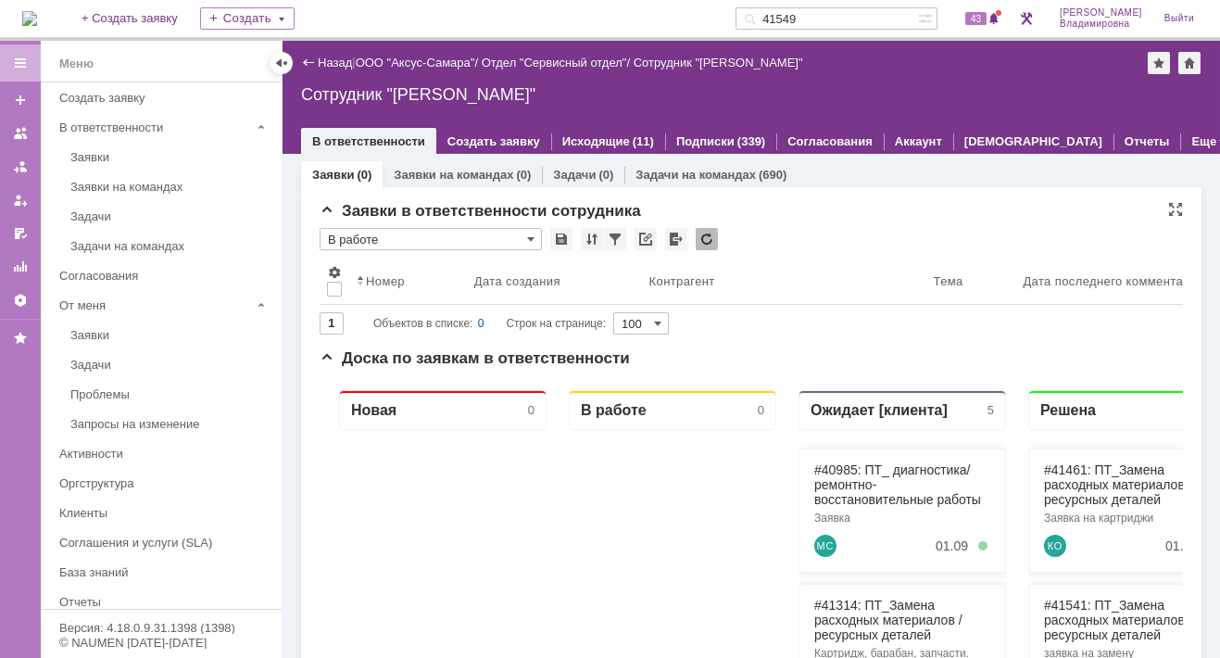
click at [704, 240] on div at bounding box center [707, 239] width 22 height 22
click at [707, 234] on div at bounding box center [707, 239] width 22 height 22
click at [532, 241] on span at bounding box center [530, 239] width 7 height 15
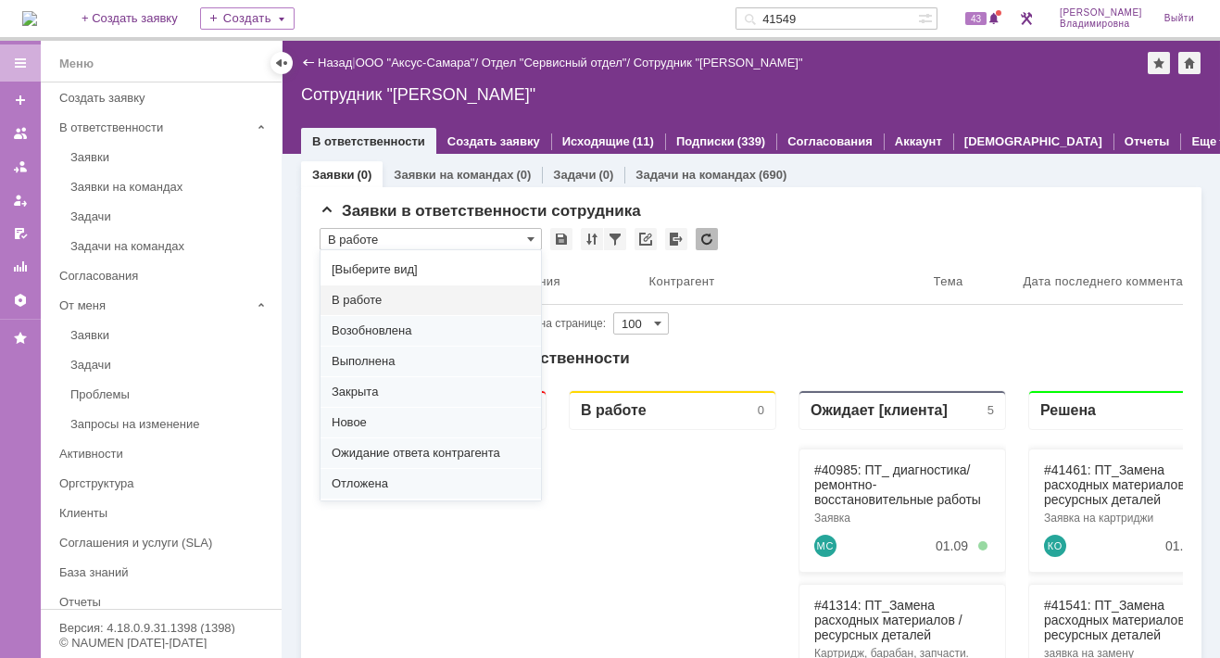
click at [365, 293] on span "В работе" at bounding box center [431, 300] width 198 height 15
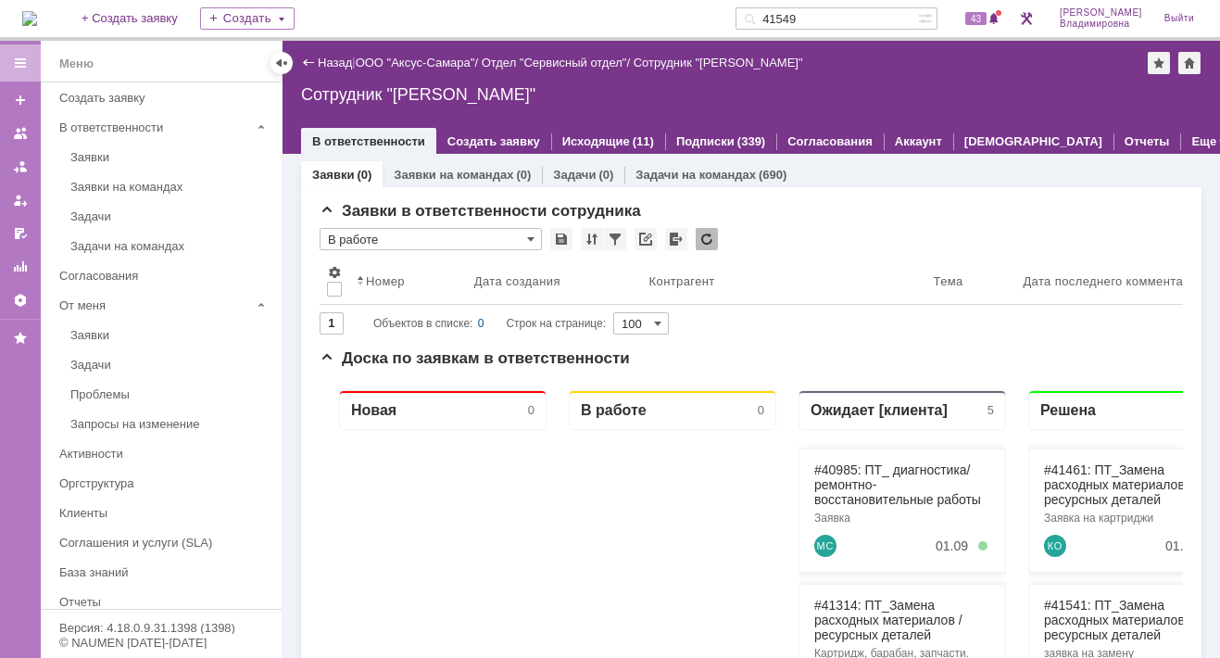
type input "В работе"
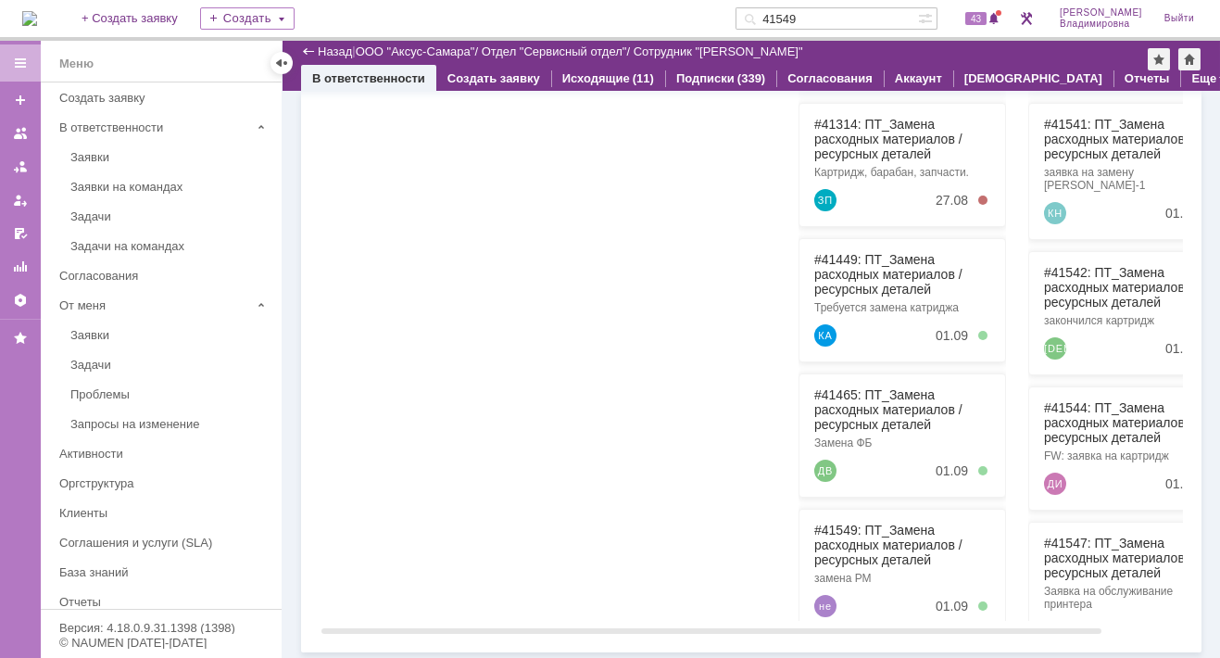
scroll to position [0, 0]
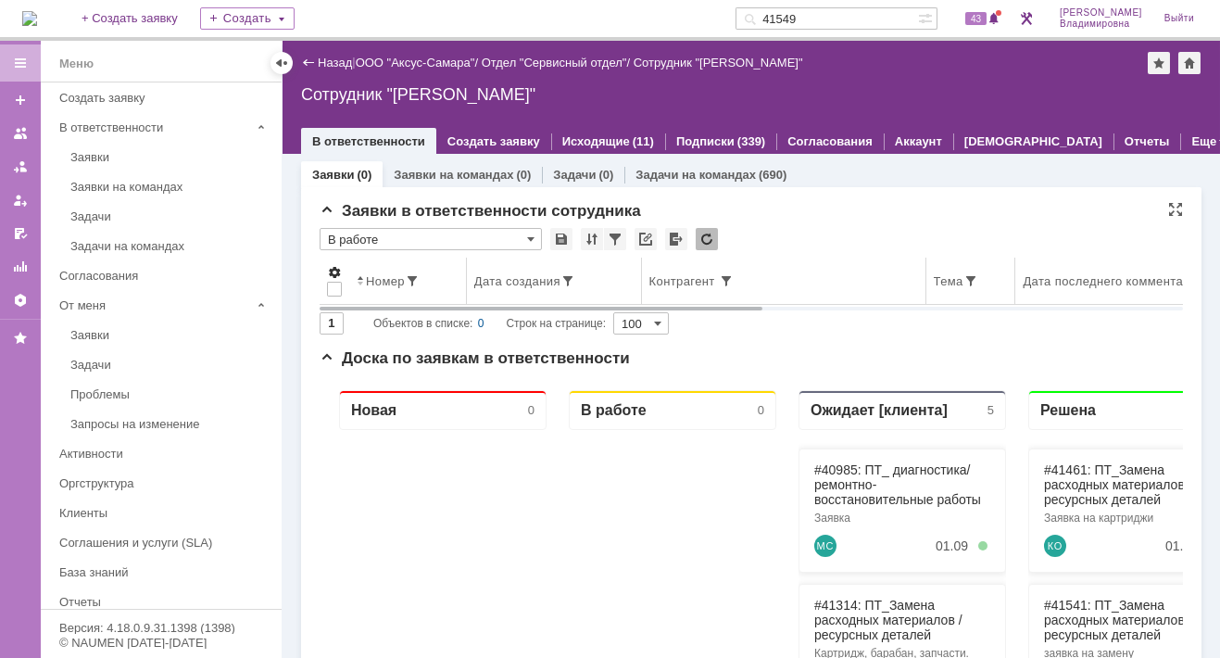
click at [332, 269] on span at bounding box center [334, 272] width 15 height 15
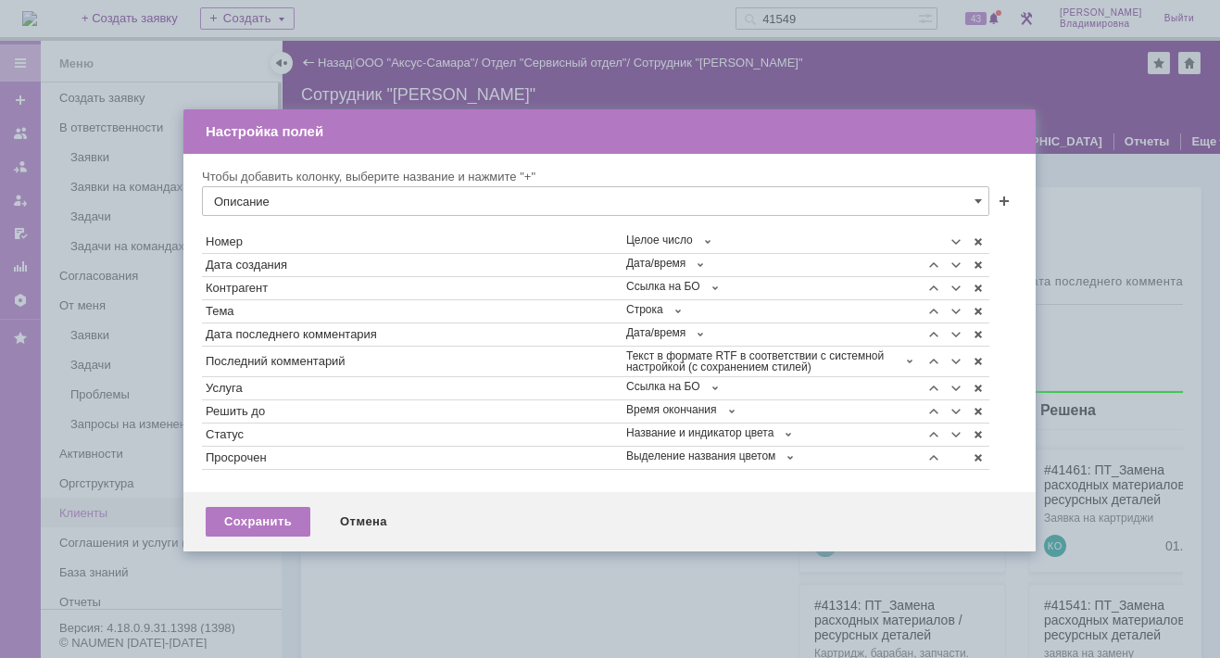
click at [271, 514] on div "Сохранить" at bounding box center [258, 522] width 105 height 30
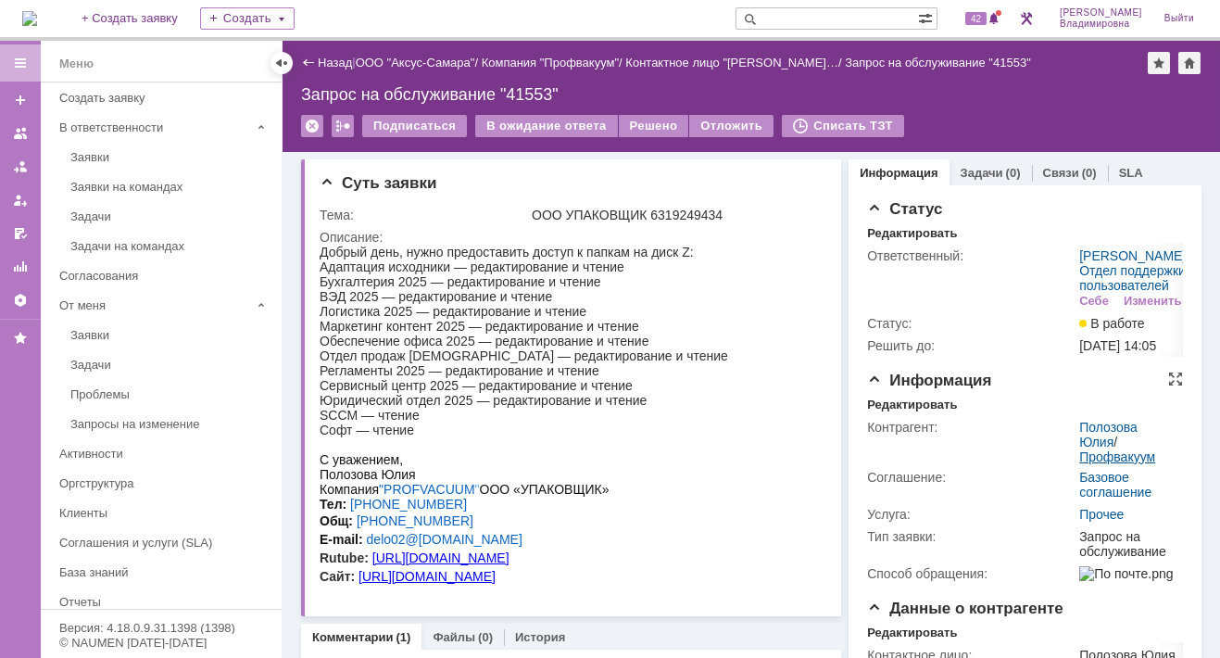
click at [1101, 464] on link "Профвакуум" at bounding box center [1117, 456] width 76 height 15
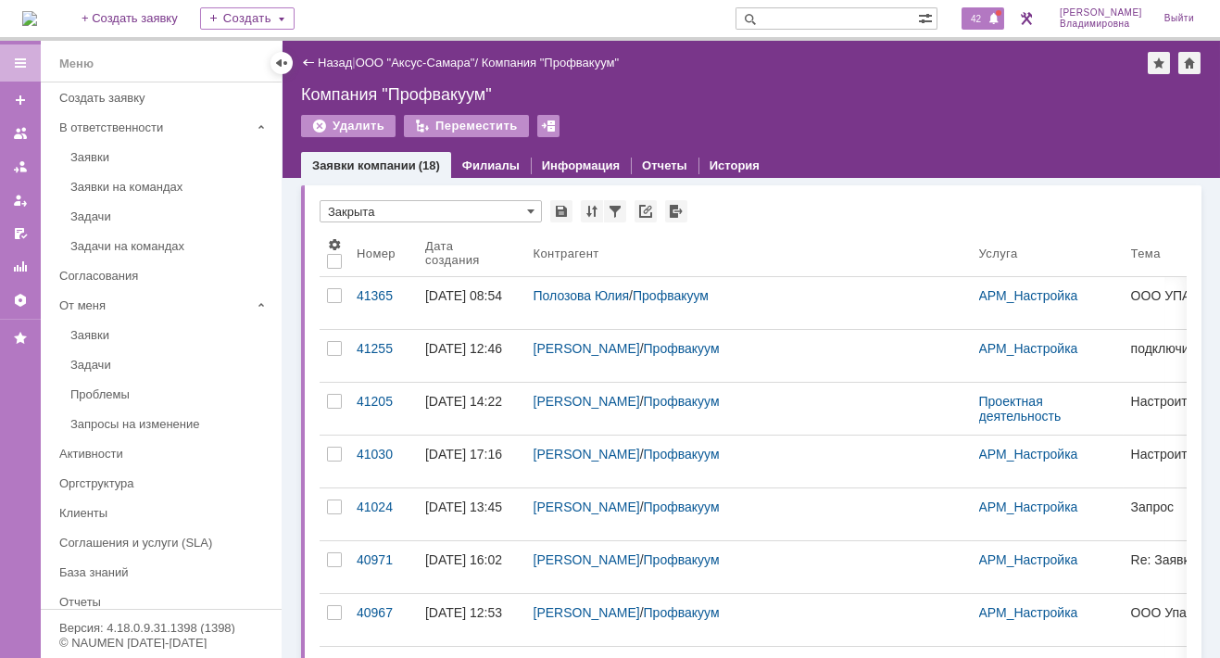
click at [975, 21] on div "42" at bounding box center [983, 18] width 43 height 22
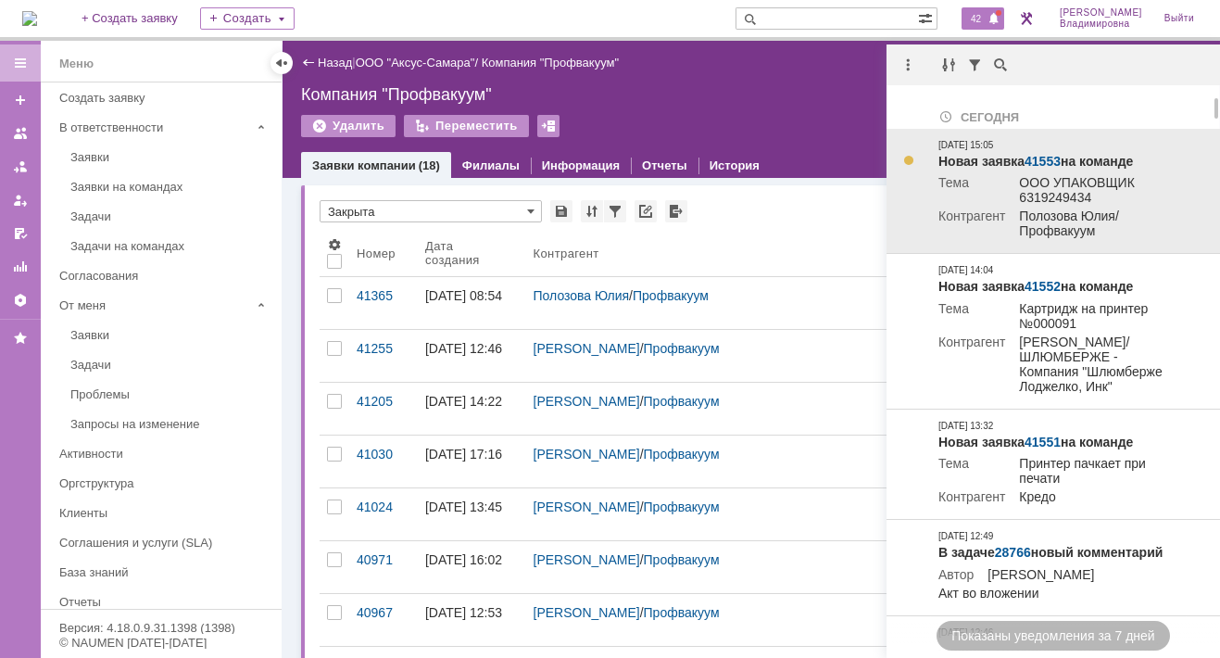
click at [1040, 163] on link "41553" at bounding box center [1043, 161] width 36 height 15
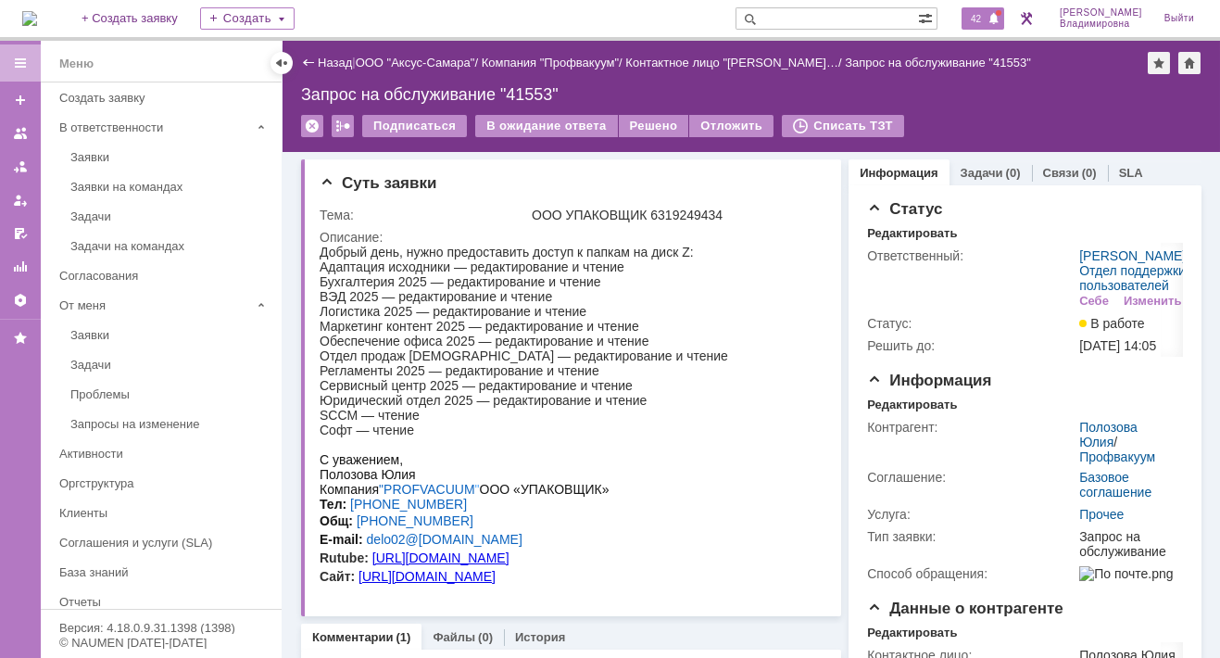
click at [987, 14] on span "42" at bounding box center [975, 18] width 21 height 13
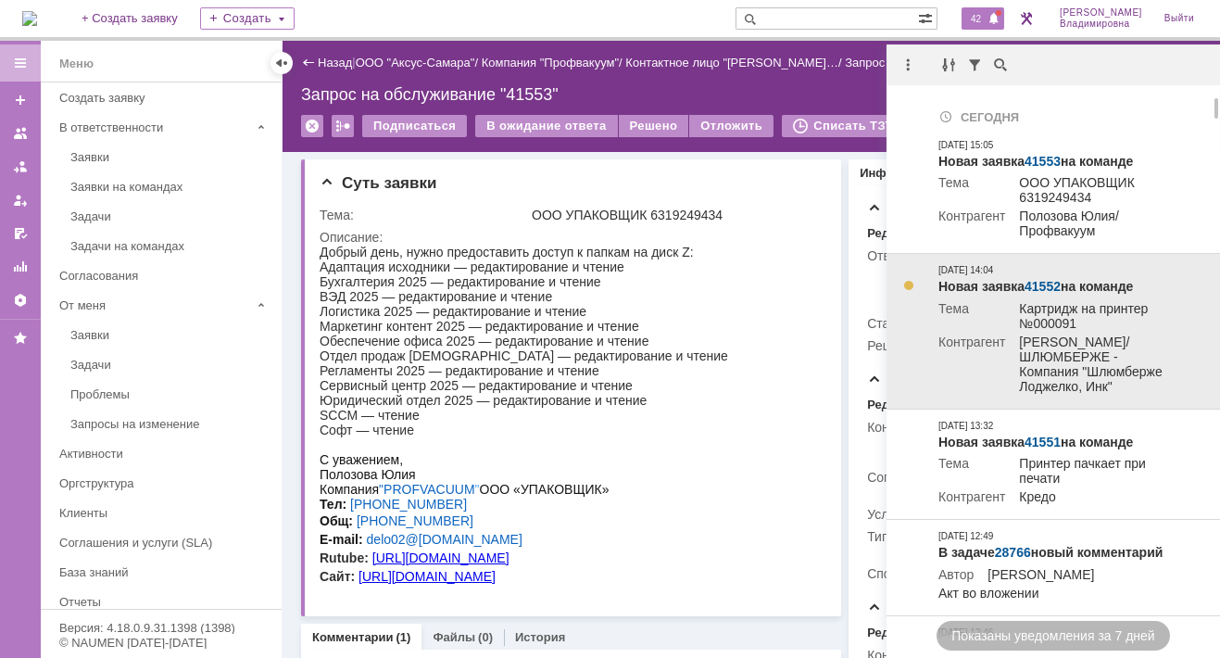
click at [1051, 285] on link "41552" at bounding box center [1043, 286] width 36 height 15
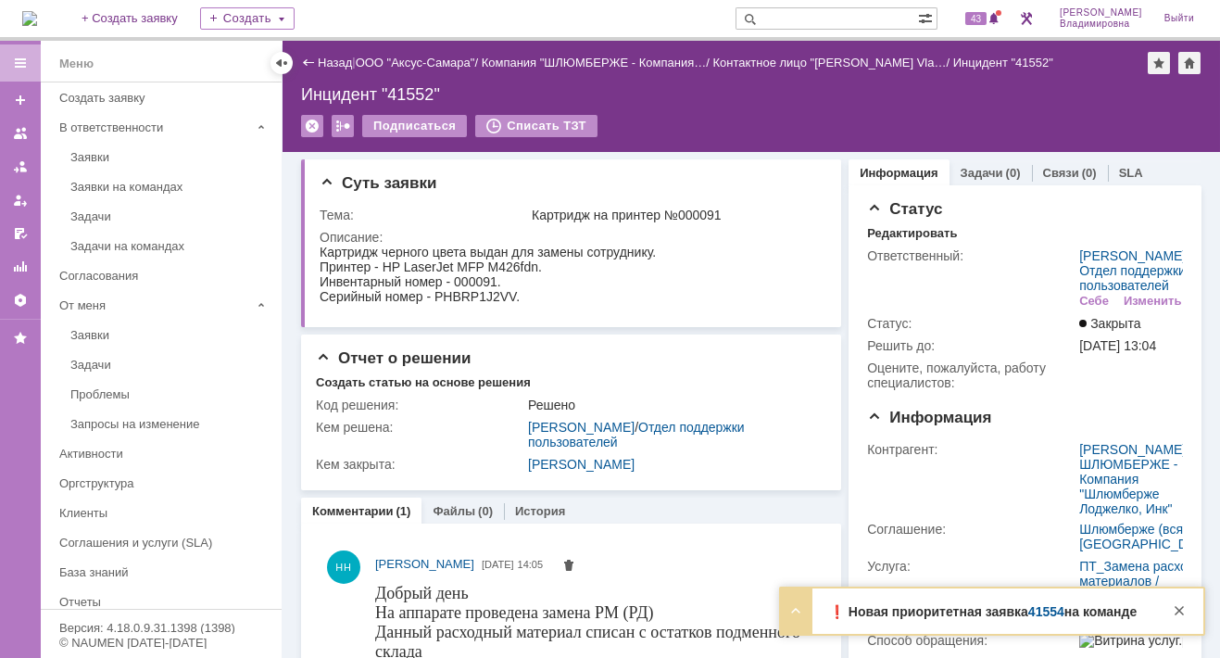
click at [1041, 607] on link "41554" at bounding box center [1046, 611] width 36 height 15
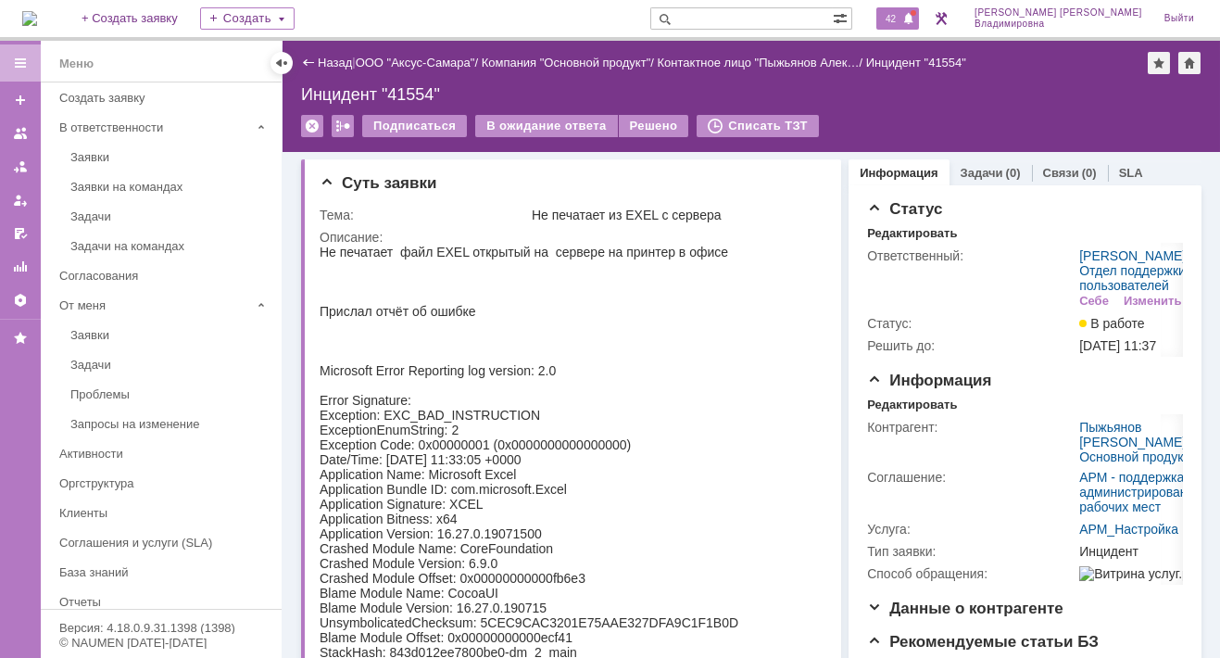
click at [902, 20] on span "42" at bounding box center [890, 18] width 21 height 13
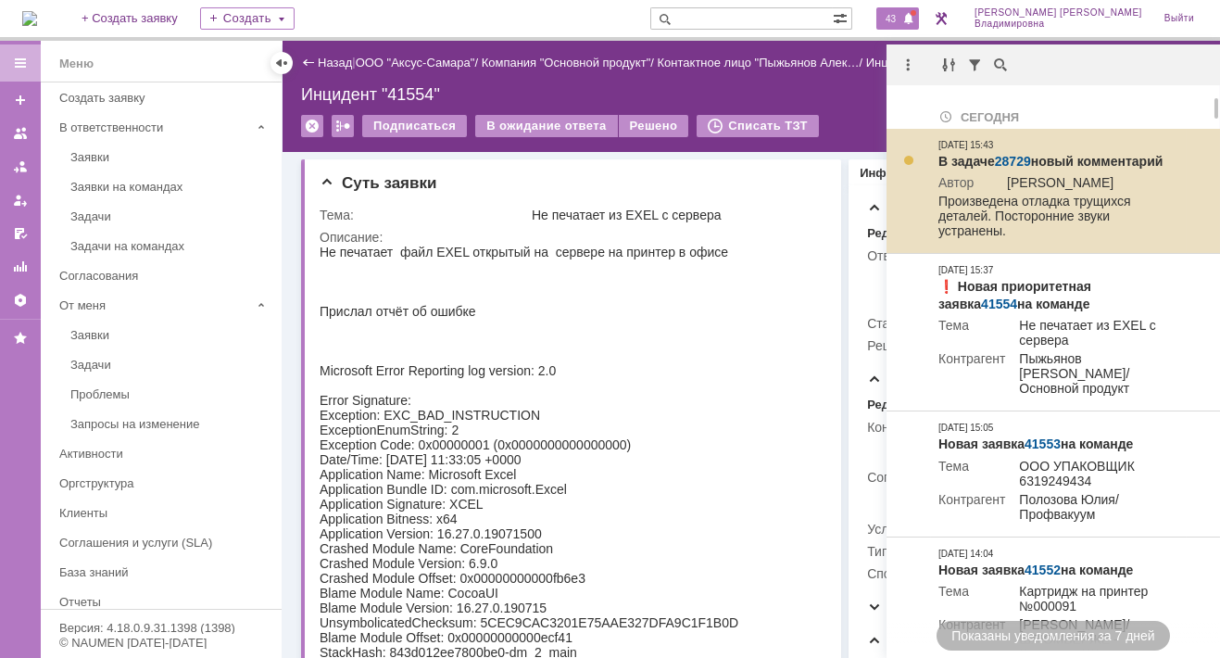
click at [1019, 158] on link "28729" at bounding box center [1013, 161] width 36 height 15
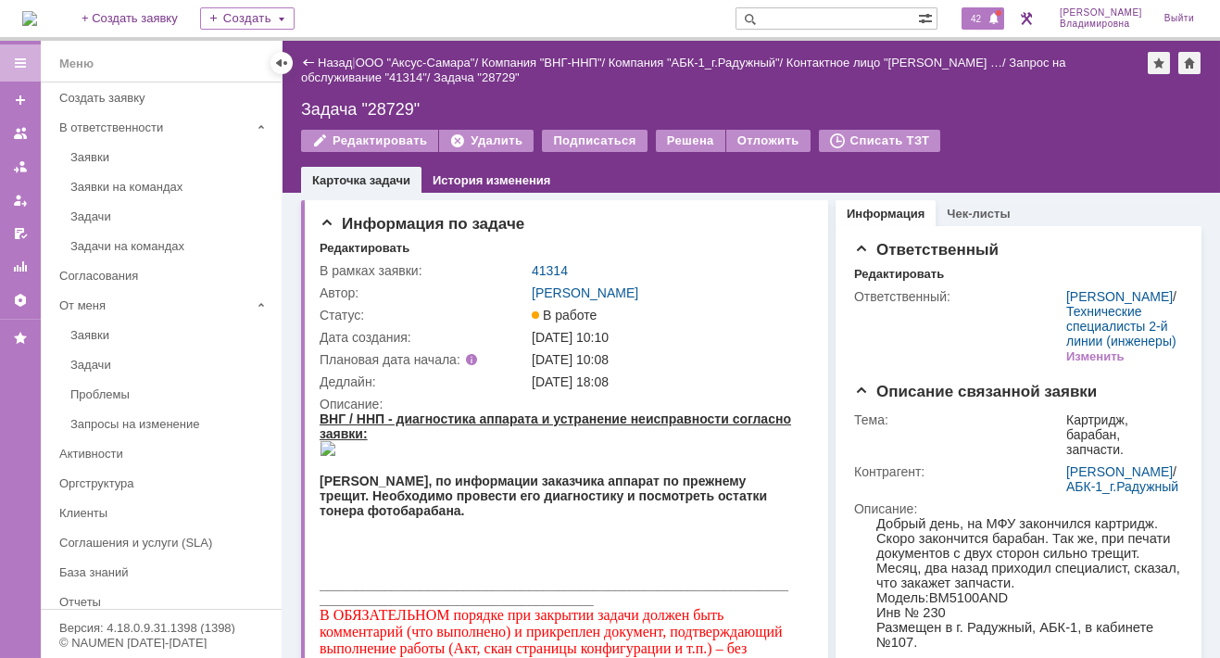
click at [986, 13] on span "42" at bounding box center [975, 18] width 21 height 13
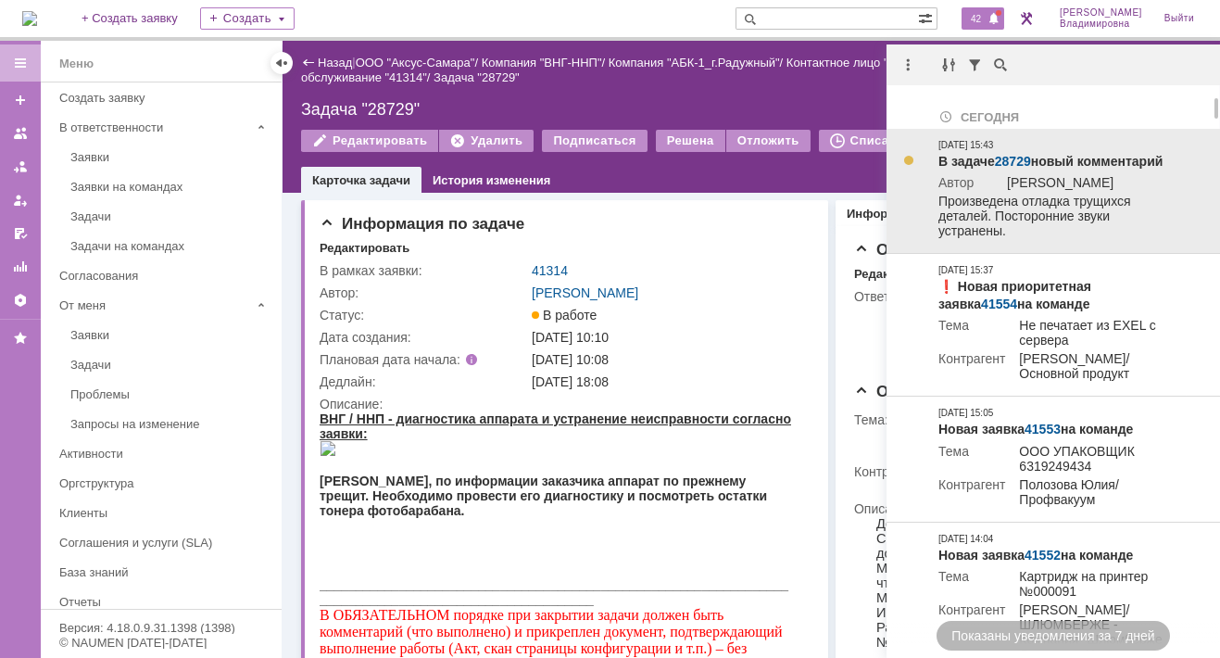
click at [1010, 154] on link "28729" at bounding box center [1013, 161] width 36 height 15
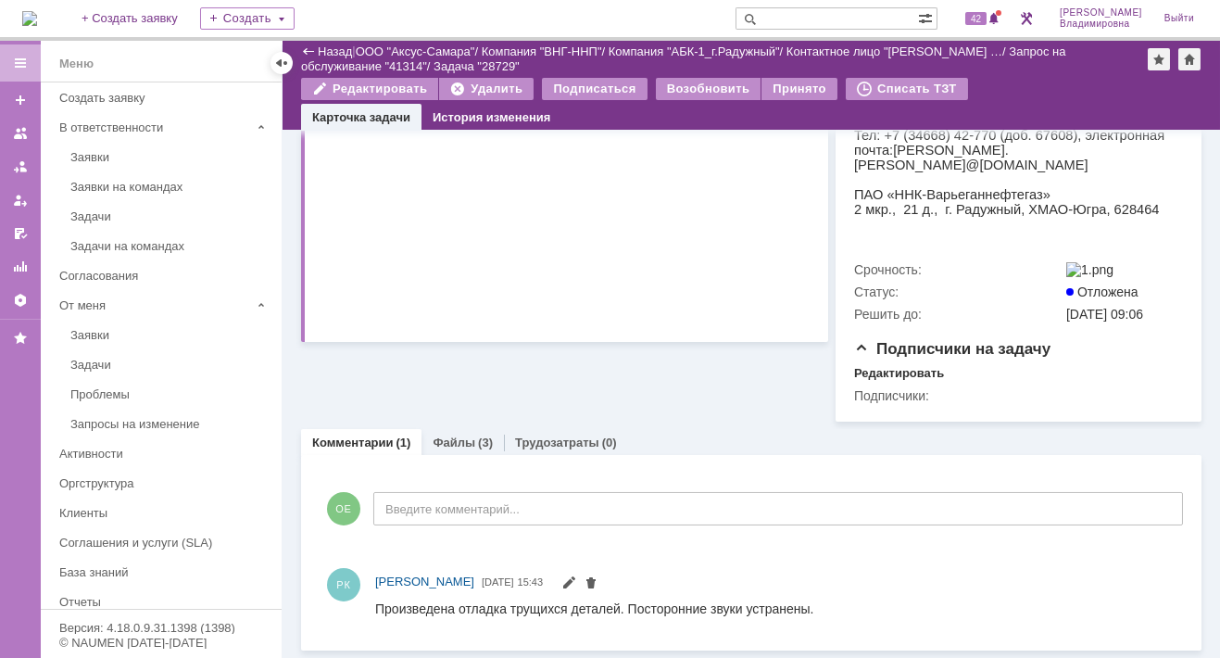
scroll to position [730, 0]
click at [464, 440] on link "Файлы" at bounding box center [454, 442] width 43 height 14
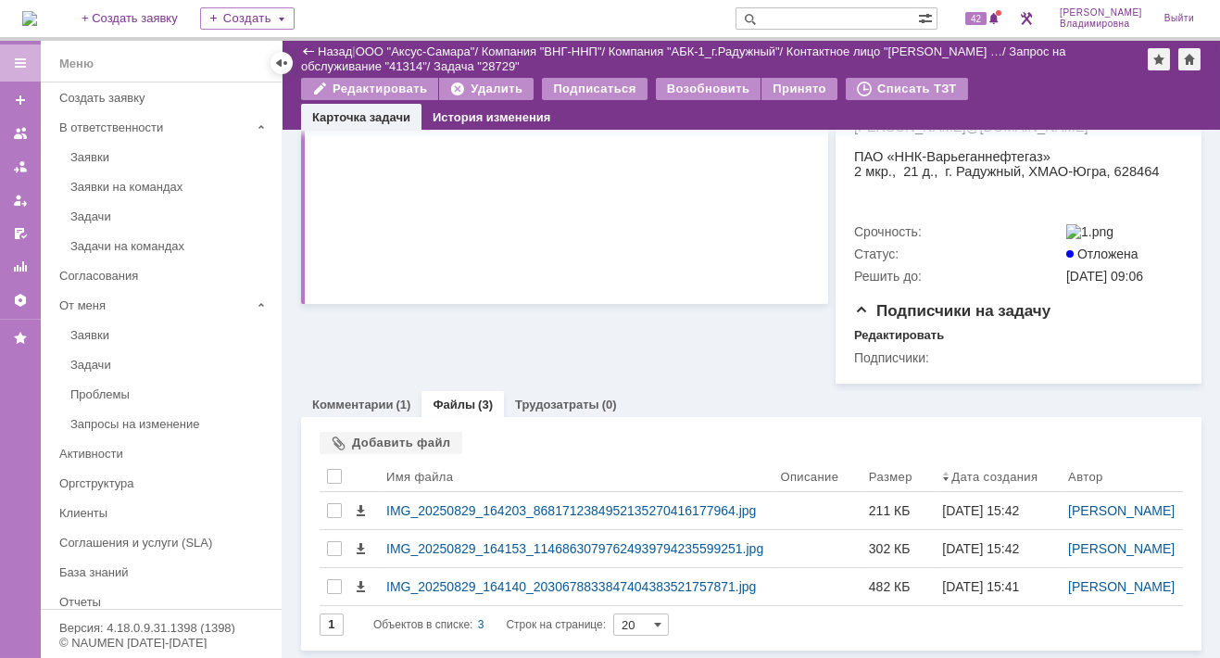
scroll to position [825, 0]
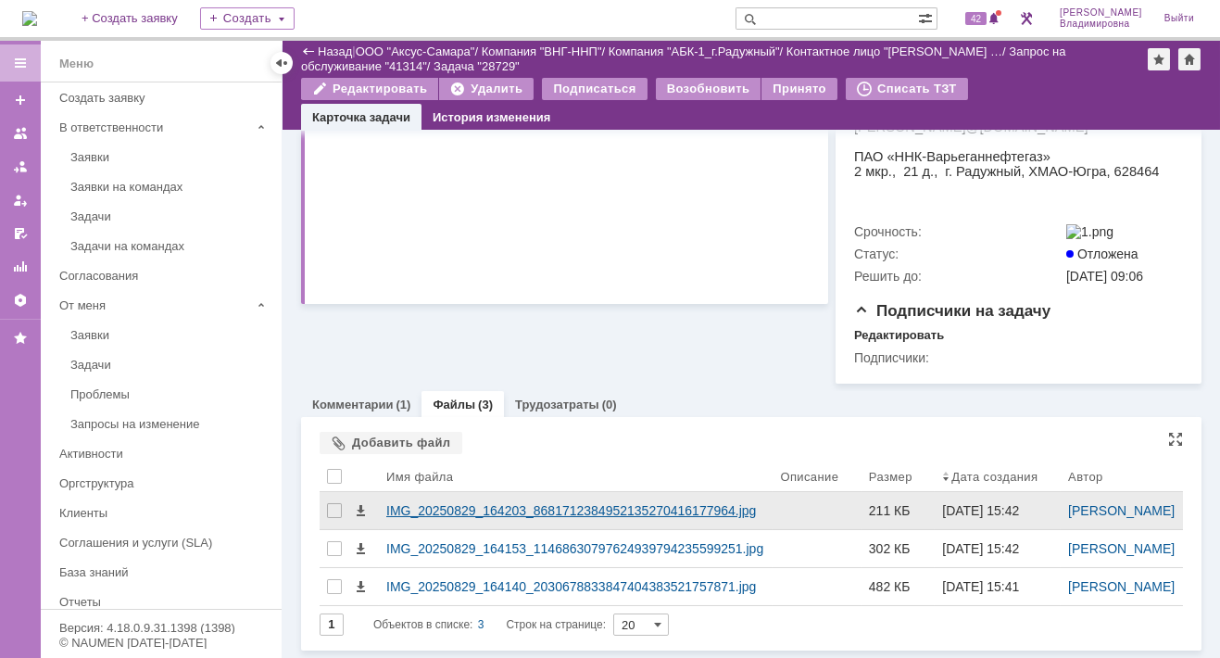
click at [466, 503] on div "IMG_20250829_164203_8681712384952135270416177964.jpg" at bounding box center [575, 510] width 379 height 15
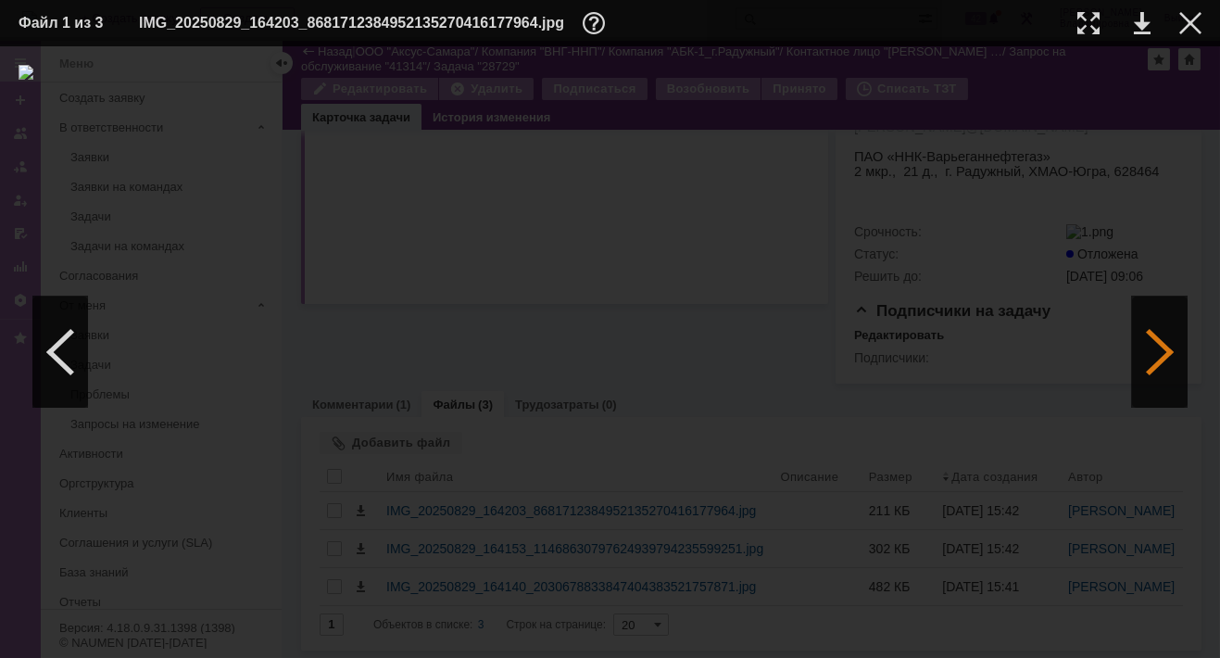
click at [1159, 357] on div at bounding box center [1160, 351] width 56 height 111
click at [1156, 349] on div at bounding box center [1160, 351] width 56 height 111
click at [1138, 19] on link at bounding box center [1142, 23] width 17 height 22
click at [612, 287] on img at bounding box center [610, 352] width 1183 height 574
click at [1138, 13] on link at bounding box center [1142, 23] width 17 height 22
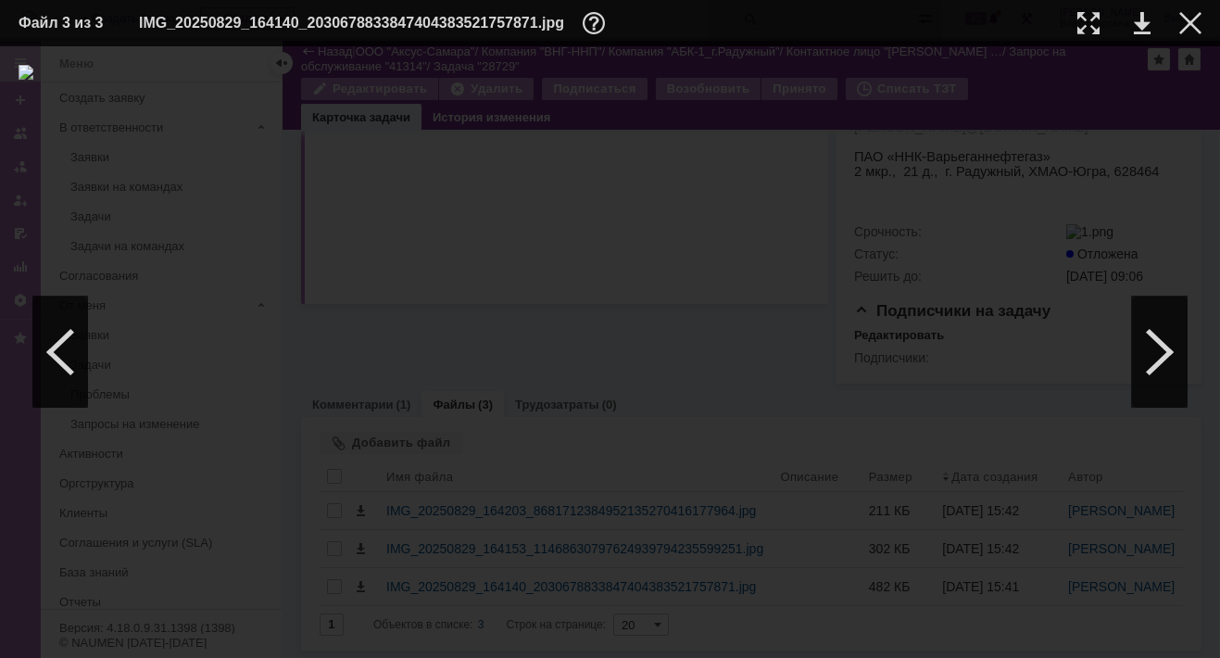
click at [610, 399] on img at bounding box center [610, 352] width 1183 height 574
click at [1140, 25] on link at bounding box center [1142, 23] width 17 height 22
click at [678, 445] on img at bounding box center [610, 352] width 1183 height 574
click at [931, 202] on div at bounding box center [610, 352] width 1183 height 574
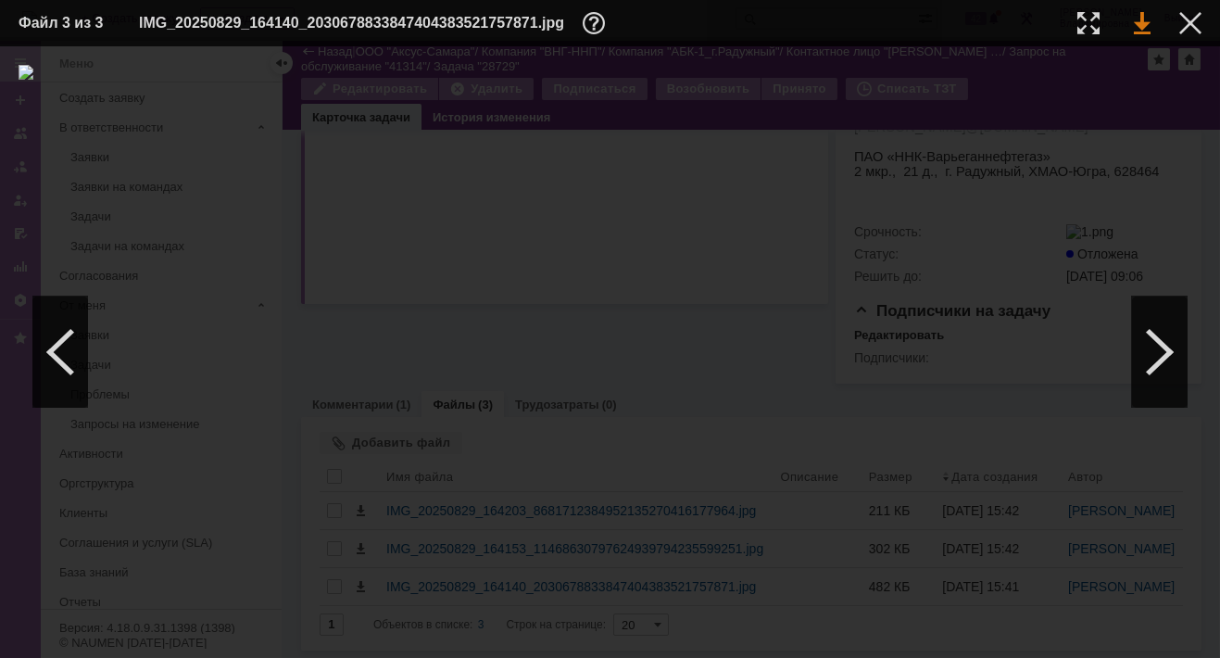
click at [1141, 28] on link at bounding box center [1142, 23] width 17 height 22
click at [1158, 351] on div at bounding box center [1160, 351] width 56 height 111
click at [1156, 349] on div at bounding box center [1160, 351] width 56 height 111
click at [1141, 20] on link at bounding box center [1142, 23] width 17 height 22
click at [1160, 365] on div at bounding box center [1160, 351] width 56 height 111
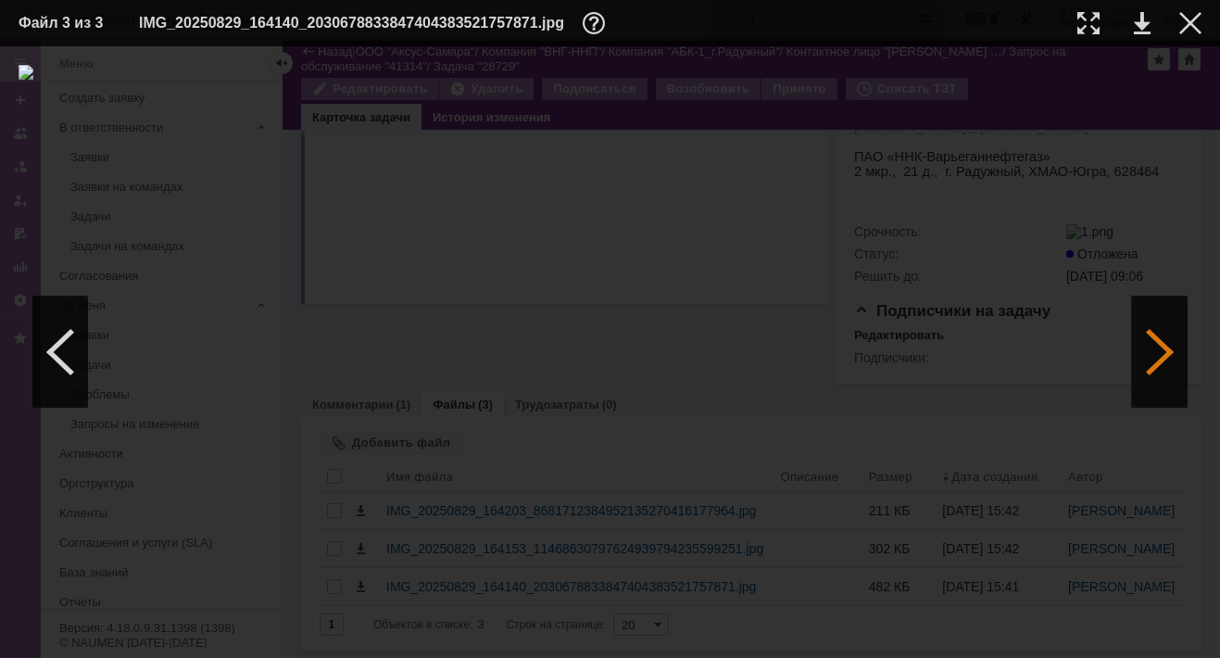
click at [1160, 365] on div at bounding box center [1160, 351] width 56 height 111
click at [244, 493] on div at bounding box center [610, 352] width 1183 height 574
click at [1192, 27] on div at bounding box center [1190, 23] width 22 height 22
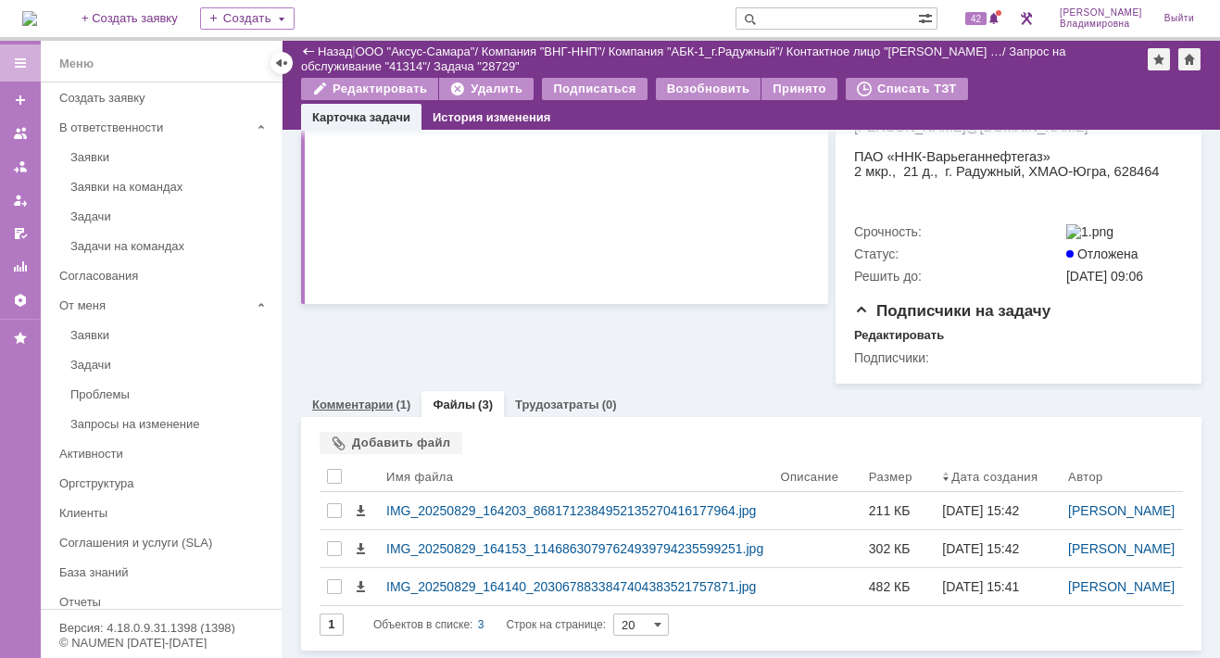
click at [367, 397] on link "Комментарии" at bounding box center [353, 404] width 82 height 14
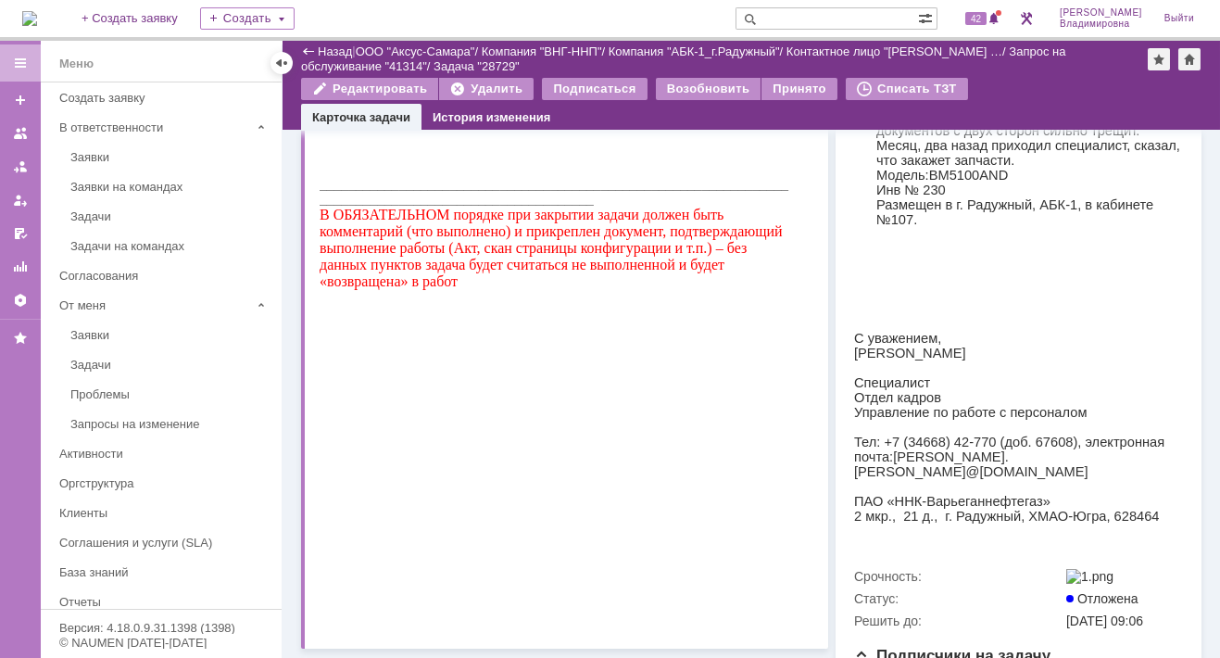
scroll to position [730, 0]
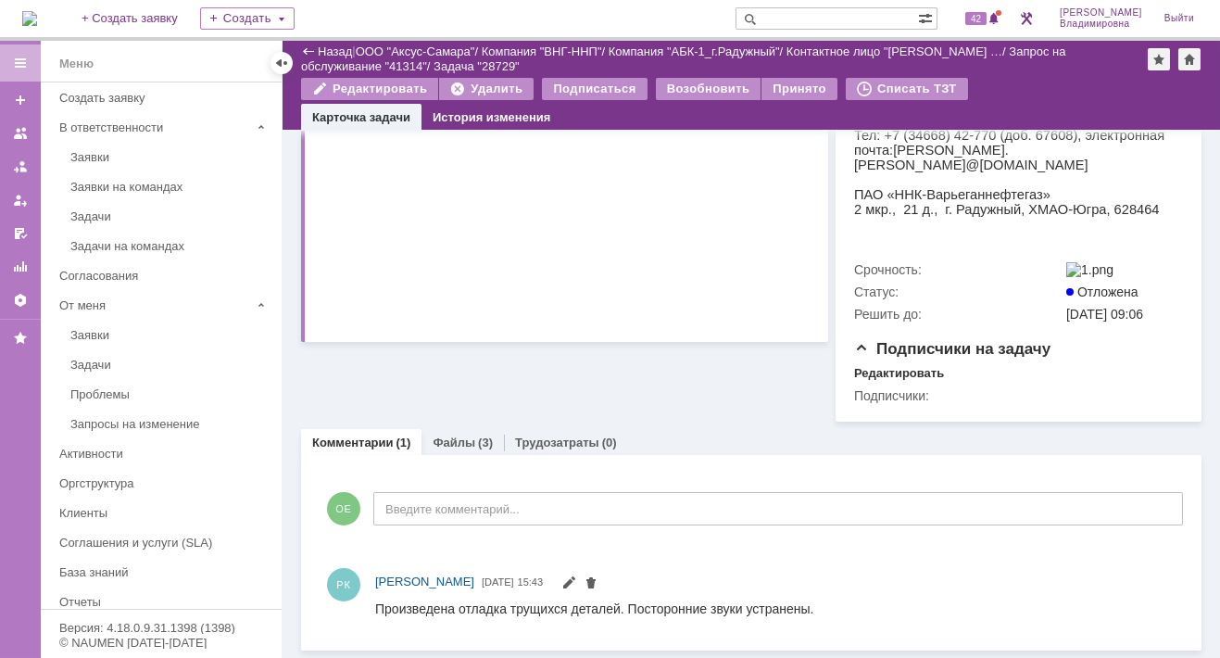
click at [338, 444] on link "Комментарии" at bounding box center [353, 442] width 82 height 14
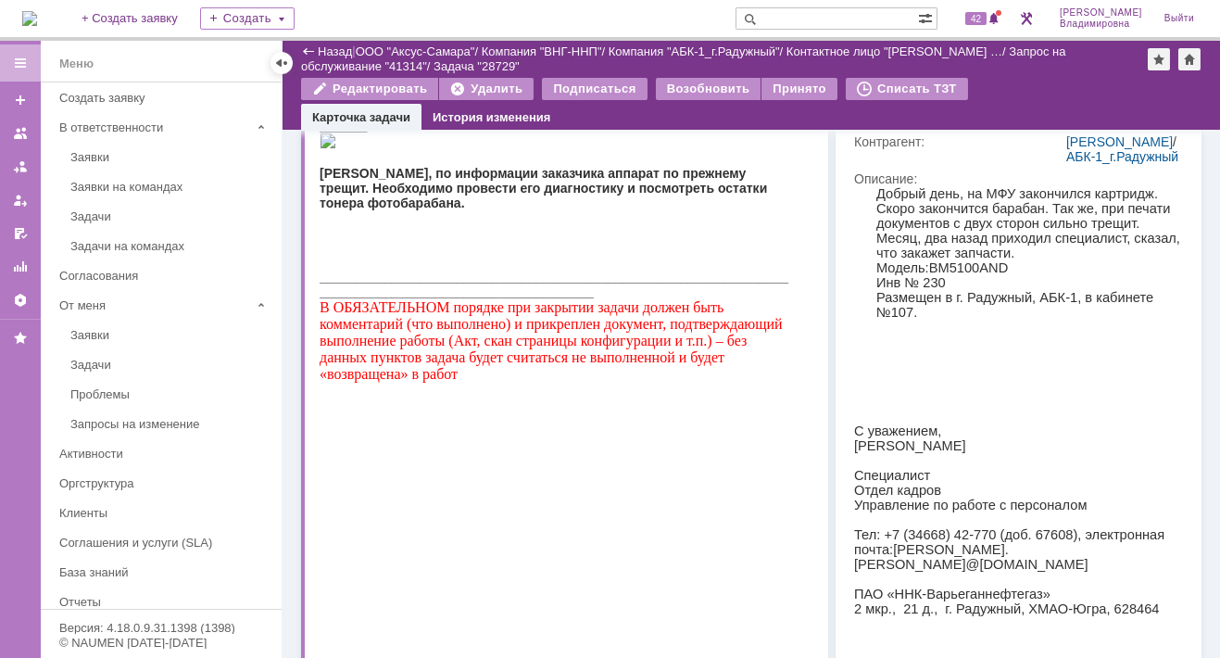
scroll to position [0, 0]
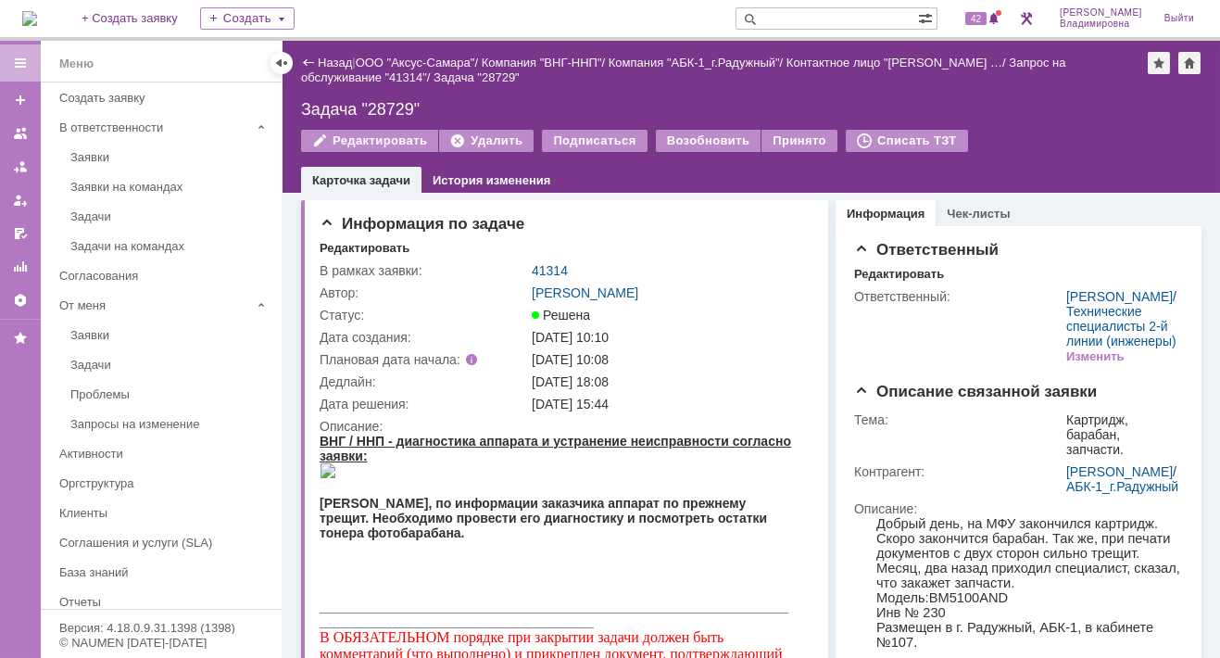
click at [554, 268] on link "41314" at bounding box center [550, 270] width 36 height 15
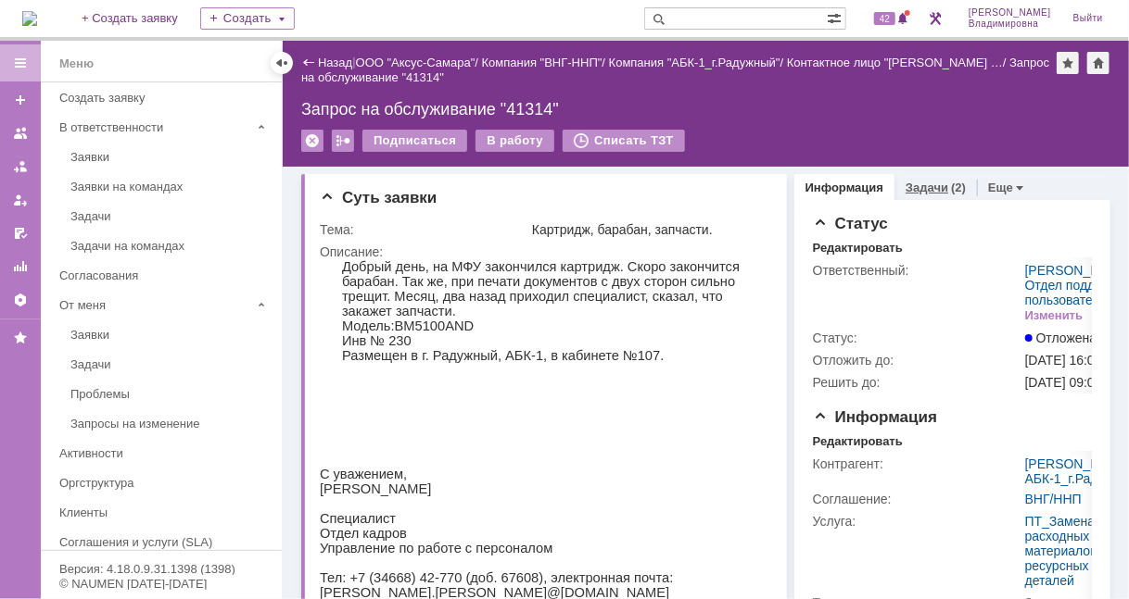
click at [912, 184] on link "Задачи" at bounding box center [926, 188] width 43 height 14
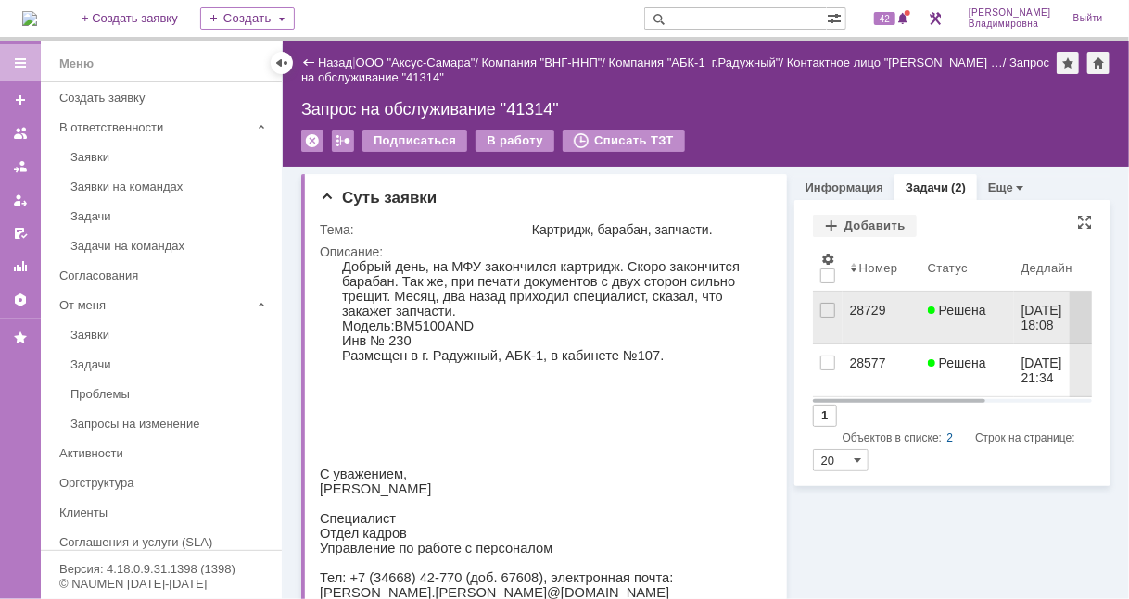
click at [856, 314] on div "28729" at bounding box center [881, 310] width 63 height 15
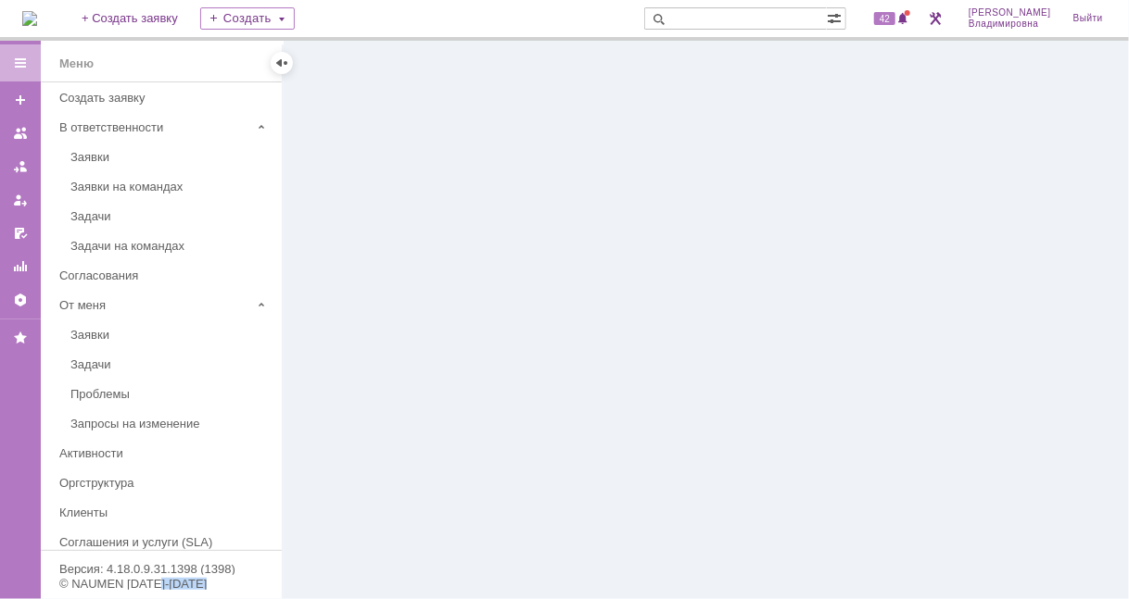
click at [856, 314] on div at bounding box center [706, 320] width 846 height 559
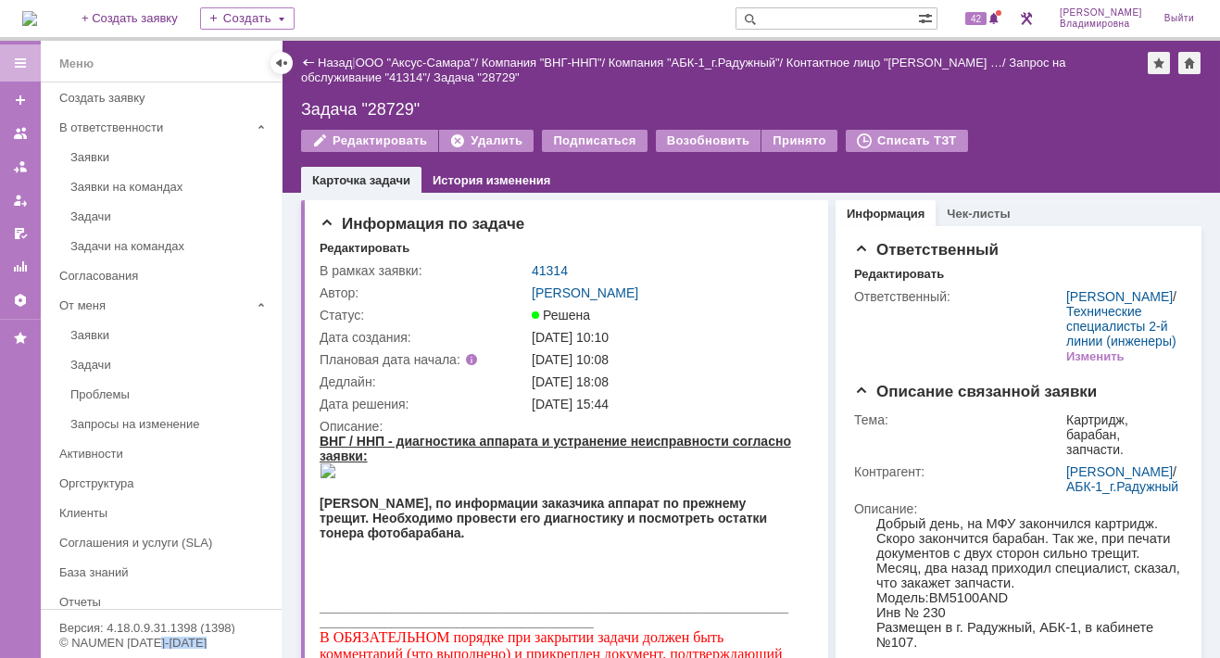
click at [538, 269] on link "41314" at bounding box center [550, 270] width 36 height 15
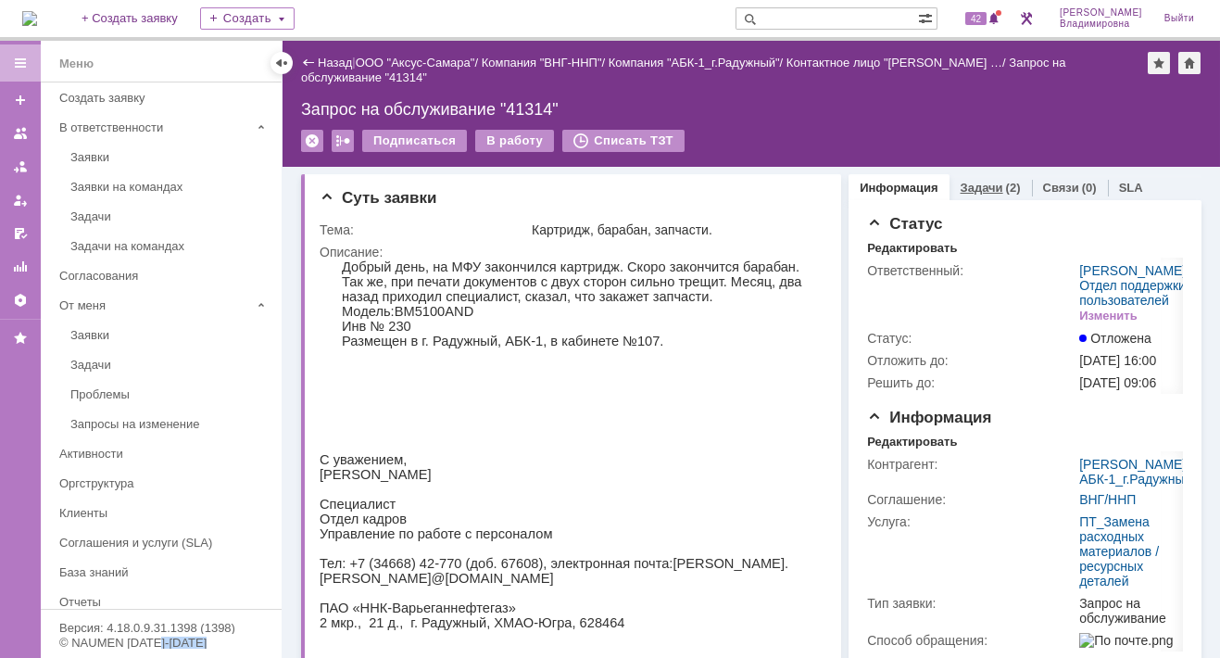
click at [969, 183] on link "Задачи" at bounding box center [982, 188] width 43 height 14
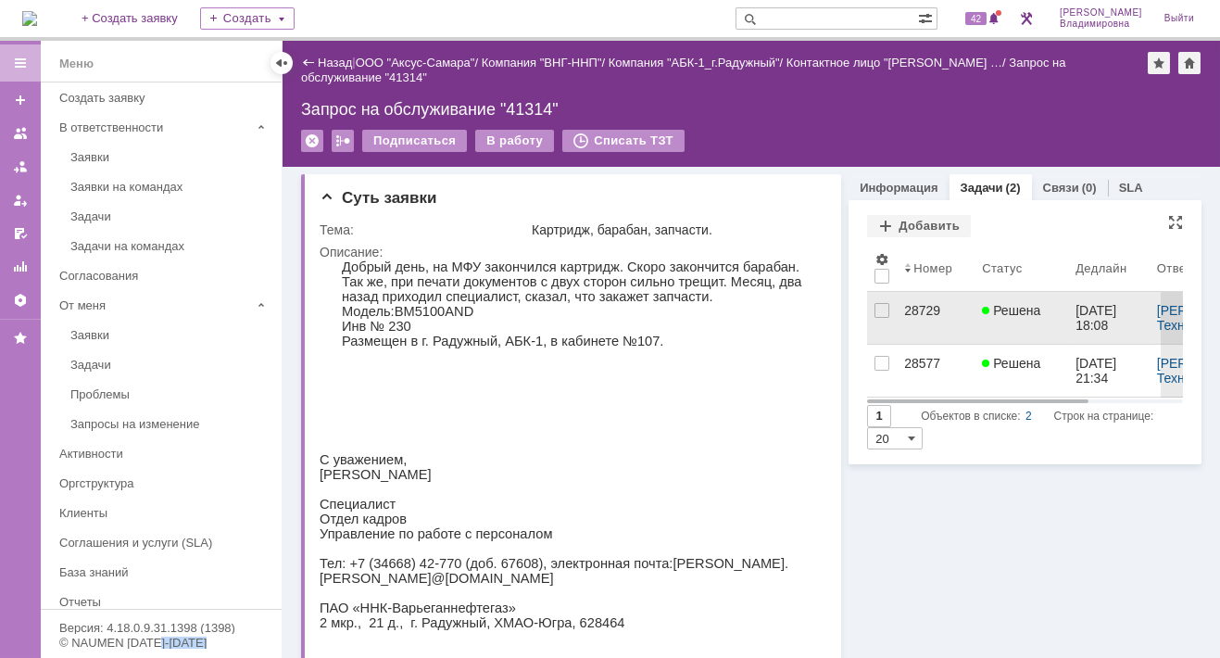
click at [919, 304] on div "28729" at bounding box center [935, 310] width 63 height 15
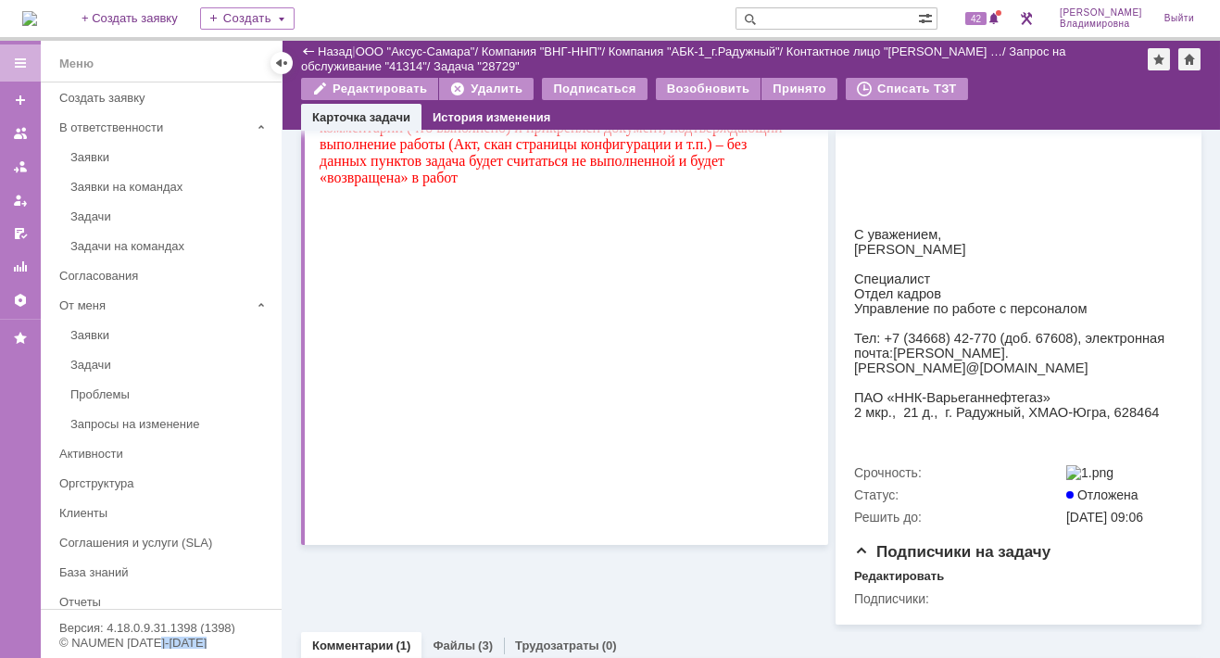
scroll to position [730, 0]
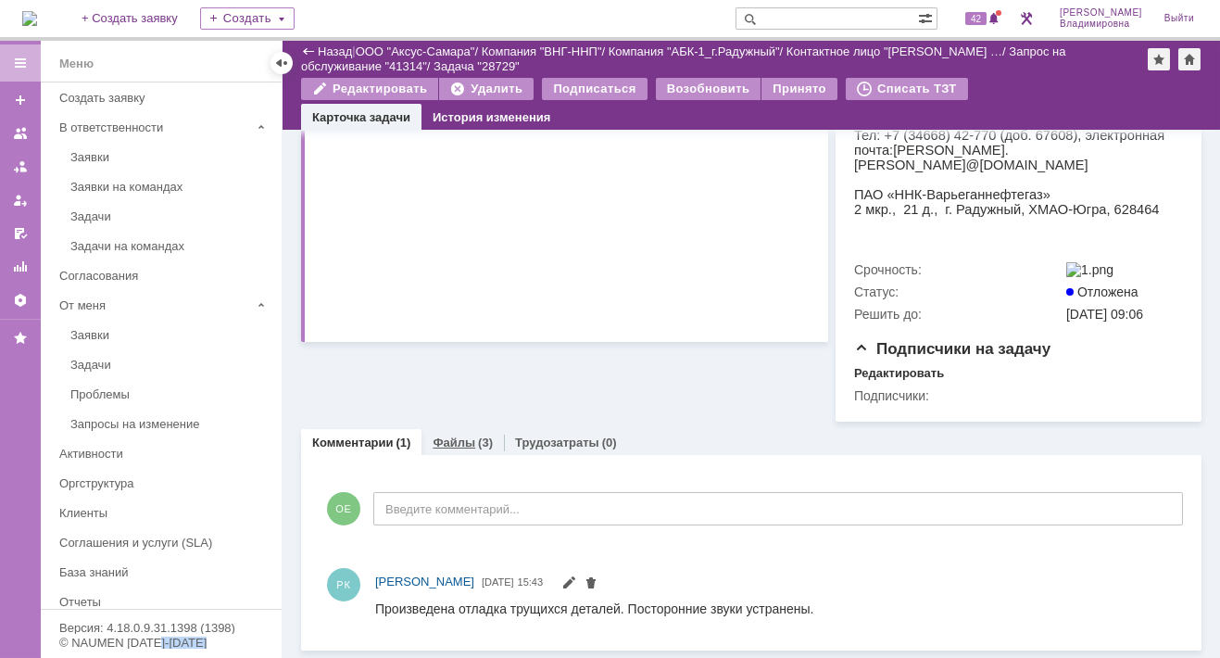
click at [448, 439] on link "Файлы" at bounding box center [454, 442] width 43 height 14
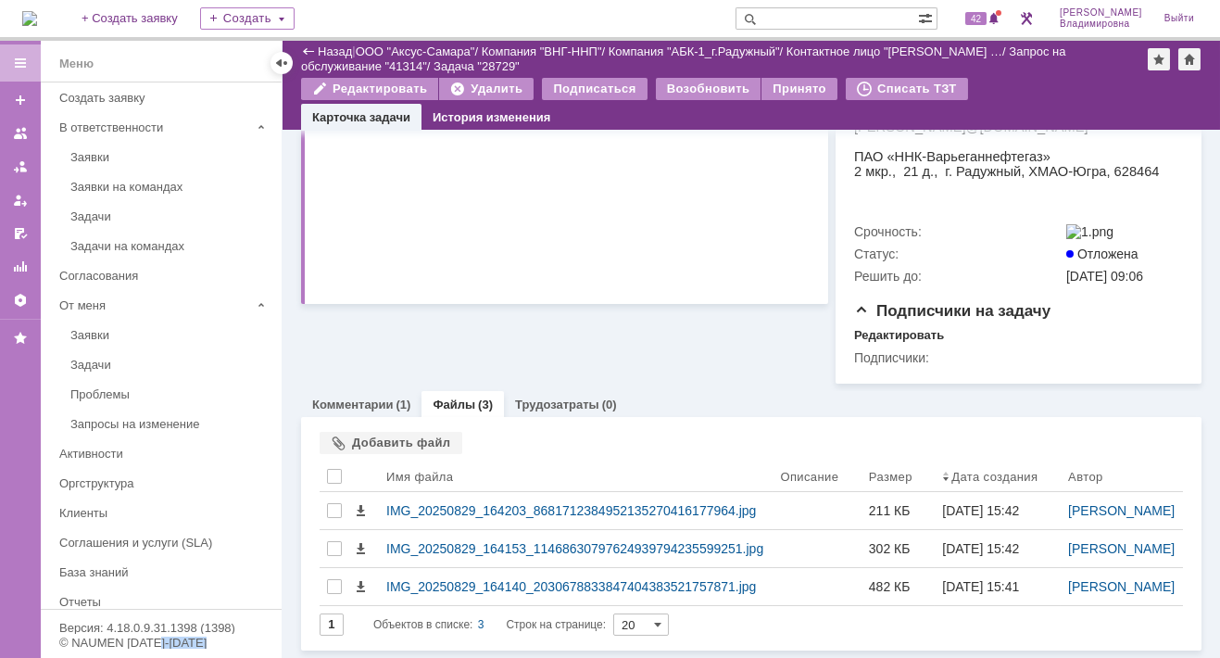
scroll to position [825, 0]
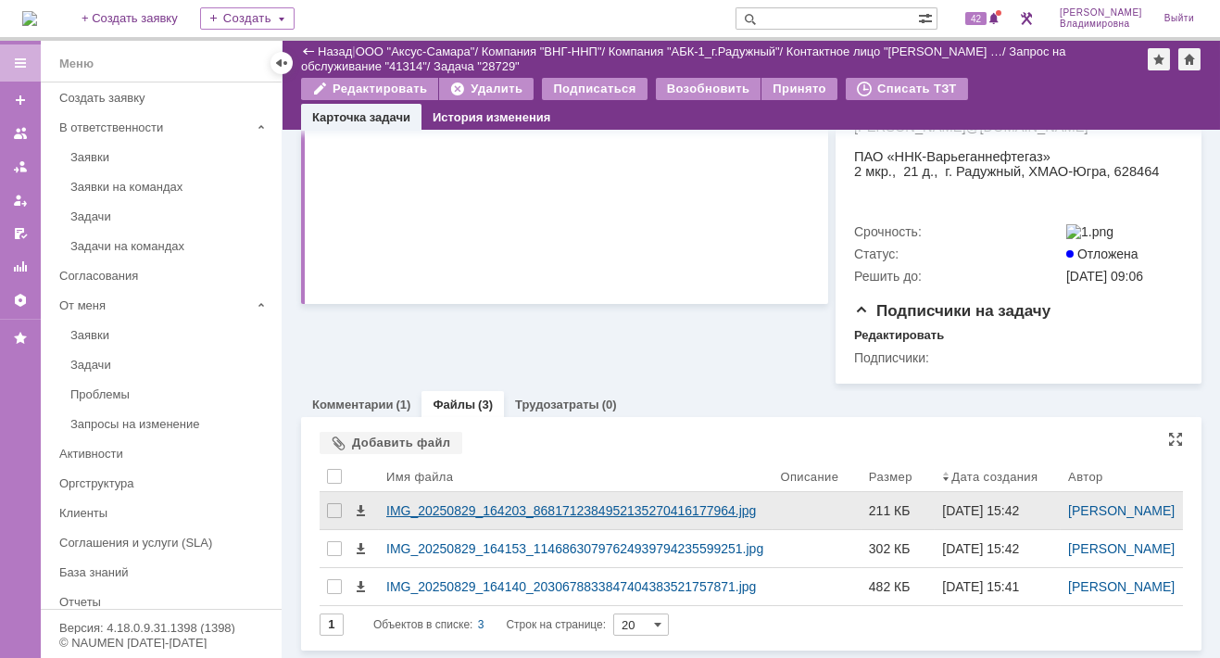
click at [470, 503] on div "IMG_20250829_164203_8681712384952135270416177964.jpg" at bounding box center [575, 510] width 379 height 15
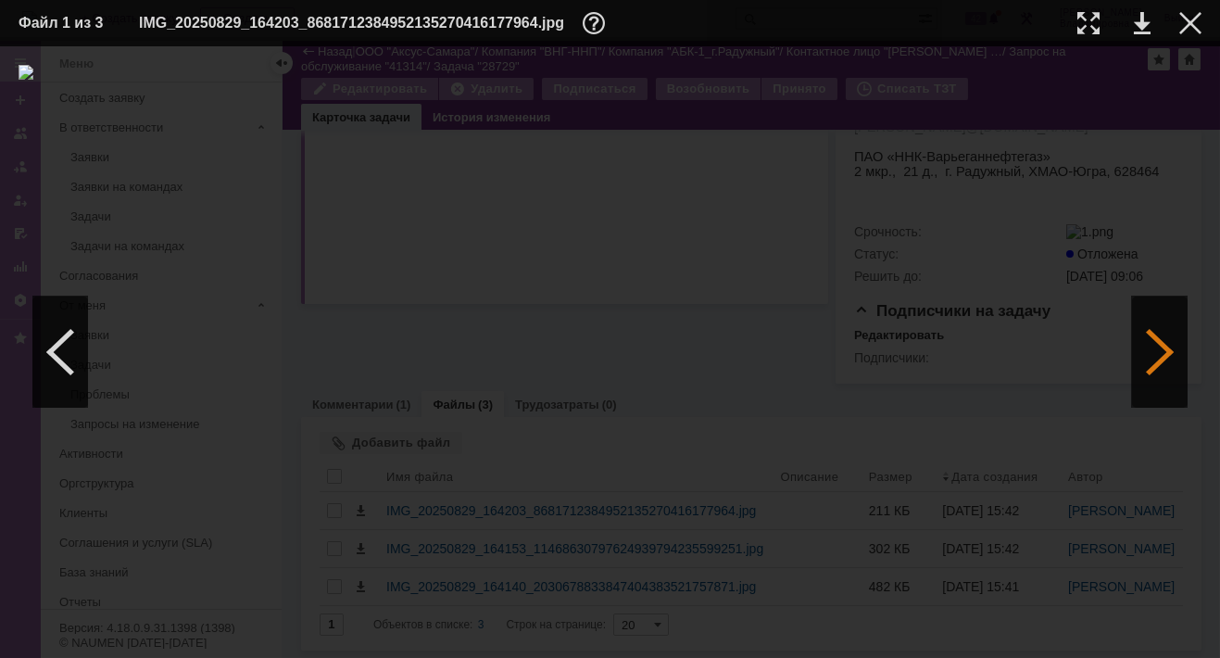
click at [1157, 347] on div at bounding box center [1160, 351] width 56 height 111
click at [1140, 20] on link at bounding box center [1142, 23] width 17 height 22
click at [1192, 22] on div at bounding box center [1190, 23] width 22 height 22
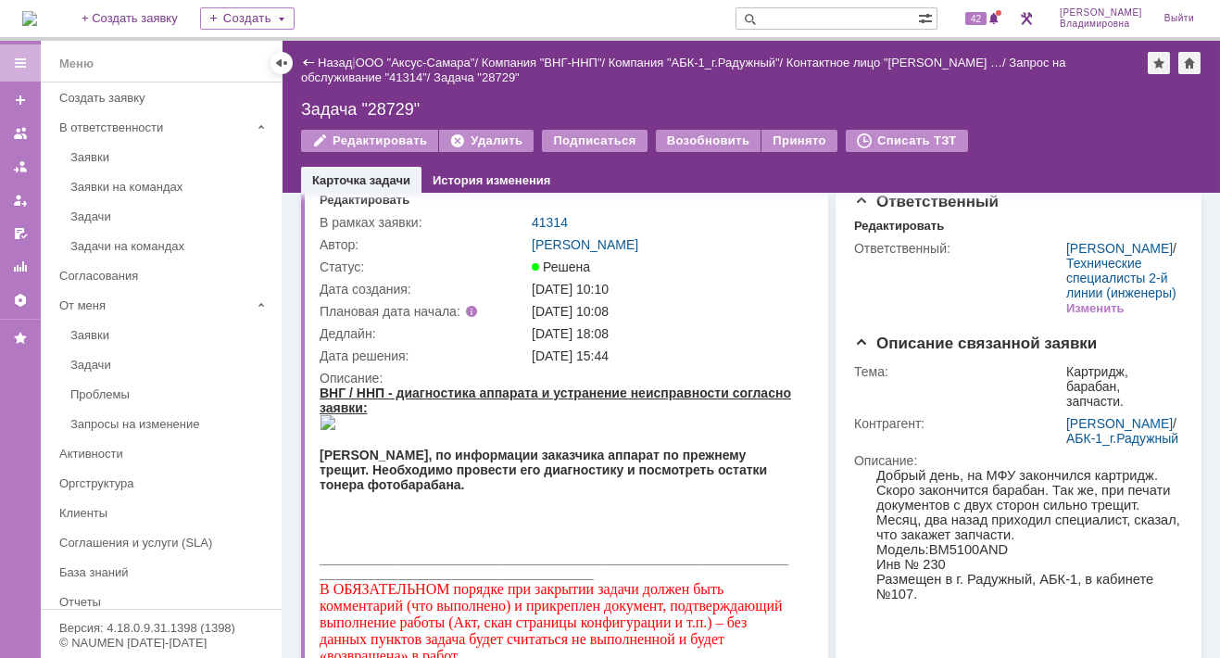
scroll to position [0, 0]
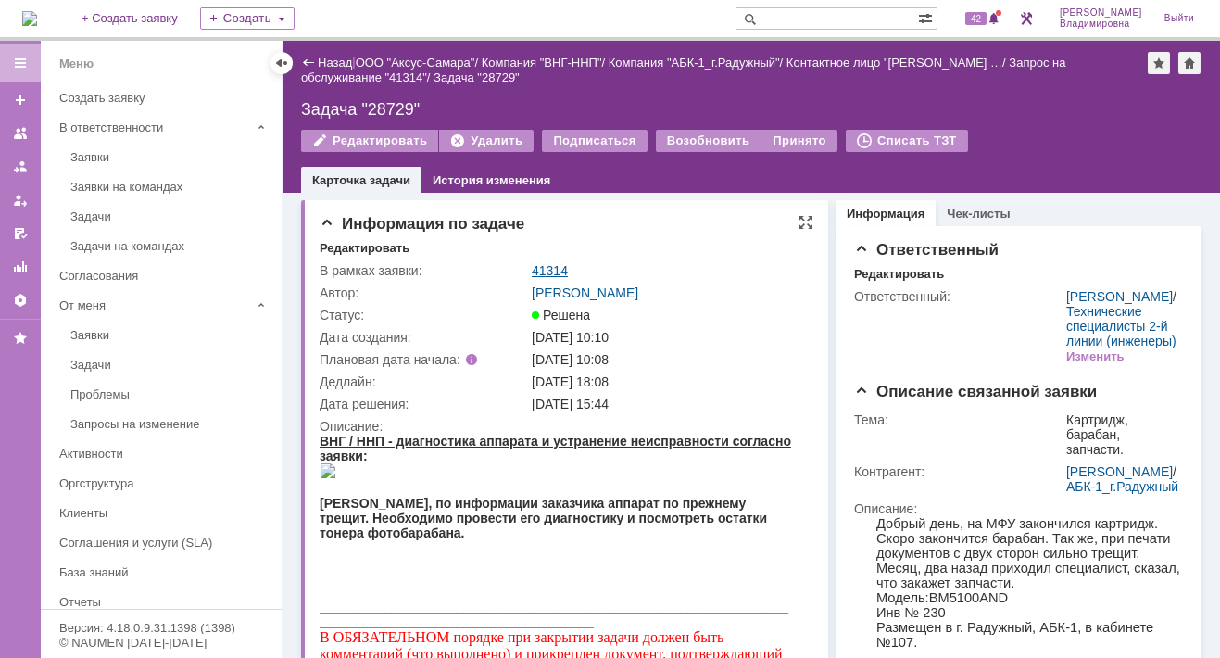
click at [532, 273] on link "41314" at bounding box center [550, 270] width 36 height 15
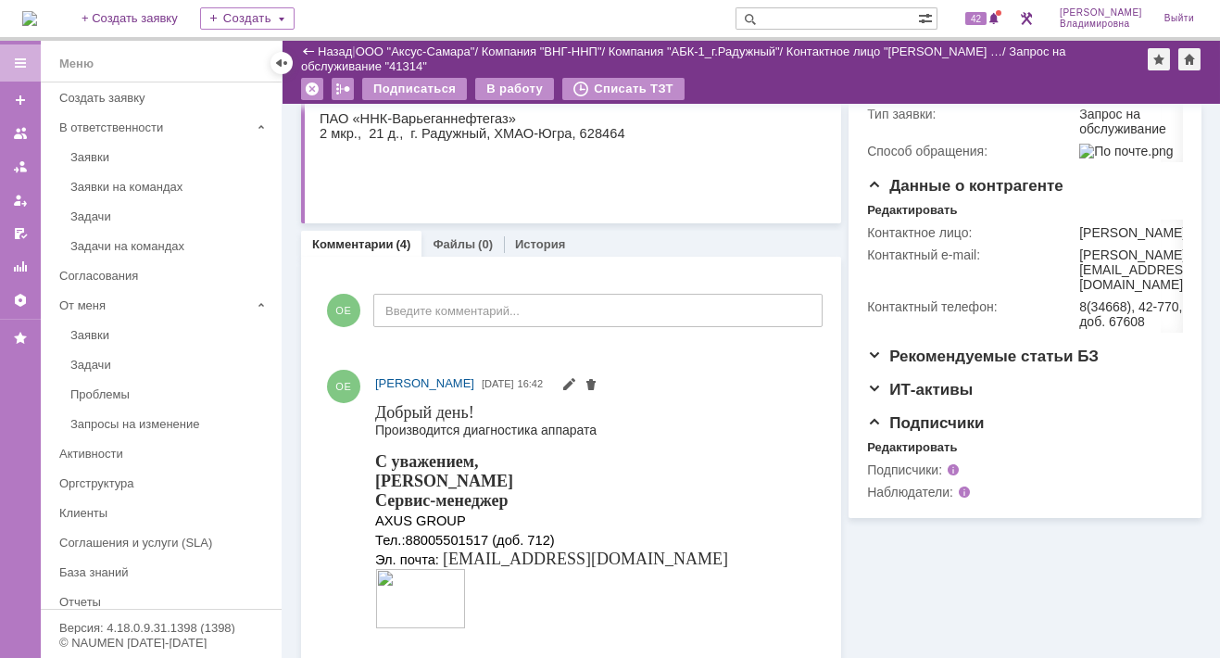
scroll to position [463, 0]
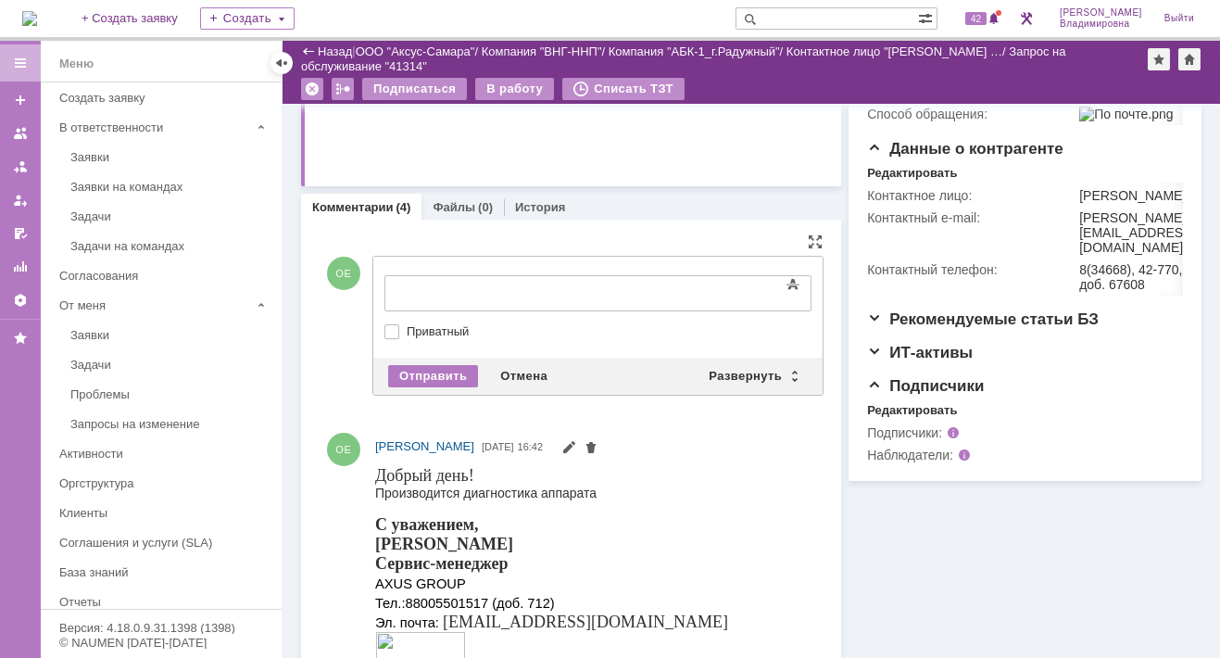
drag, startPoint x: 398, startPoint y: 271, endPoint x: 74, endPoint y: 25, distance: 406.7
click at [719, 374] on div "Развернуть" at bounding box center [753, 376] width 110 height 22
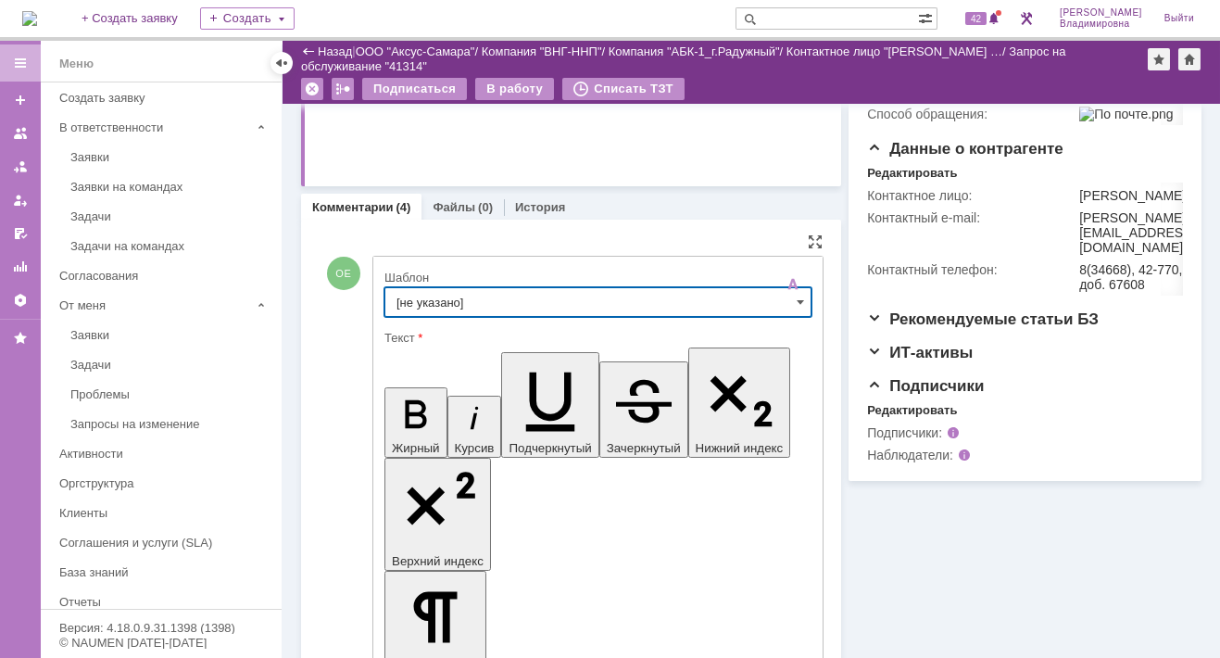
click at [421, 294] on input "[не указано]" at bounding box center [598, 302] width 427 height 30
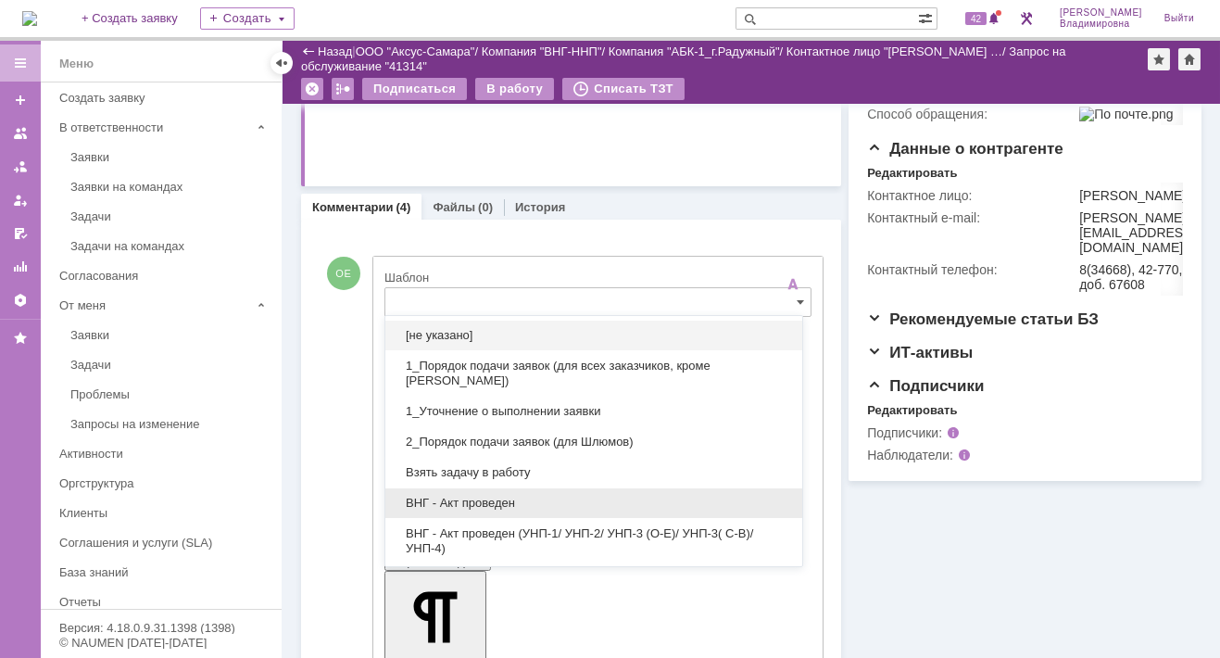
click at [449, 496] on span "ВНГ - Акт проведен" at bounding box center [594, 503] width 395 height 15
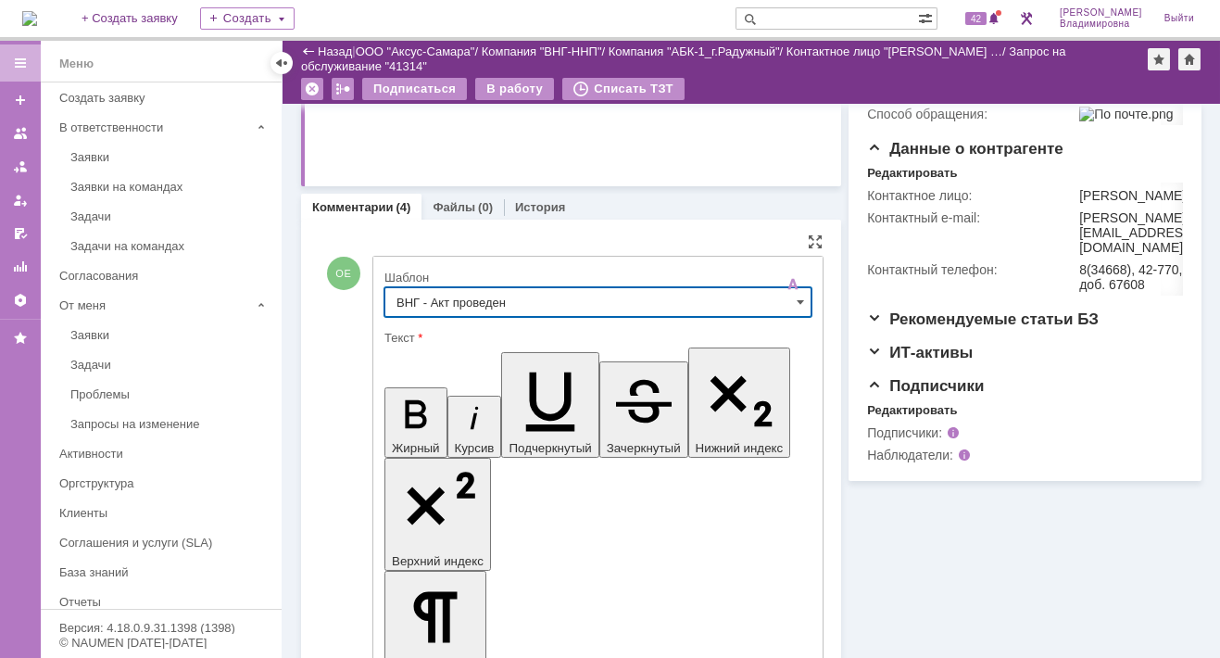
type input "ВНГ - Акт проведен"
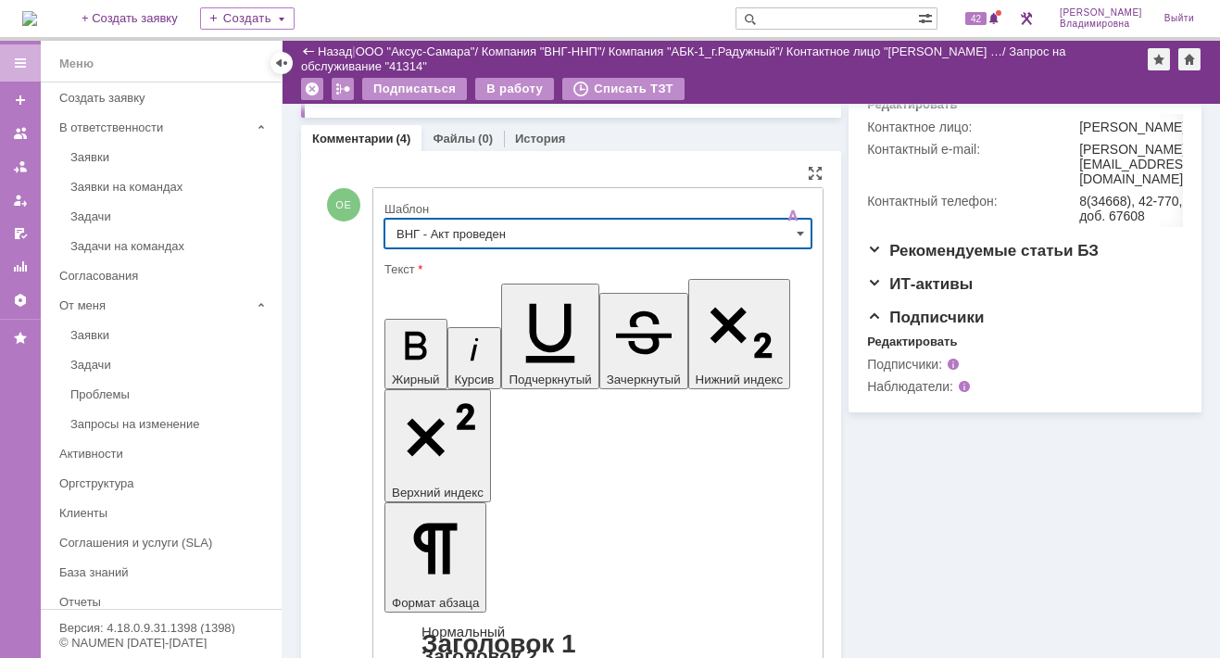
scroll to position [556, 0]
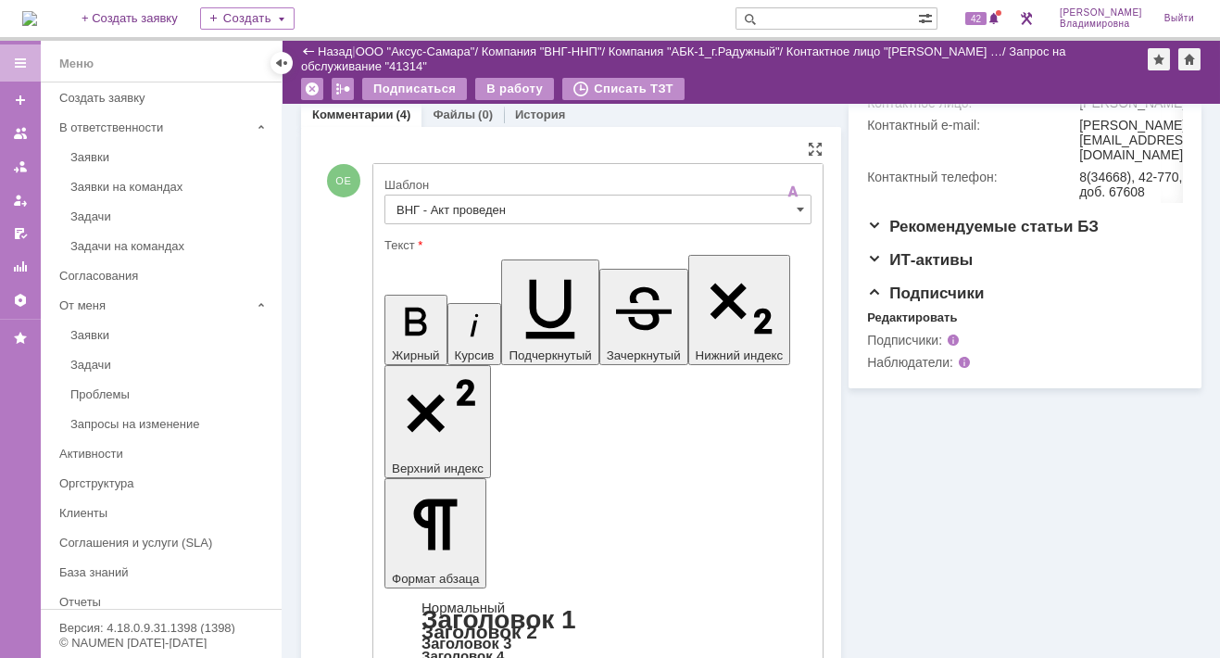
drag, startPoint x: 617, startPoint y: 4069, endPoint x: 636, endPoint y: 4097, distance: 33.4
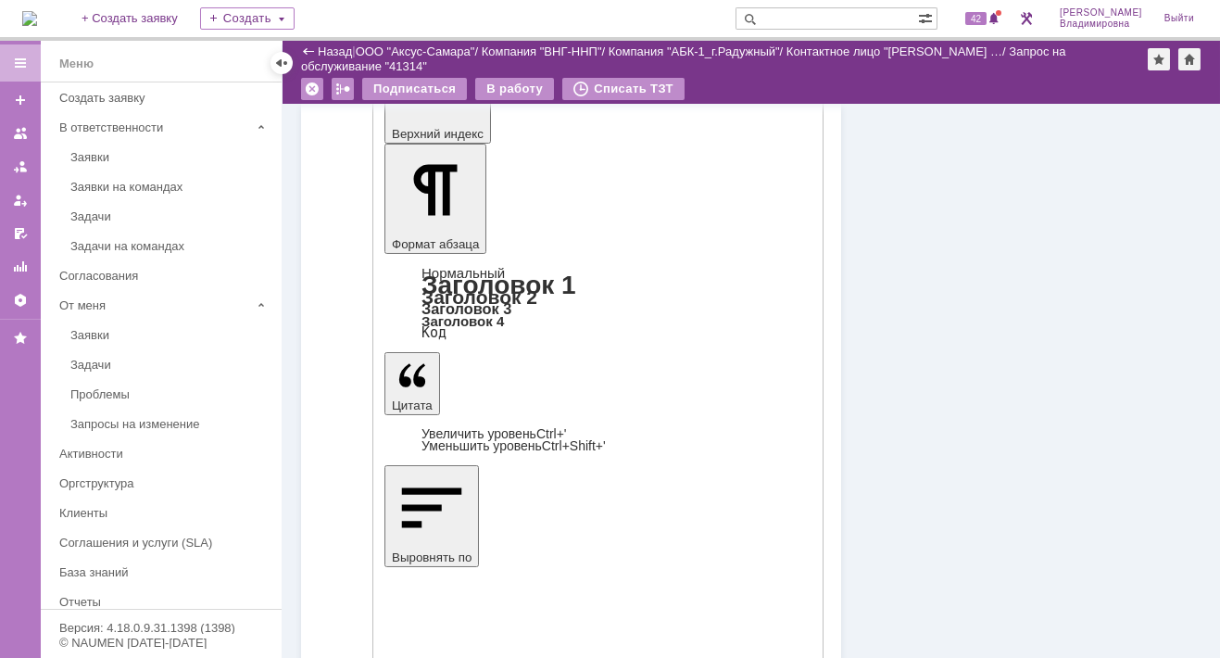
scroll to position [1018, 0]
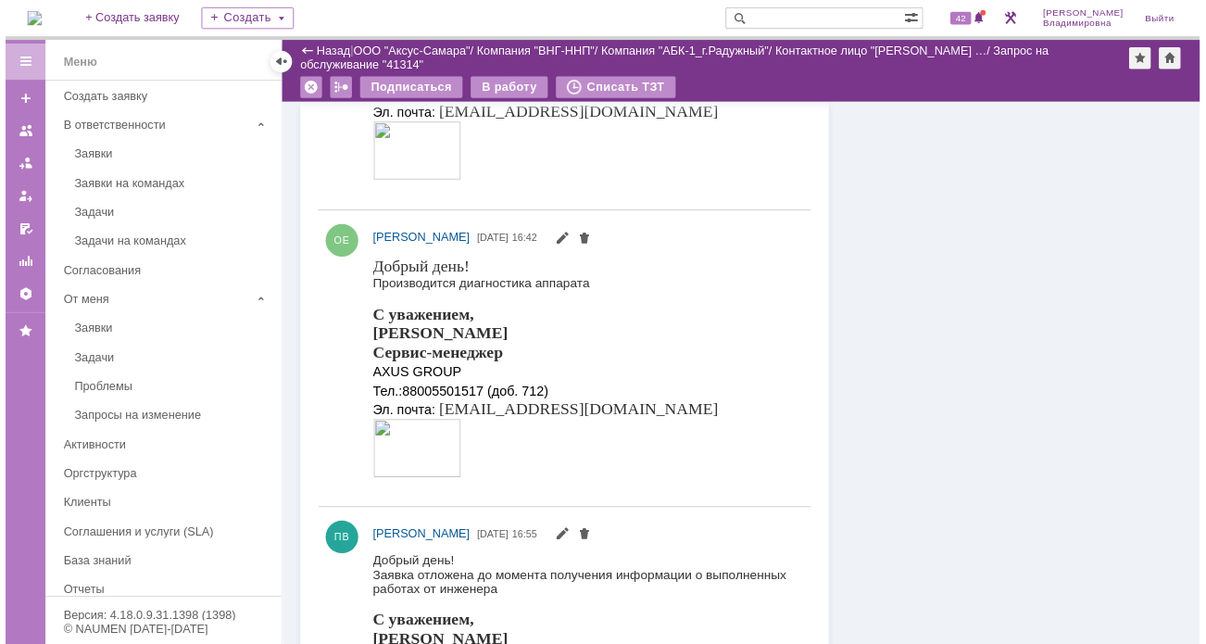
scroll to position [746, 0]
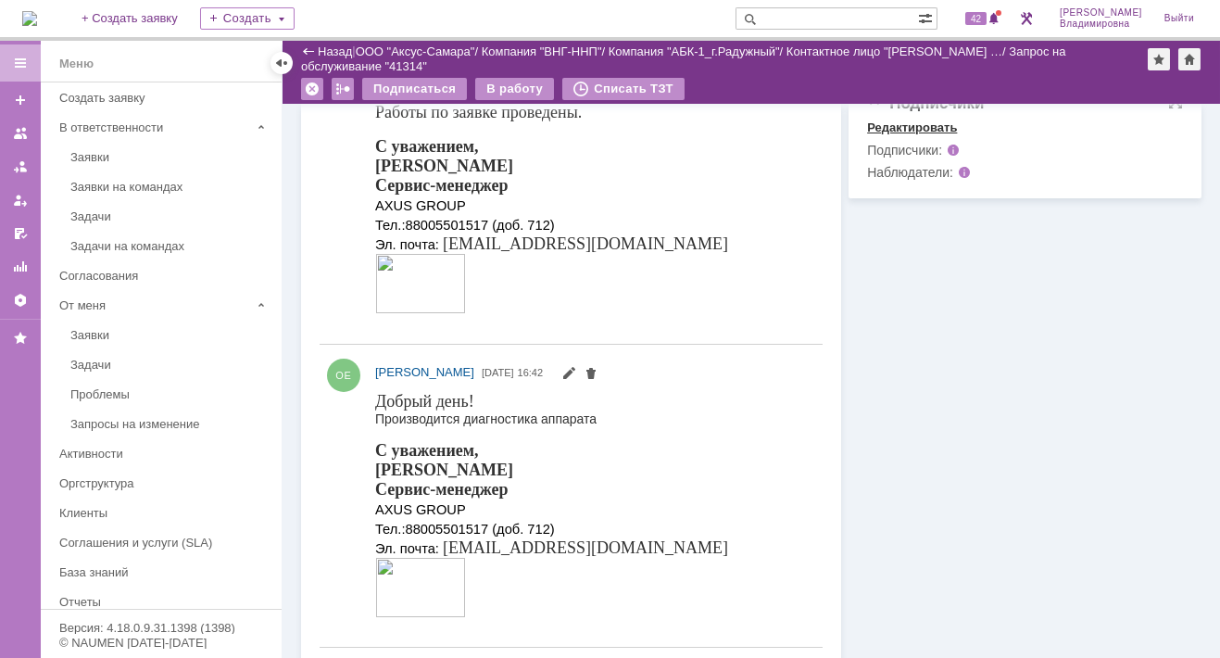
click at [892, 135] on div "Редактировать" at bounding box center [912, 127] width 90 height 15
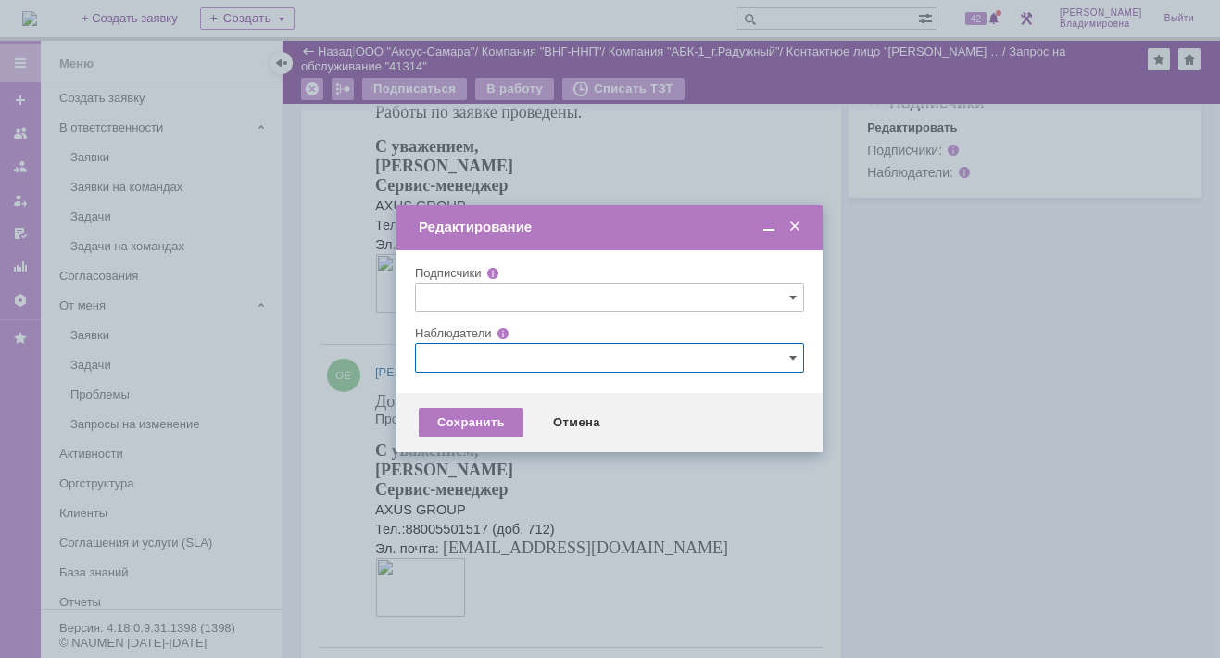
click at [460, 352] on input "text" at bounding box center [609, 358] width 389 height 30
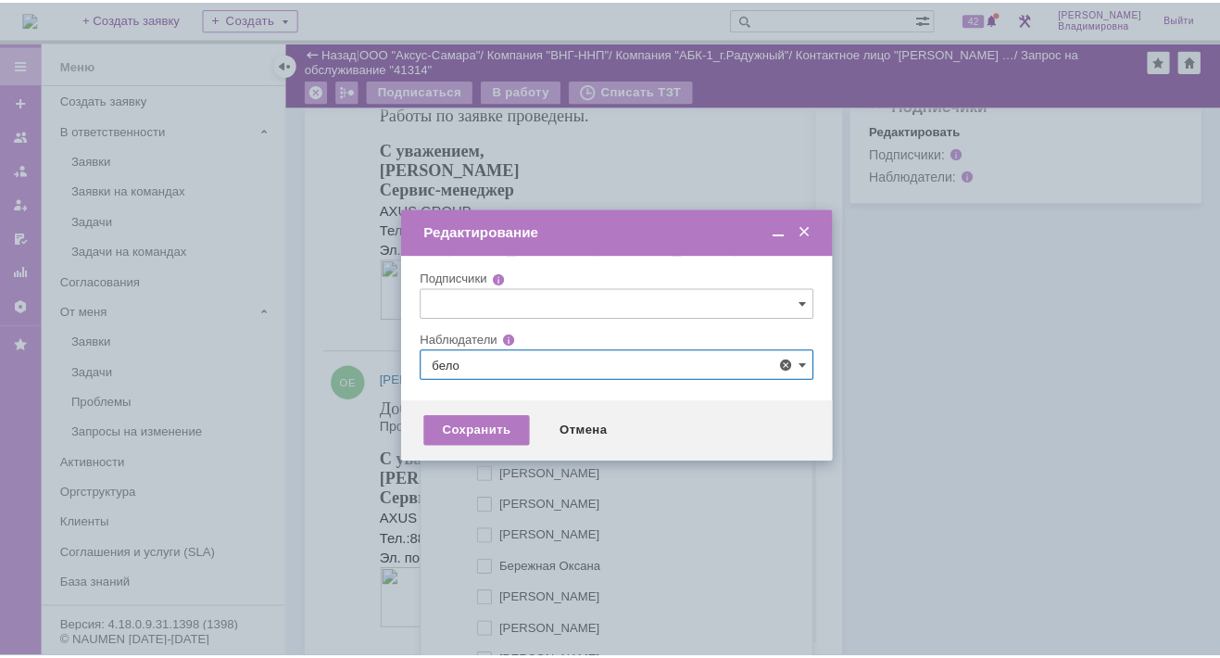
scroll to position [0, 0]
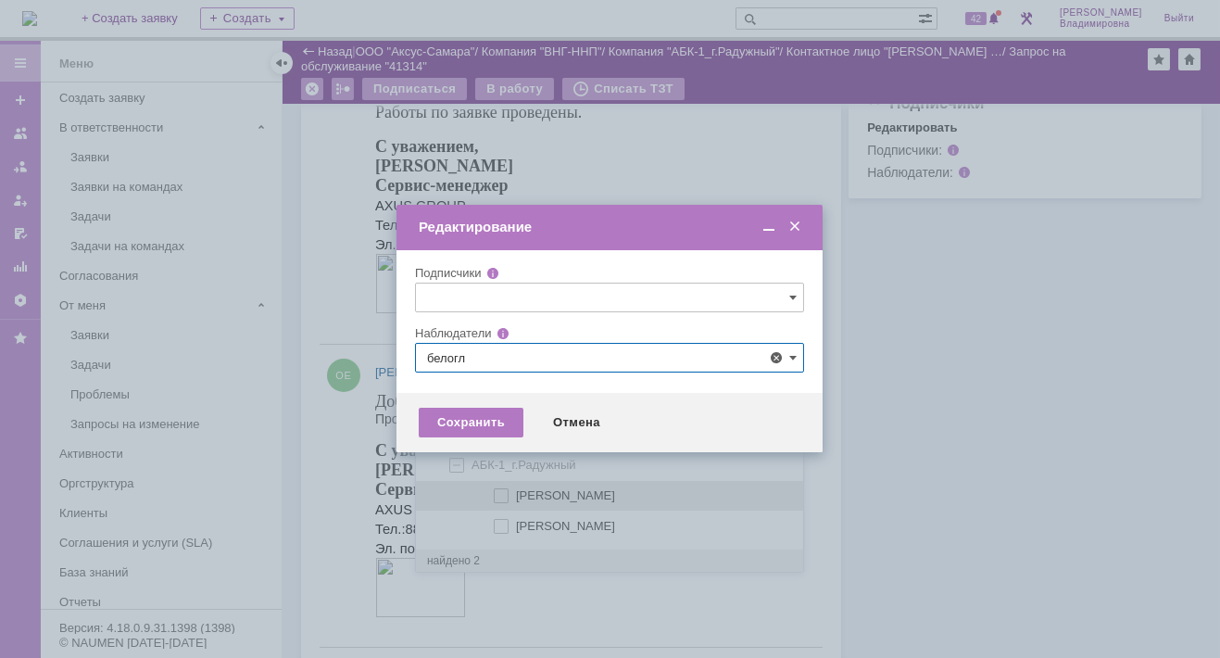
click at [516, 492] on span at bounding box center [516, 492] width 0 height 9
click at [498, 492] on input "[PERSON_NAME]" at bounding box center [503, 496] width 12 height 12
type input "[PERSON_NAME]"
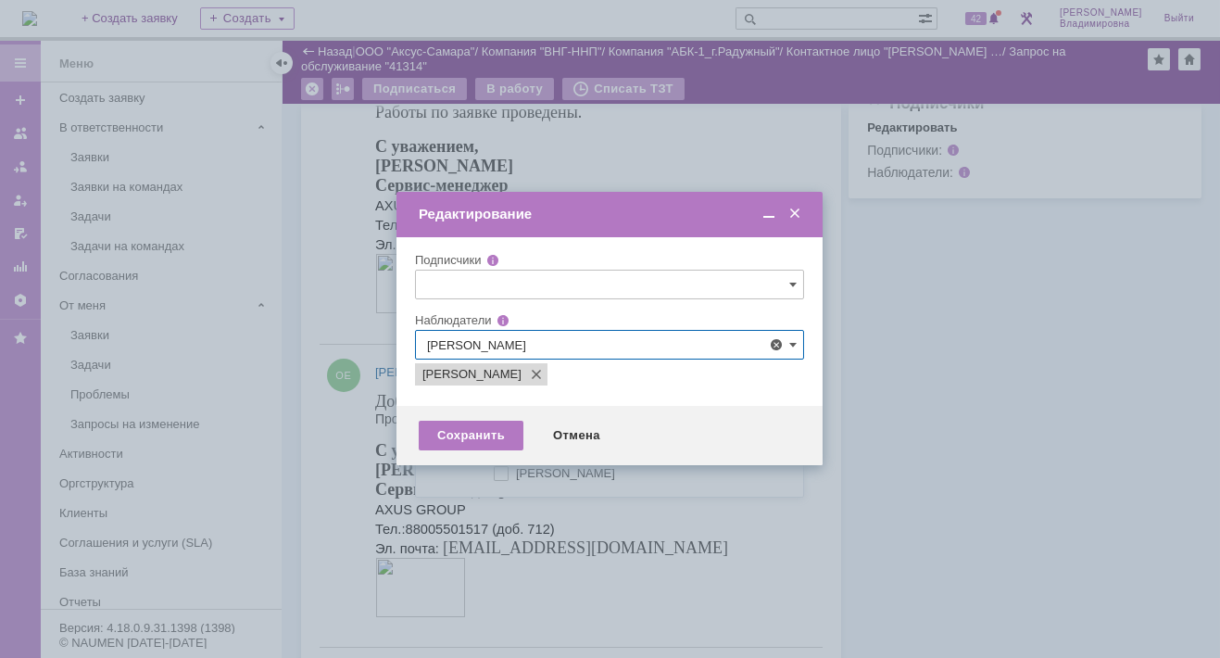
click at [364, 462] on div at bounding box center [610, 329] width 1220 height 658
click at [496, 435] on div "Сохранить" at bounding box center [471, 436] width 105 height 30
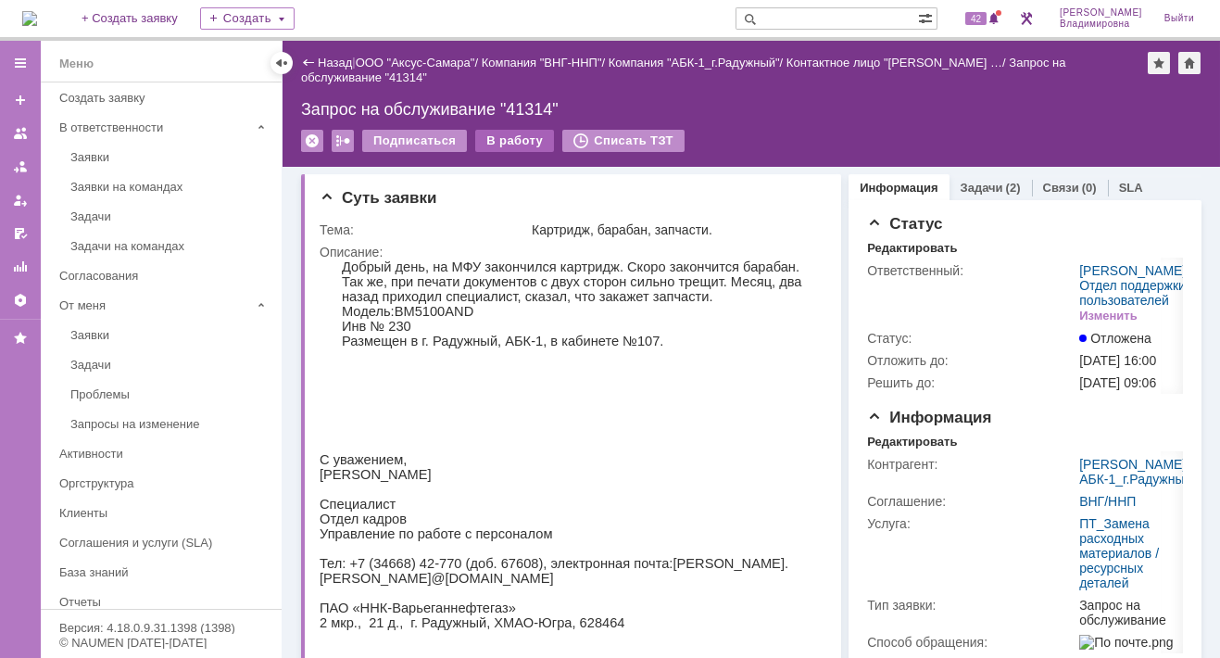
click at [500, 144] on div "В работу" at bounding box center [514, 141] width 79 height 22
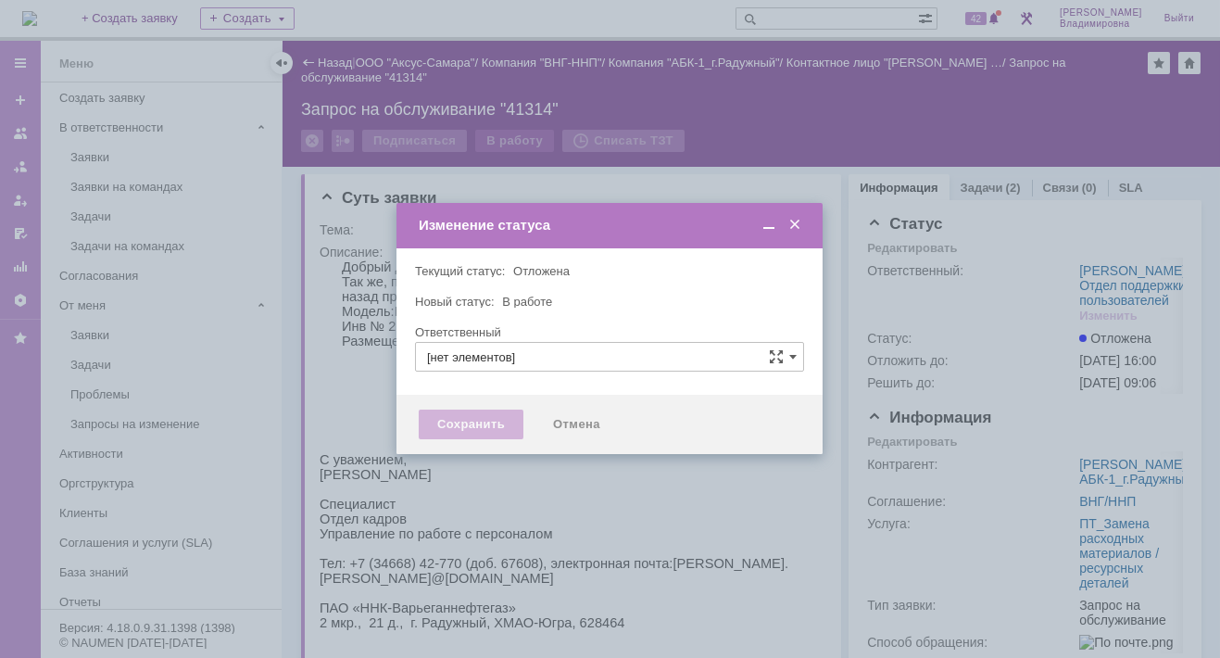
type input "[PERSON_NAME]"
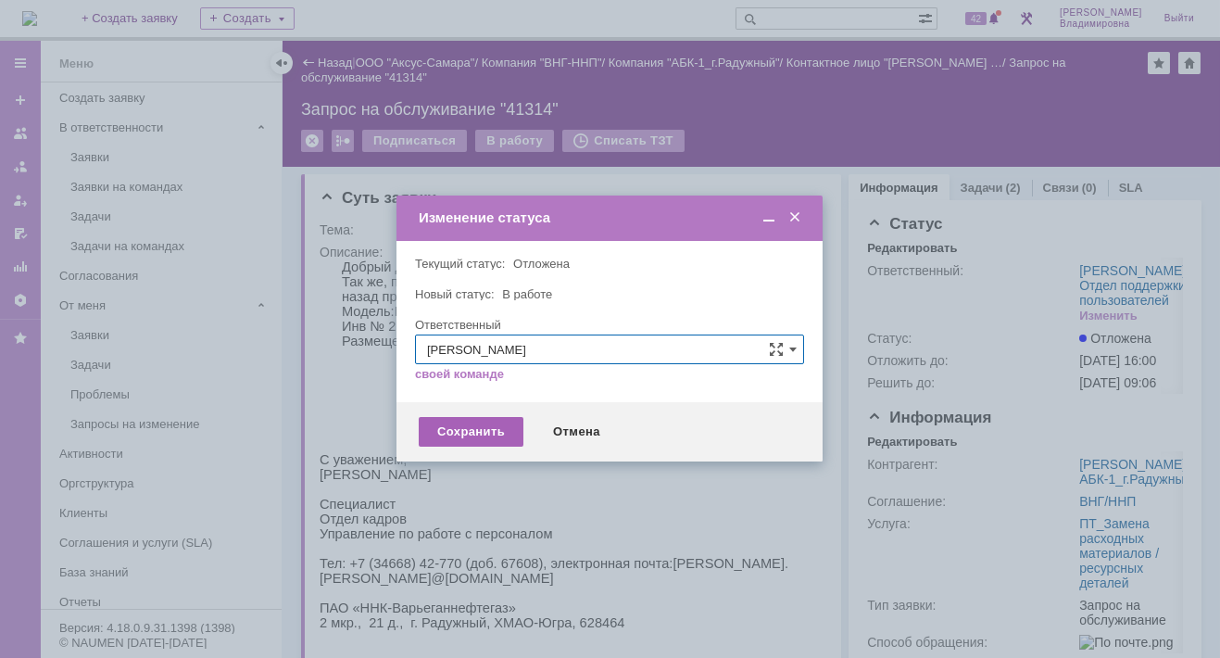
click at [471, 430] on div "Сохранить" at bounding box center [471, 432] width 105 height 30
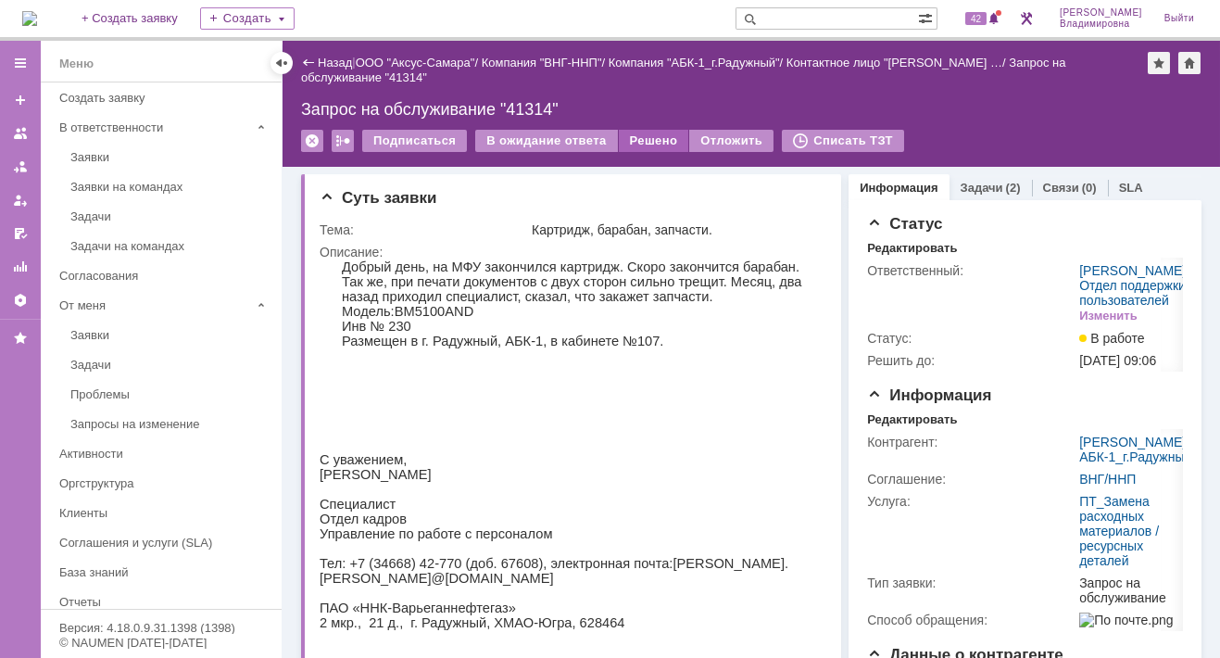
click at [643, 138] on div "Решено" at bounding box center [654, 141] width 70 height 22
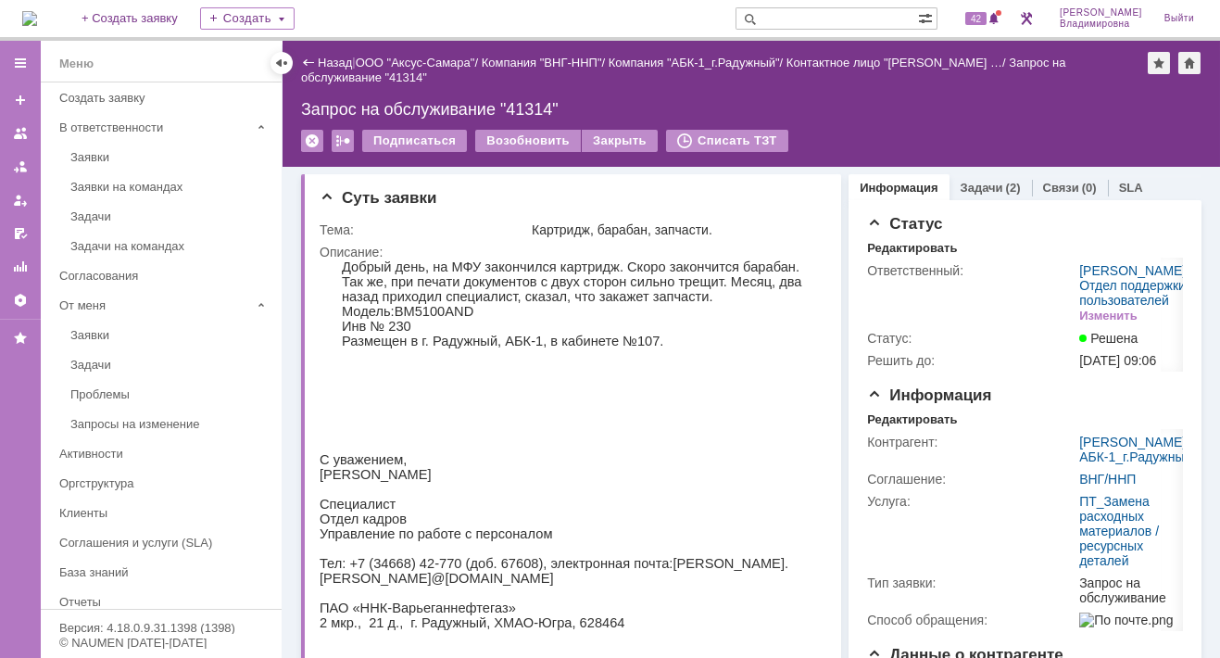
click at [37, 14] on img at bounding box center [29, 18] width 15 height 15
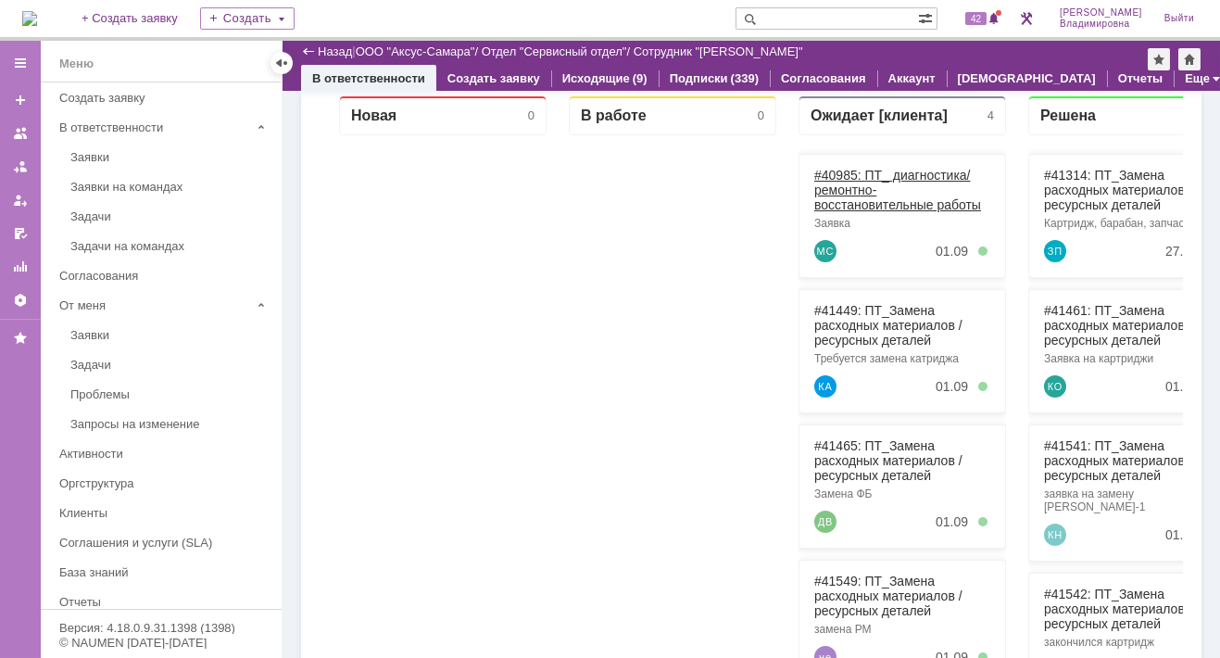
click at [835, 168] on link "#40985: ПТ_ диагностика/ ремонтно-восстановительные работы" at bounding box center [897, 190] width 167 height 44
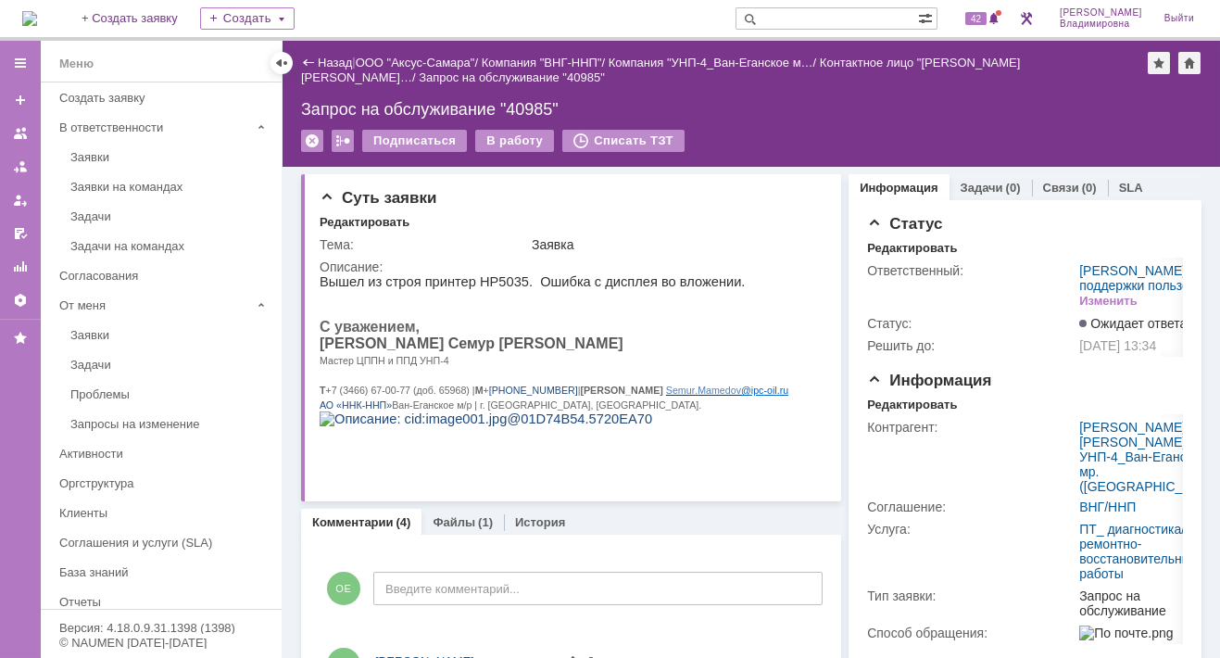
click at [314, 63] on div "Назад" at bounding box center [326, 63] width 51 height 14
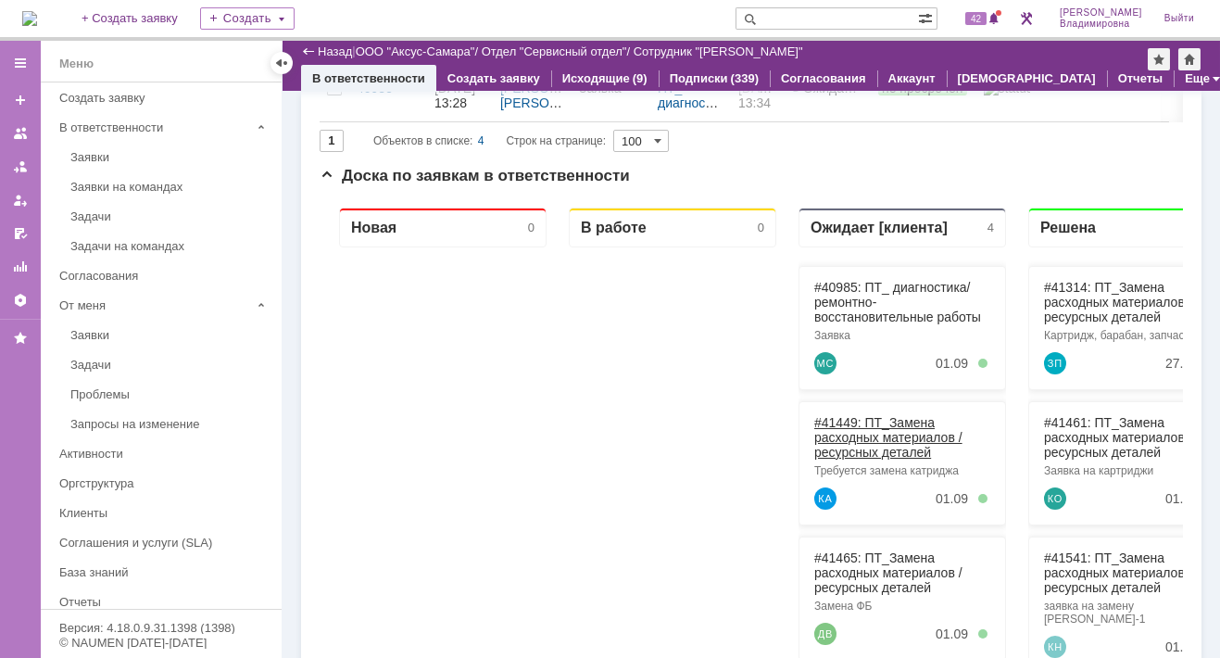
click at [837, 420] on link "#41449: ПТ_Замена расходных материалов / ресурсных деталей" at bounding box center [888, 437] width 148 height 44
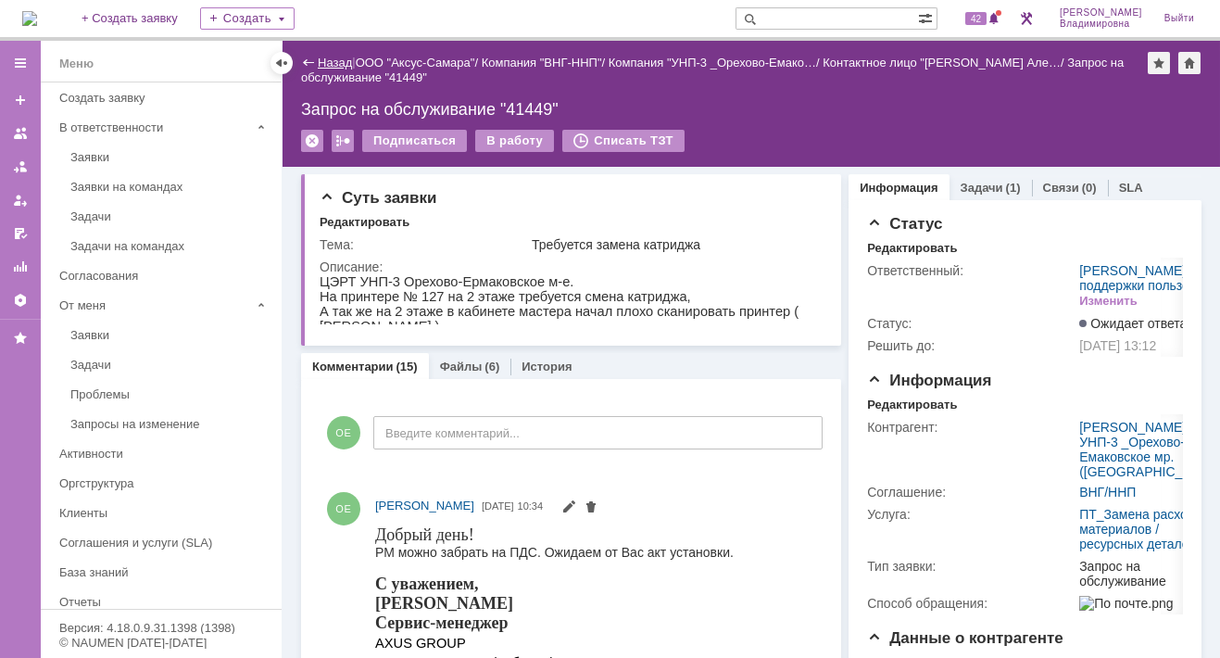
click at [333, 61] on link "Назад" at bounding box center [335, 63] width 34 height 14
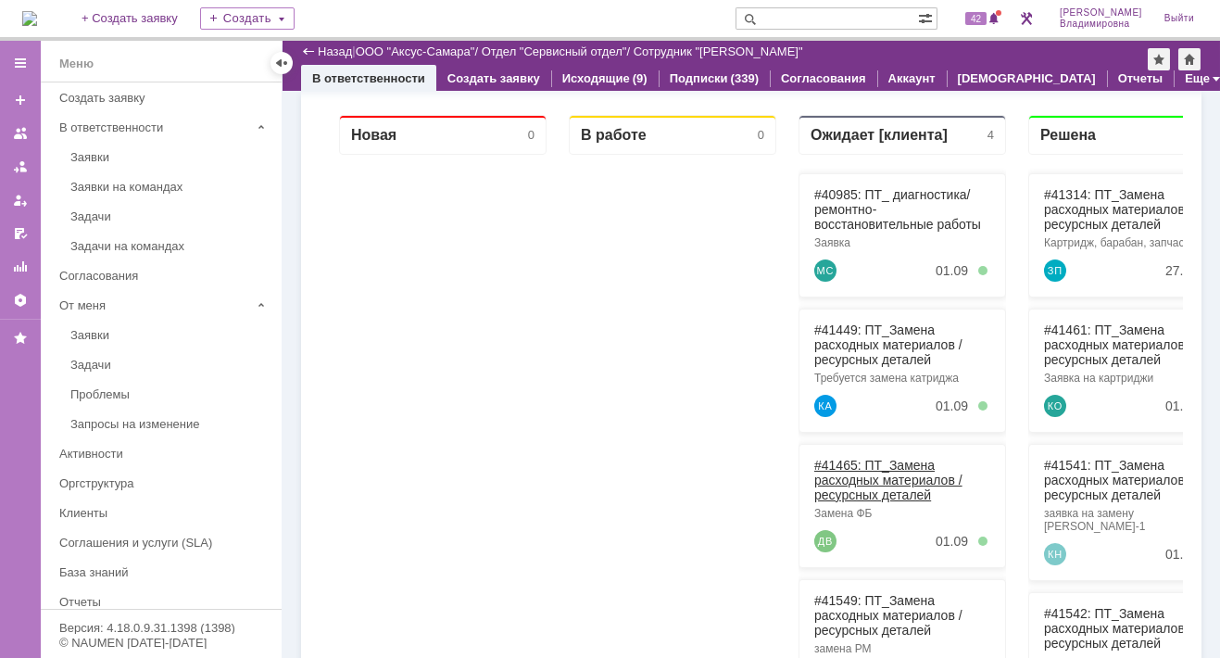
click at [847, 461] on link "#41465: ПТ_Замена расходных материалов / ресурсных деталей" at bounding box center [888, 480] width 148 height 44
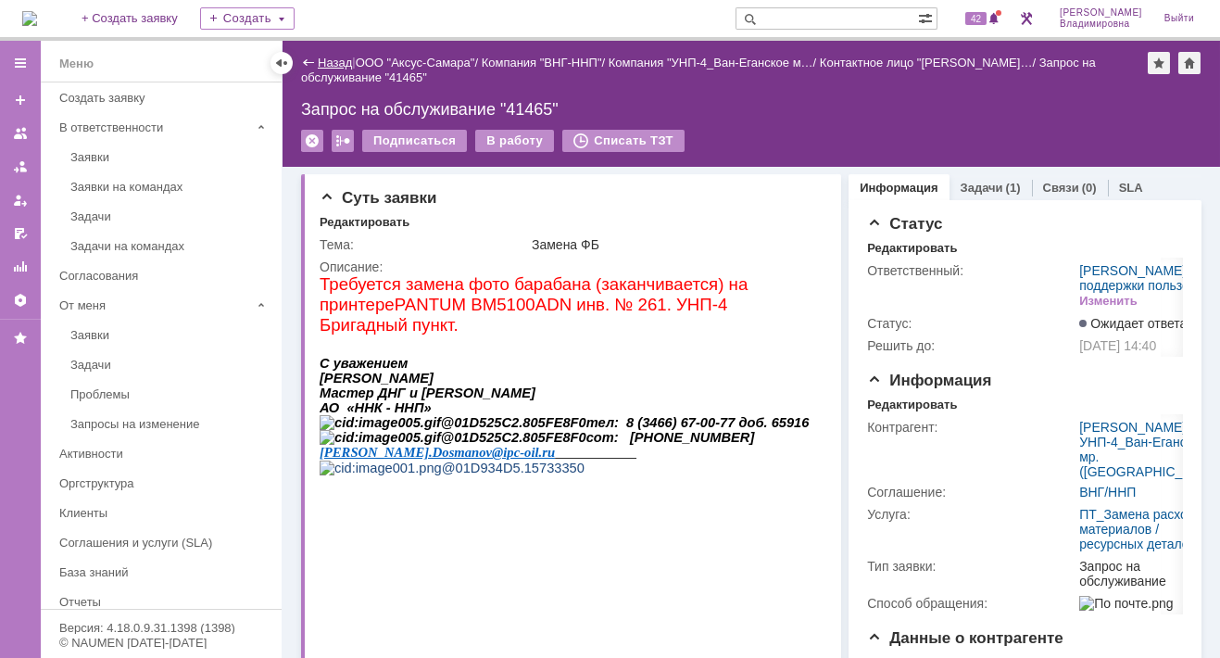
click at [333, 58] on link "Назад" at bounding box center [335, 63] width 34 height 14
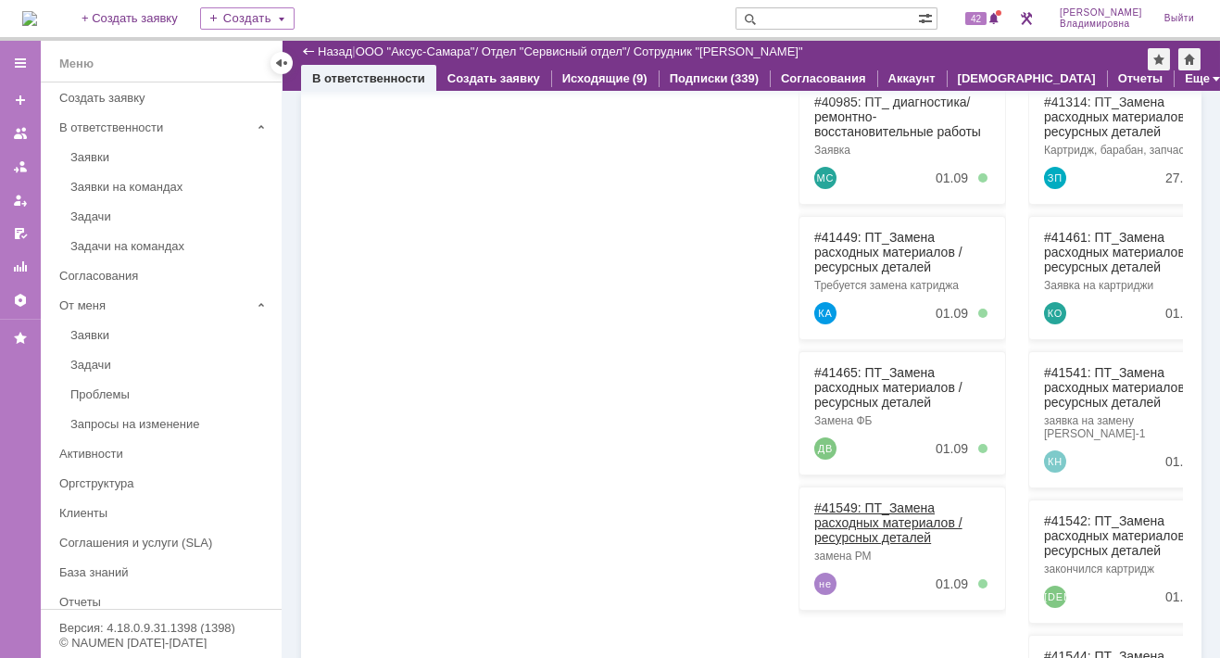
click at [839, 505] on link "#41549: ПТ_Замена расходных материалов / ресурсных деталей" at bounding box center [888, 522] width 148 height 44
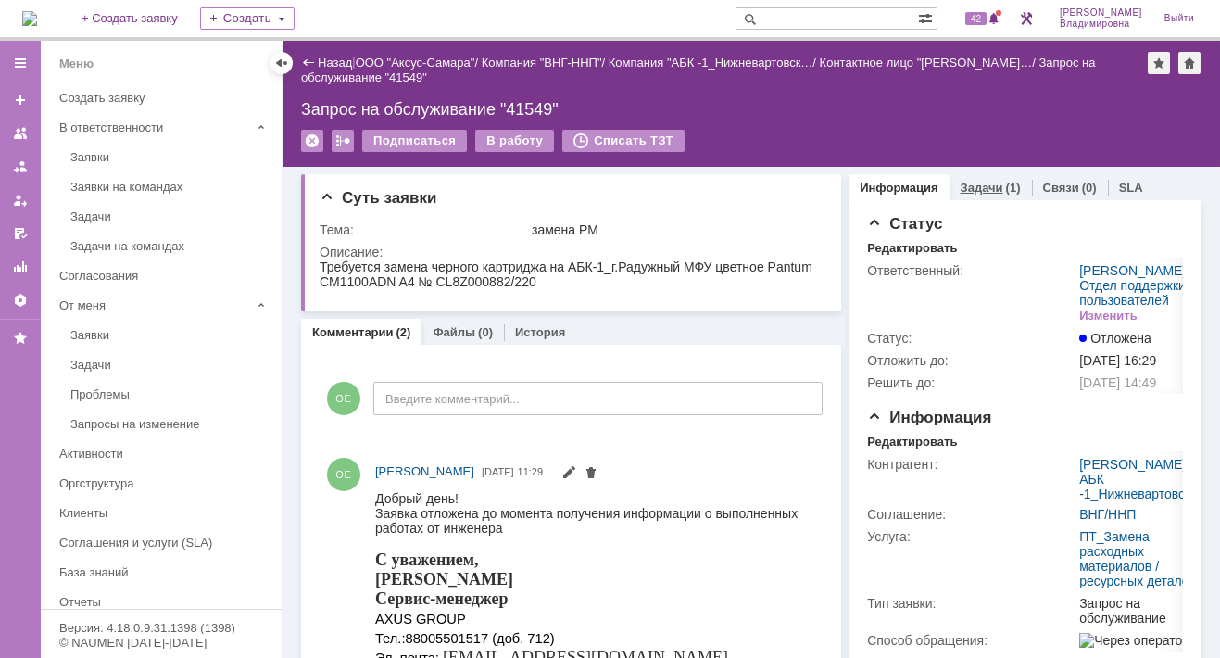
click at [973, 183] on link "Задачи" at bounding box center [982, 188] width 43 height 14
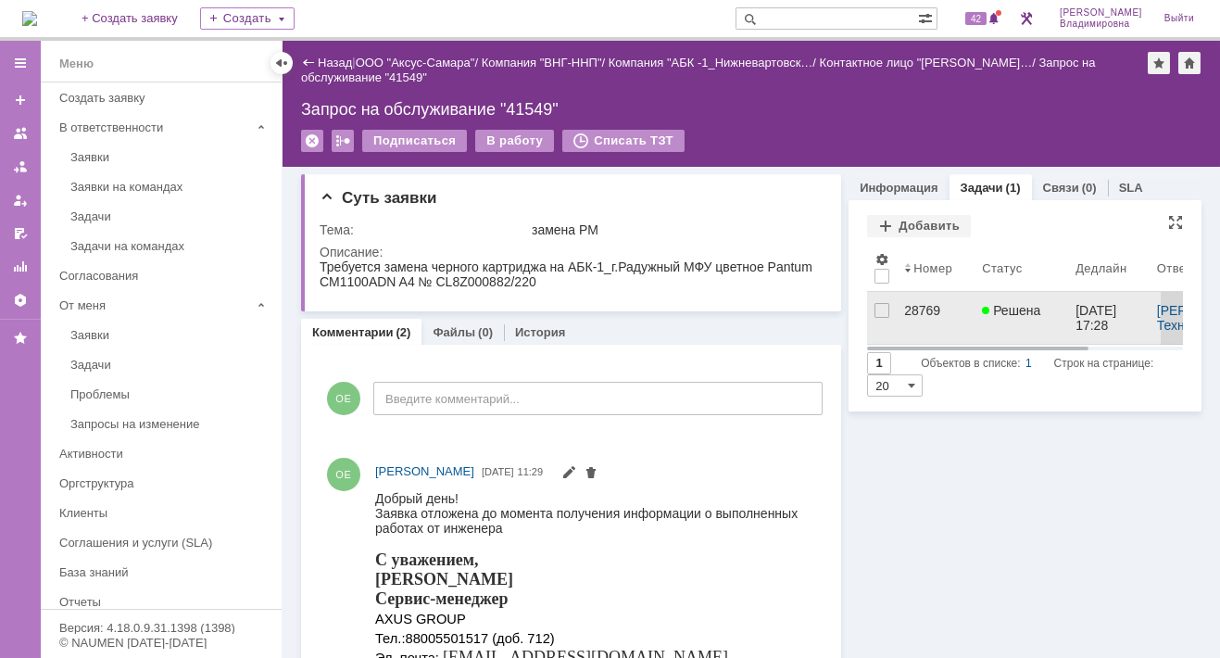
click at [919, 305] on div "28769" at bounding box center [935, 310] width 63 height 15
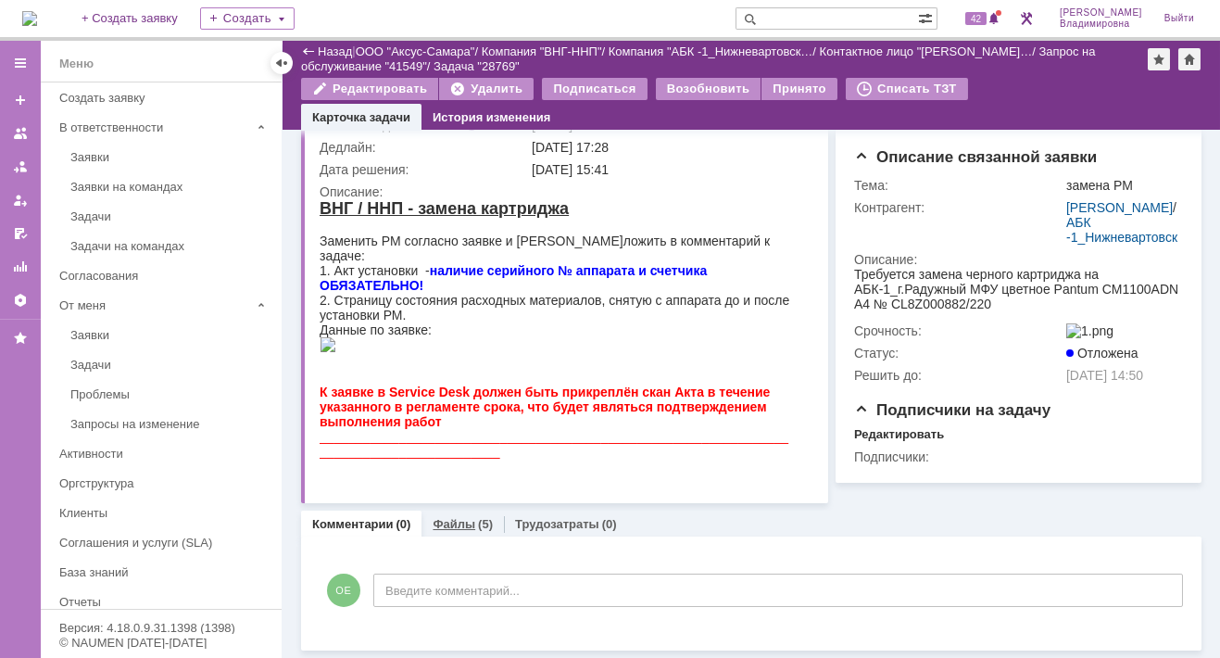
click at [446, 523] on link "Файлы" at bounding box center [454, 524] width 43 height 14
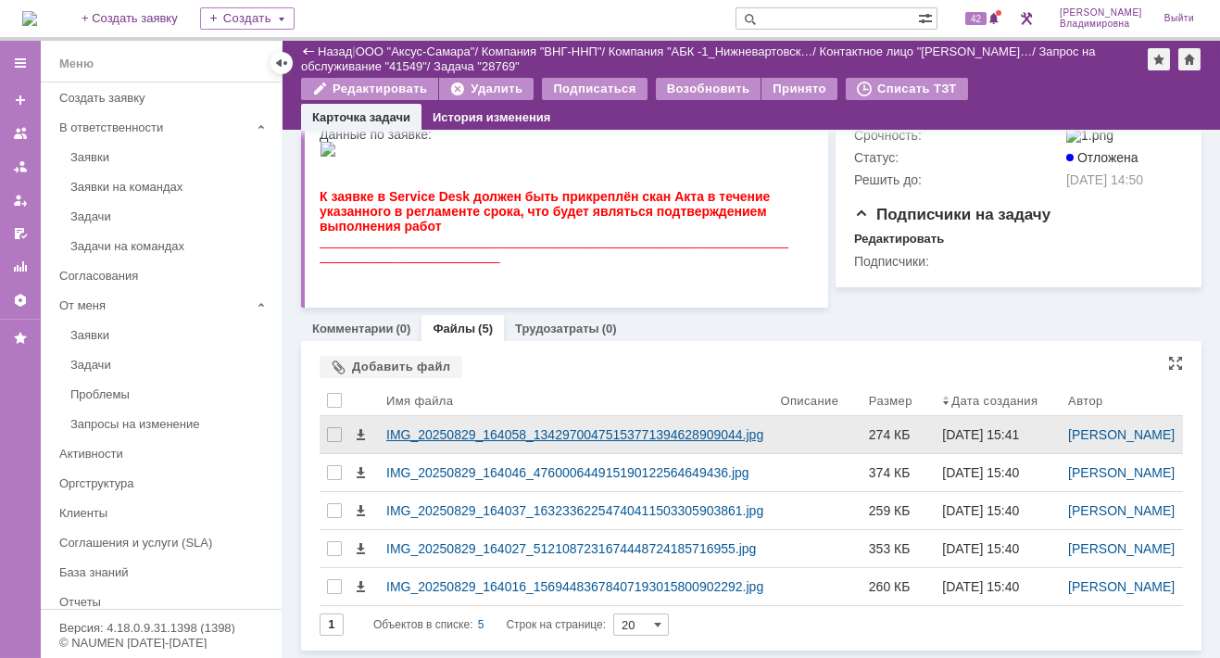
click at [450, 427] on div "IMG_20250829_164058_13429700475153771394628909044.jpg" at bounding box center [575, 434] width 379 height 15
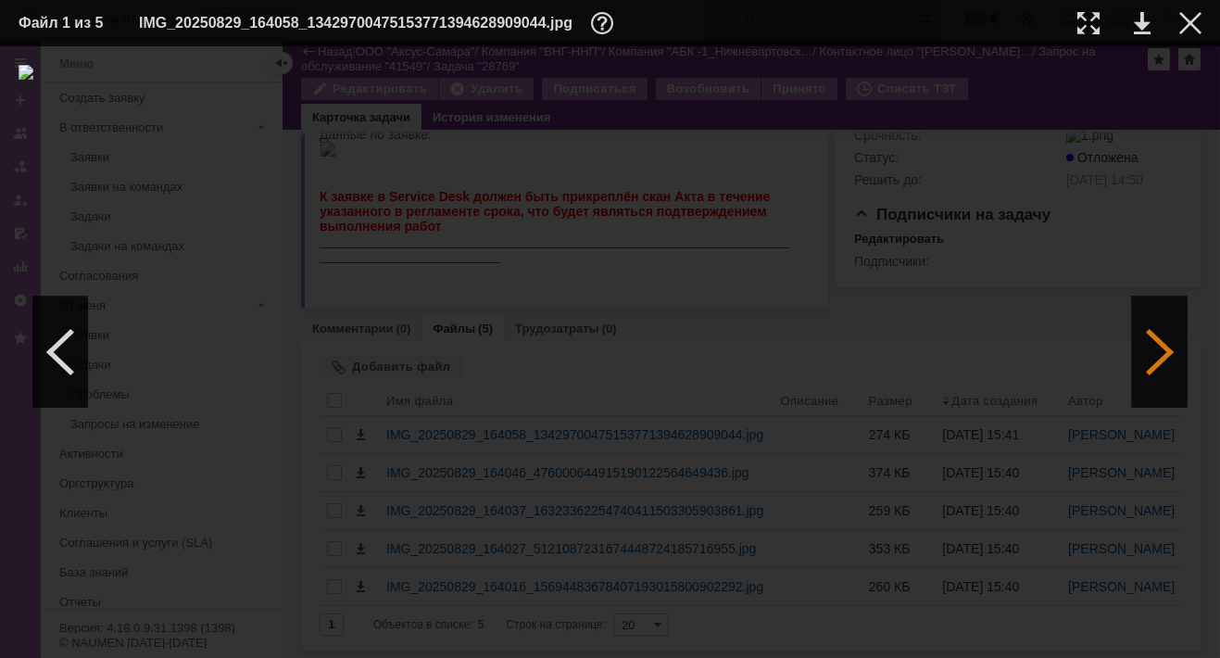
click at [1150, 351] on div at bounding box center [1160, 351] width 56 height 111
click at [1181, 17] on div at bounding box center [1190, 23] width 22 height 22
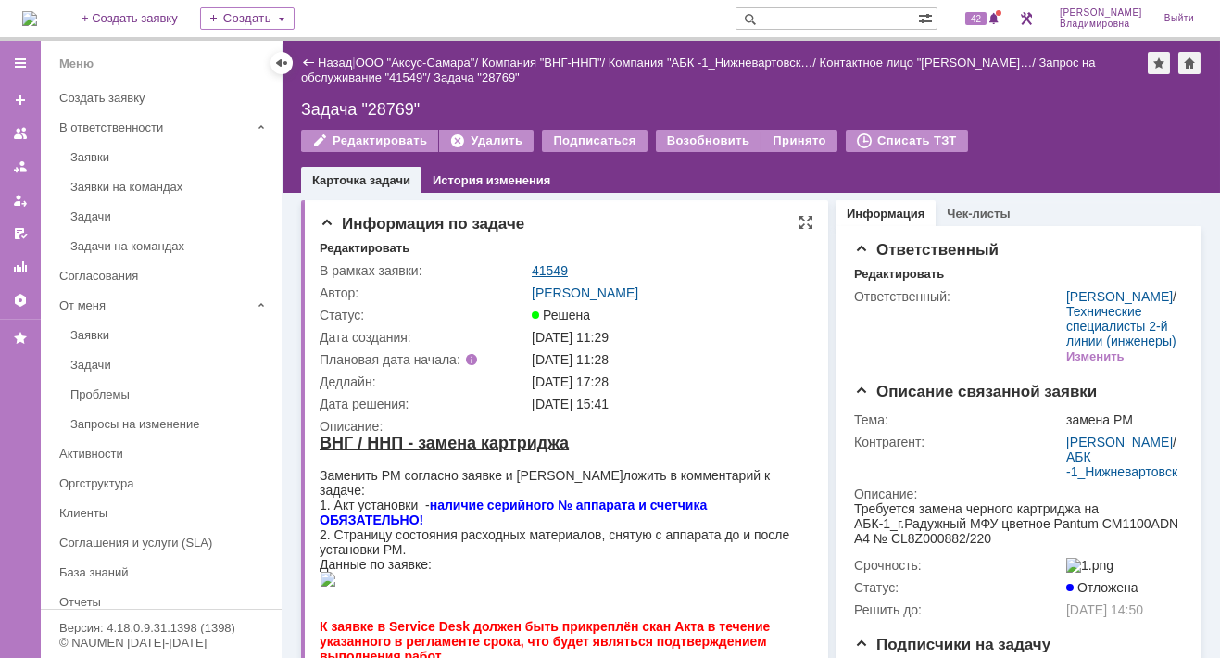
click at [550, 265] on link "41549" at bounding box center [550, 270] width 36 height 15
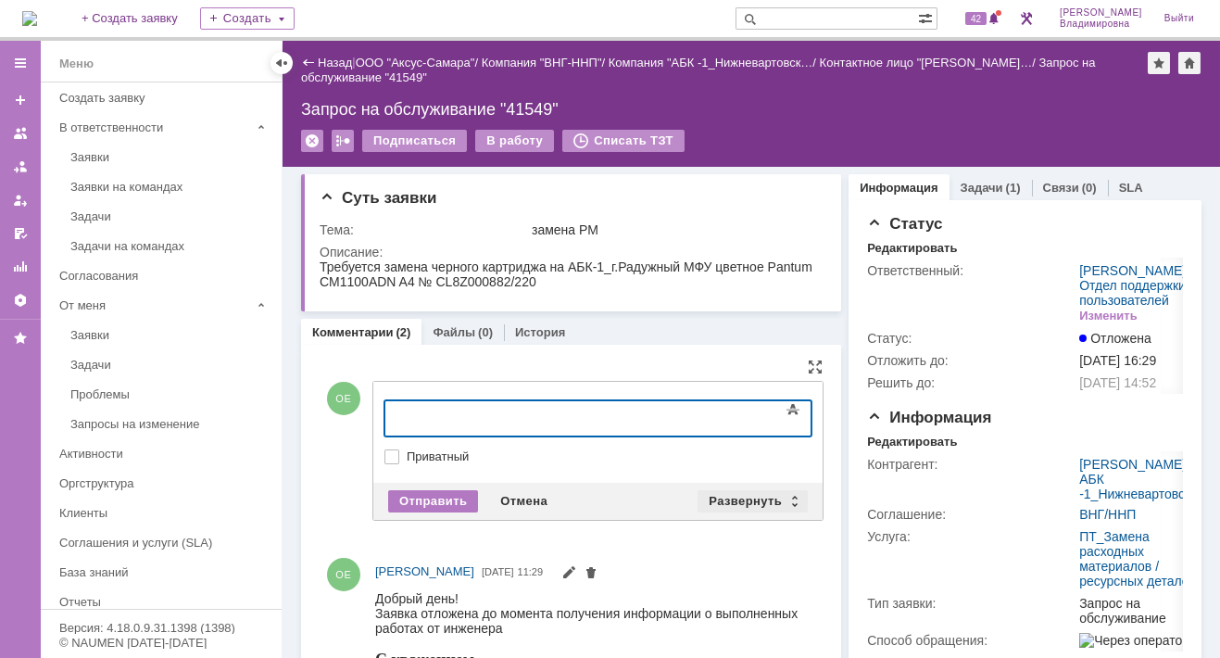
click at [754, 492] on div "Развернуть" at bounding box center [753, 501] width 110 height 22
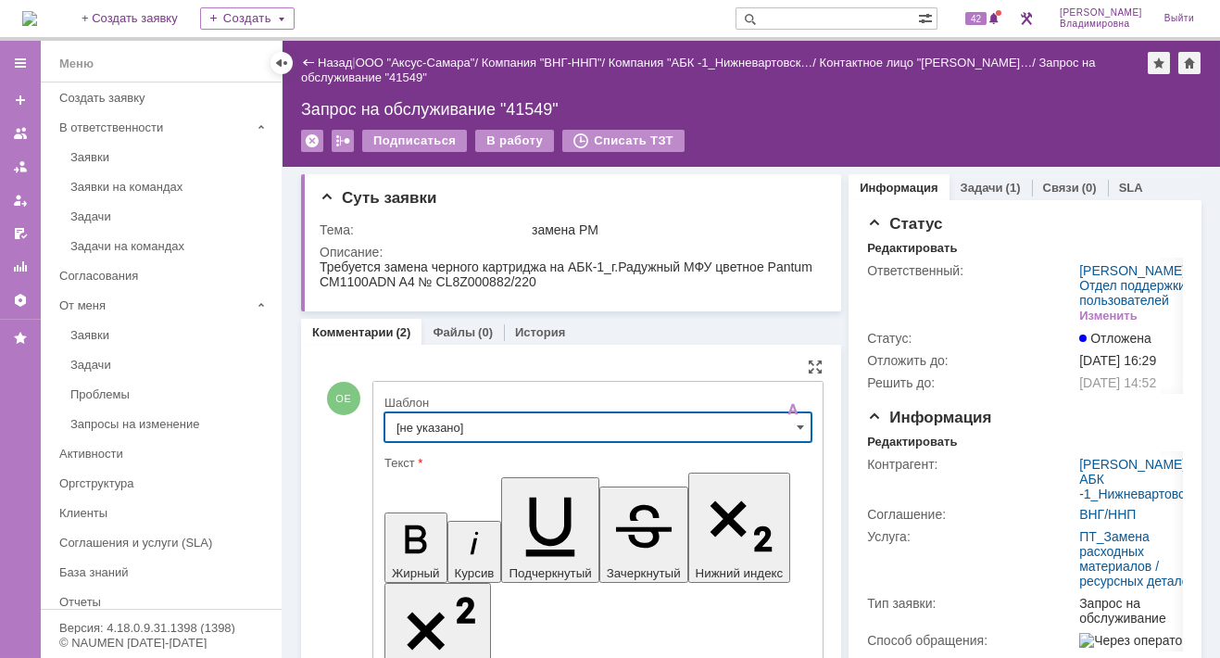
click at [460, 420] on input "[не указано]" at bounding box center [598, 427] width 427 height 30
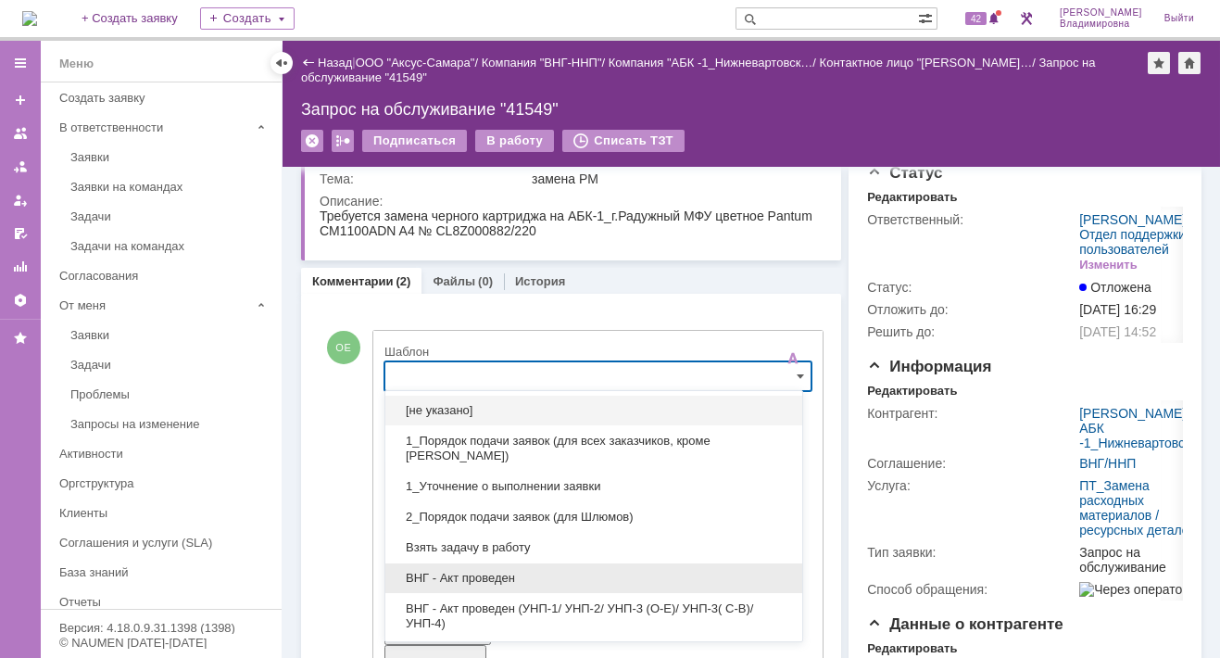
click at [492, 571] on span "ВНГ - Акт проведен" at bounding box center [594, 578] width 395 height 15
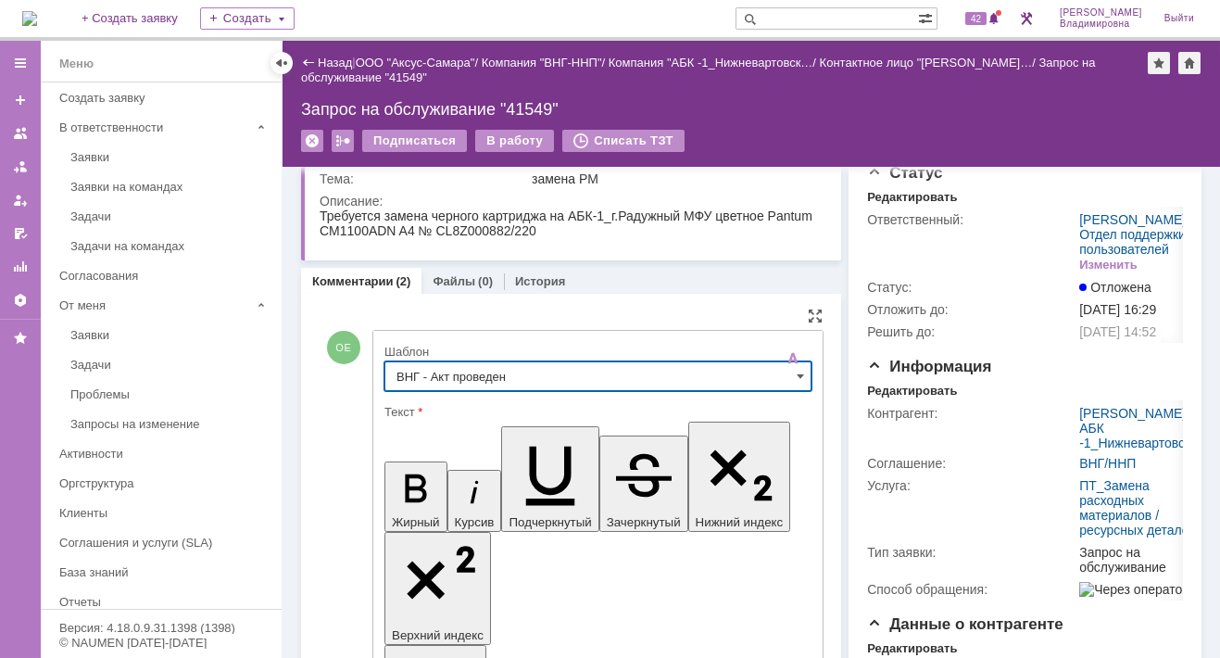
type input "ВНГ - Акт проведен"
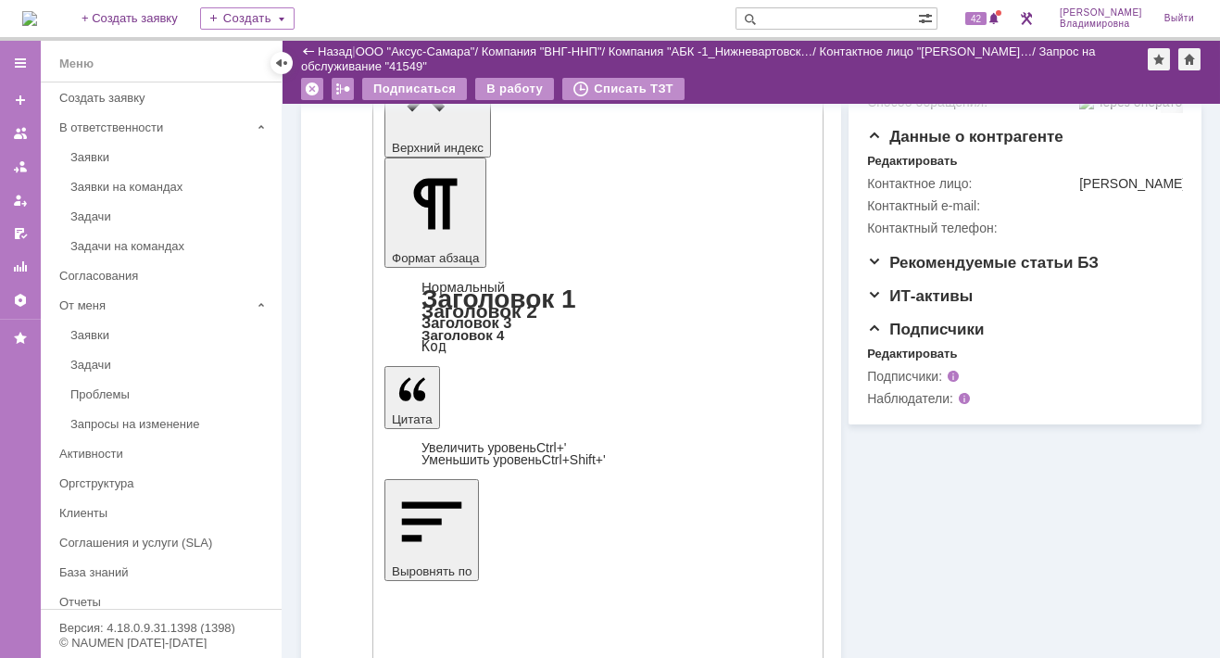
scroll to position [608, 0]
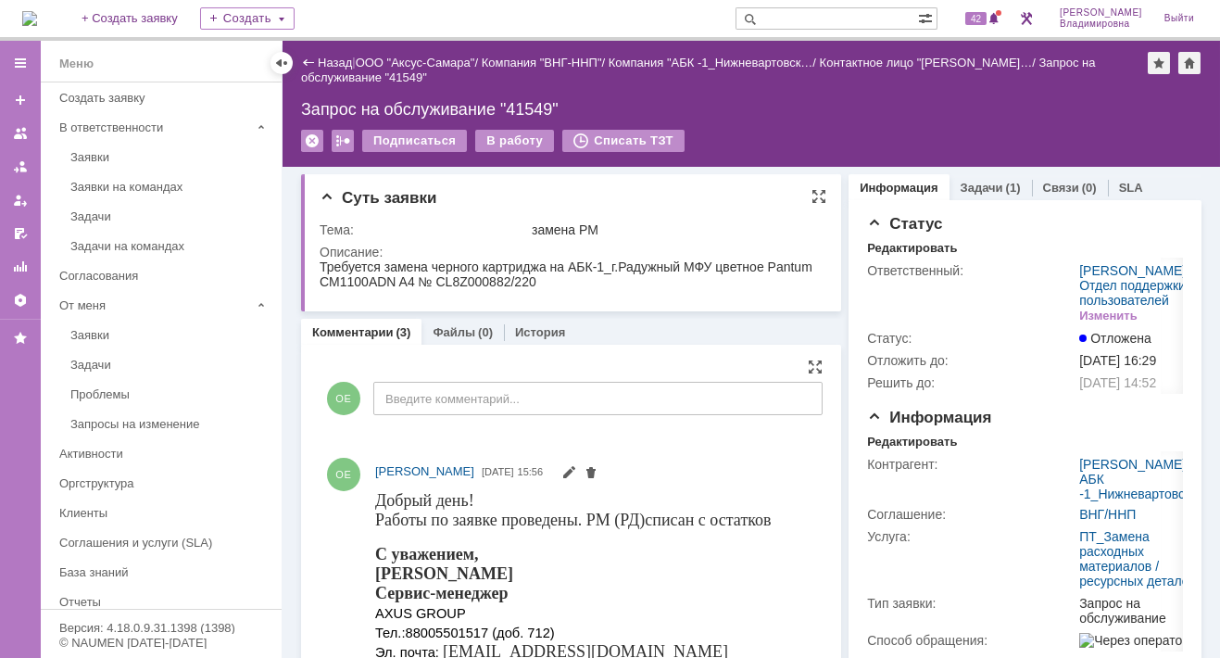
scroll to position [0, 0]
click at [498, 138] on div "В работу" at bounding box center [514, 141] width 79 height 22
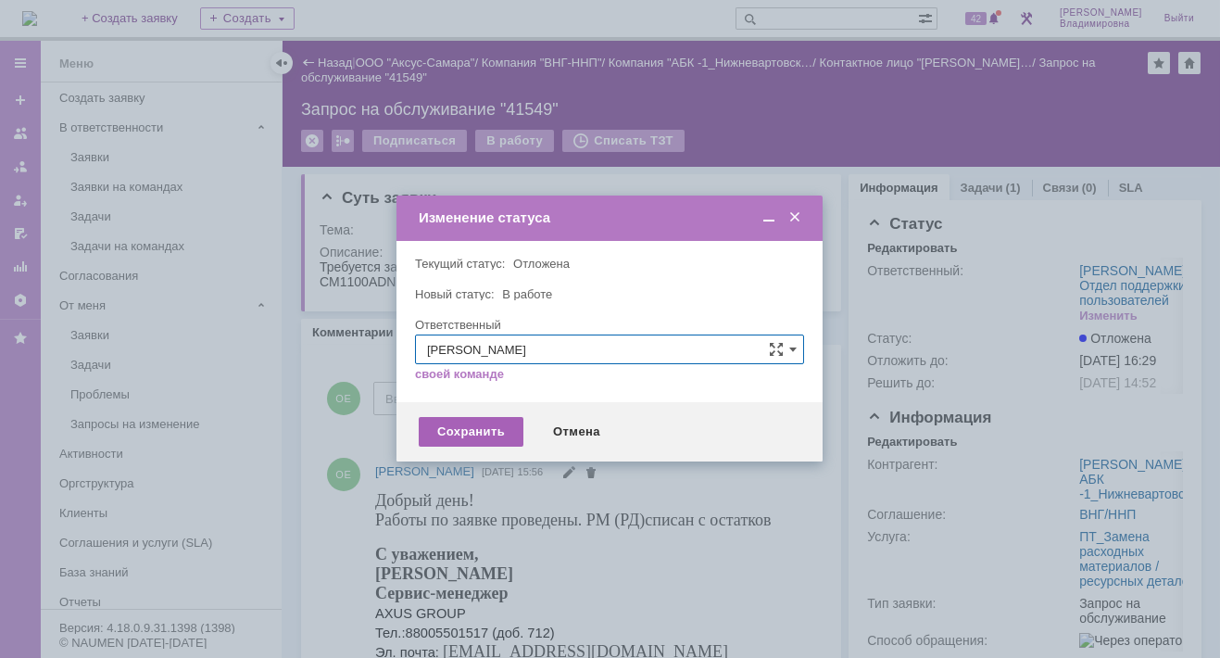
click at [502, 428] on div "Сохранить" at bounding box center [471, 432] width 105 height 30
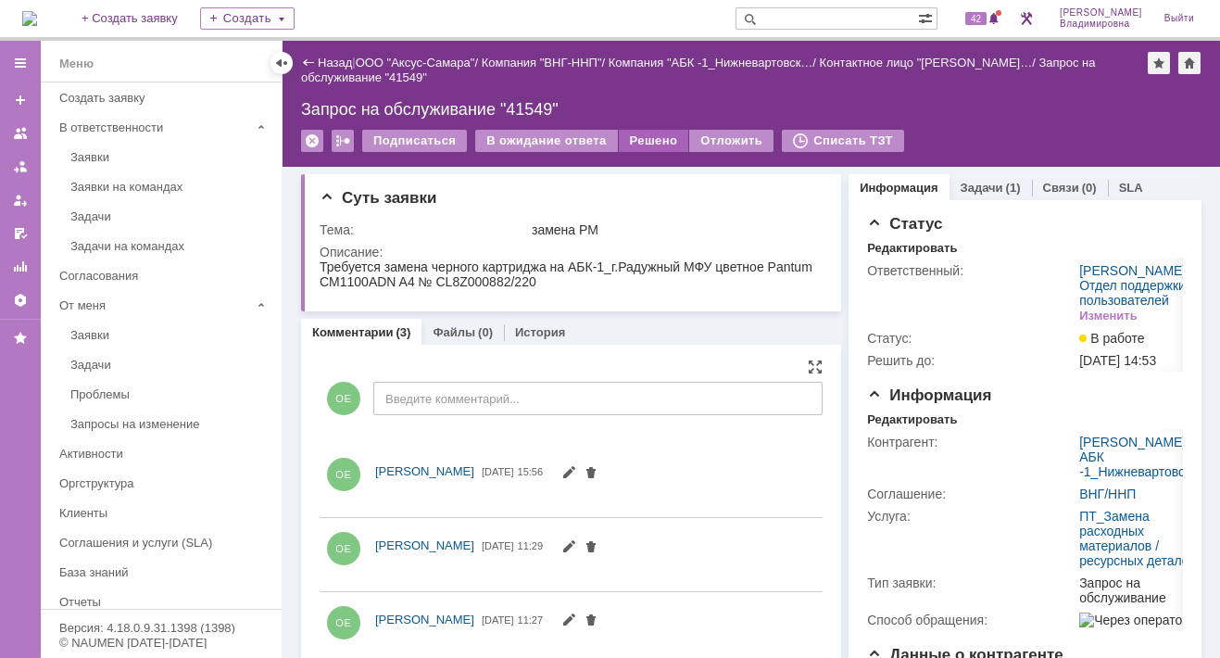
click at [637, 134] on div "Решено" at bounding box center [654, 141] width 70 height 22
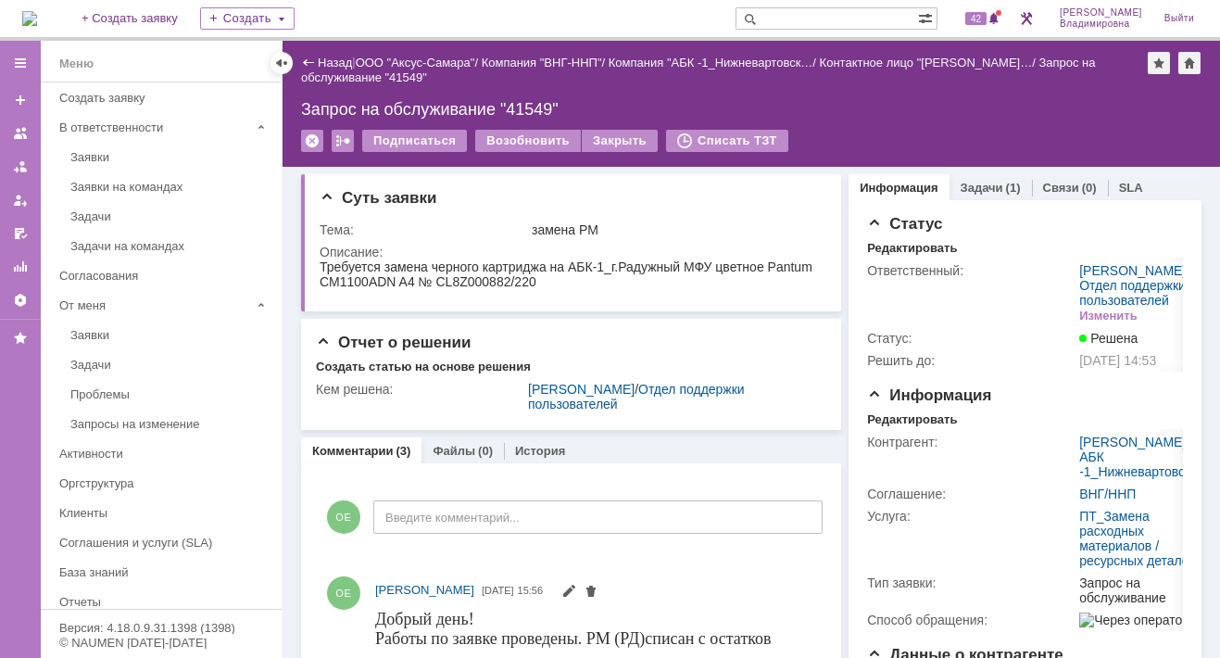
click at [37, 16] on img at bounding box center [29, 18] width 15 height 15
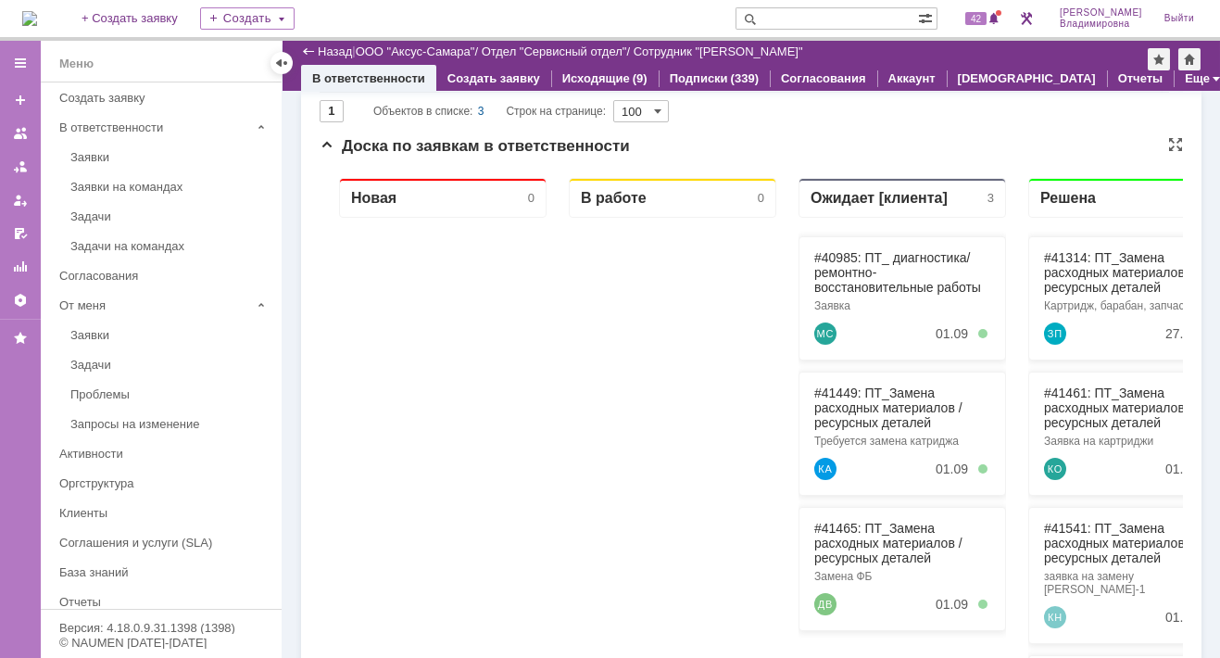
scroll to position [278, 0]
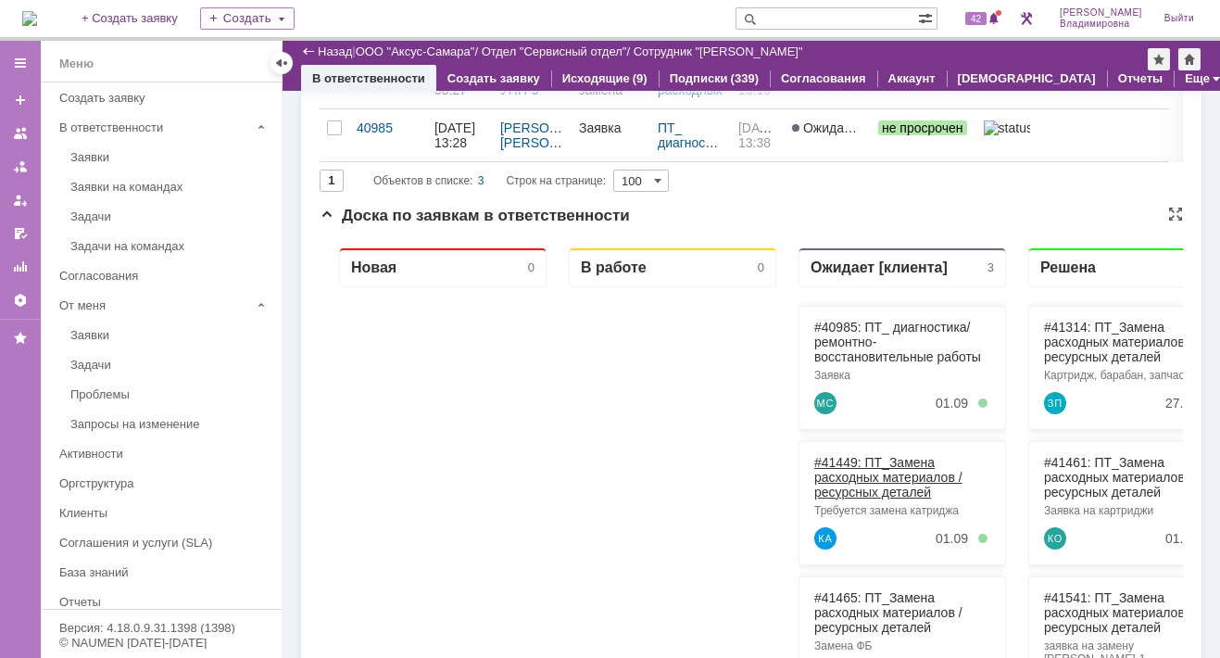
click at [845, 462] on link "#41449: ПТ_Замена расходных материалов / ресурсных деталей" at bounding box center [888, 477] width 148 height 44
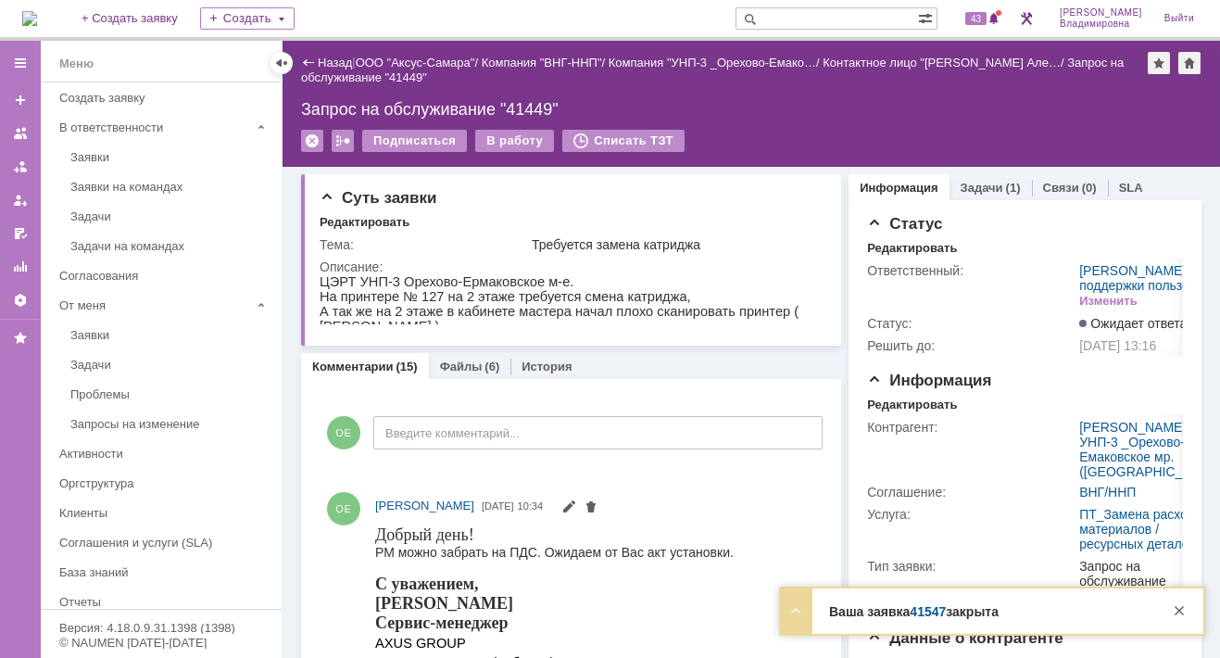
click at [929, 613] on link "41547" at bounding box center [928, 611] width 36 height 15
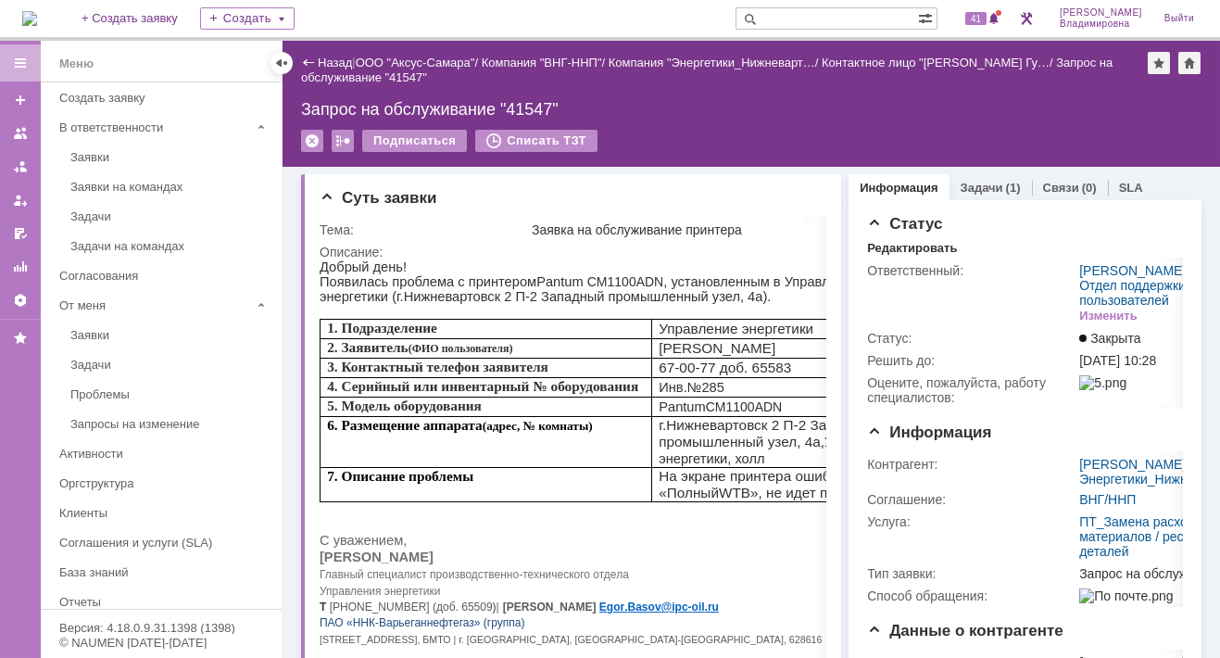
click at [37, 19] on img at bounding box center [29, 18] width 15 height 15
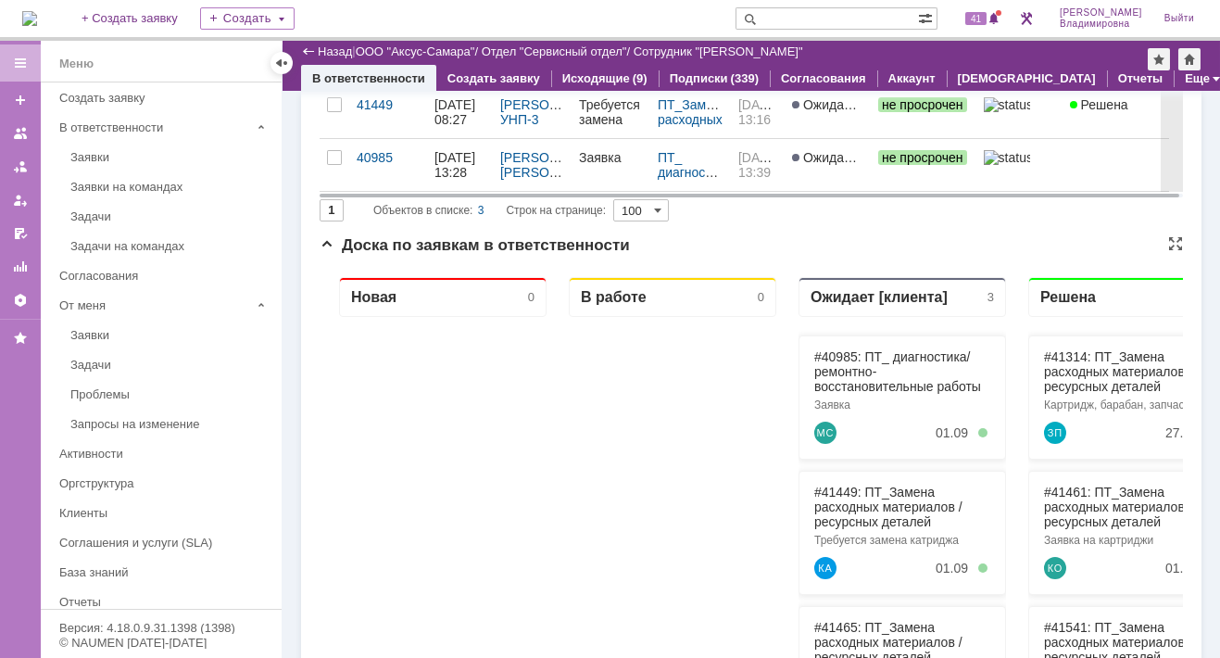
scroll to position [245, 0]
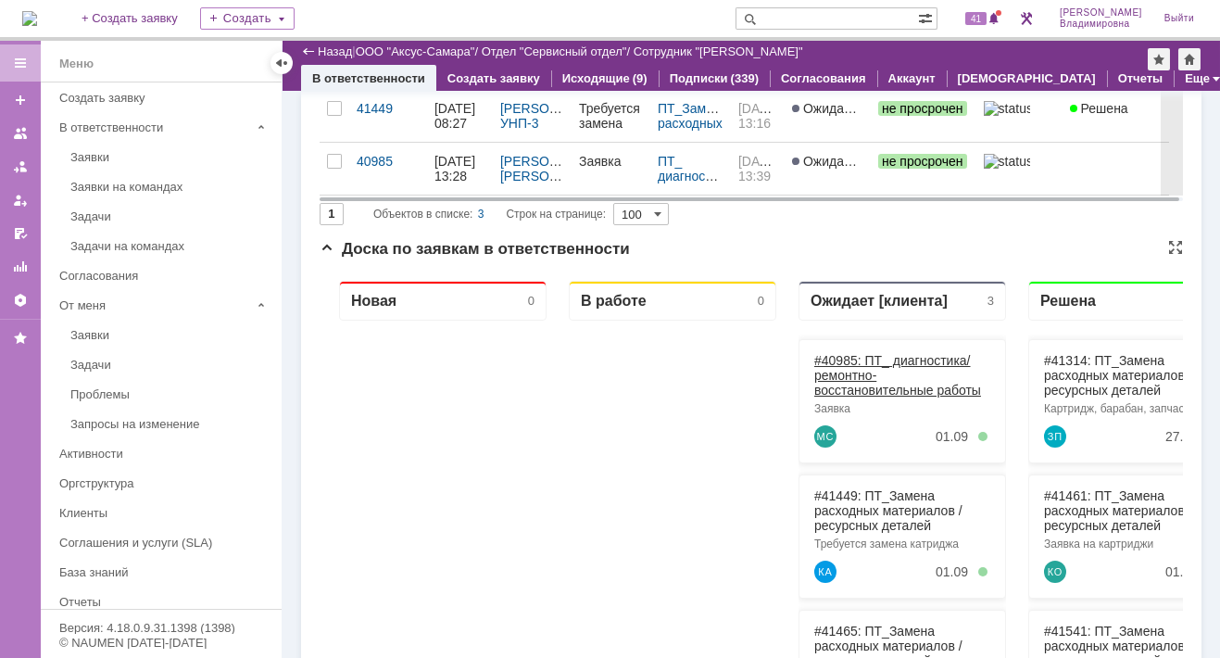
click at [852, 356] on link "#40985: ПТ_ диагностика/ ремонтно-восстановительные работы" at bounding box center [897, 375] width 167 height 44
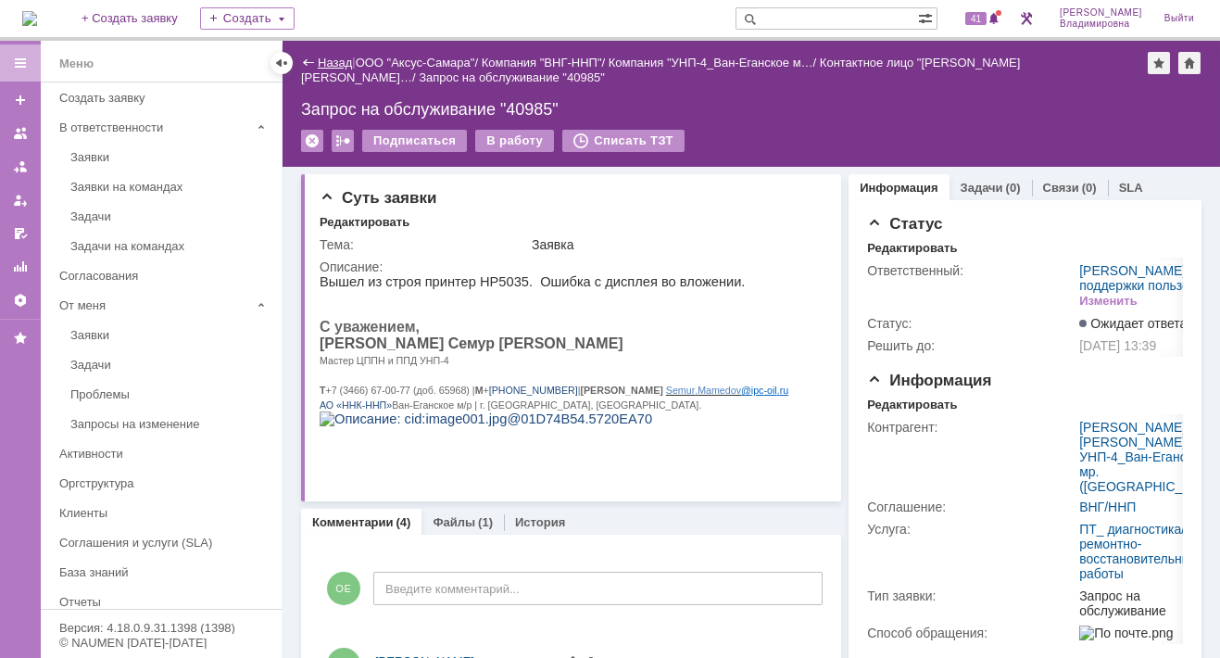
click at [333, 57] on link "Назад" at bounding box center [335, 63] width 34 height 14
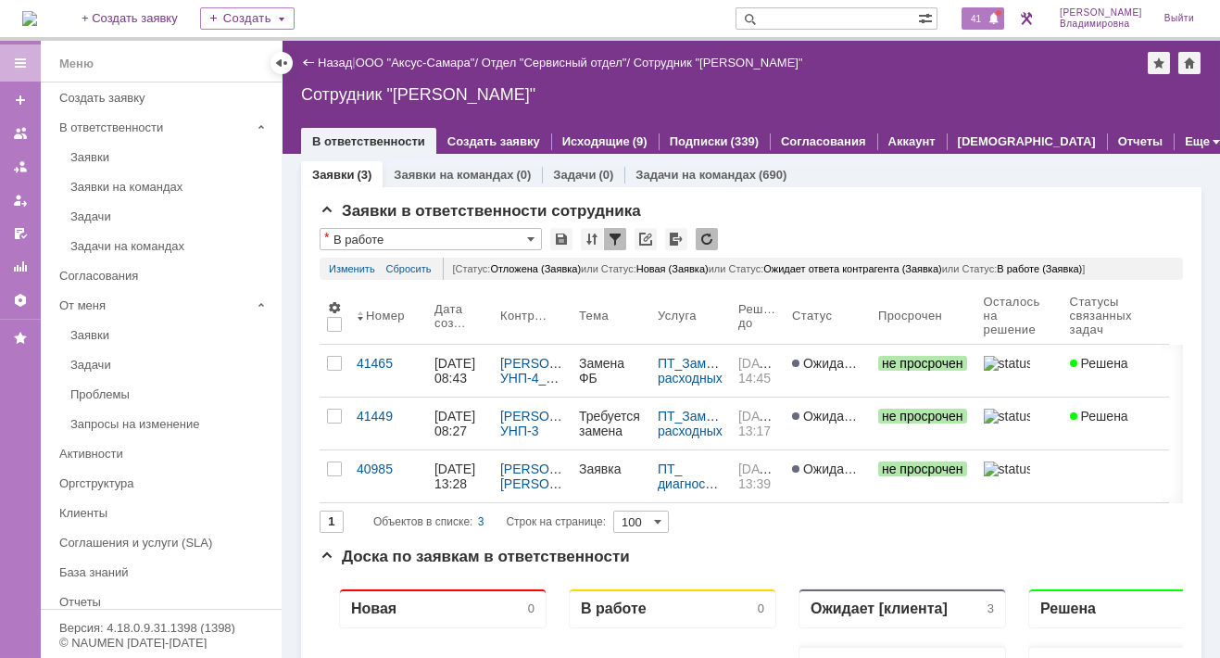
click at [987, 20] on span "41" at bounding box center [975, 18] width 21 height 13
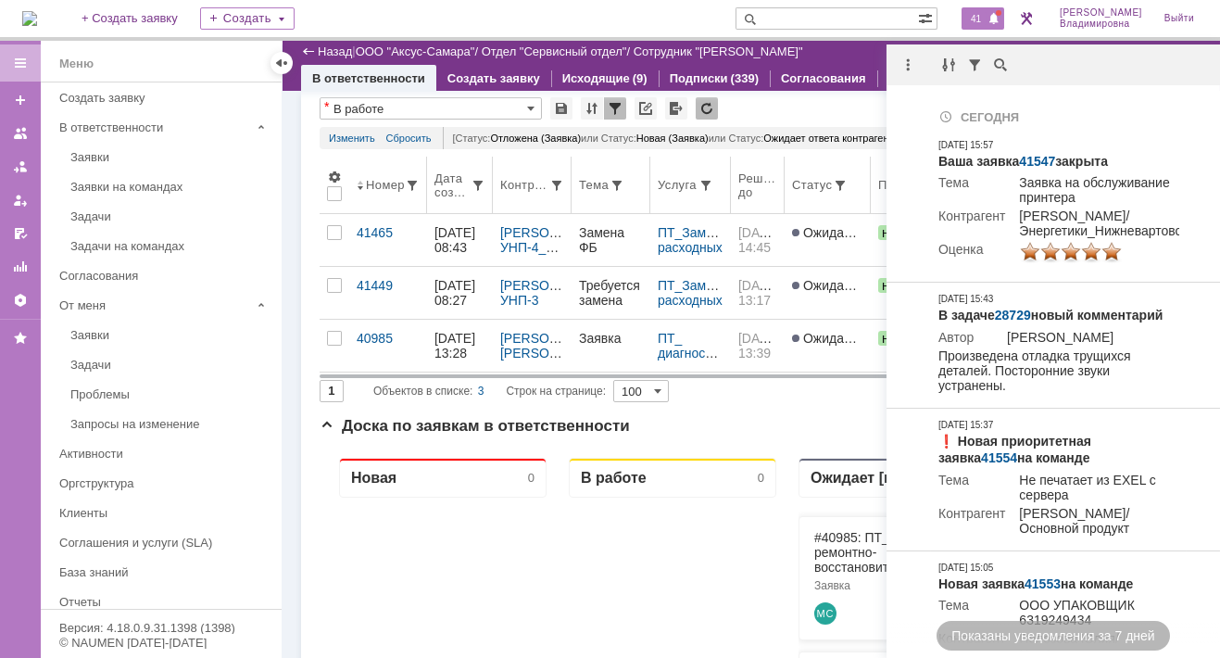
scroll to position [93, 0]
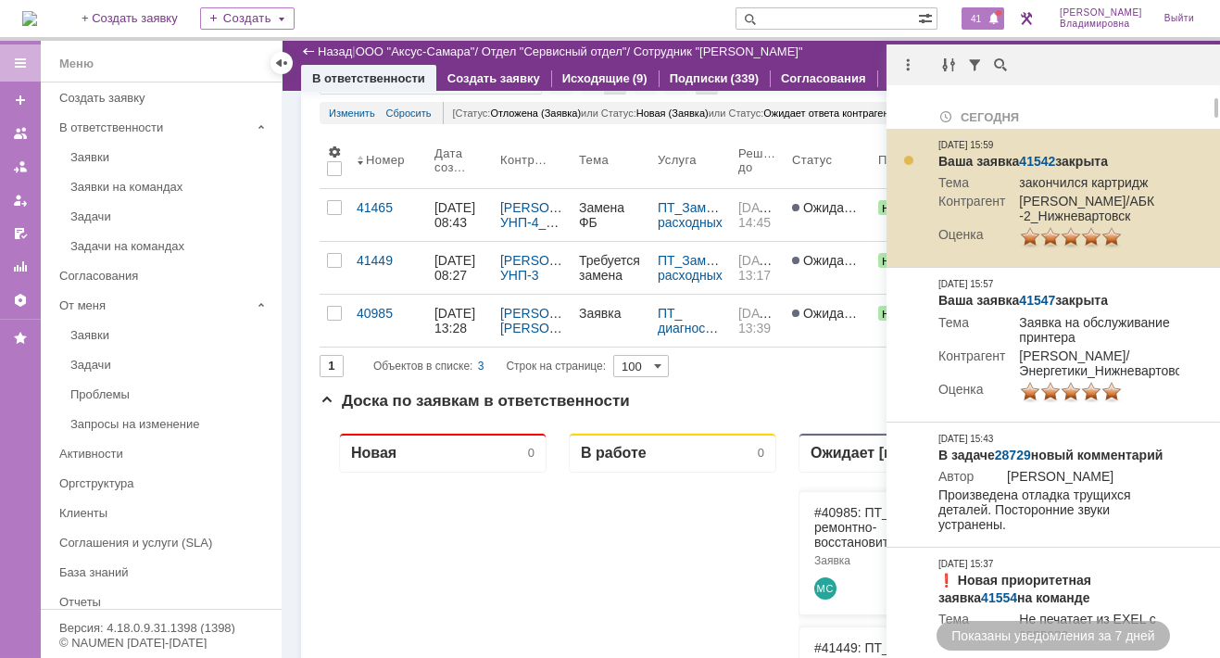
click at [1039, 155] on link "41542" at bounding box center [1037, 161] width 36 height 15
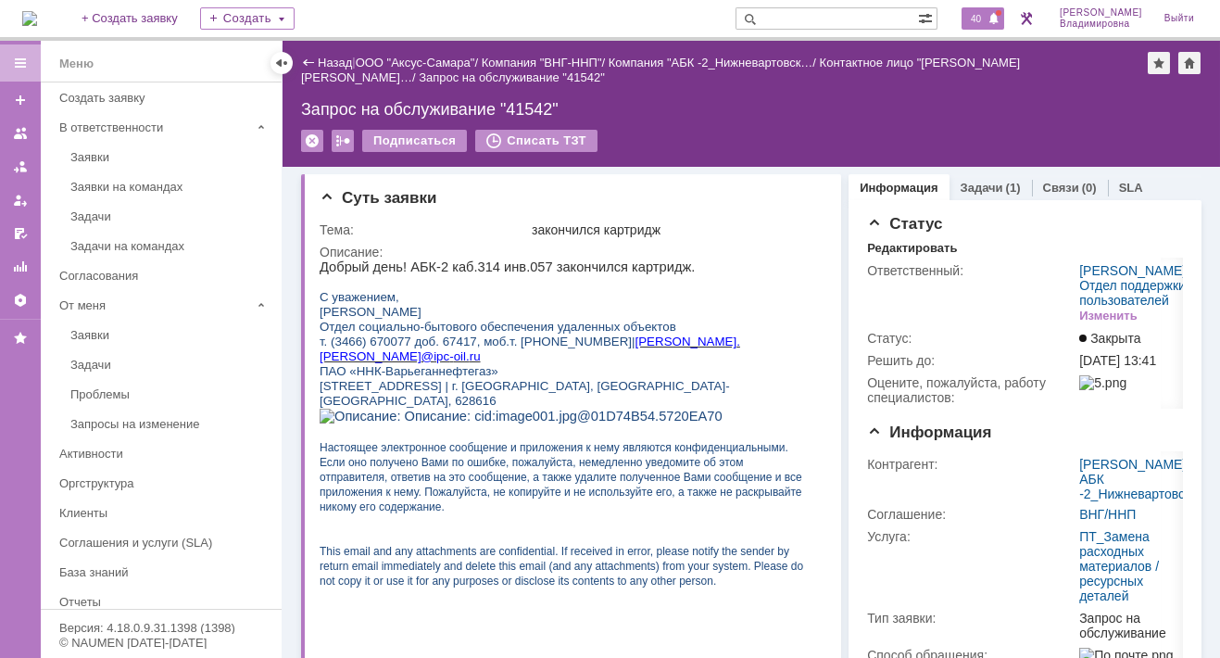
click at [987, 16] on span "40" at bounding box center [975, 18] width 21 height 13
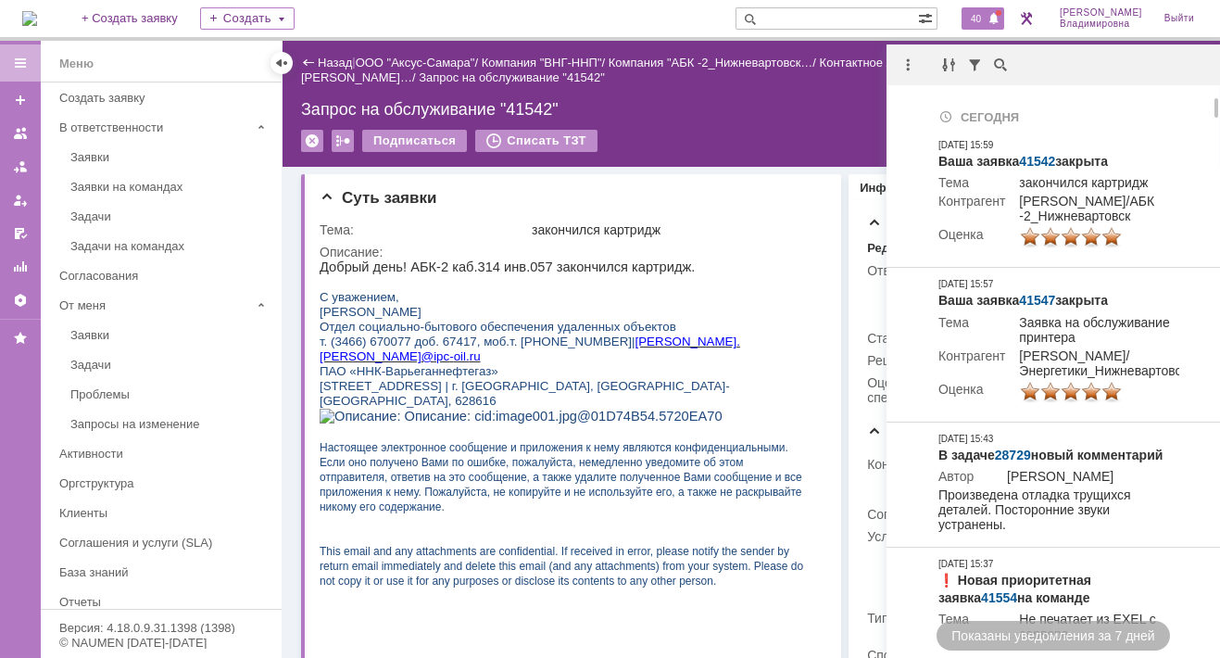
click at [37, 18] on img at bounding box center [29, 18] width 15 height 15
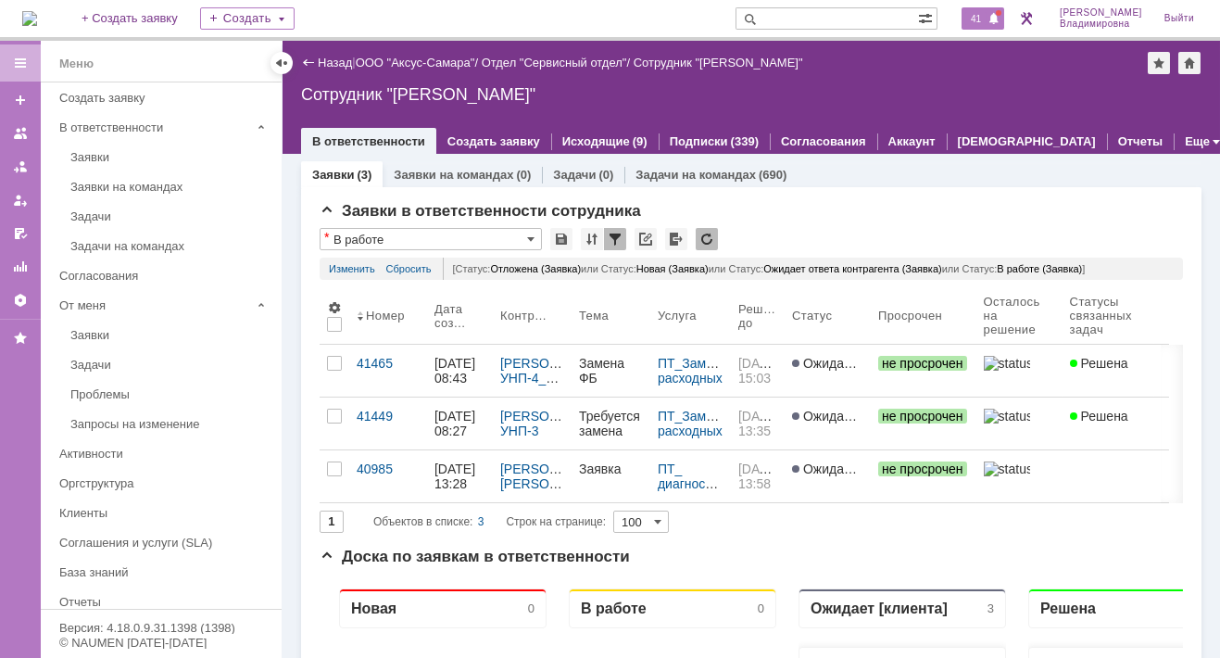
click at [979, 16] on span "41" at bounding box center [975, 18] width 21 height 13
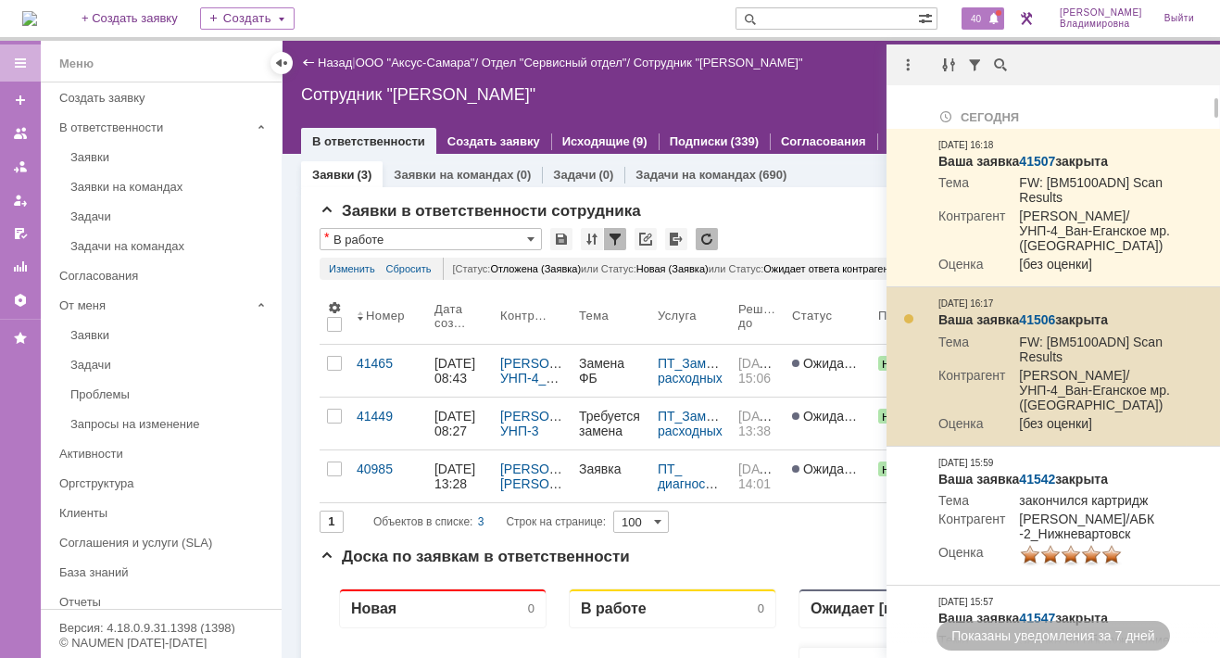
click at [1054, 327] on link "41506" at bounding box center [1037, 319] width 36 height 15
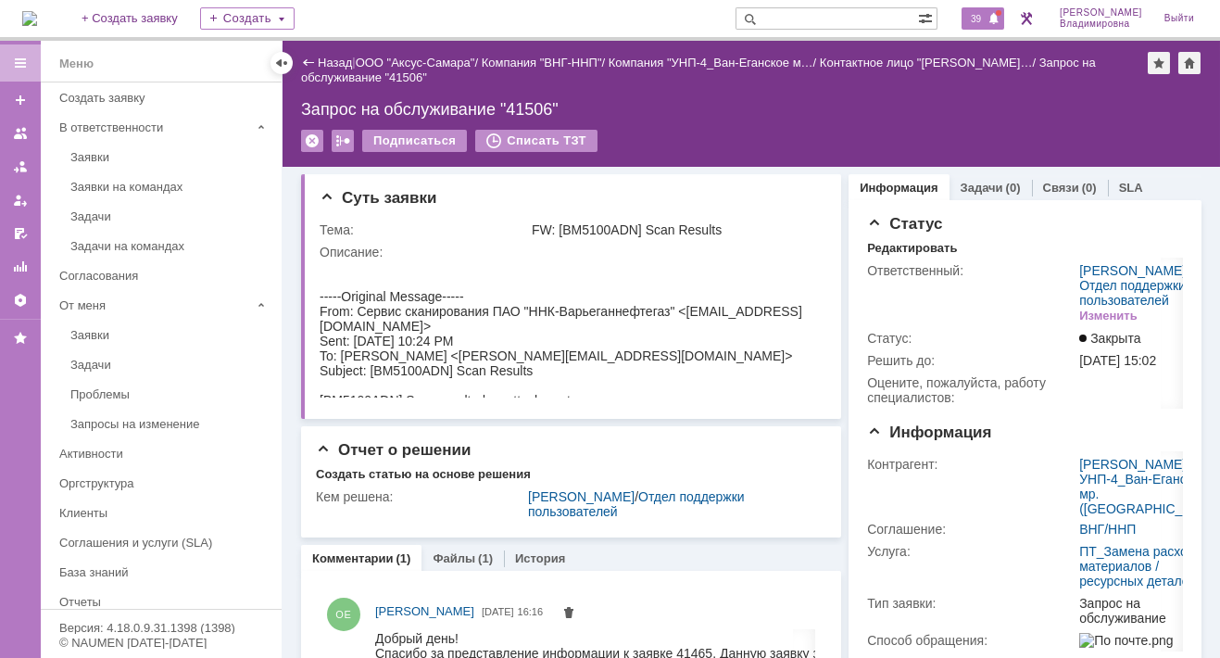
click at [987, 18] on span "39" at bounding box center [975, 18] width 21 height 13
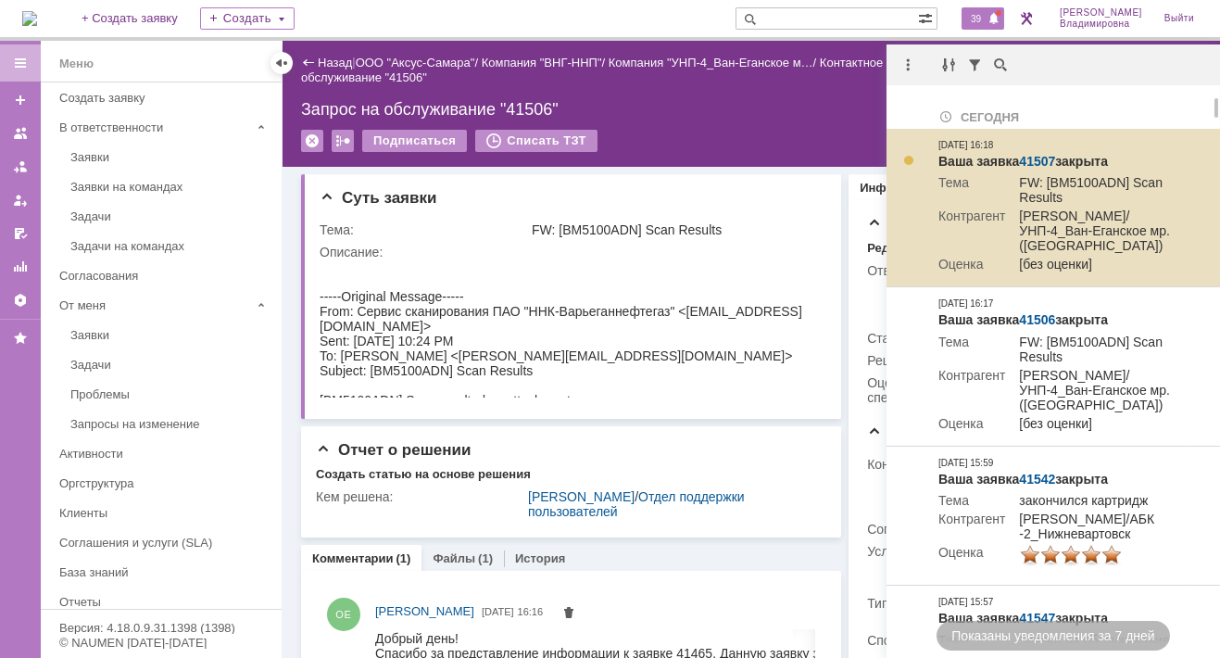
click at [1045, 168] on link "41507" at bounding box center [1037, 161] width 36 height 15
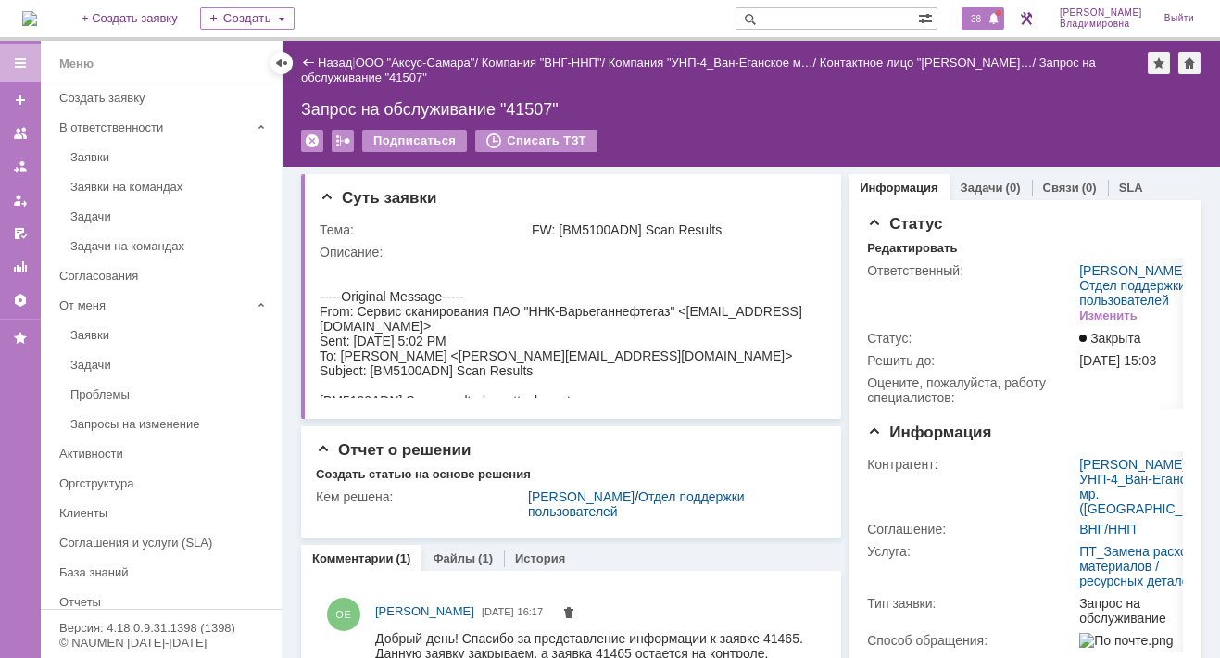
click at [987, 13] on span "38" at bounding box center [975, 18] width 21 height 13
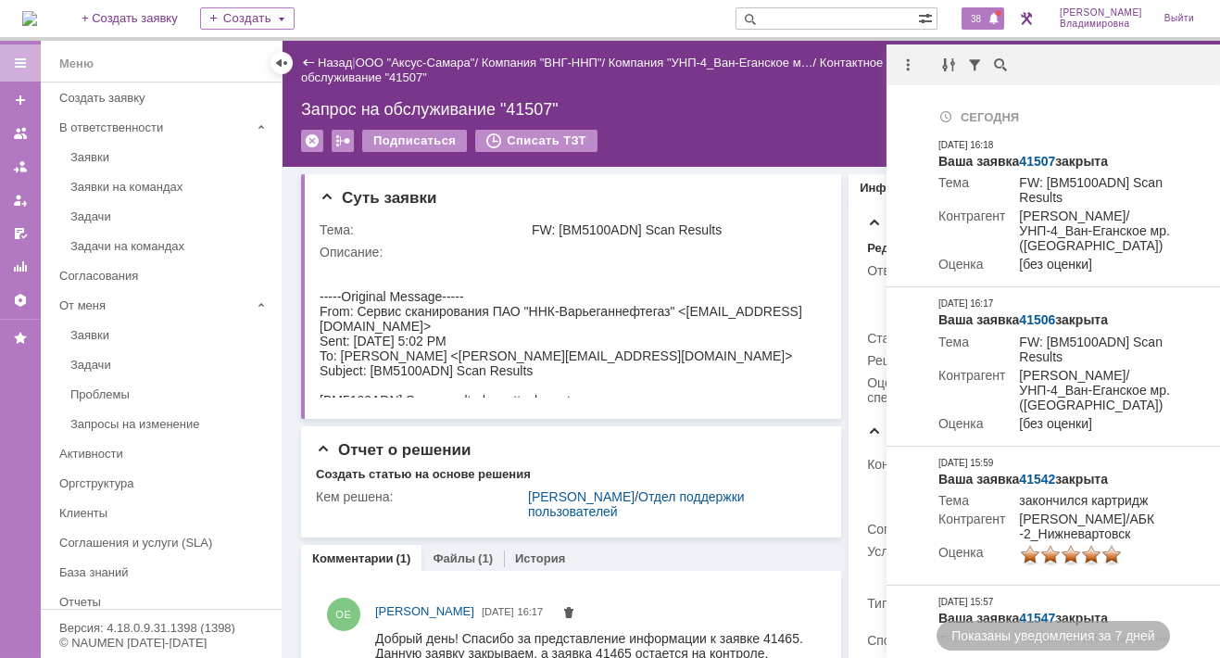
click at [37, 22] on img at bounding box center [29, 18] width 15 height 15
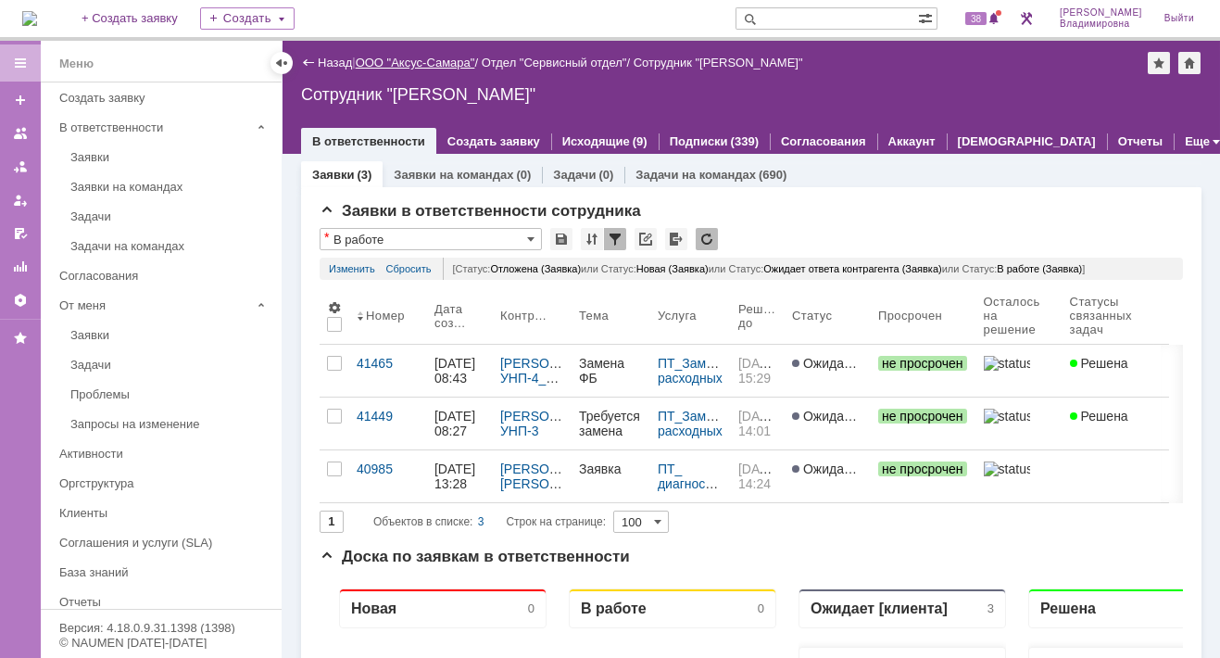
click at [432, 63] on link "ООО "Аксус-Самара"" at bounding box center [416, 63] width 120 height 14
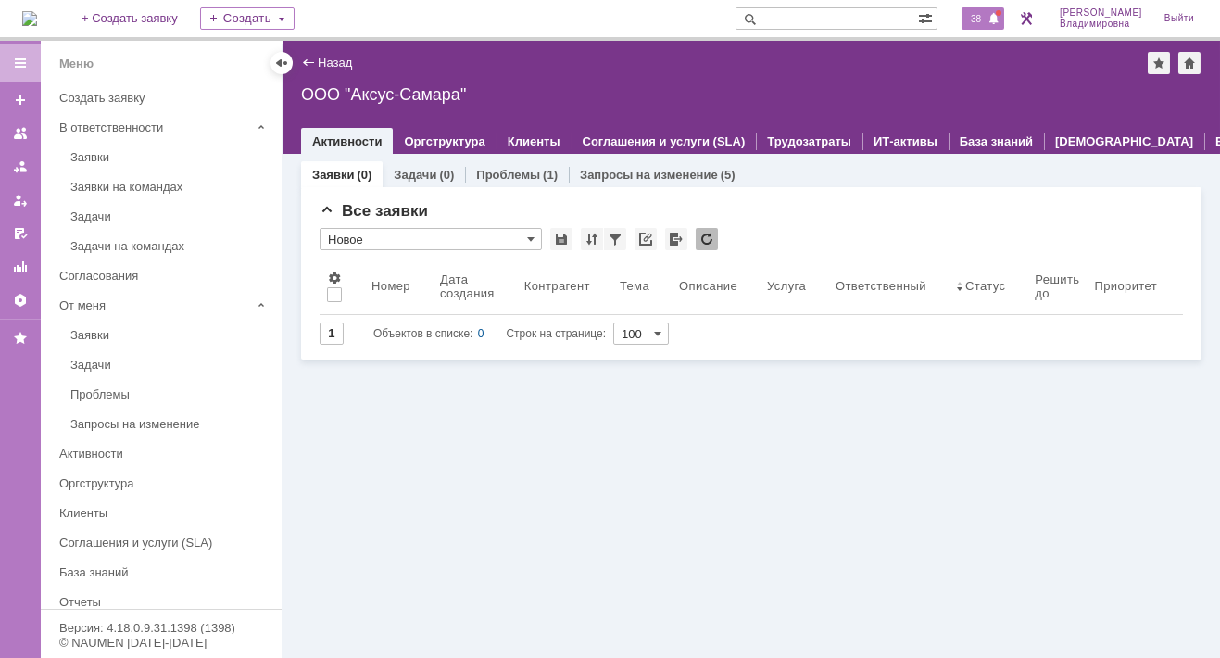
click at [987, 24] on span "38" at bounding box center [975, 18] width 21 height 13
click at [497, 146] on div "Клиенты" at bounding box center [534, 141] width 75 height 27
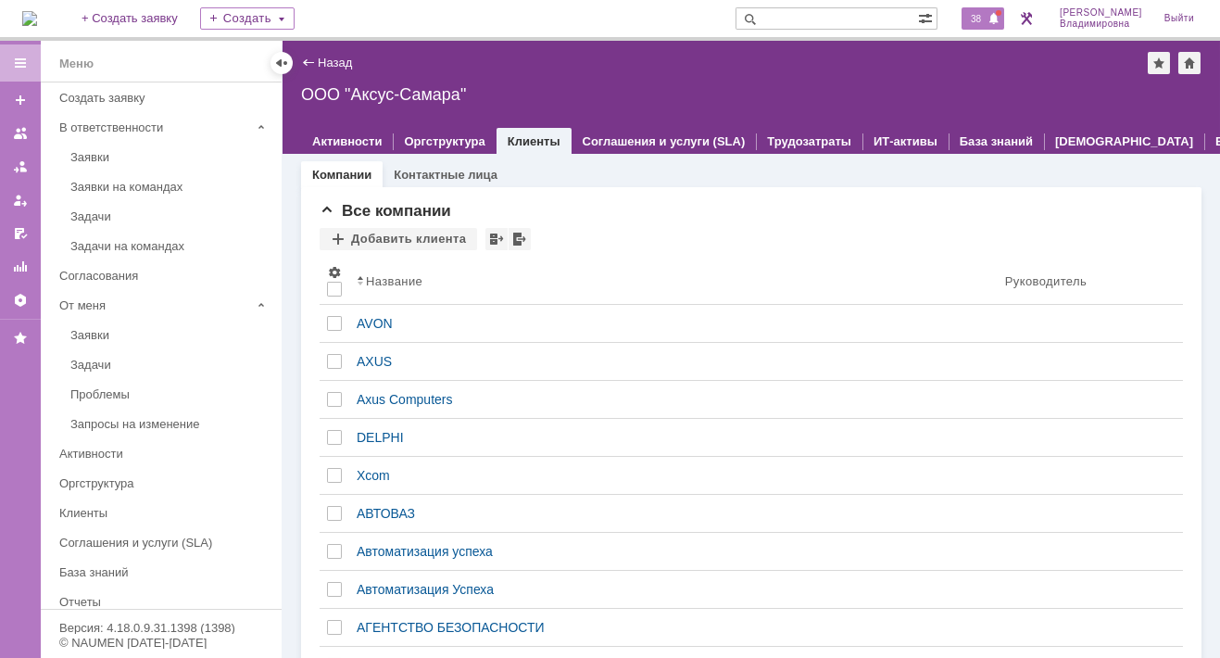
click at [986, 19] on span "38" at bounding box center [975, 18] width 21 height 13
click at [491, 57] on div "Назад | ООО "Аксус-Самара"" at bounding box center [751, 63] width 901 height 22
click at [37, 15] on img at bounding box center [29, 18] width 15 height 15
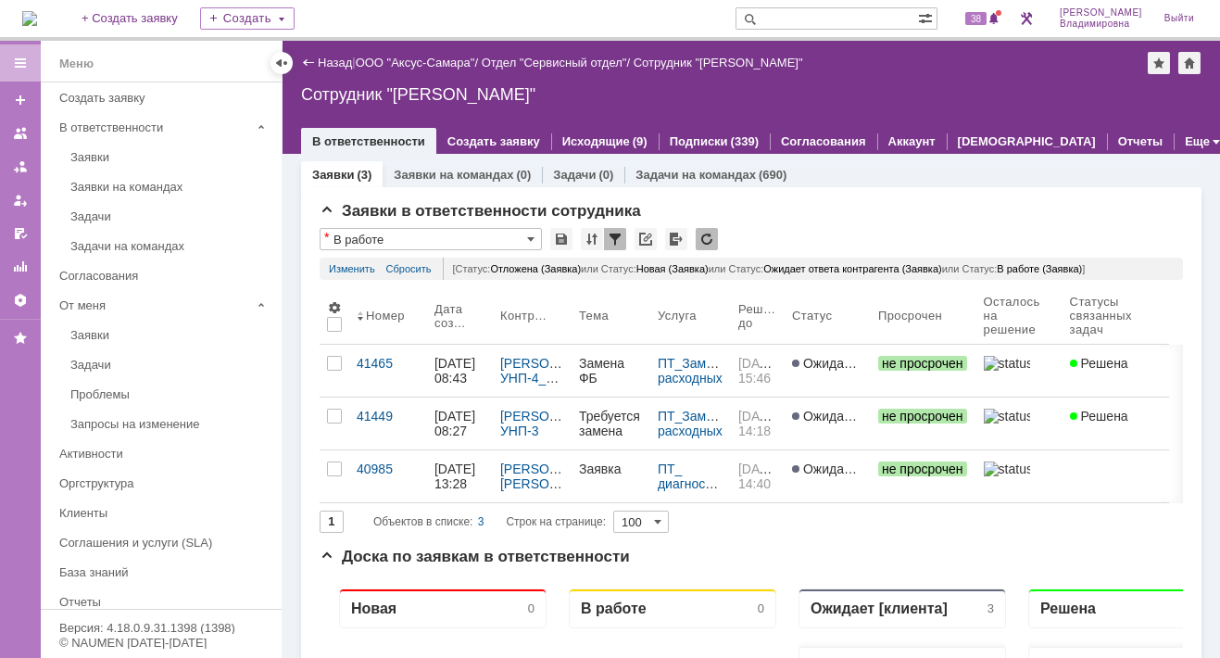
click at [37, 26] on img at bounding box center [29, 18] width 15 height 15
